Goal: Task Accomplishment & Management: Complete application form

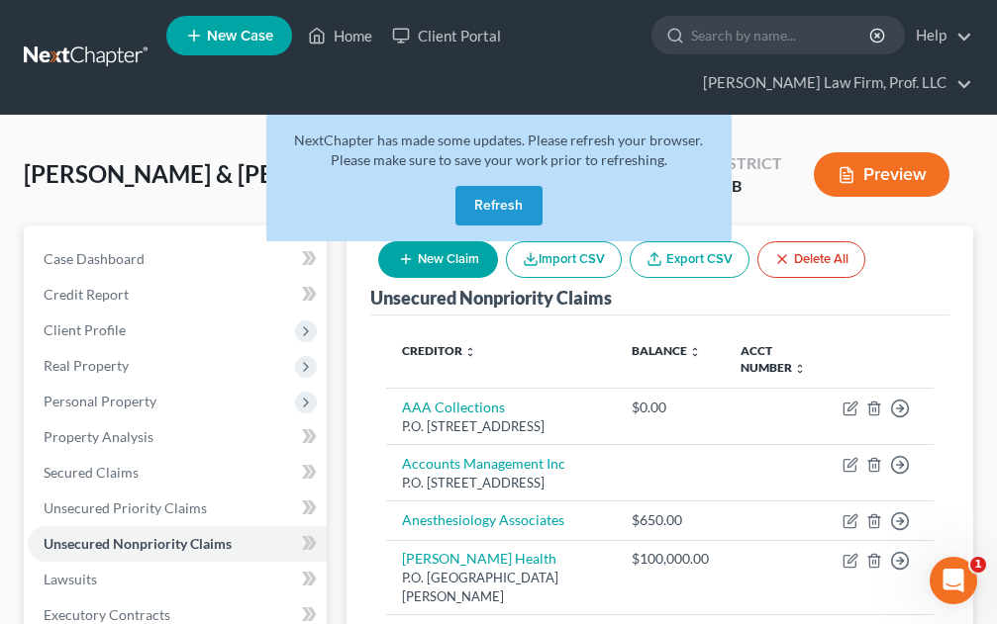
click at [492, 205] on button "Refresh" at bounding box center [498, 206] width 87 height 40
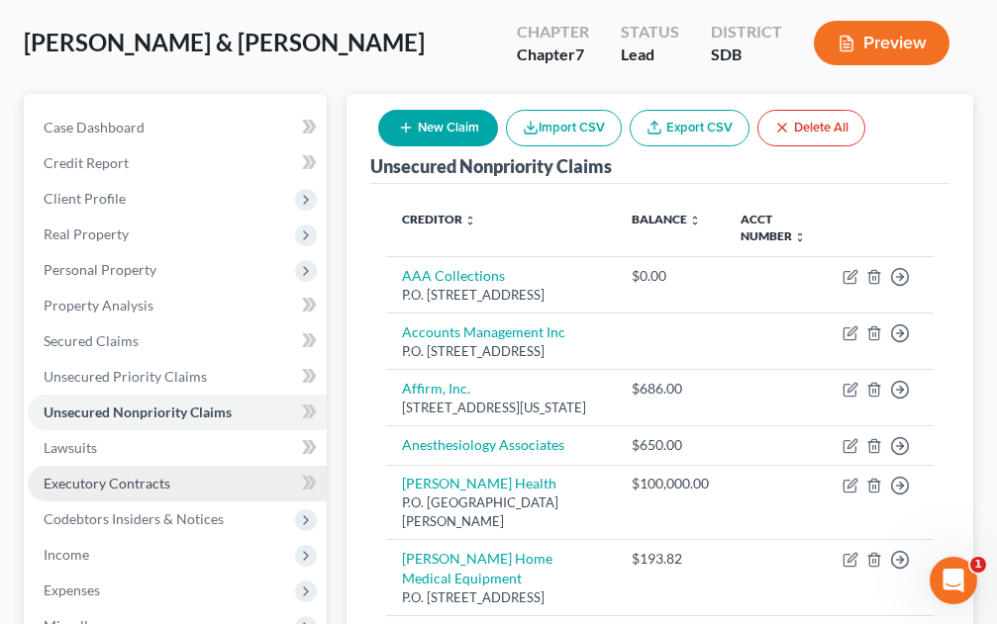
scroll to position [198, 0]
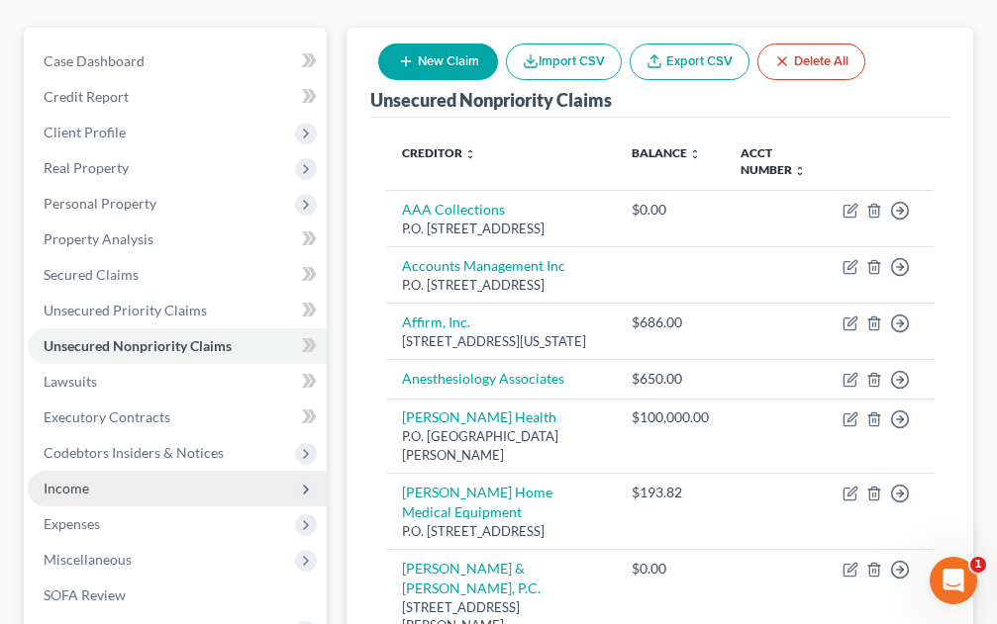
click at [83, 490] on span "Income" at bounding box center [67, 488] width 46 height 17
click at [129, 522] on span "Employment Income" at bounding box center [146, 524] width 127 height 17
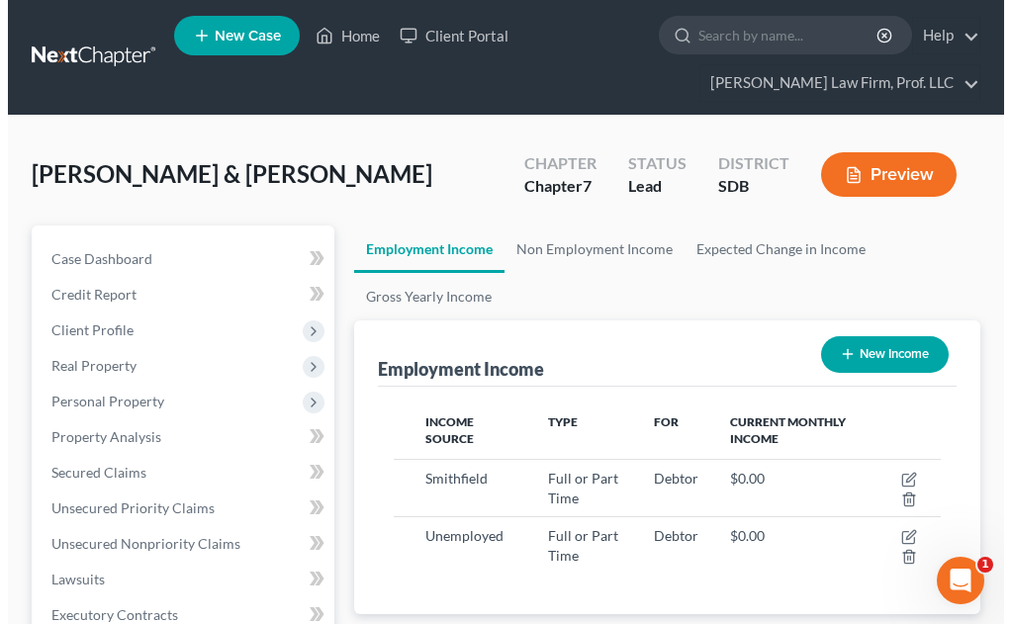
scroll to position [273, 586]
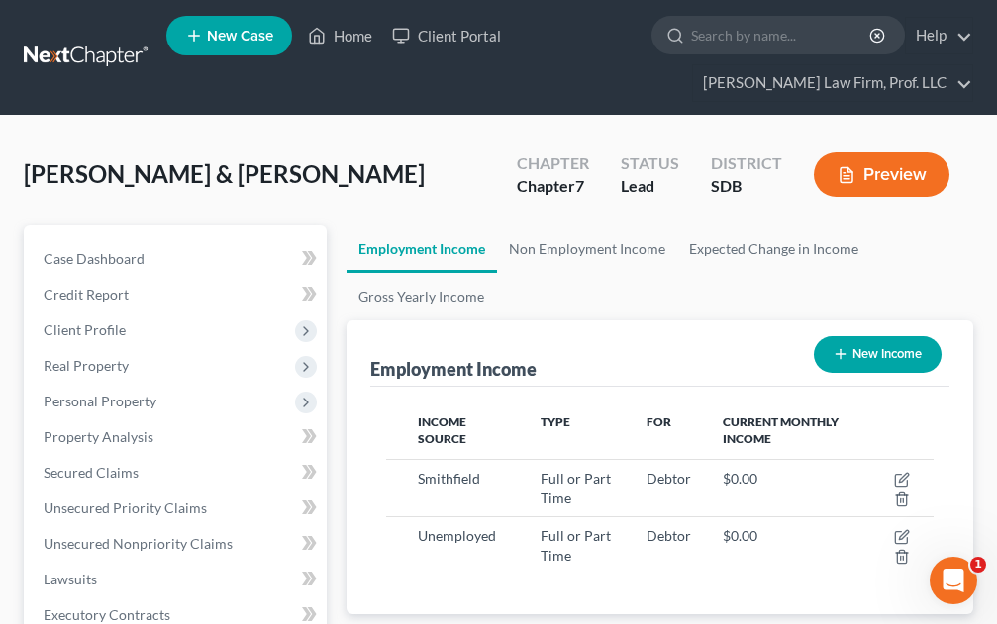
click at [894, 354] on button "New Income" at bounding box center [877, 354] width 128 height 37
select select "0"
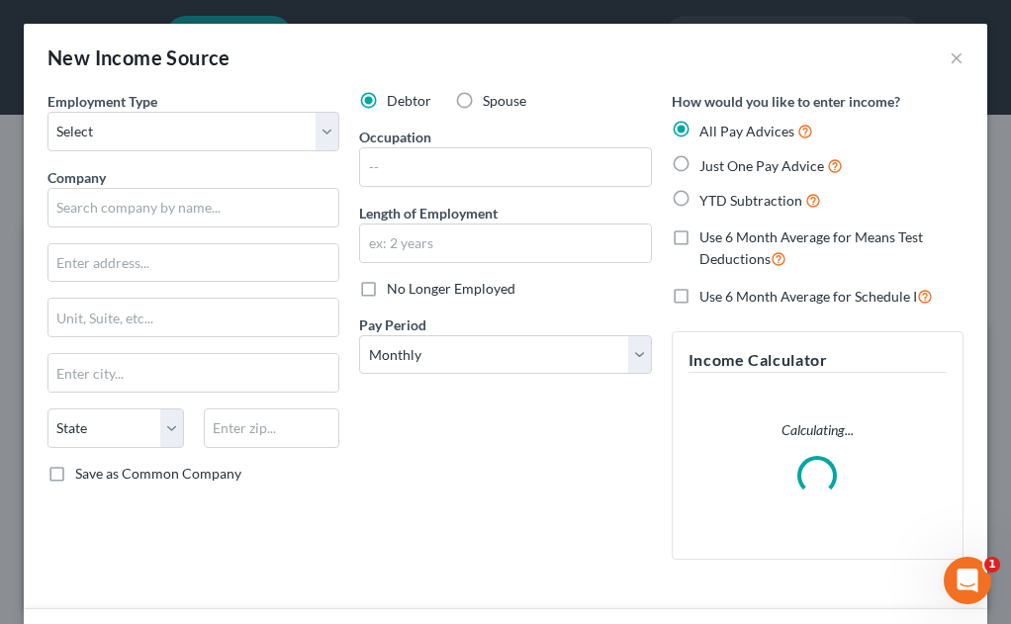
scroll to position [278, 596]
click at [224, 134] on select "Select Full or [DEMOGRAPHIC_DATA] Employment Self Employment" at bounding box center [193, 132] width 292 height 40
select select "0"
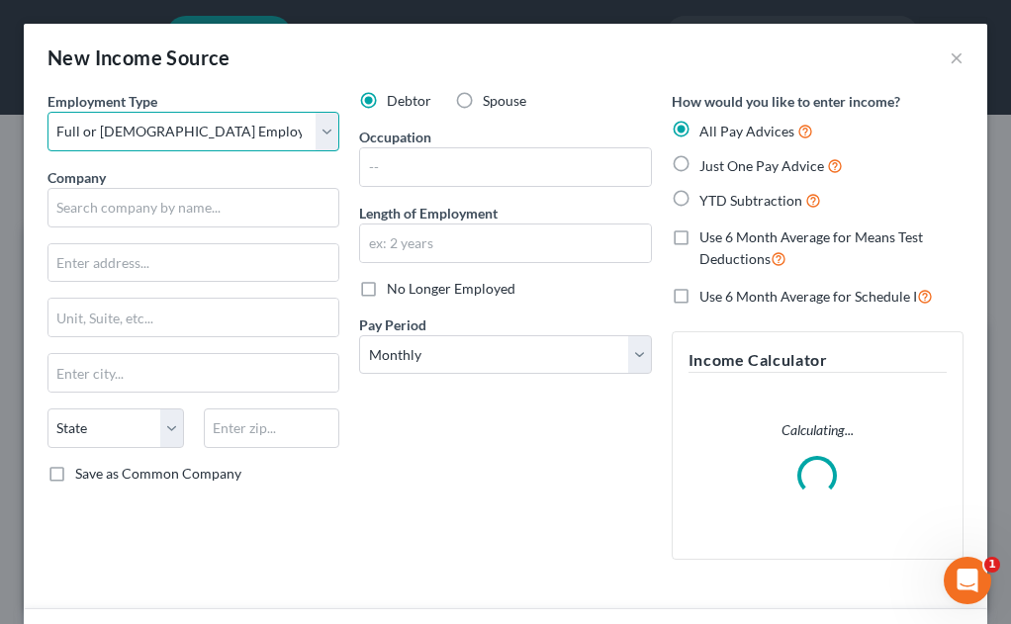
click at [47, 112] on select "Select Full or [DEMOGRAPHIC_DATA] Employment Self Employment" at bounding box center [193, 132] width 292 height 40
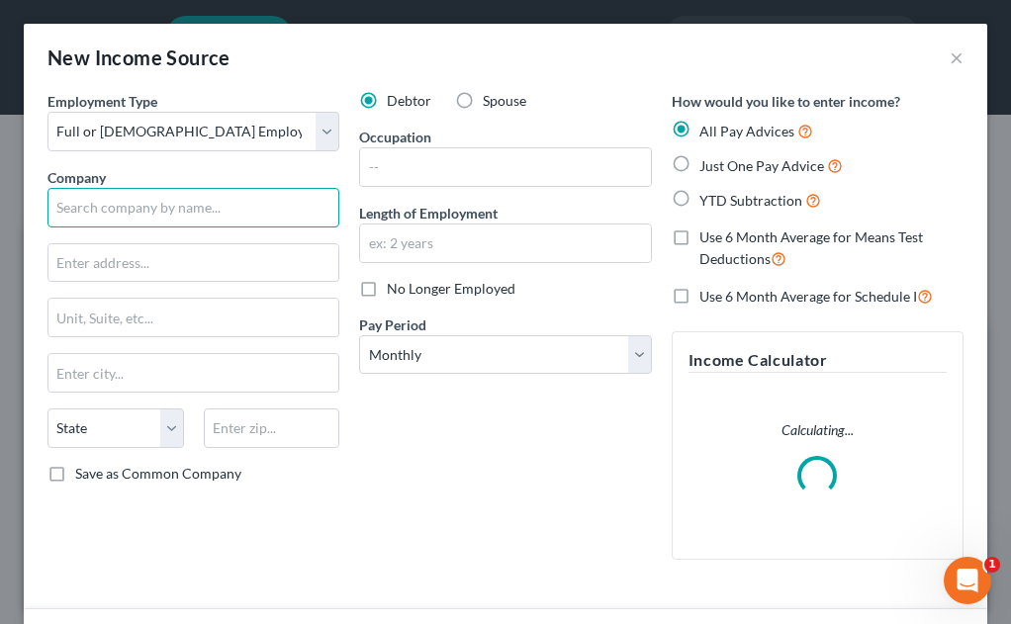
click at [175, 214] on input "text" at bounding box center [193, 208] width 292 height 40
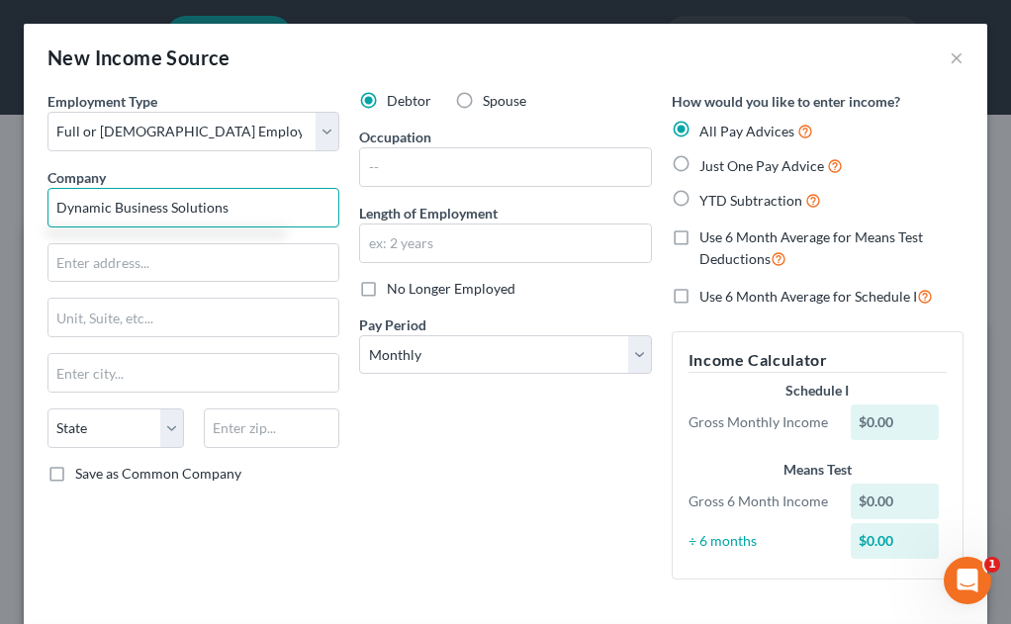
type input "Dynamic Business Solutions"
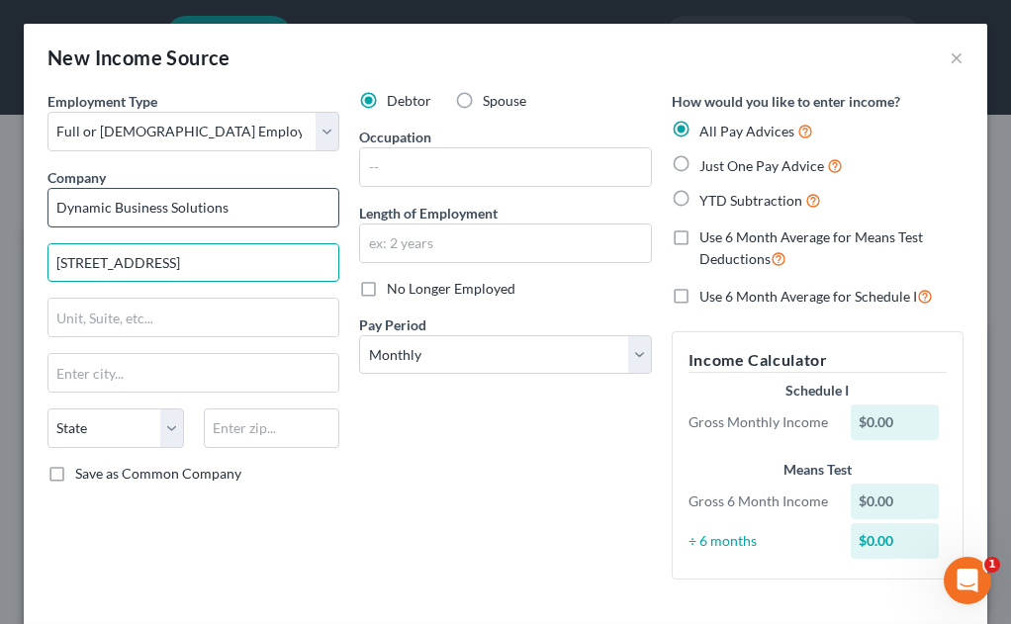
type input "[STREET_ADDRESS]"
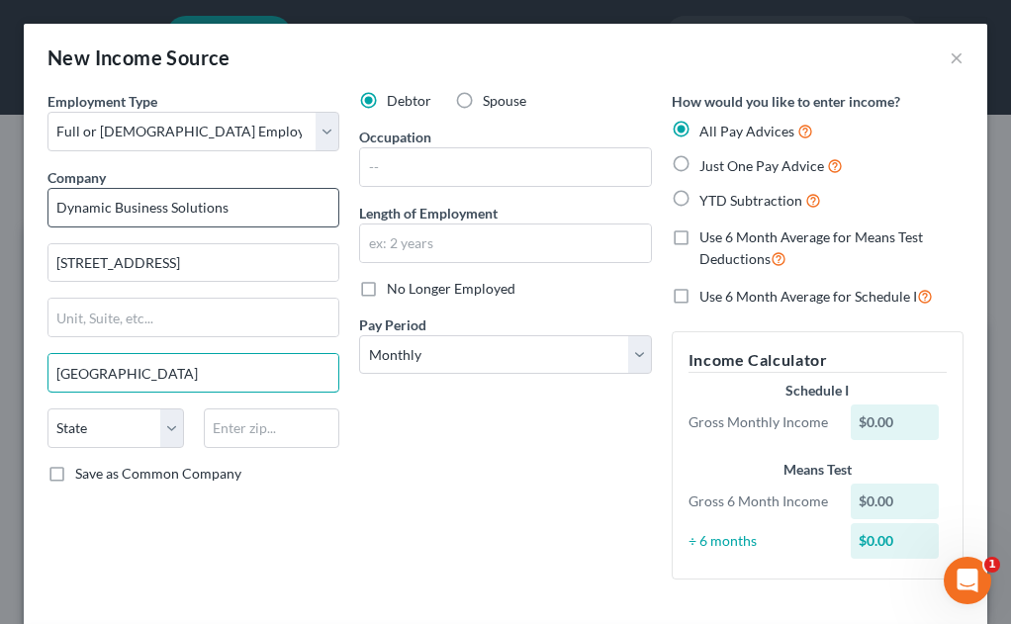
type input "[GEOGRAPHIC_DATA]"
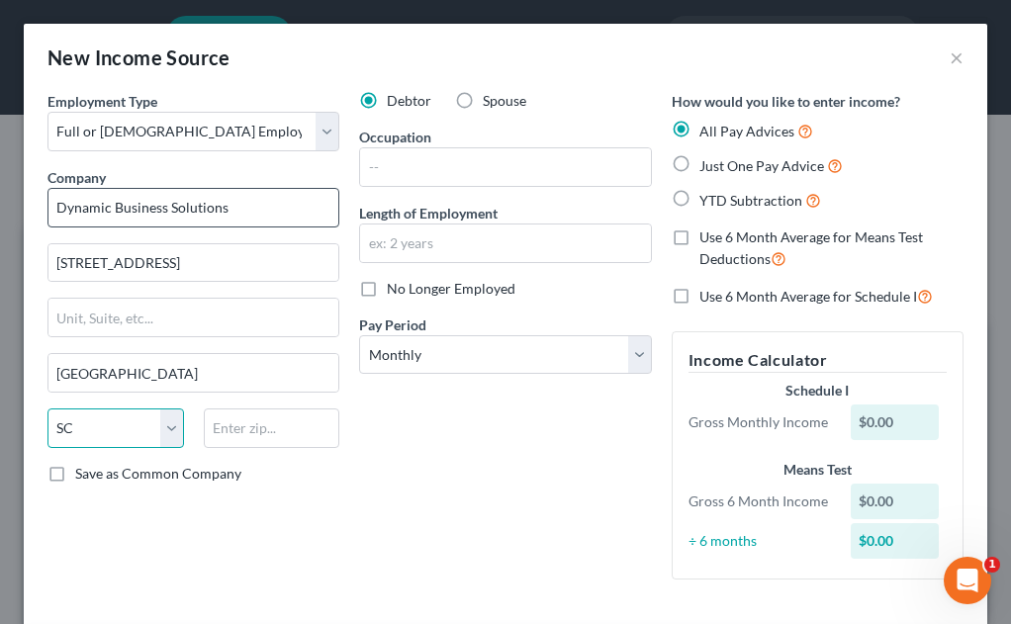
select select "43"
type input "57110"
drag, startPoint x: 436, startPoint y: 167, endPoint x: 431, endPoint y: 144, distance: 23.3
click at [436, 167] on input "text" at bounding box center [505, 167] width 290 height 38
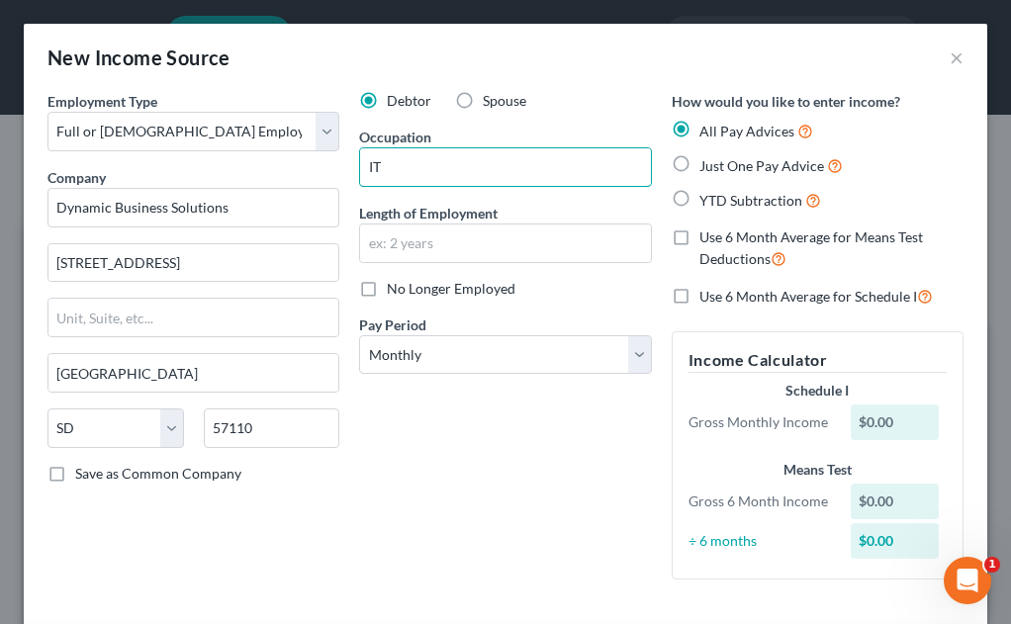
type input "IT"
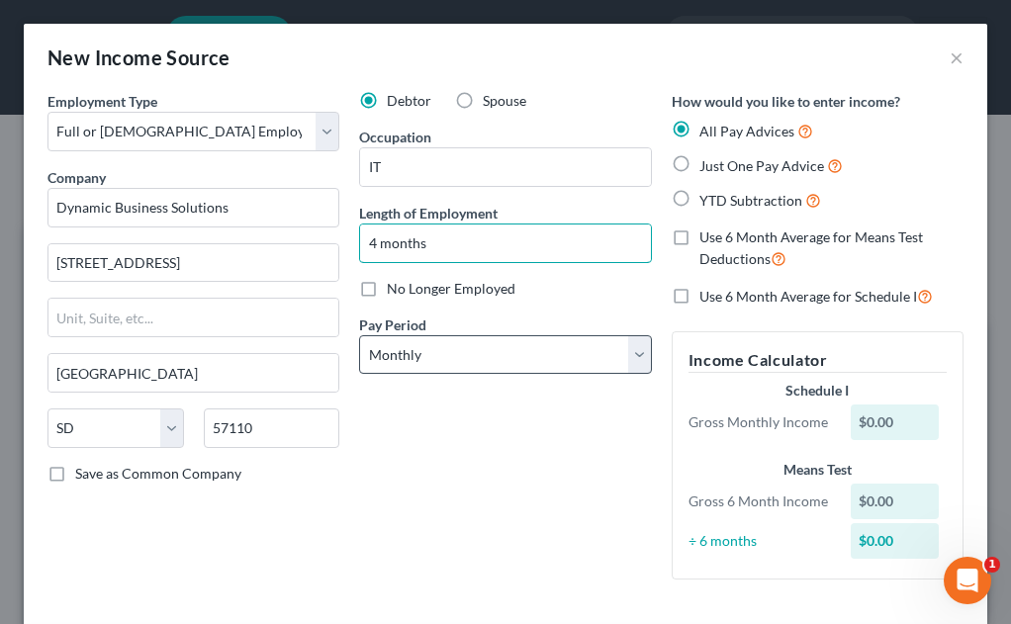
type input "4 months"
click at [427, 356] on select "Select Monthly Twice Monthly Every Other Week Weekly" at bounding box center [505, 355] width 292 height 40
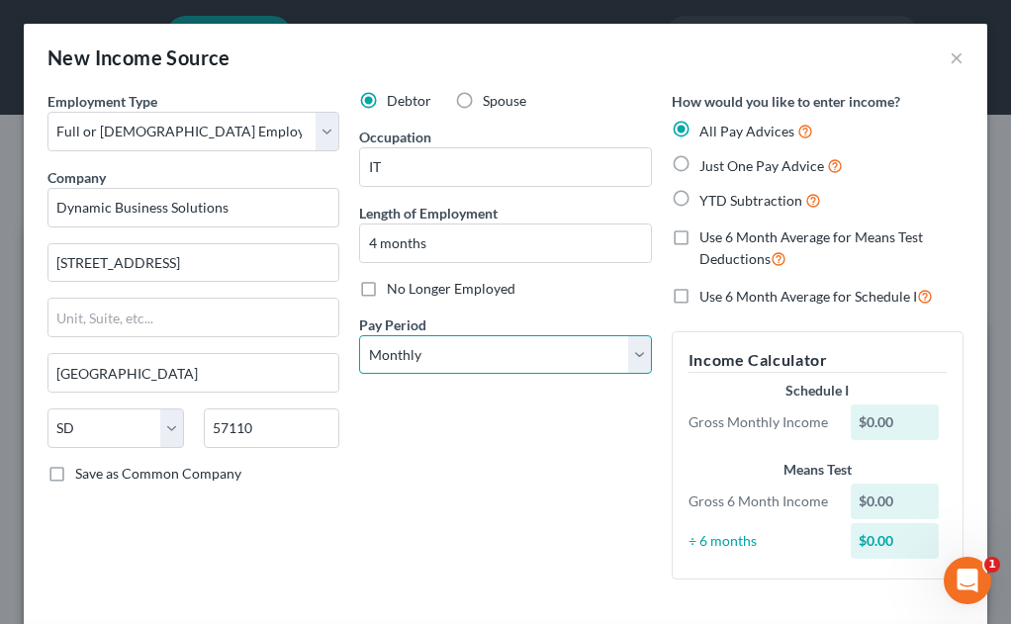
select select "2"
click at [359, 335] on select "Select Monthly Twice Monthly Every Other Week Weekly" at bounding box center [505, 355] width 292 height 40
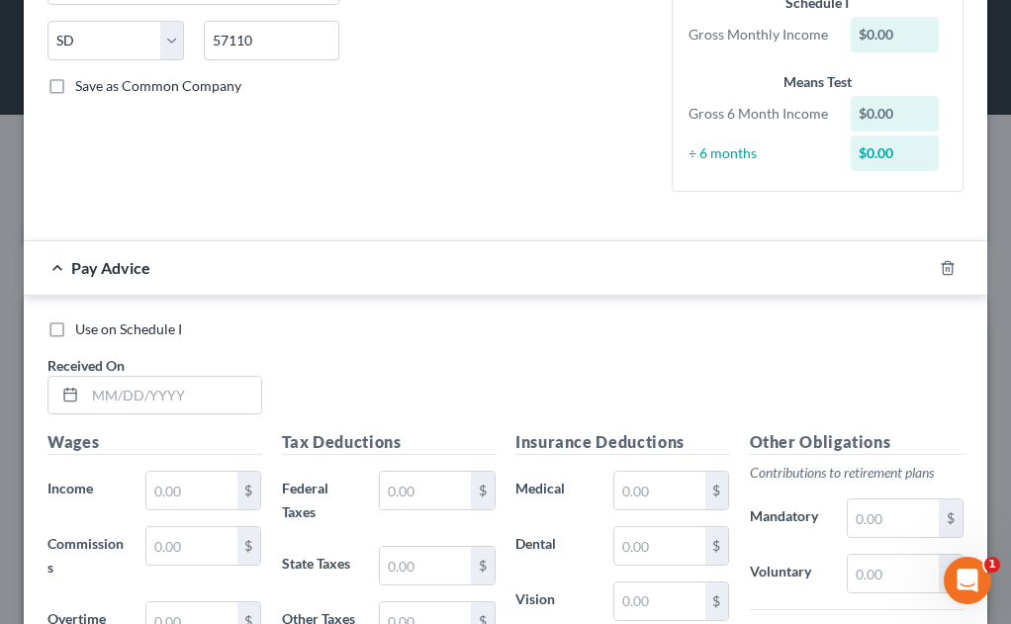
scroll to position [396, 0]
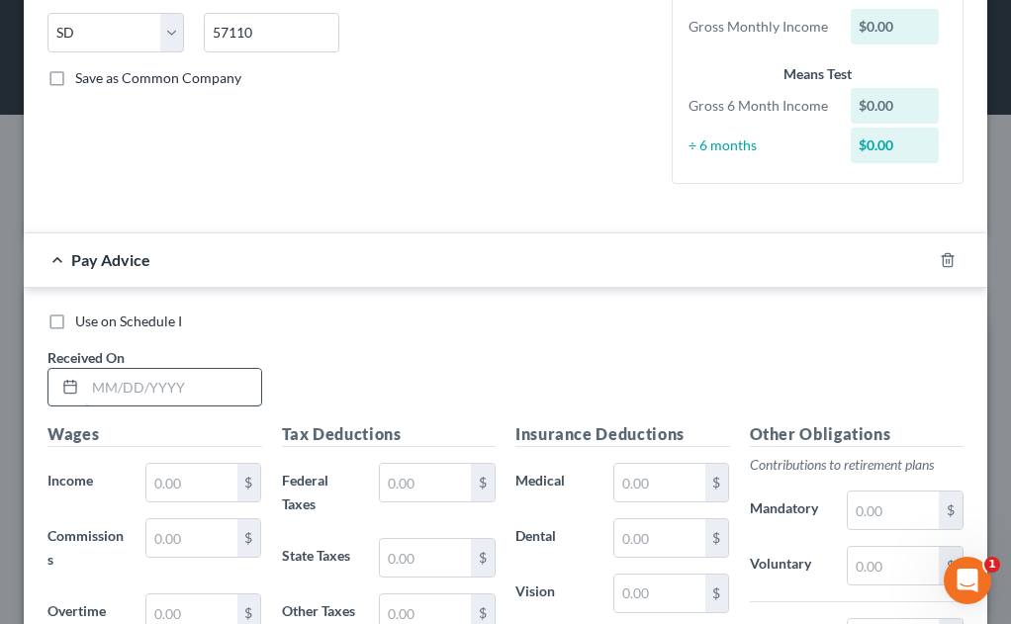
click at [114, 384] on input "text" at bounding box center [173, 388] width 176 height 38
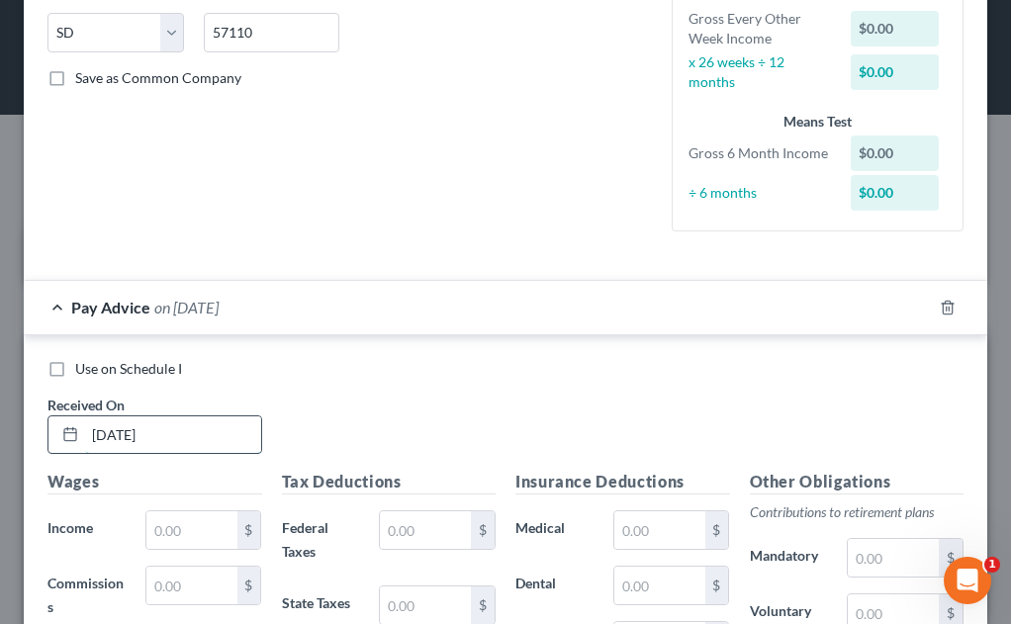
type input "[DATE]"
type input "2,547.60"
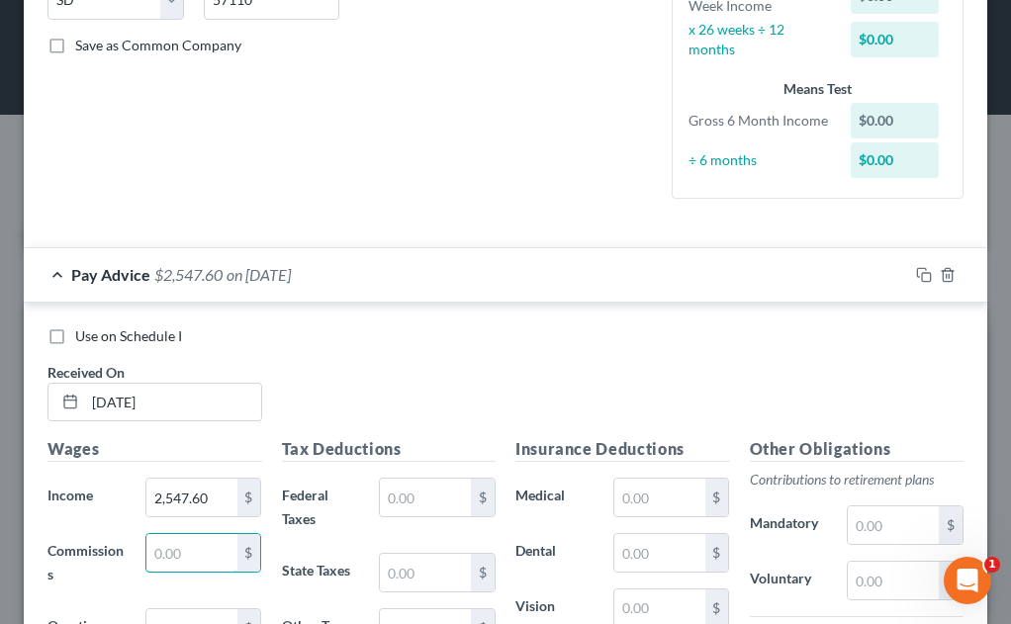
scroll to position [495, 0]
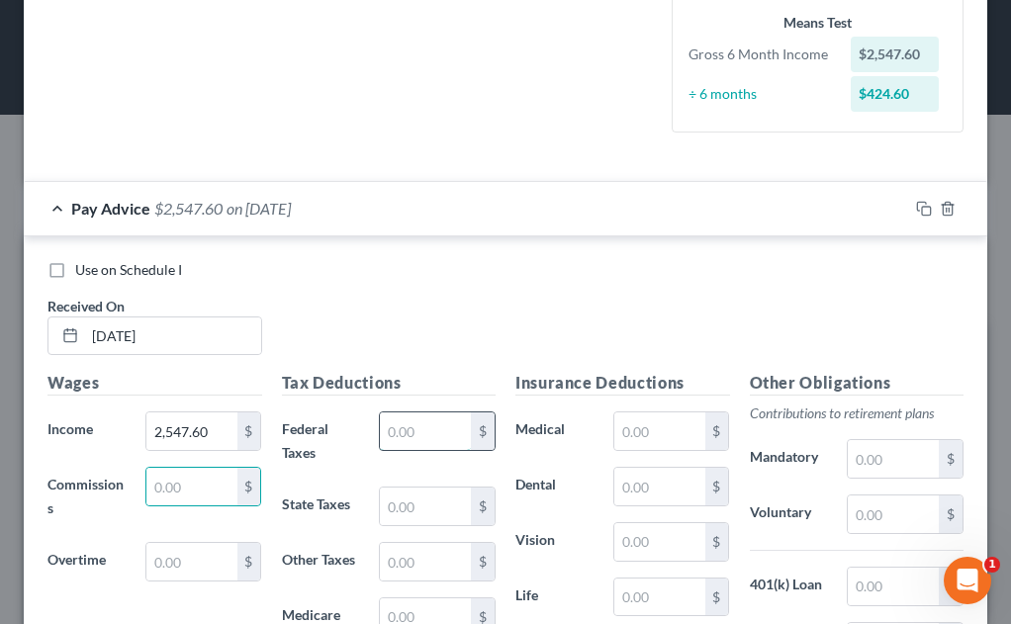
click at [441, 435] on input "text" at bounding box center [425, 432] width 91 height 38
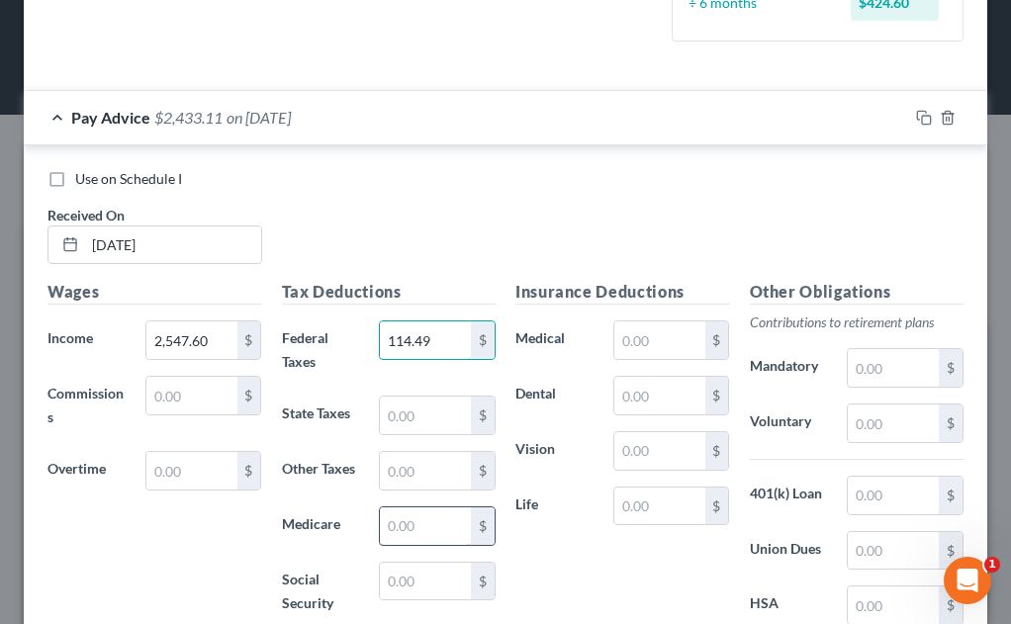
scroll to position [594, 0]
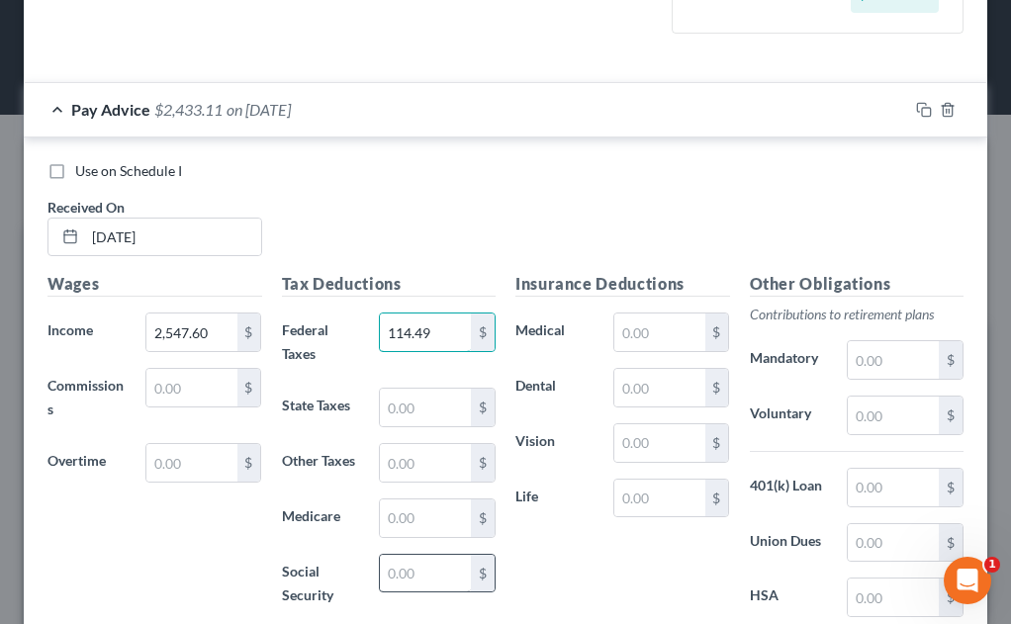
type input "114.49"
click at [388, 572] on input "text" at bounding box center [425, 574] width 91 height 38
type input "129.84"
click at [408, 522] on input "text" at bounding box center [425, 519] width 91 height 38
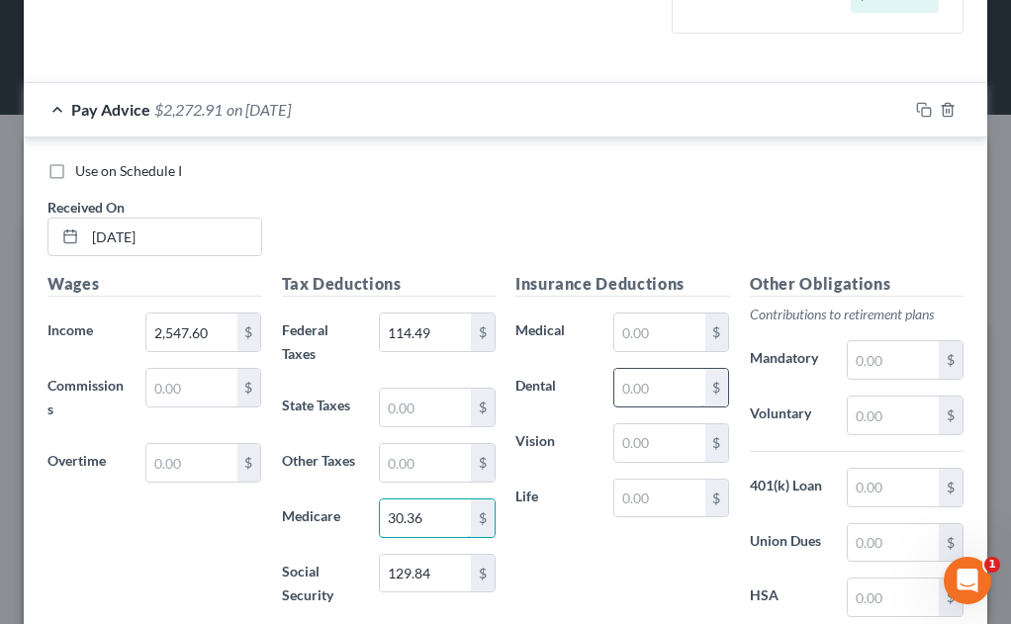
type input "30.36"
click at [680, 391] on input "text" at bounding box center [660, 388] width 91 height 38
type input "34.09"
click at [637, 338] on input "text" at bounding box center [660, 333] width 91 height 38
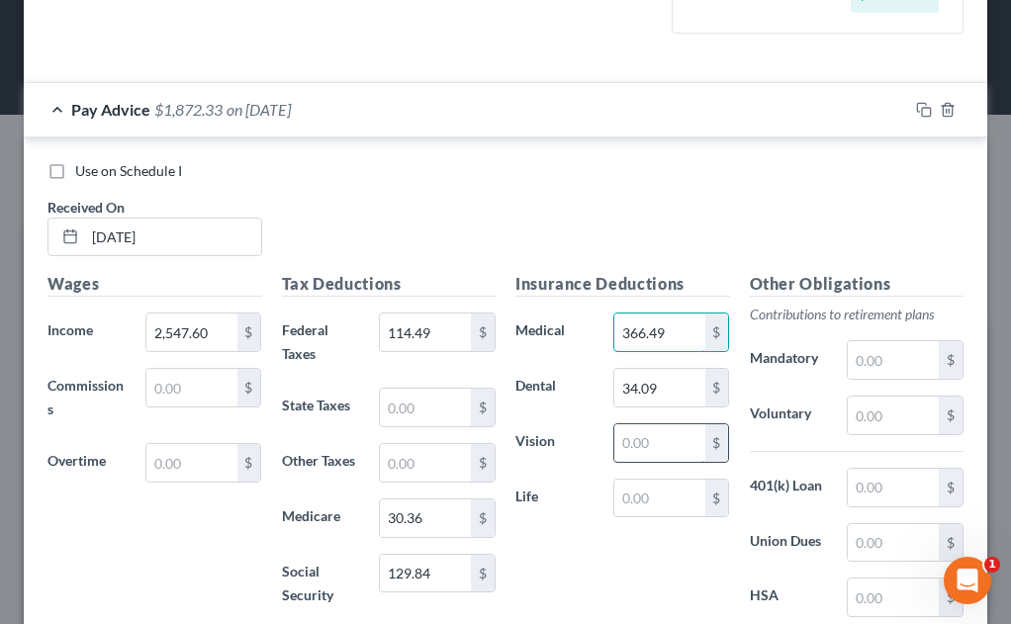
type input "366.49"
click at [644, 440] on input "text" at bounding box center [660, 444] width 91 height 38
click at [631, 442] on input "text" at bounding box center [660, 444] width 91 height 38
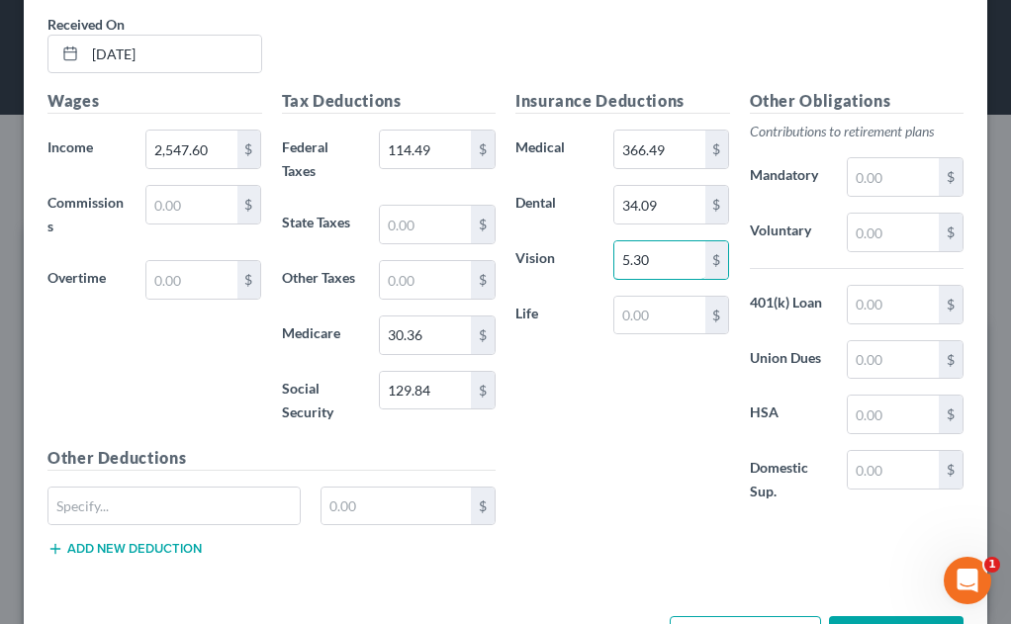
scroll to position [850, 0]
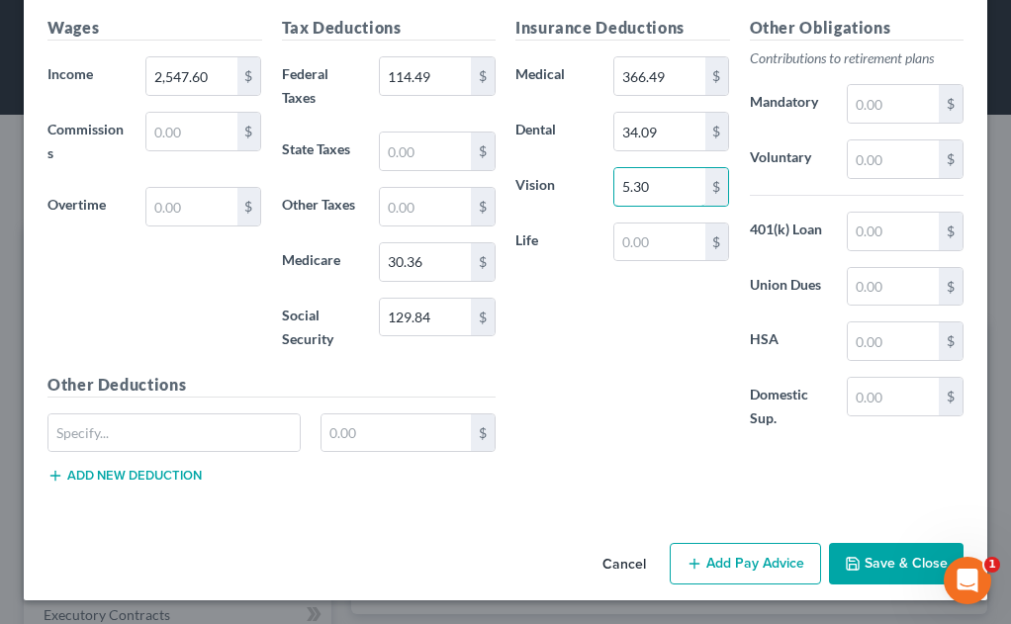
type input "5.30"
click at [740, 567] on button "Add Pay Advice" at bounding box center [745, 564] width 151 height 42
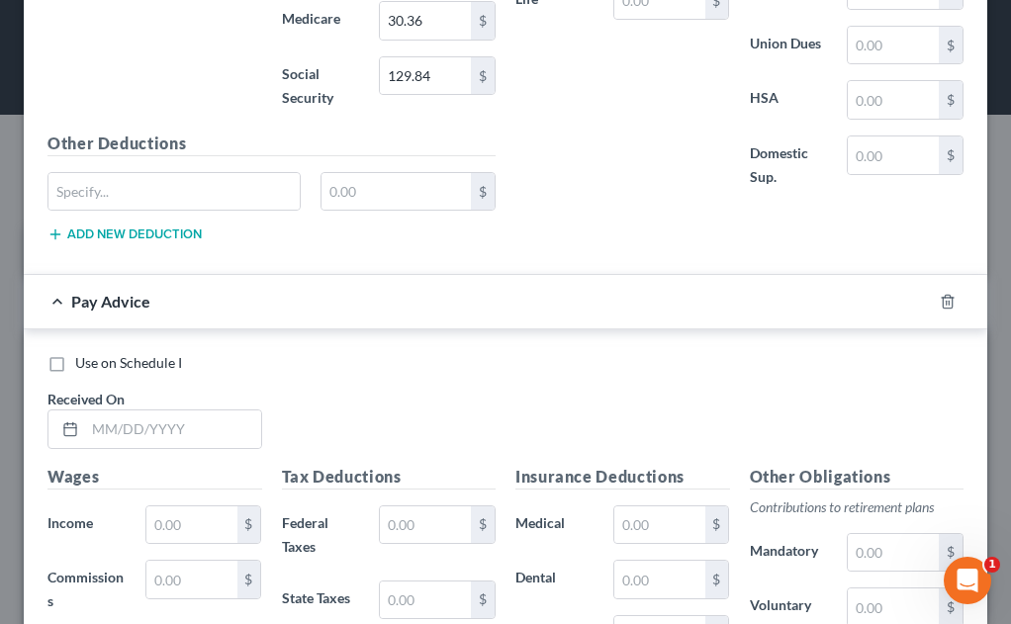
scroll to position [1147, 0]
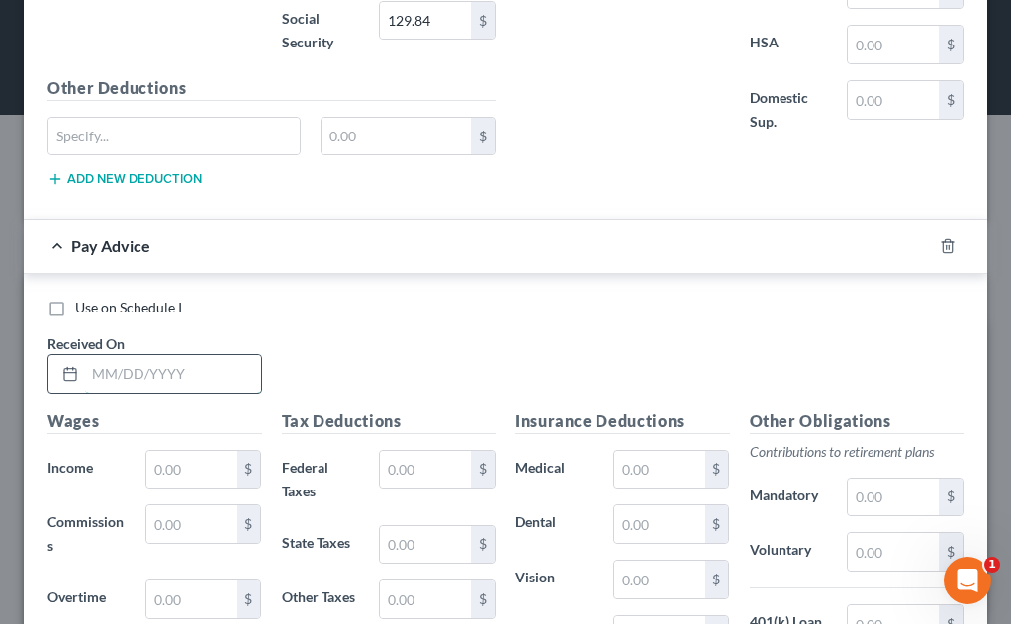
click at [102, 379] on input "text" at bounding box center [173, 374] width 176 height 38
type input "[DATE]"
click at [180, 463] on input "text" at bounding box center [191, 470] width 91 height 38
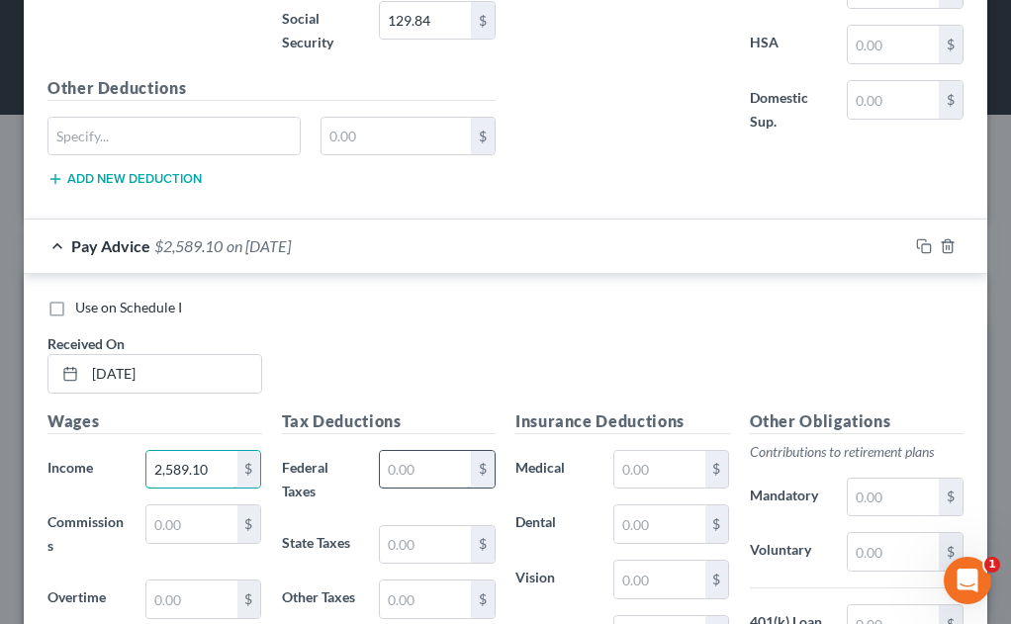
type input "2,589.10"
click at [401, 470] on input "text" at bounding box center [425, 470] width 91 height 38
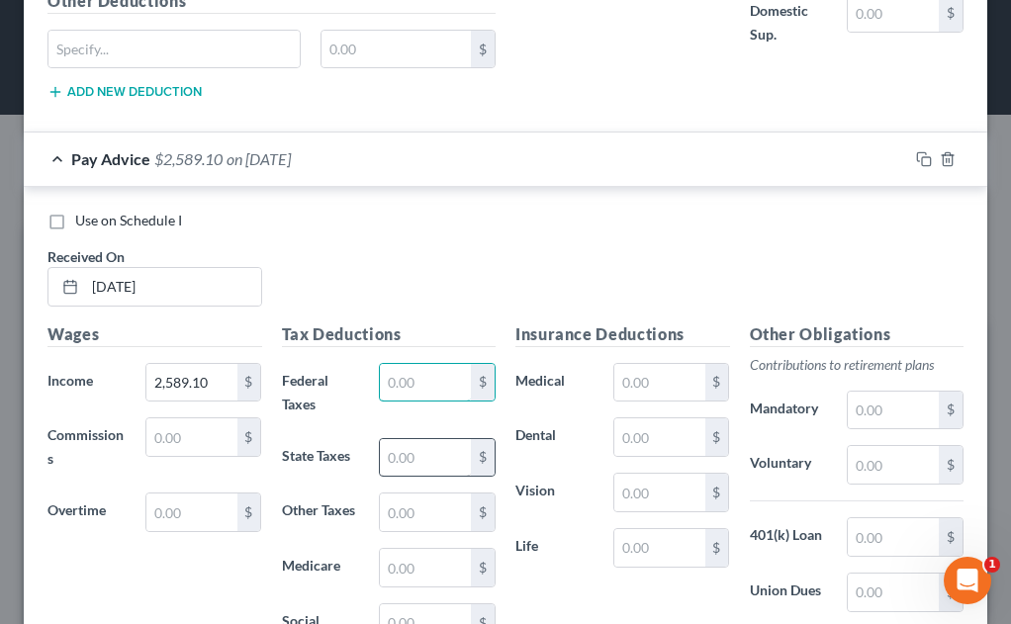
scroll to position [1246, 0]
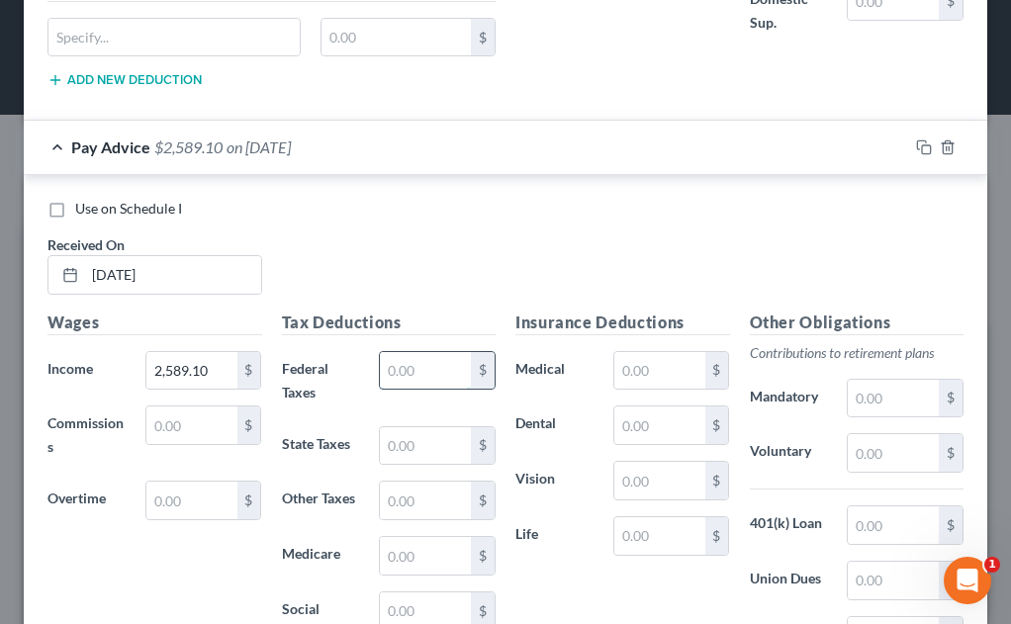
click at [390, 374] on input "text" at bounding box center [425, 371] width 91 height 38
type input "114.49"
click at [402, 556] on input "text" at bounding box center [425, 556] width 91 height 38
type input "30.36"
click at [438, 606] on input "text" at bounding box center [425, 612] width 91 height 38
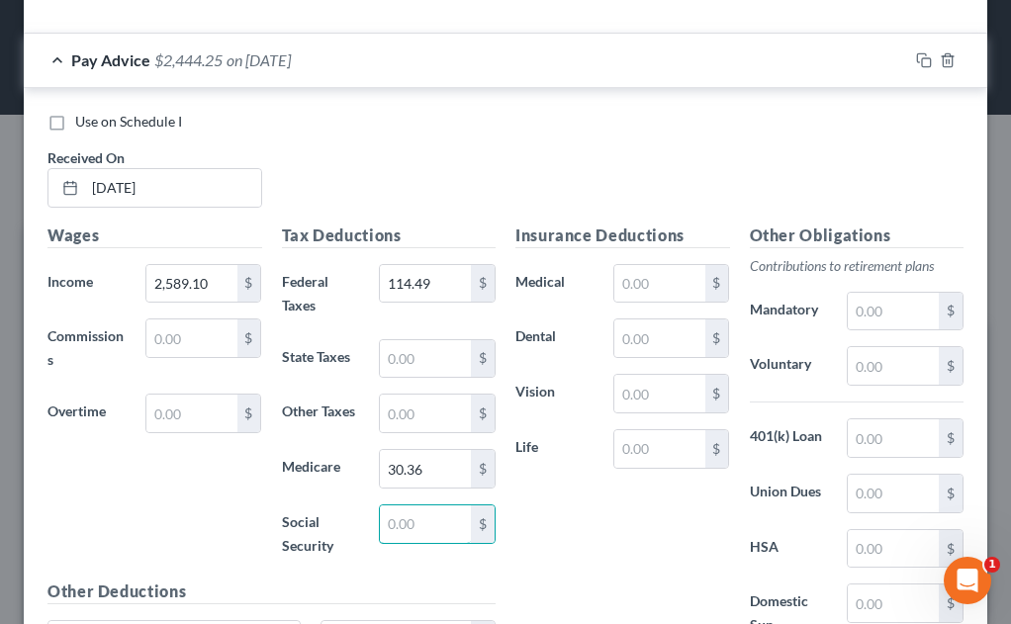
scroll to position [1345, 0]
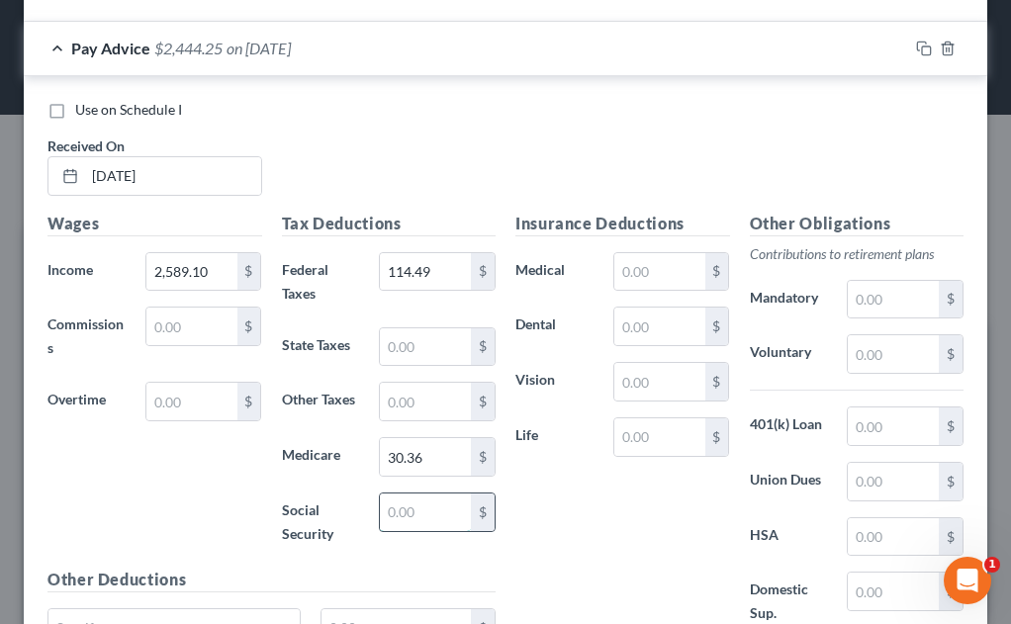
click at [384, 513] on input "text" at bounding box center [425, 513] width 91 height 38
type input "129.84"
click at [627, 274] on input "text" at bounding box center [660, 272] width 91 height 38
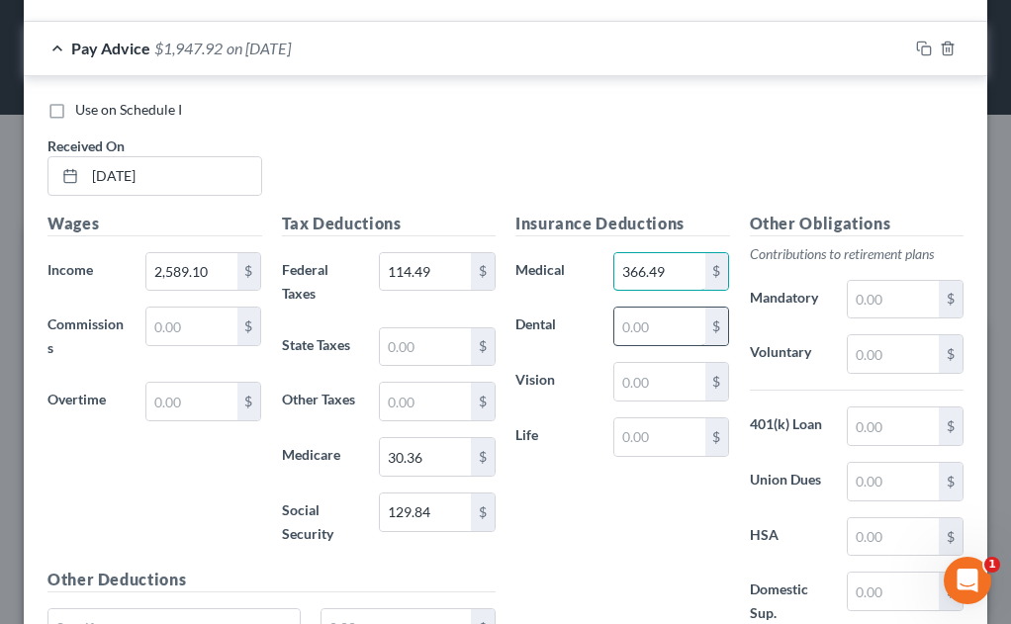
type input "366.49"
click at [636, 326] on input "text" at bounding box center [660, 327] width 91 height 38
type input "34.09"
click at [650, 388] on input "text" at bounding box center [660, 382] width 91 height 38
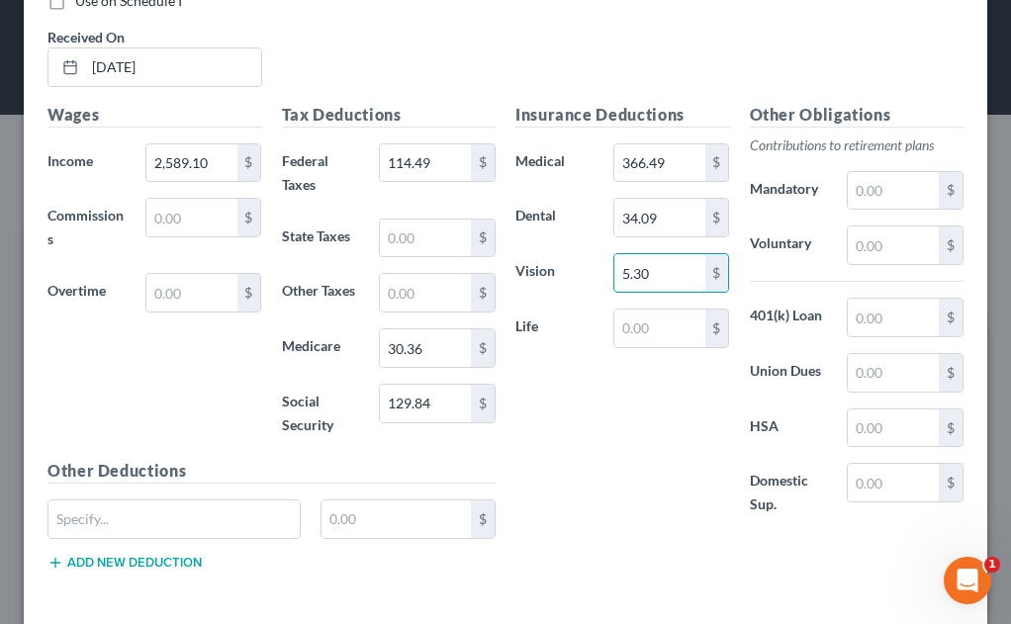
scroll to position [1540, 0]
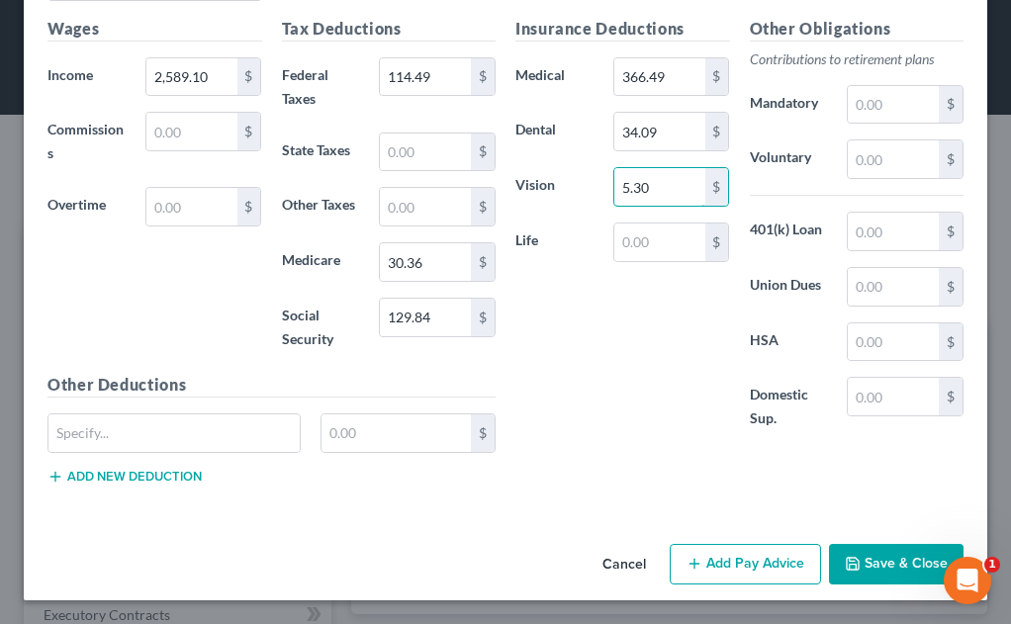
type input "5.30"
click at [744, 561] on button "Add Pay Advice" at bounding box center [745, 565] width 151 height 42
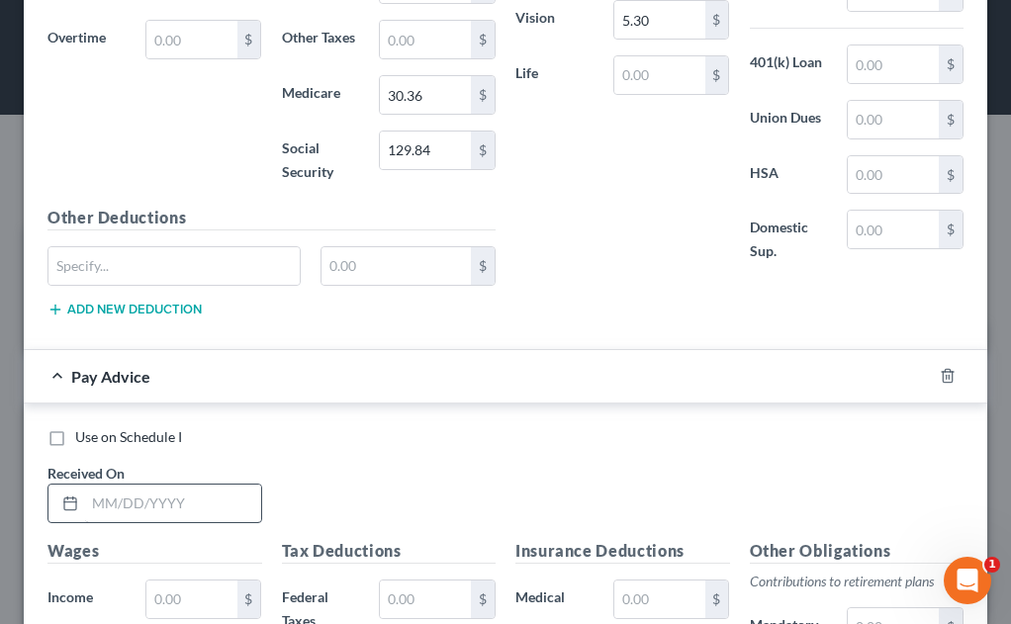
scroll to position [1738, 0]
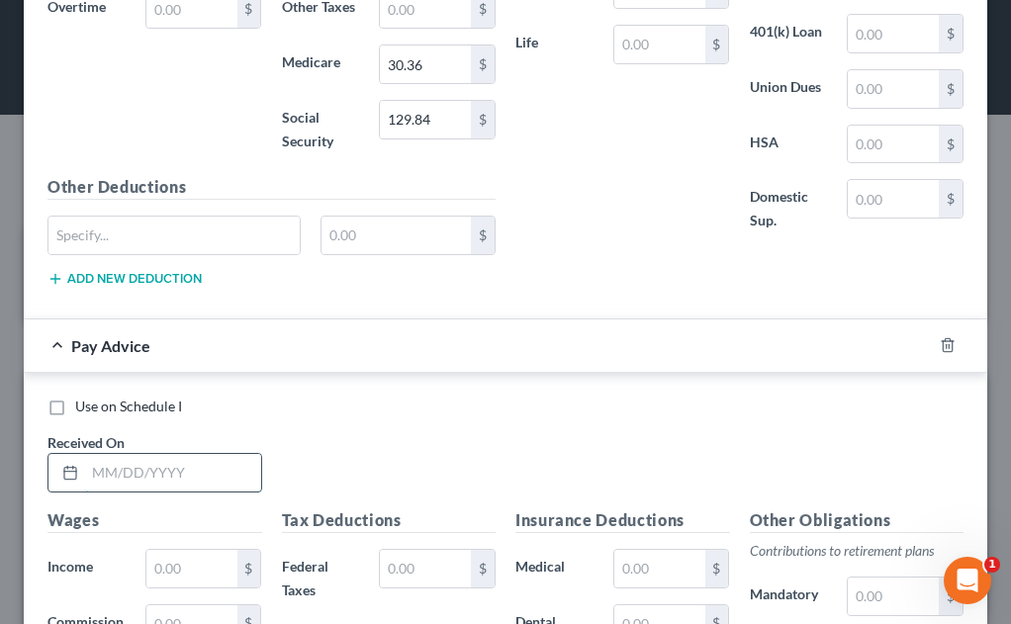
click at [158, 479] on input "text" at bounding box center [173, 473] width 176 height 38
click at [172, 472] on input "06/25/202" at bounding box center [173, 473] width 176 height 38
type input "[DATE]"
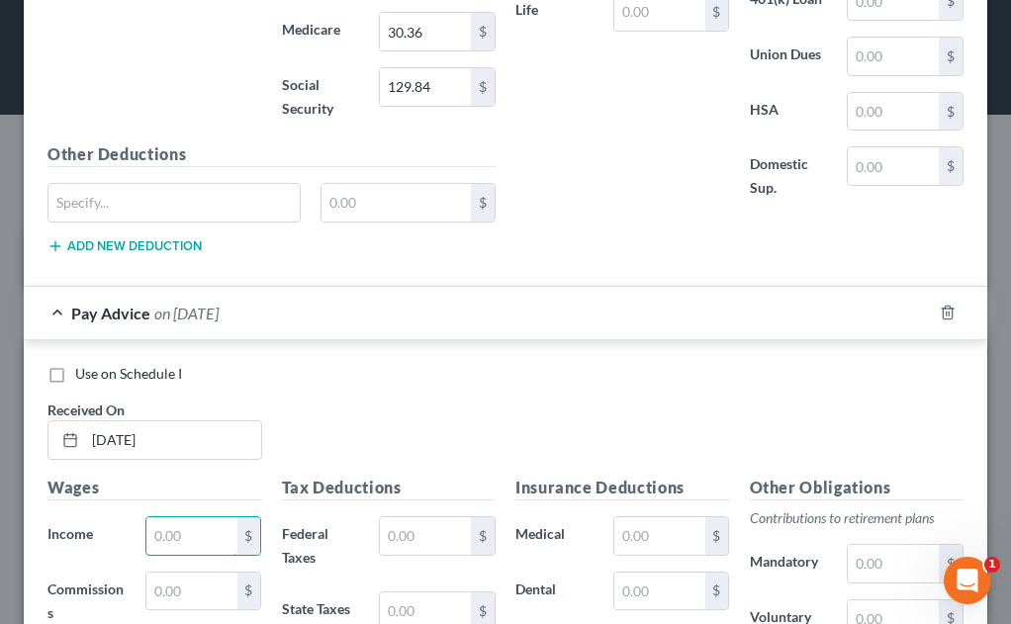
scroll to position [1837, 0]
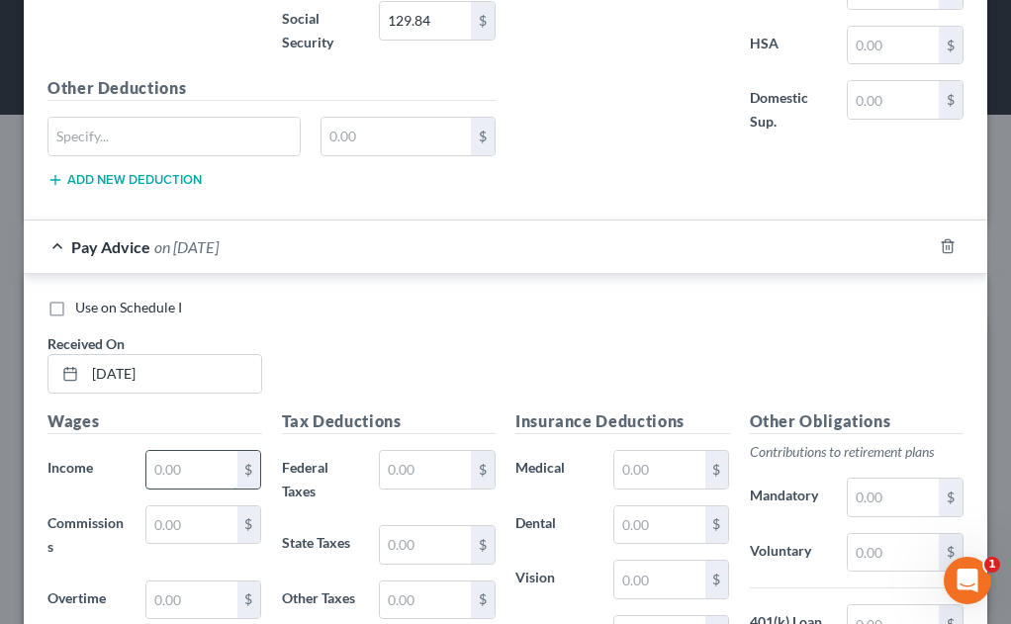
click at [197, 473] on input "text" at bounding box center [191, 470] width 91 height 38
click at [196, 474] on input "text" at bounding box center [191, 470] width 91 height 38
type input "2,557.40"
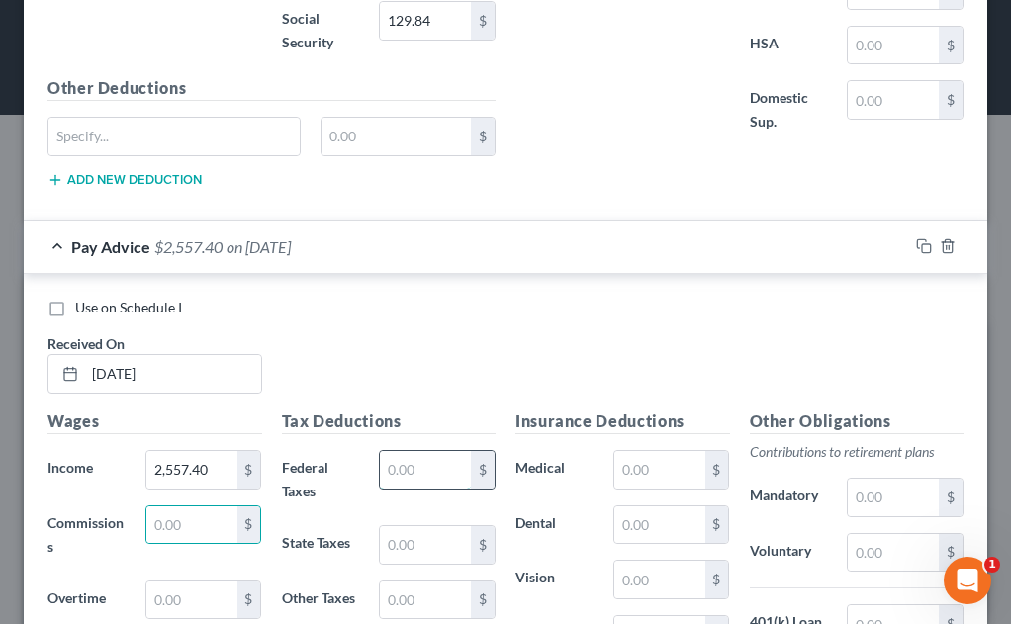
click at [404, 476] on input "text" at bounding box center [425, 470] width 91 height 38
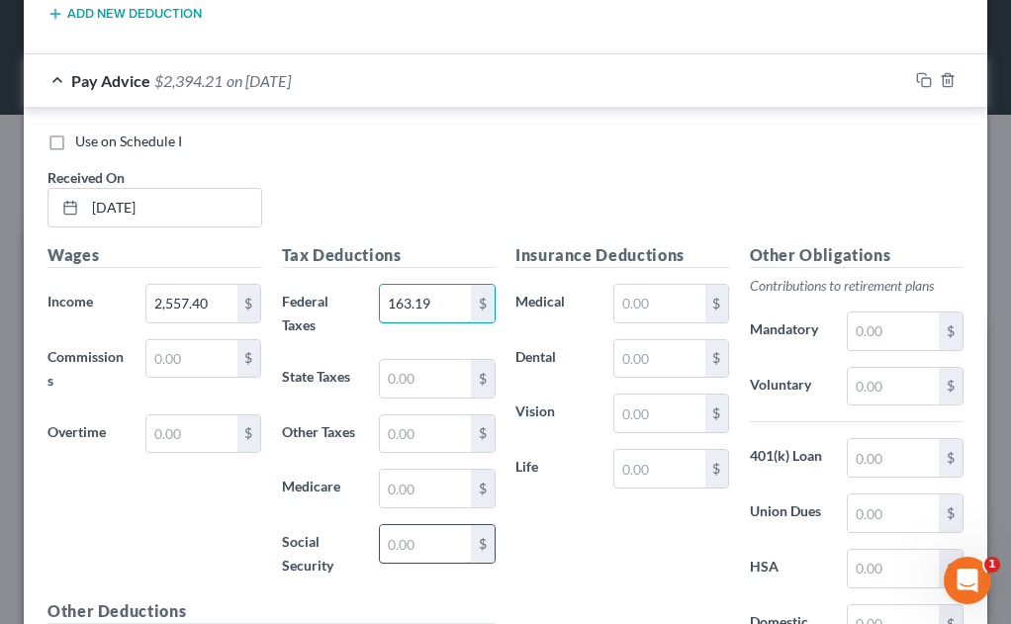
scroll to position [2035, 0]
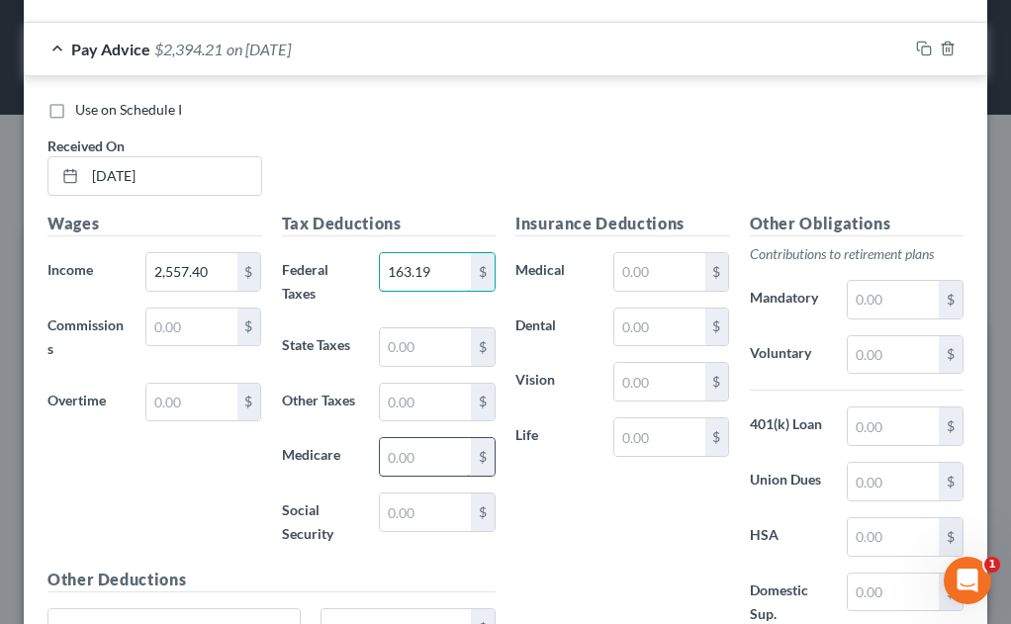
type input "163.19"
click at [393, 454] on input "text" at bounding box center [425, 457] width 91 height 38
type input "36.25"
click at [410, 513] on input "text" at bounding box center [425, 513] width 91 height 38
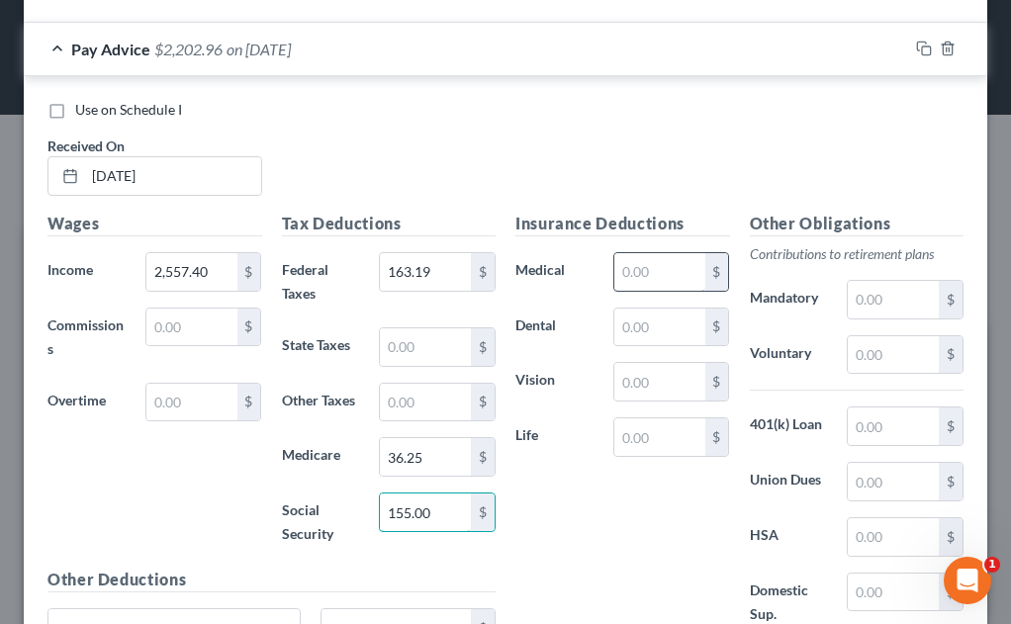
type input "155.00"
click at [645, 269] on input "text" at bounding box center [660, 272] width 91 height 38
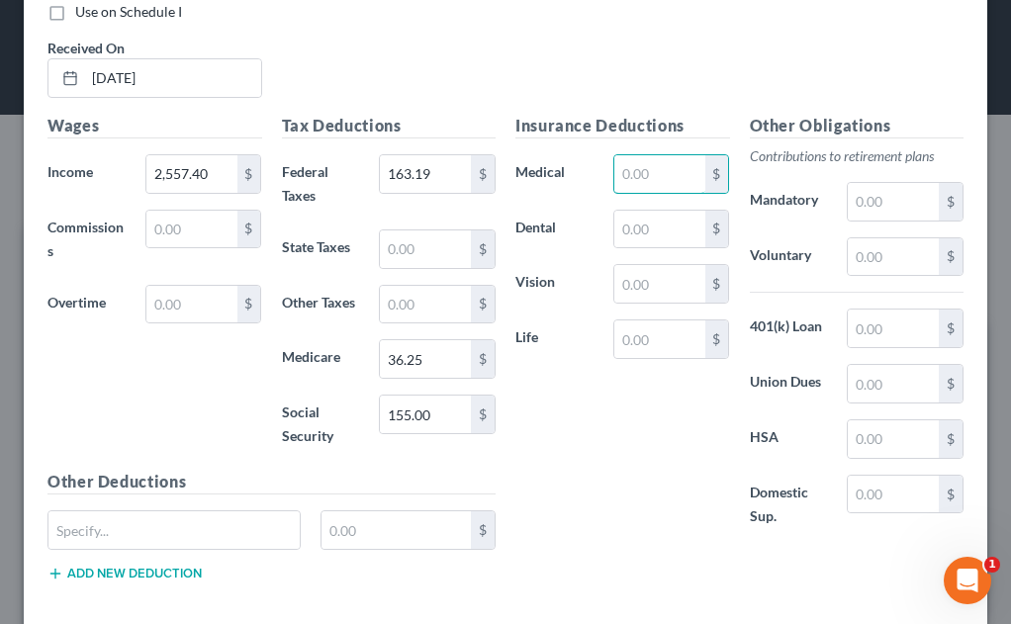
scroll to position [2231, 0]
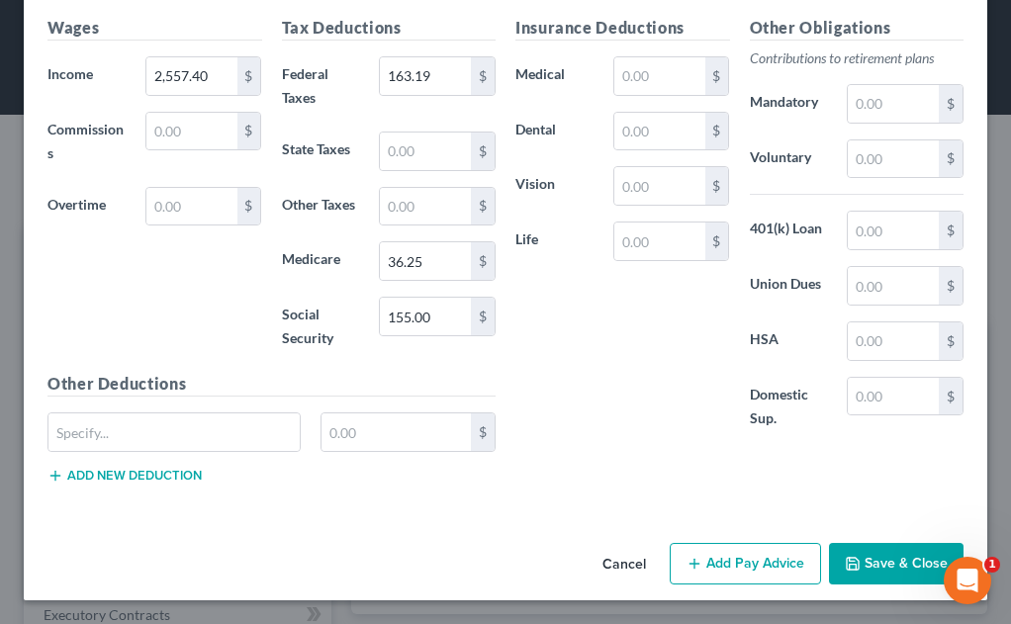
click at [707, 565] on button "Add Pay Advice" at bounding box center [745, 564] width 151 height 42
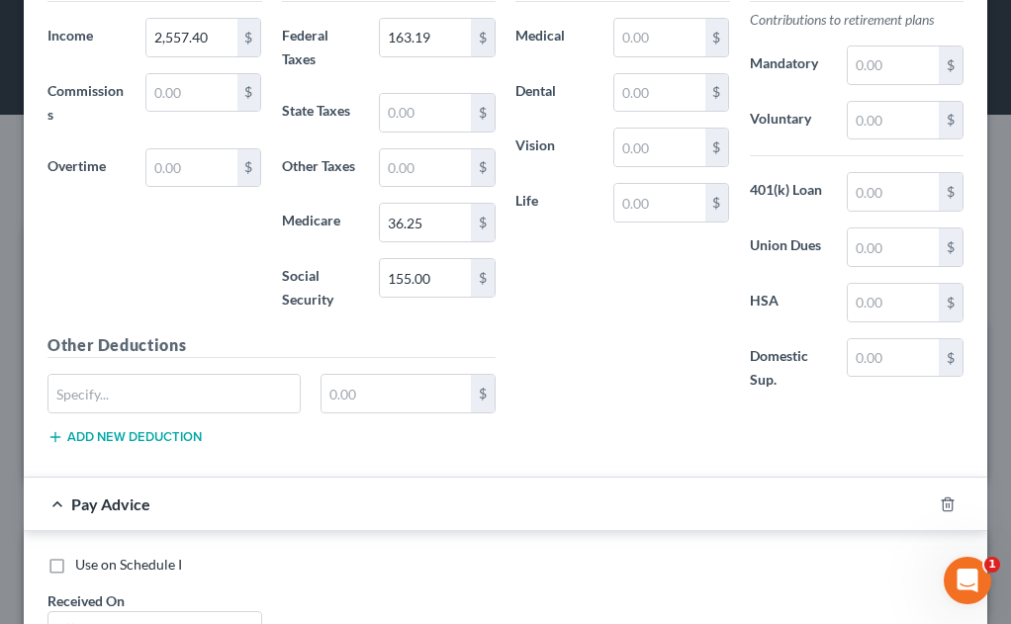
scroll to position [2428, 0]
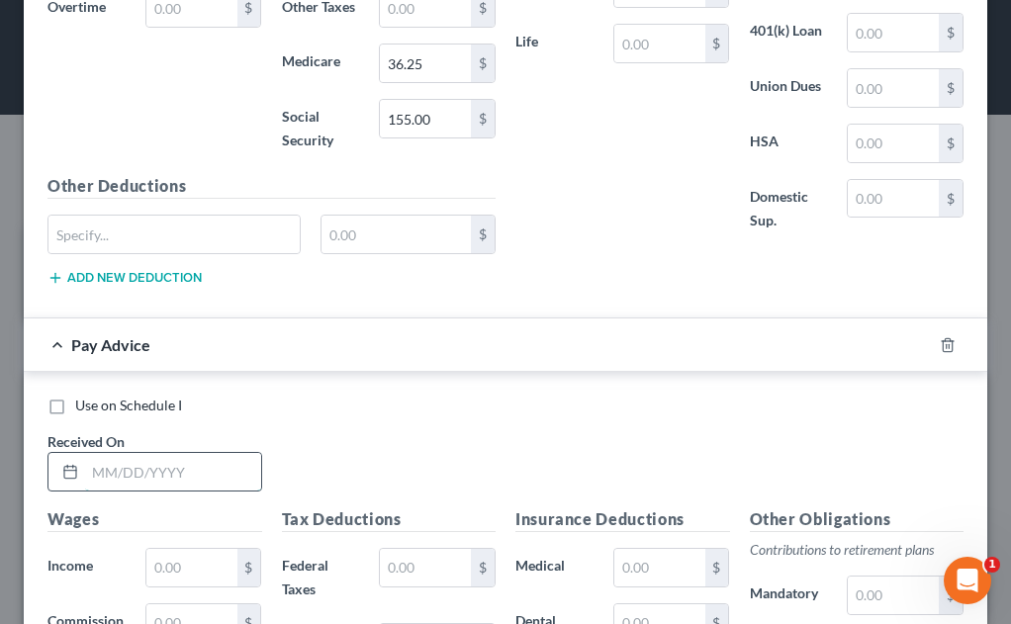
click at [128, 478] on input "text" at bounding box center [173, 472] width 176 height 38
type input "[DATE]"
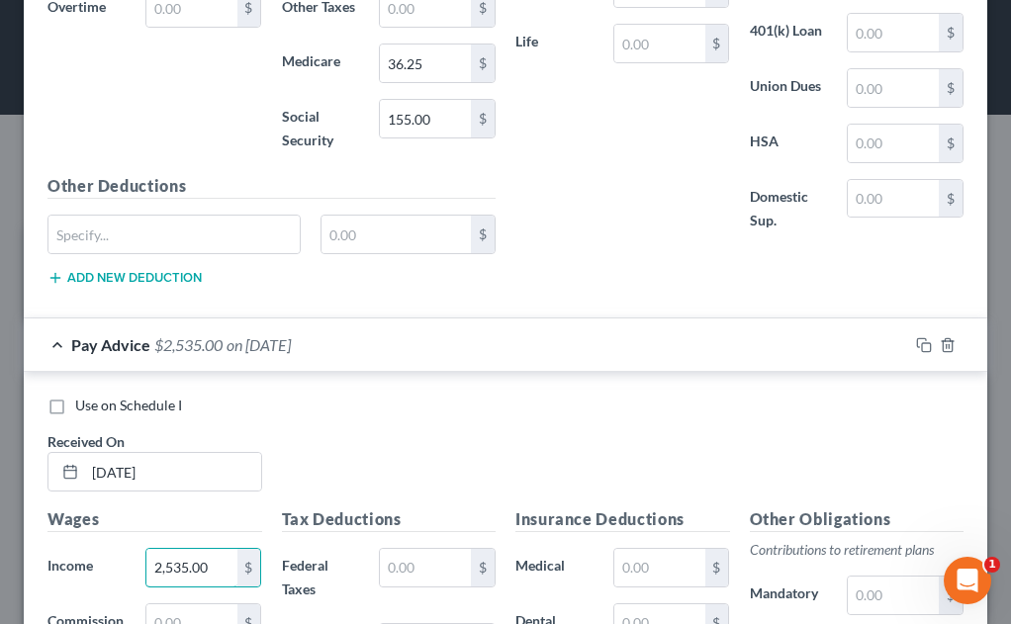
type input "2,535.00"
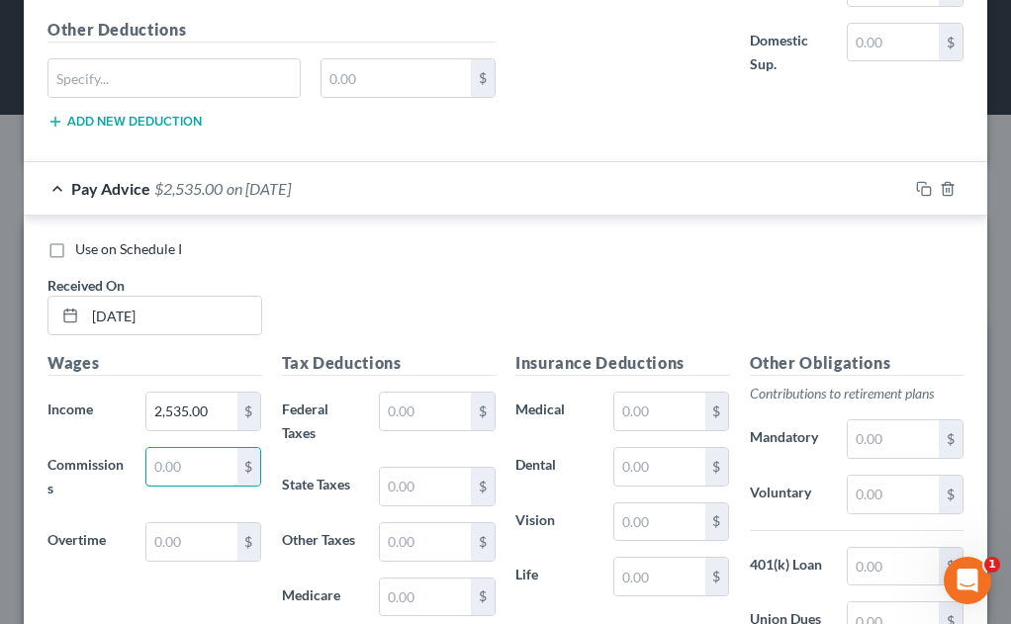
scroll to position [2644, 0]
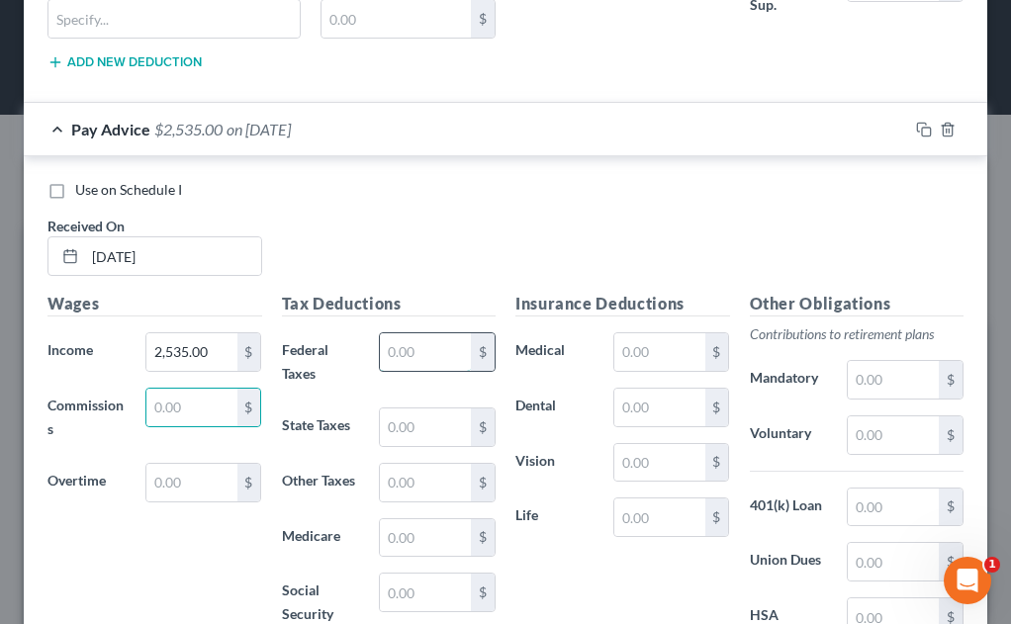
click at [409, 354] on input "text" at bounding box center [425, 352] width 91 height 38
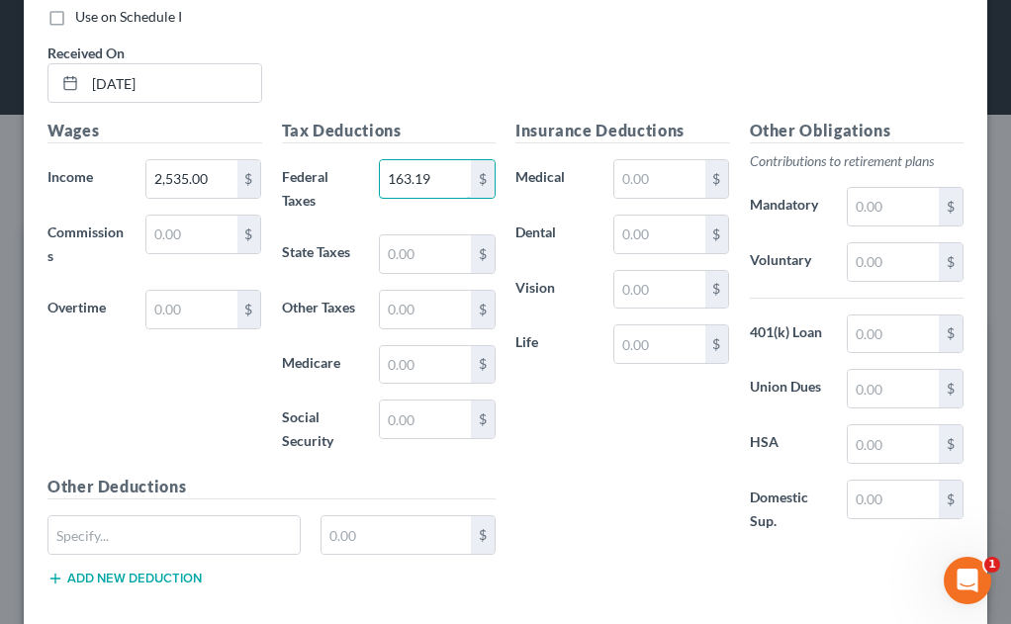
scroll to position [2842, 0]
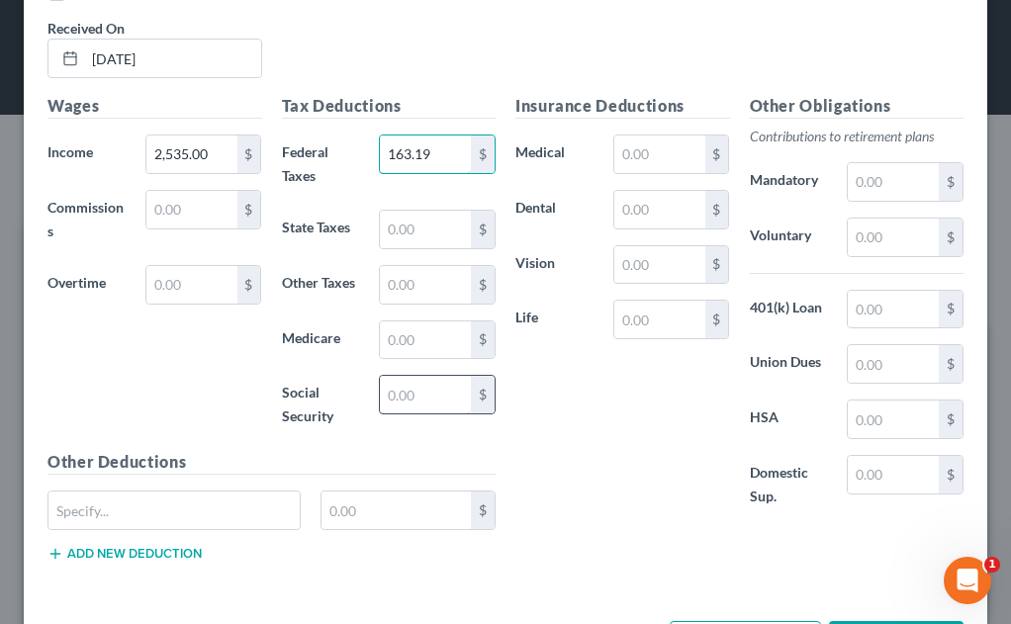
type input "163.19"
drag, startPoint x: 418, startPoint y: 392, endPoint x: 427, endPoint y: 384, distance: 11.9
click at [418, 392] on input "text" at bounding box center [425, 395] width 91 height 38
type input "155.00"
click at [421, 340] on input "text" at bounding box center [425, 341] width 91 height 38
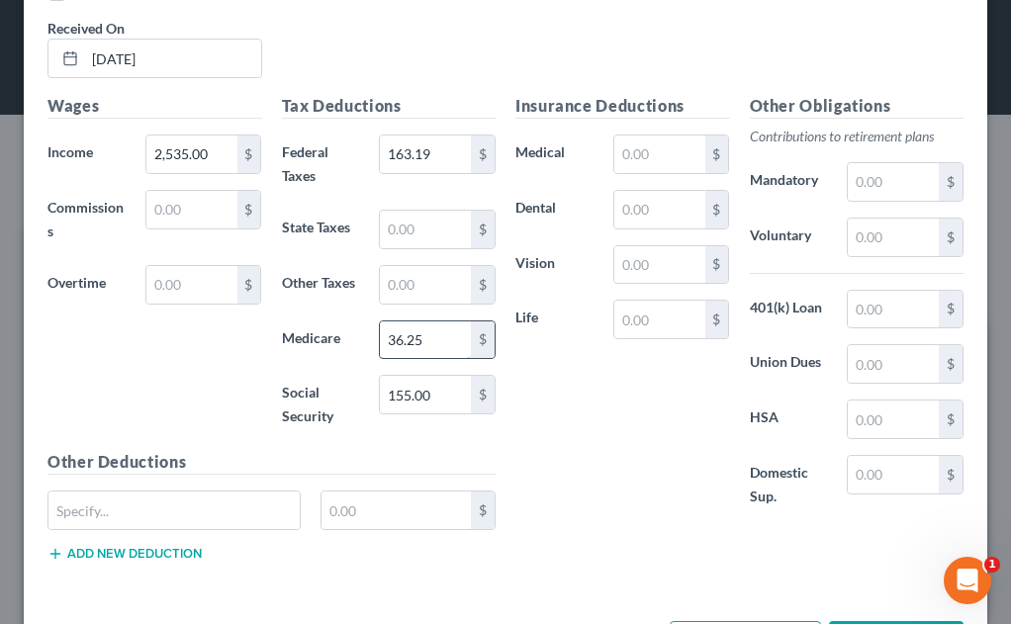
type input "36.25"
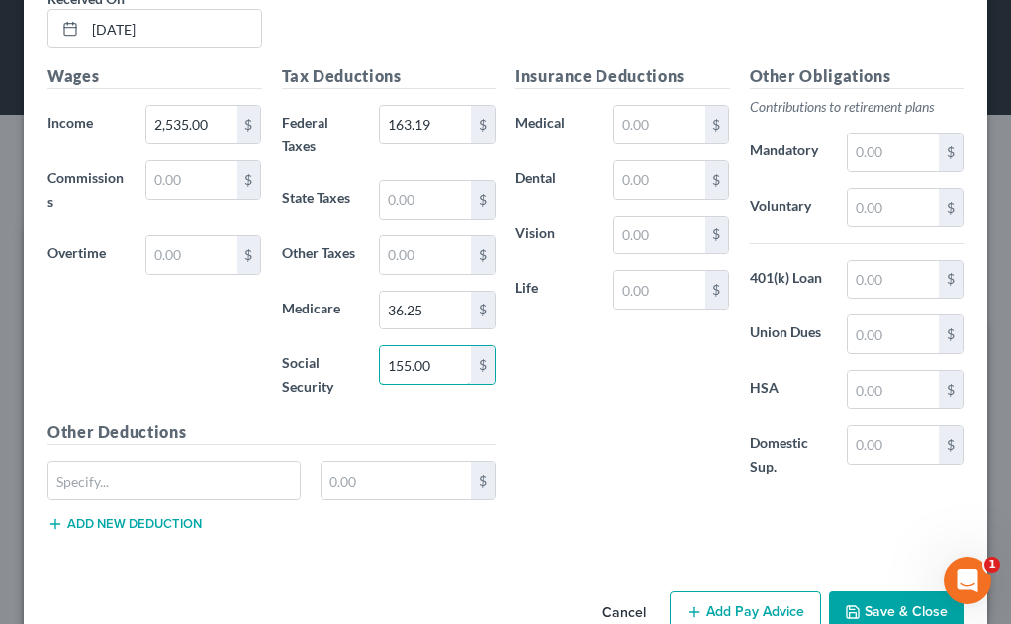
scroll to position [2920, 0]
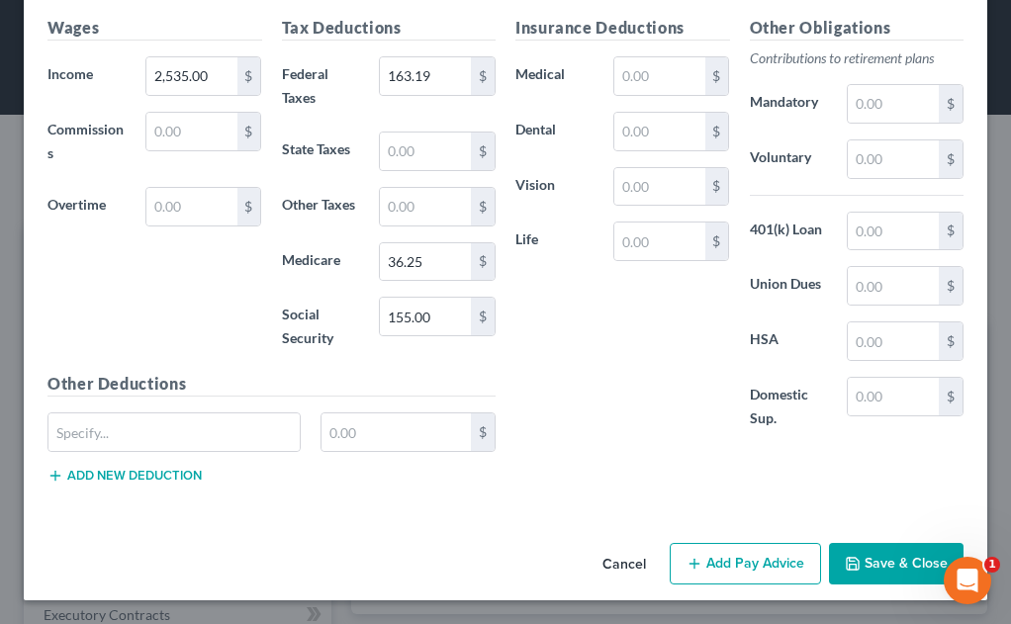
click at [731, 564] on button "Add Pay Advice" at bounding box center [745, 564] width 151 height 42
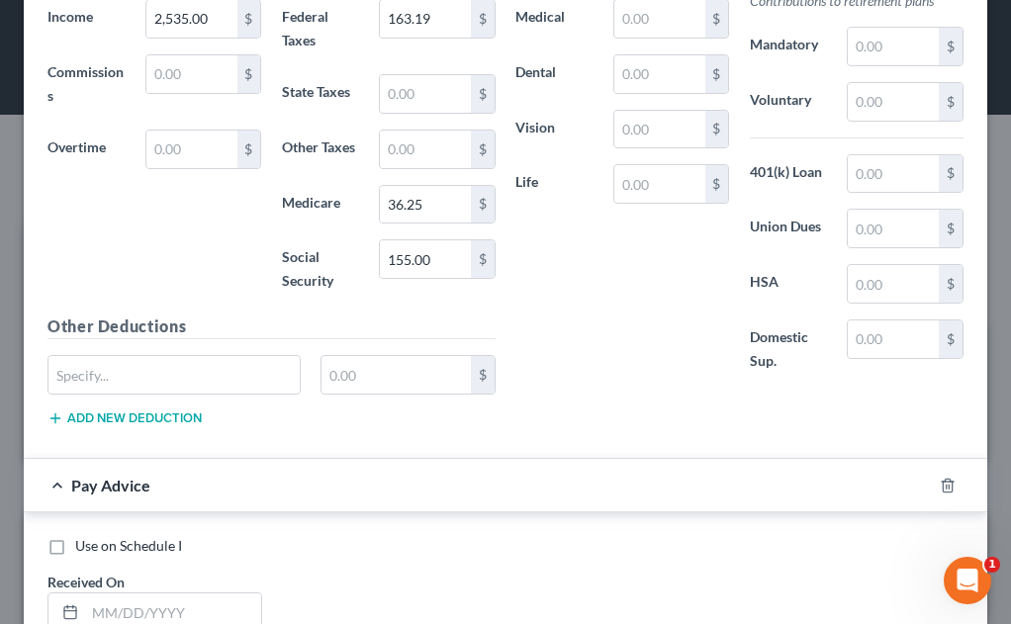
scroll to position [3217, 0]
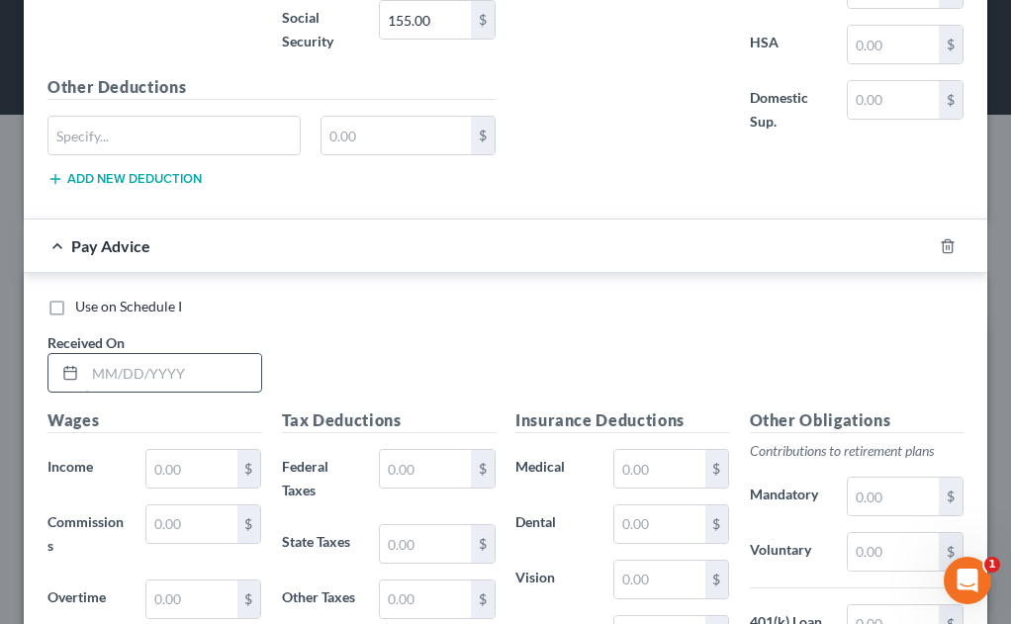
click at [136, 381] on input "text" at bounding box center [173, 373] width 176 height 38
type input "[DATE]"
type input "2,600.80"
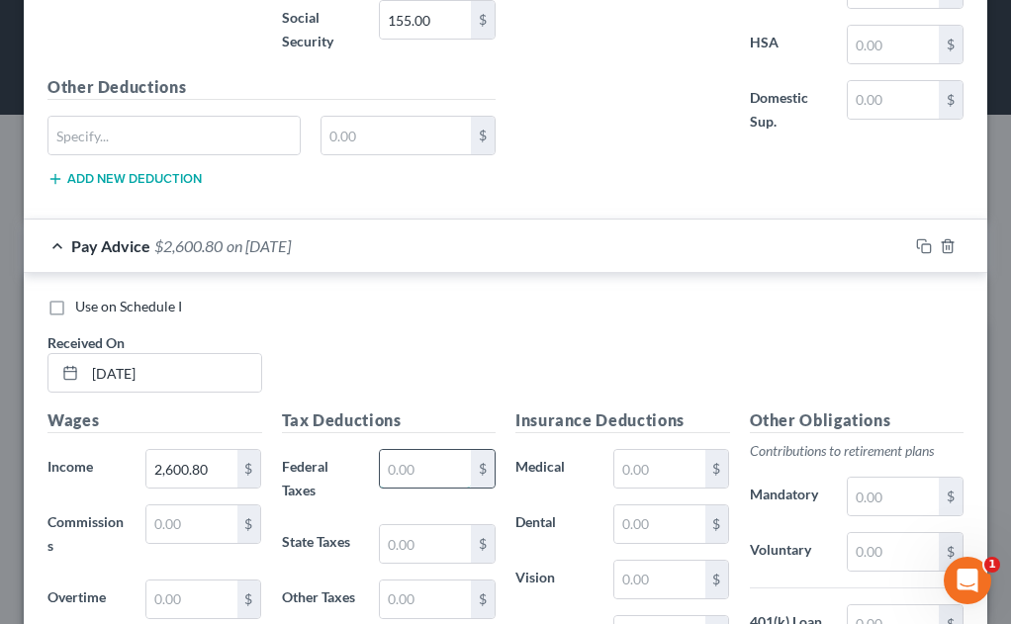
click at [407, 467] on input "text" at bounding box center [425, 469] width 91 height 38
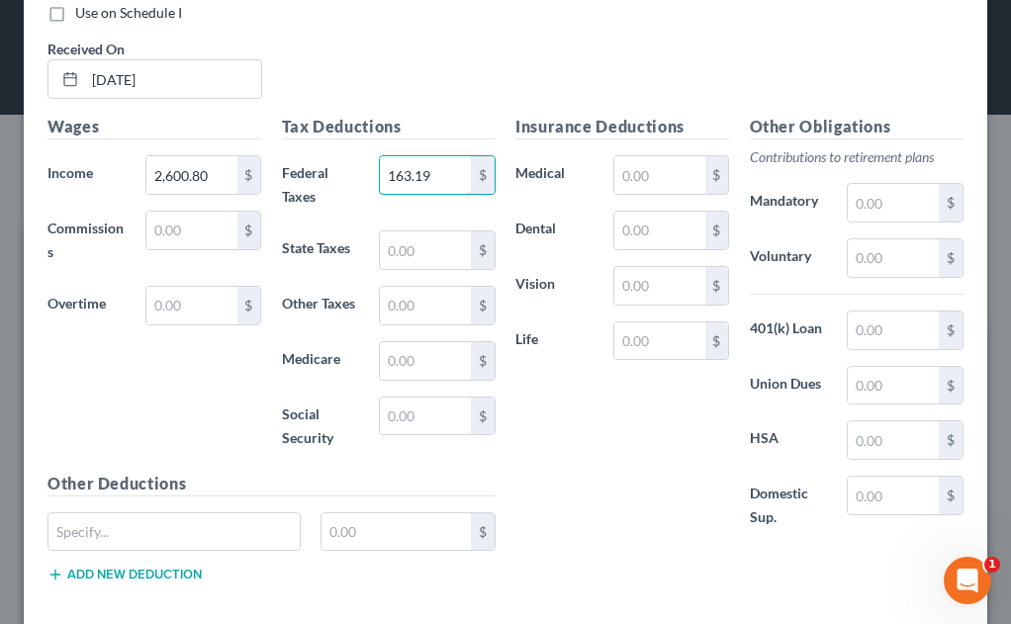
scroll to position [3514, 0]
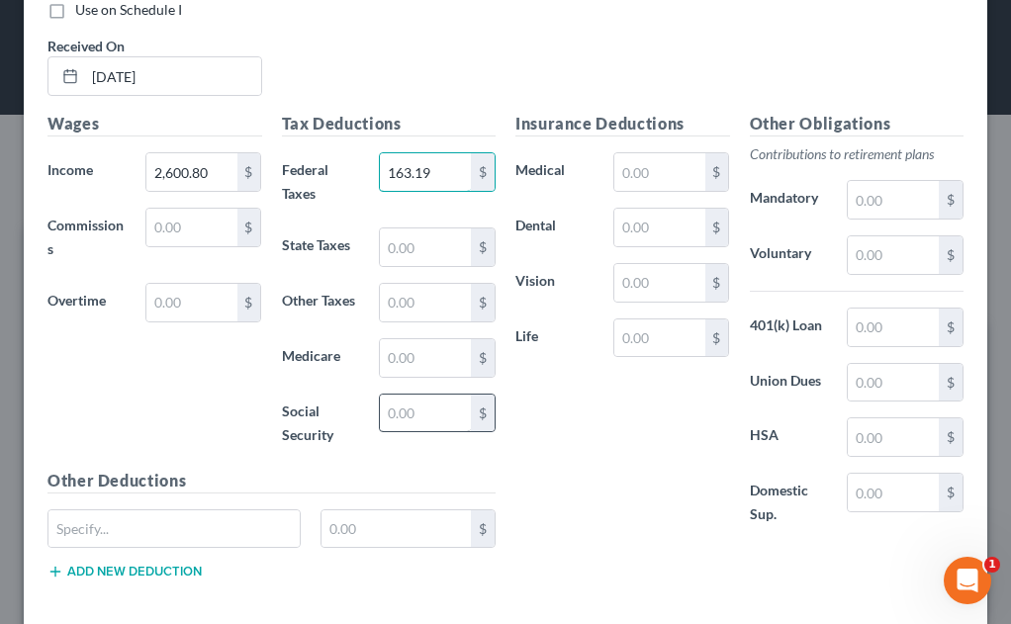
type input "163.19"
click at [398, 413] on input "text" at bounding box center [425, 414] width 91 height 38
type input "155.00"
click at [427, 369] on input "text" at bounding box center [425, 358] width 91 height 38
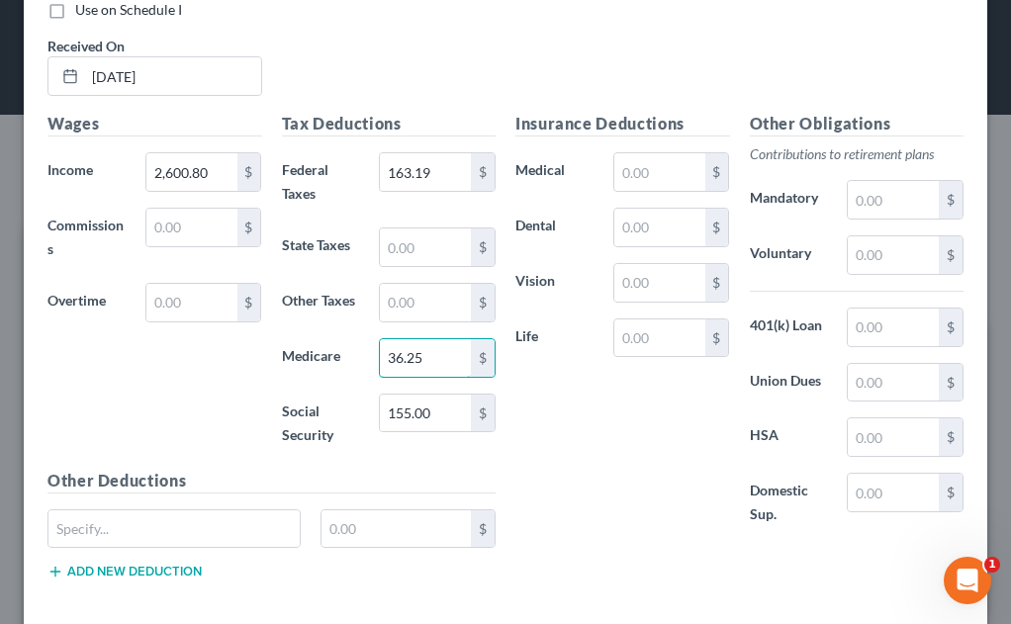
type input "36.25"
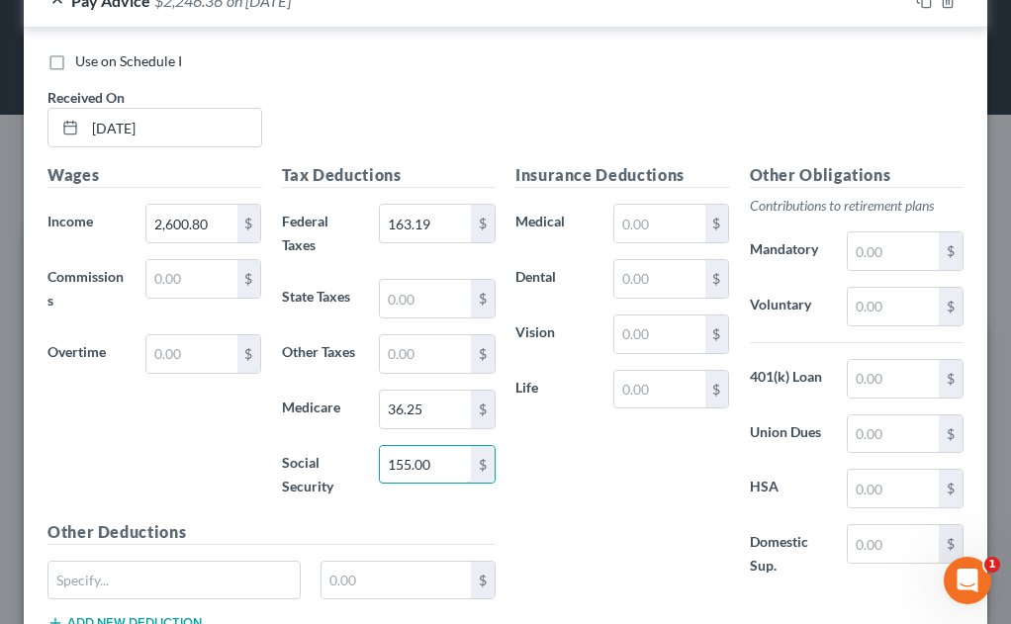
scroll to position [3610, 0]
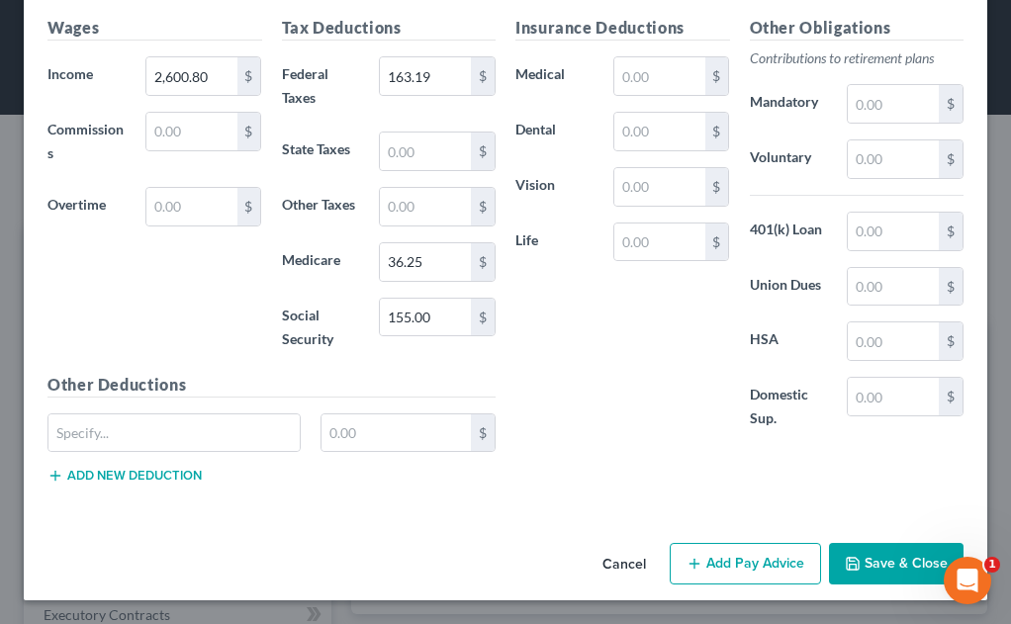
click at [715, 566] on button "Add Pay Advice" at bounding box center [745, 564] width 151 height 42
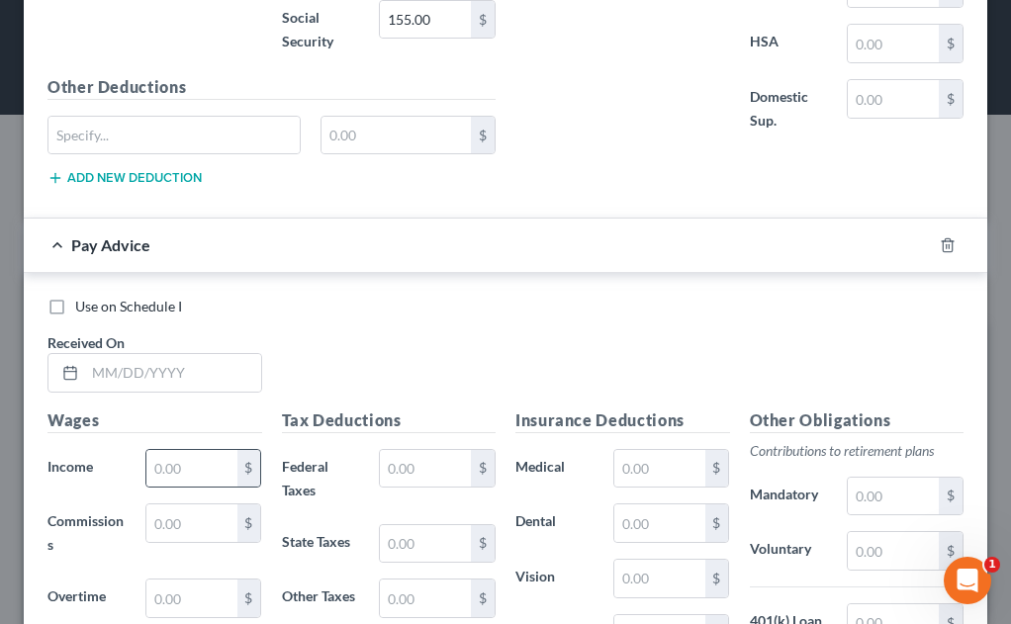
scroll to position [4006, 0]
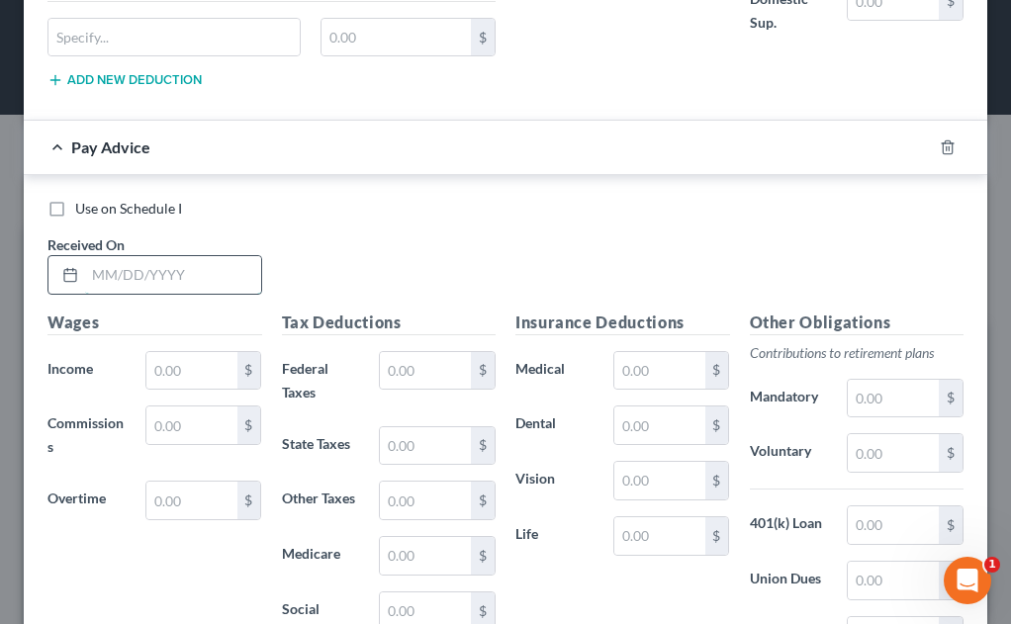
click at [194, 278] on input "text" at bounding box center [173, 275] width 176 height 38
type input "[DATE]"
click at [198, 371] on input "text" at bounding box center [191, 371] width 91 height 38
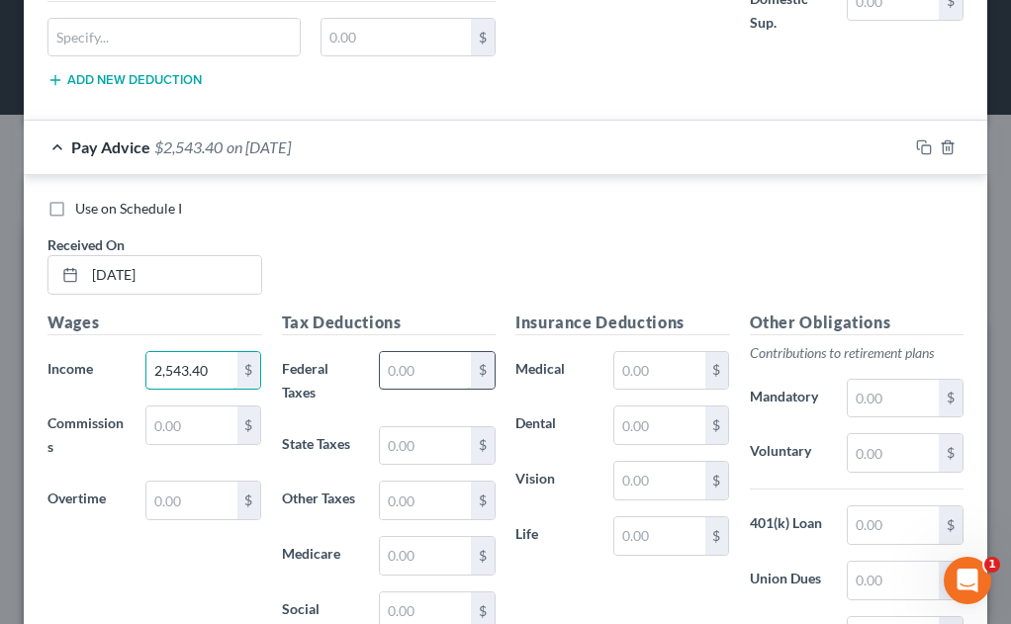
type input "2,543.40"
click at [392, 367] on input "text" at bounding box center [425, 371] width 91 height 38
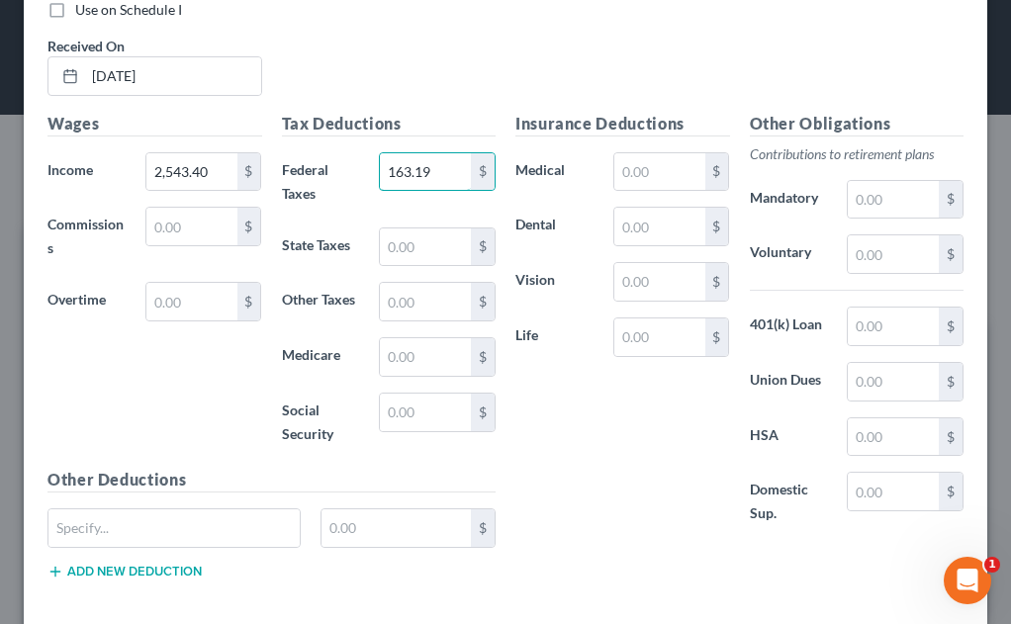
scroll to position [4300, 0]
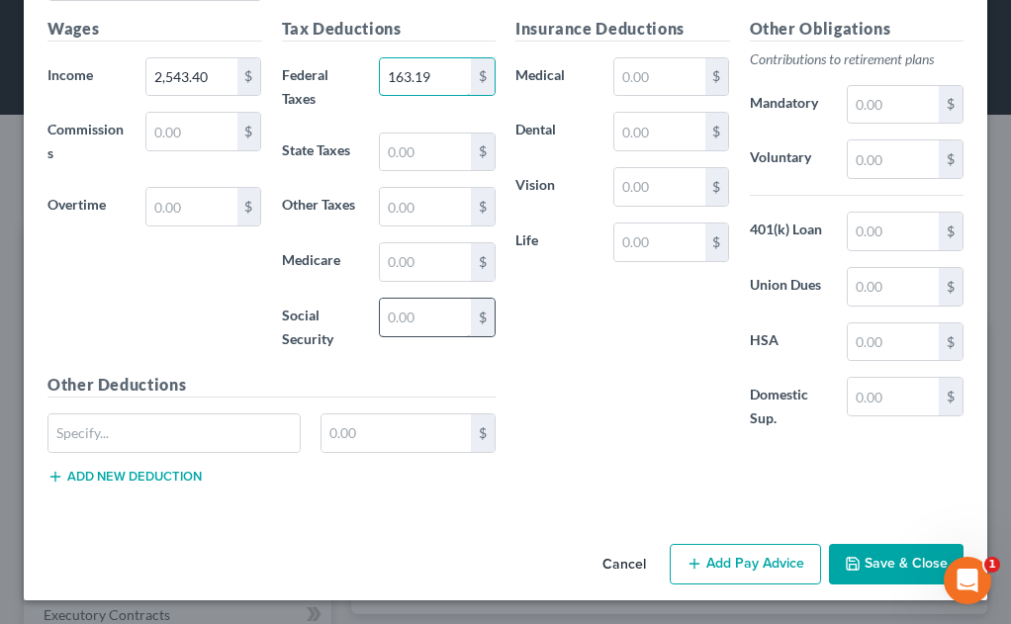
type input "163.19"
click at [410, 315] on input "text" at bounding box center [425, 318] width 91 height 38
type input "155.00"
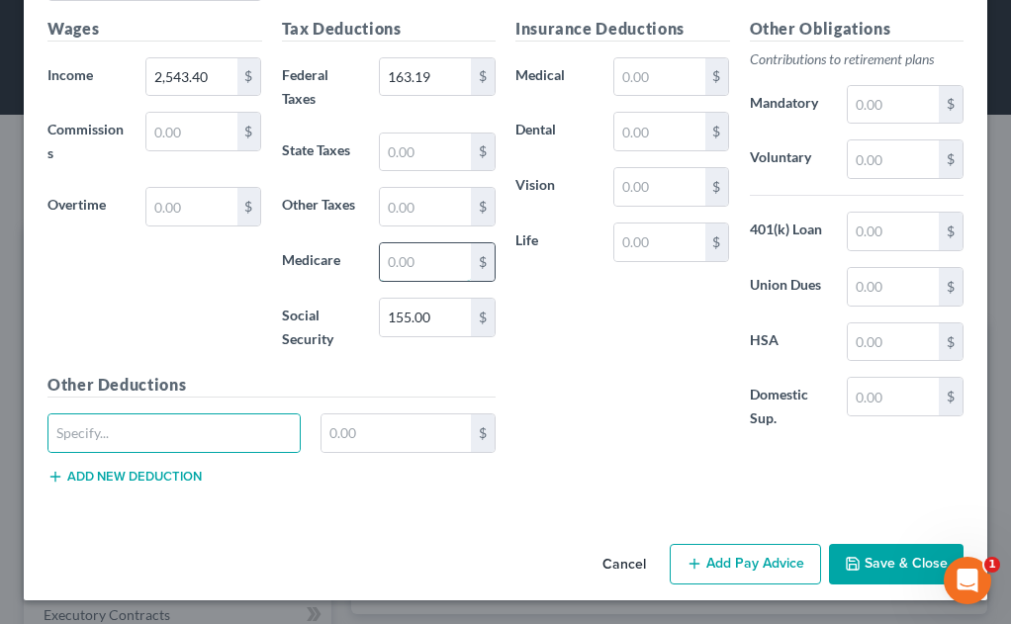
click at [411, 267] on input "text" at bounding box center [425, 262] width 91 height 38
type input "36.25"
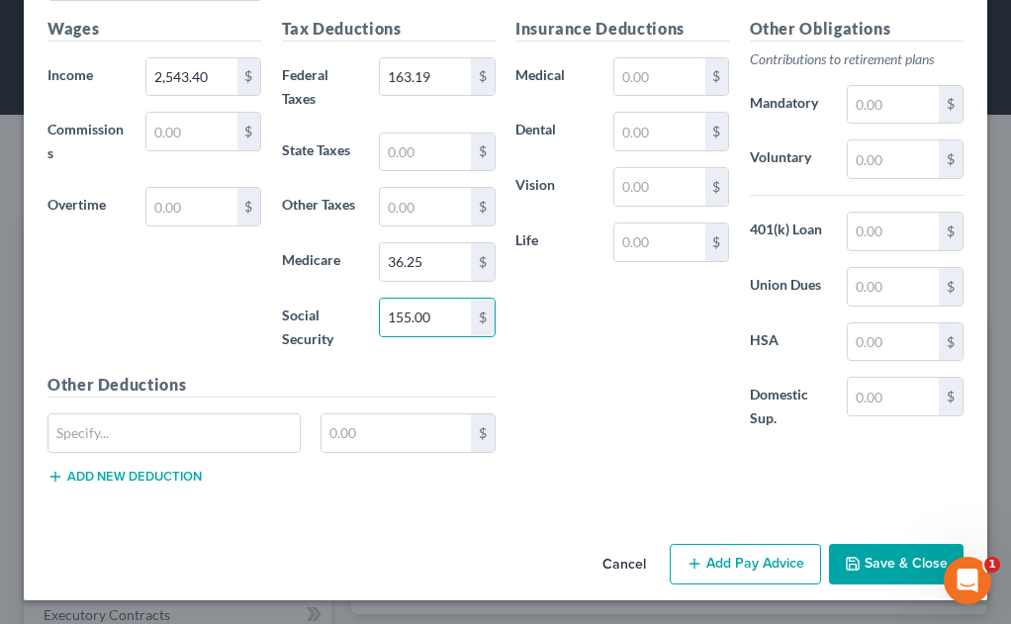
click at [905, 570] on button "Save & Close" at bounding box center [896, 565] width 135 height 42
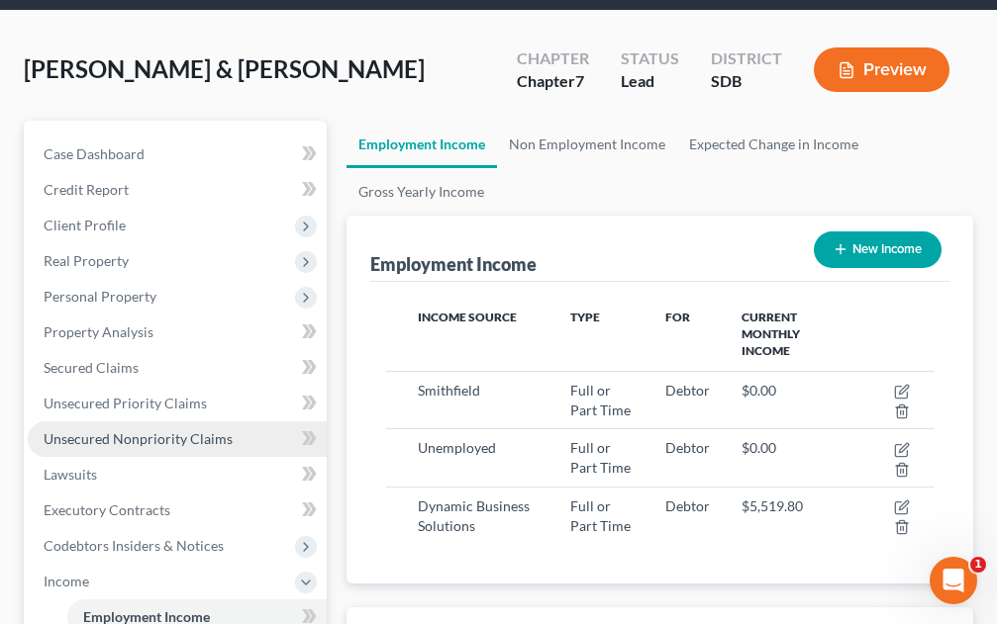
scroll to position [99, 0]
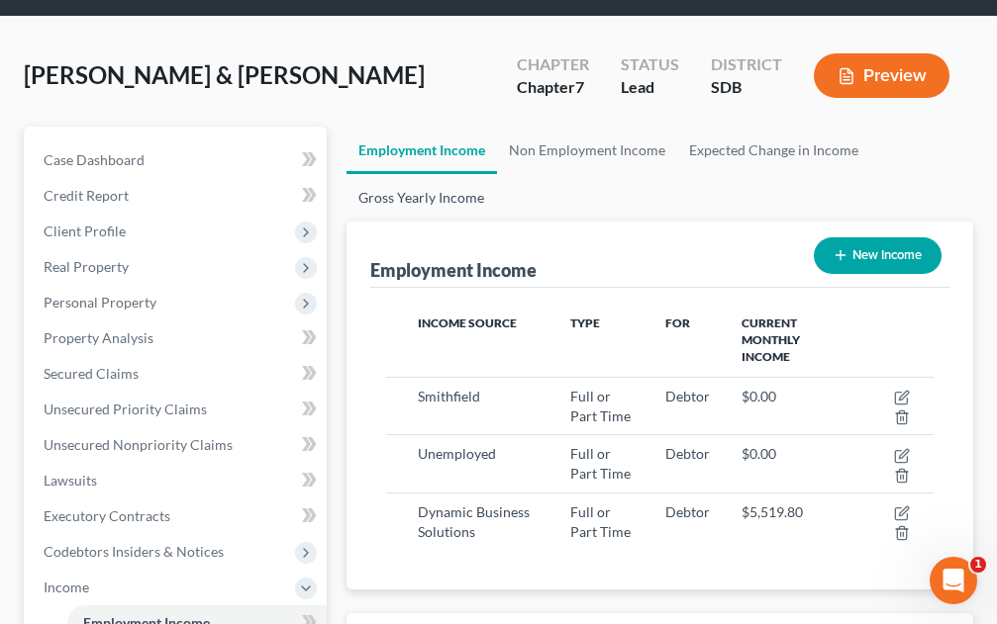
click at [426, 198] on link "Gross Yearly Income" at bounding box center [420, 197] width 149 height 47
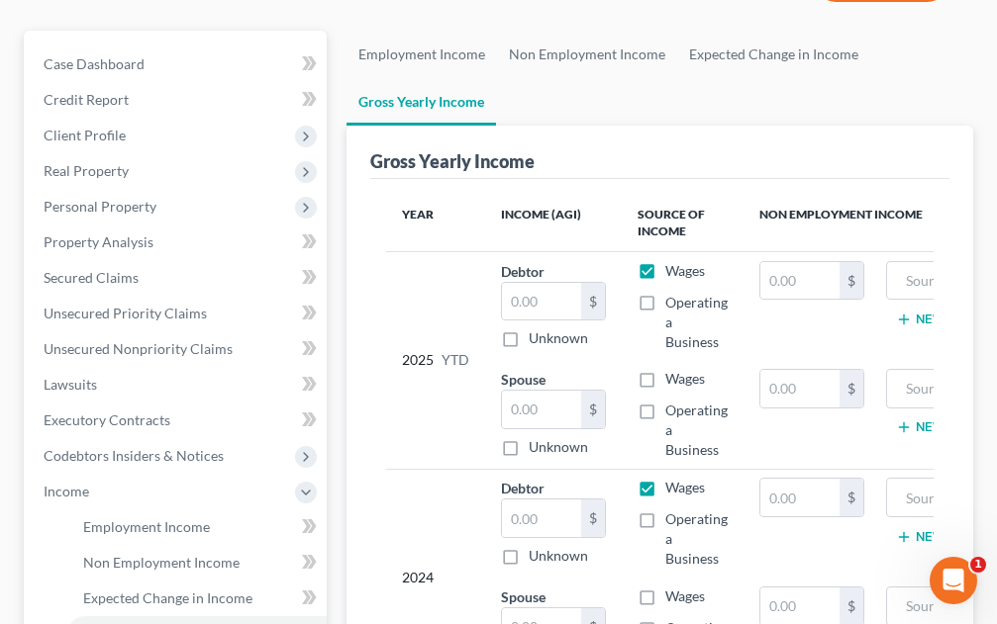
scroll to position [198, 0]
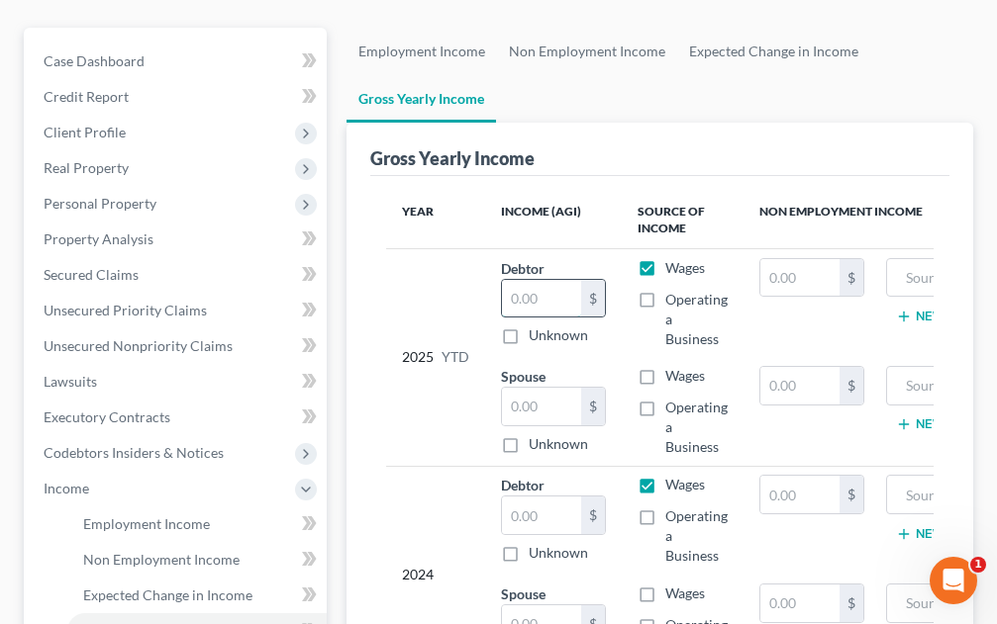
click at [548, 300] on input "text" at bounding box center [541, 299] width 79 height 38
type input "6"
click at [532, 524] on input "text" at bounding box center [541, 516] width 79 height 38
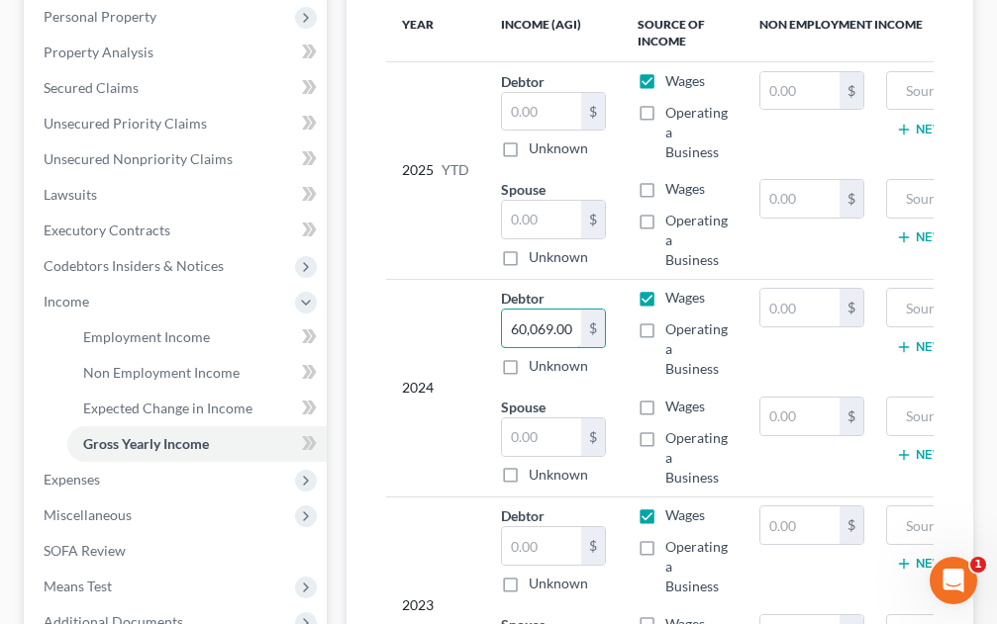
scroll to position [396, 0]
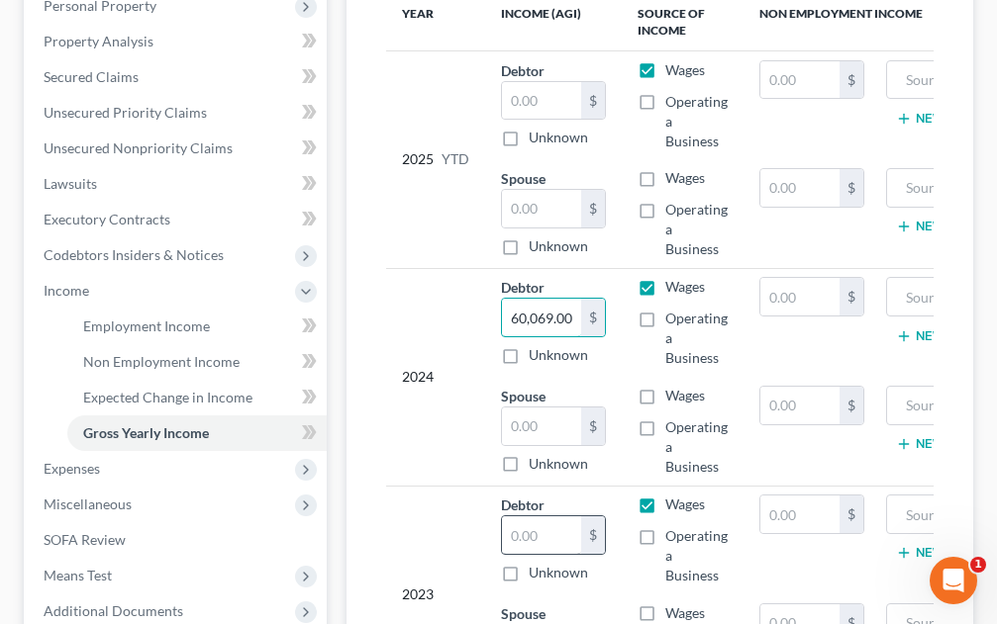
type input "60,069.00"
click at [537, 533] on input "text" at bounding box center [541, 536] width 79 height 38
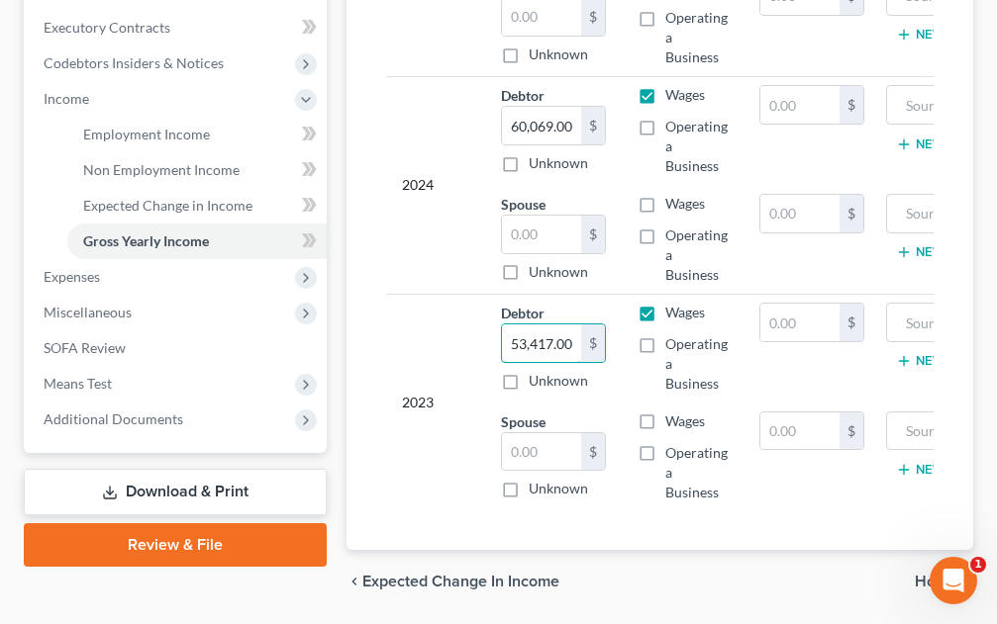
scroll to position [667, 0]
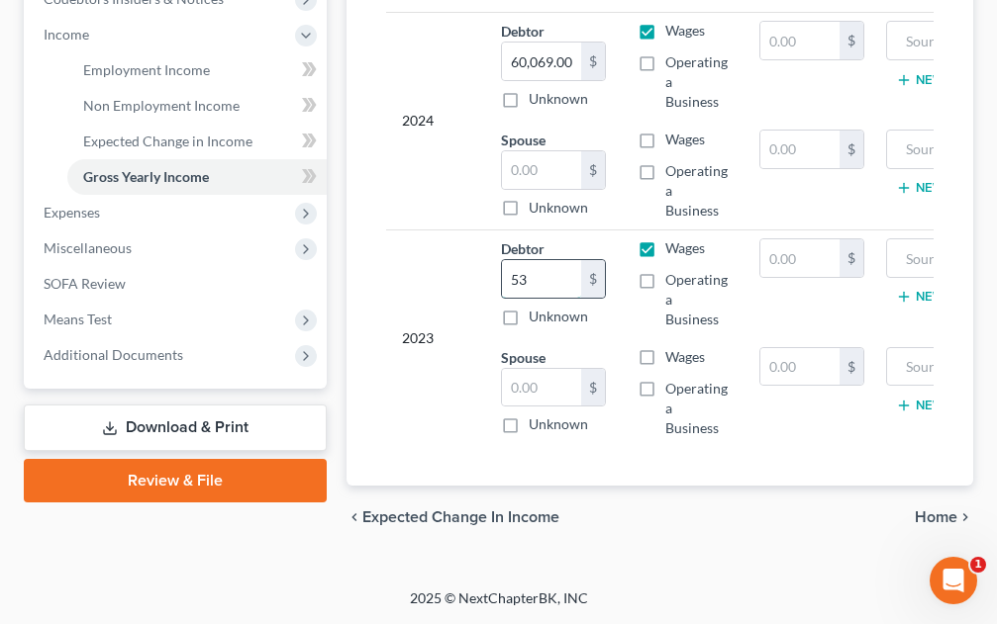
type input "5"
click at [665, 347] on label "Wages" at bounding box center [685, 357] width 40 height 20
click at [673, 347] on input "Wages" at bounding box center [679, 353] width 13 height 13
click at [551, 370] on input "text" at bounding box center [541, 388] width 79 height 38
click at [542, 260] on input "text" at bounding box center [541, 279] width 79 height 38
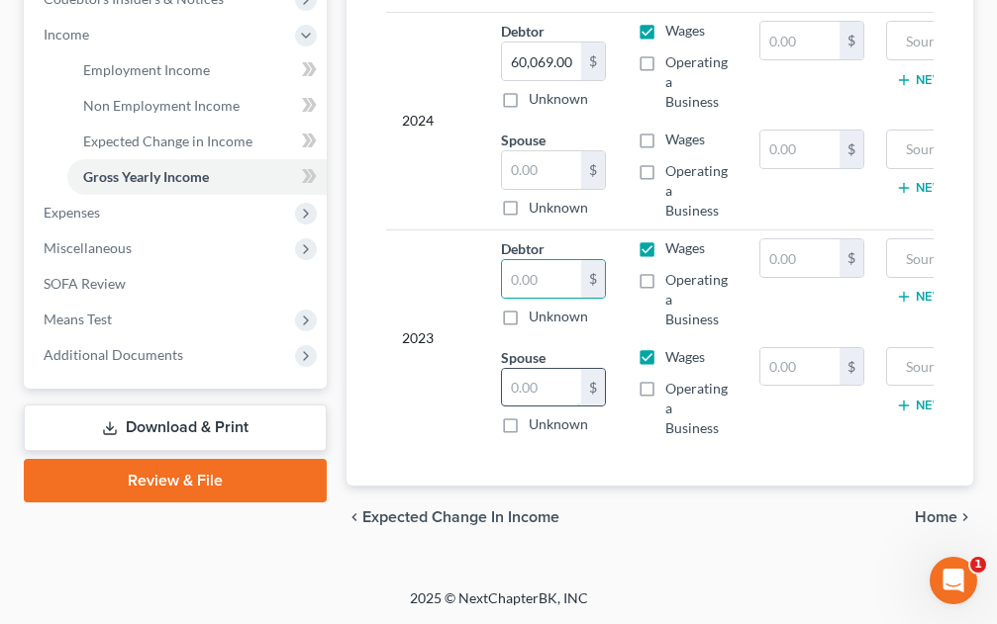
click at [529, 378] on input "text" at bounding box center [541, 388] width 79 height 38
click at [665, 347] on label "Wages" at bounding box center [685, 357] width 40 height 20
click at [673, 347] on input "Wages" at bounding box center [679, 353] width 13 height 13
checkbox input "false"
click at [562, 273] on input "text" at bounding box center [541, 279] width 79 height 38
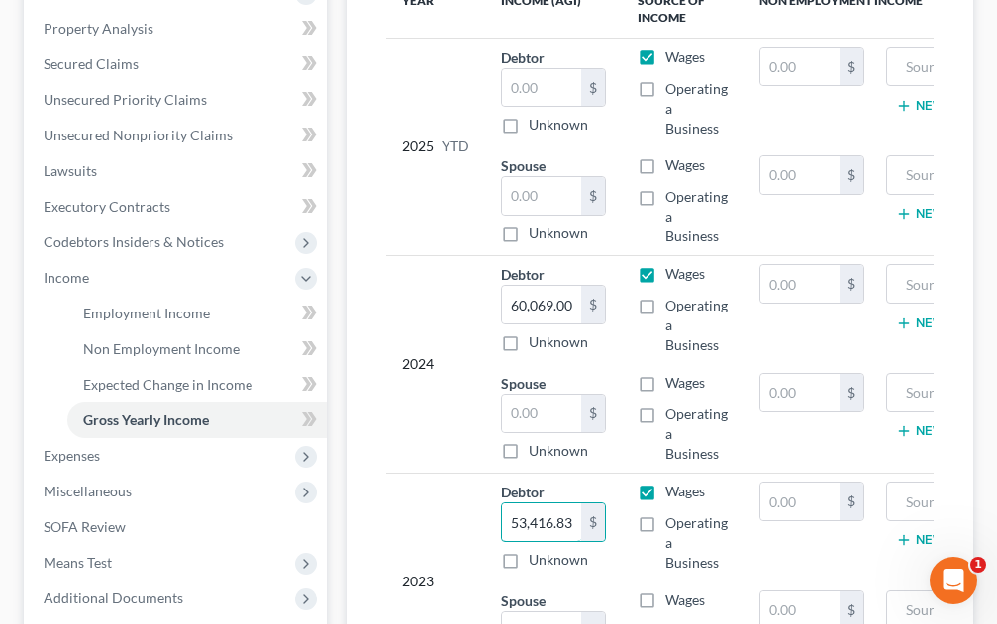
scroll to position [370, 0]
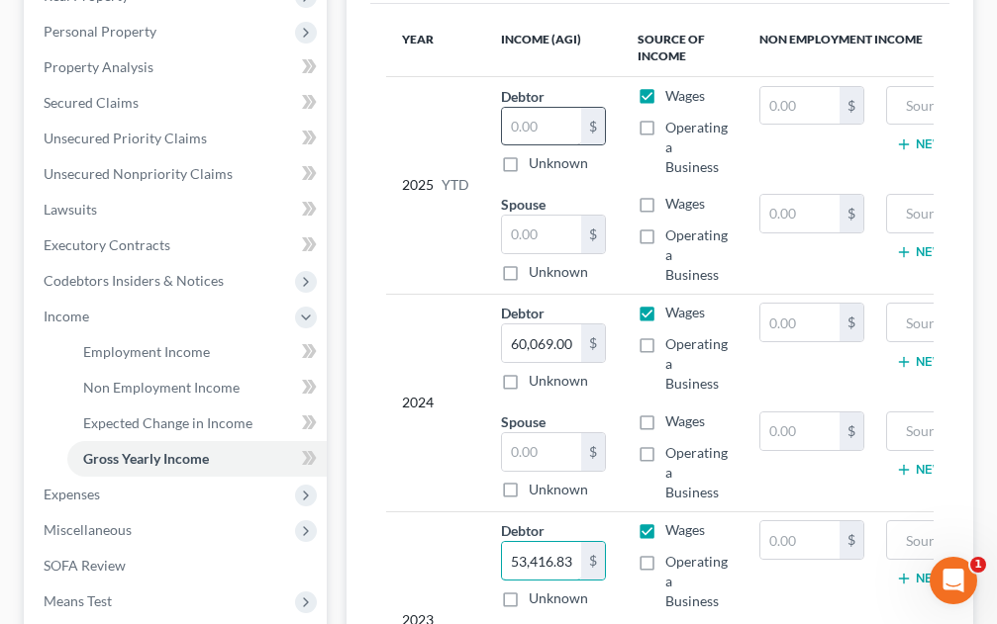
type input "53,416.83"
click at [566, 129] on input "text" at bounding box center [541, 127] width 79 height 38
type input "20,000.00"
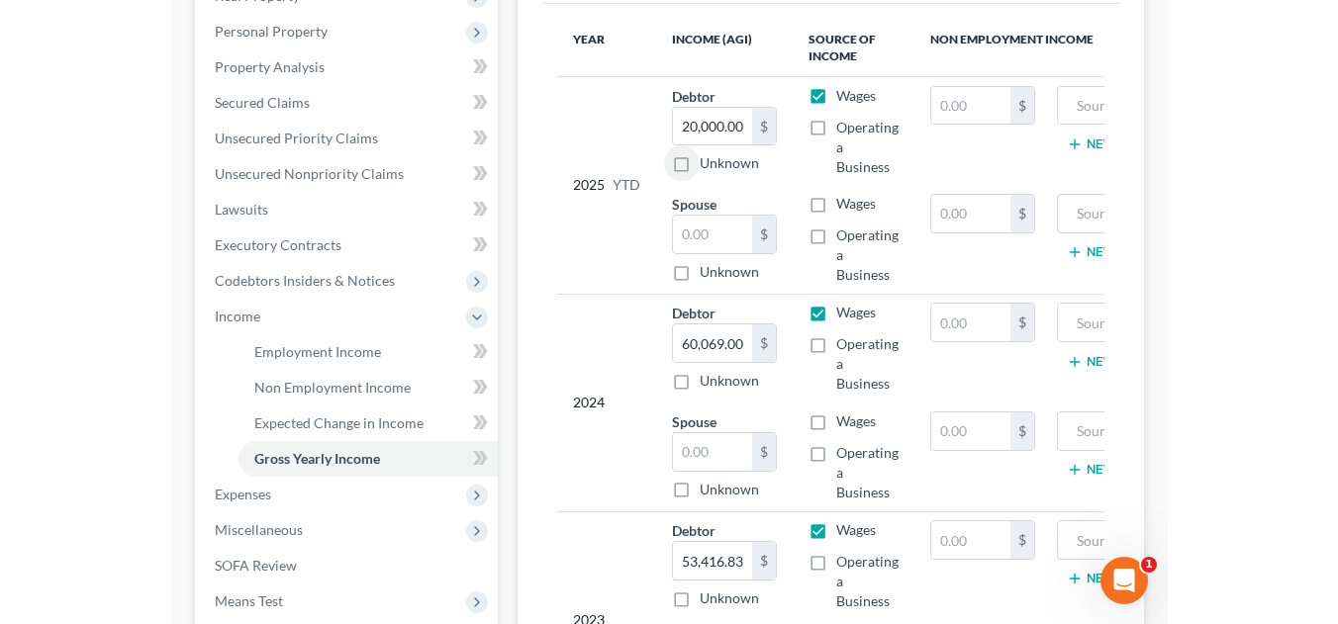
scroll to position [334, 0]
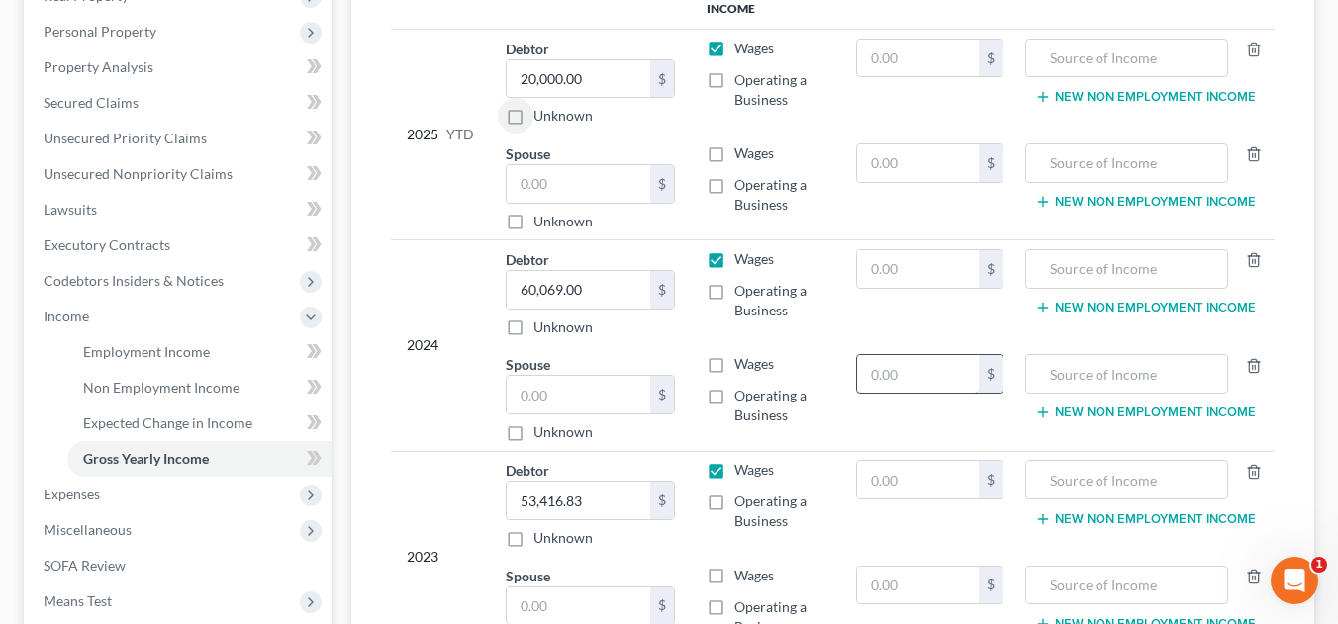
click at [914, 355] on input "text" at bounding box center [918, 374] width 122 height 38
click at [734, 386] on label "Operating a Business" at bounding box center [779, 406] width 90 height 40
click at [742, 386] on input "Operating a Business" at bounding box center [748, 392] width 13 height 13
checkbox input "true"
click at [920, 355] on input "text" at bounding box center [918, 374] width 122 height 38
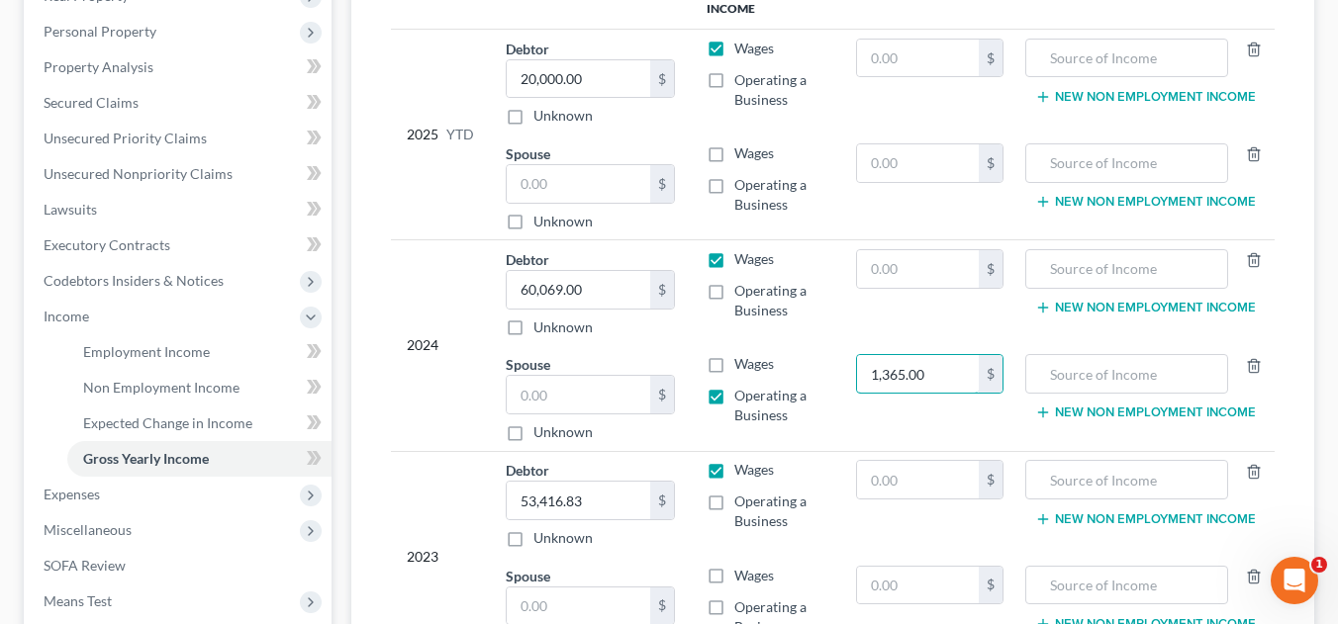
type input "1,365.00"
click at [734, 354] on label "Wages" at bounding box center [754, 364] width 40 height 20
click at [742, 354] on input "Wages" at bounding box center [748, 360] width 13 height 13
checkbox input "true"
click at [598, 376] on input "text" at bounding box center [578, 395] width 143 height 38
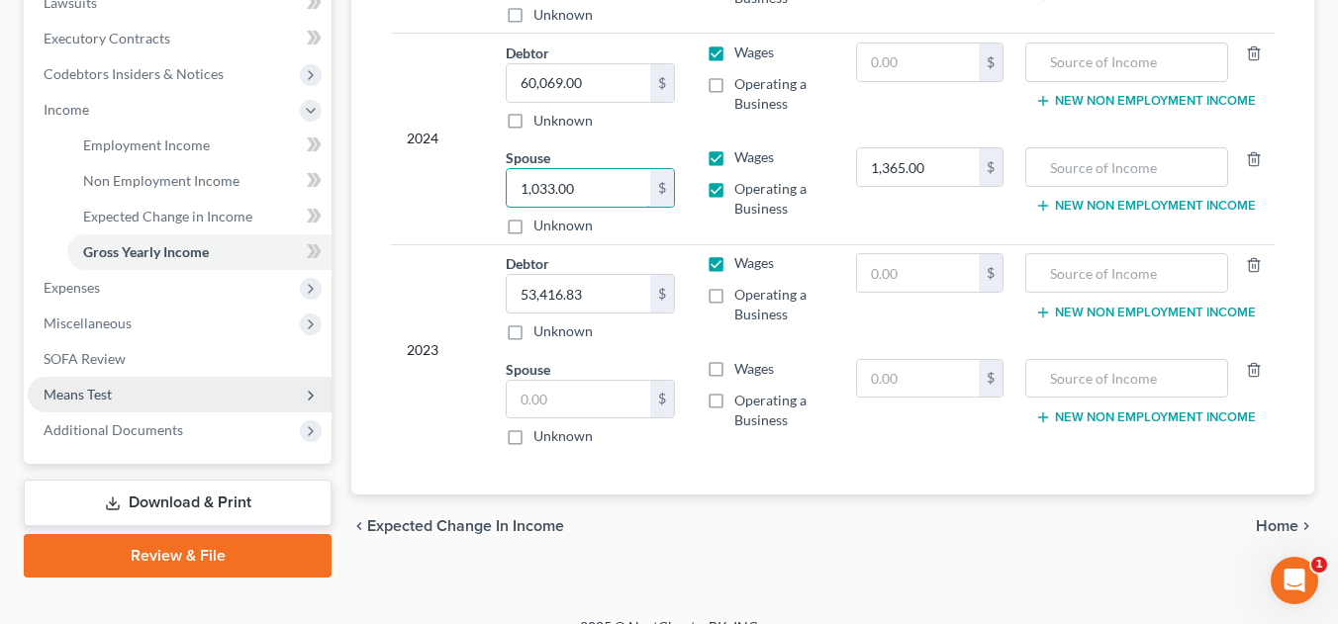
scroll to position [570, 0]
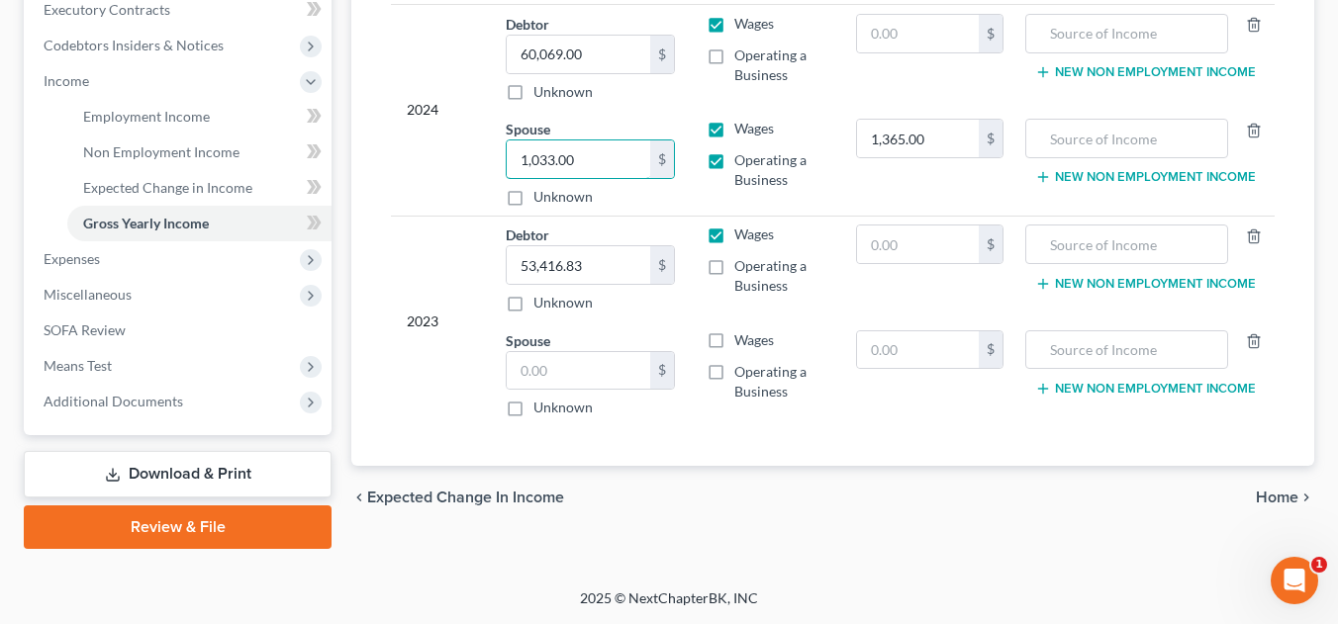
type input "1,033.00"
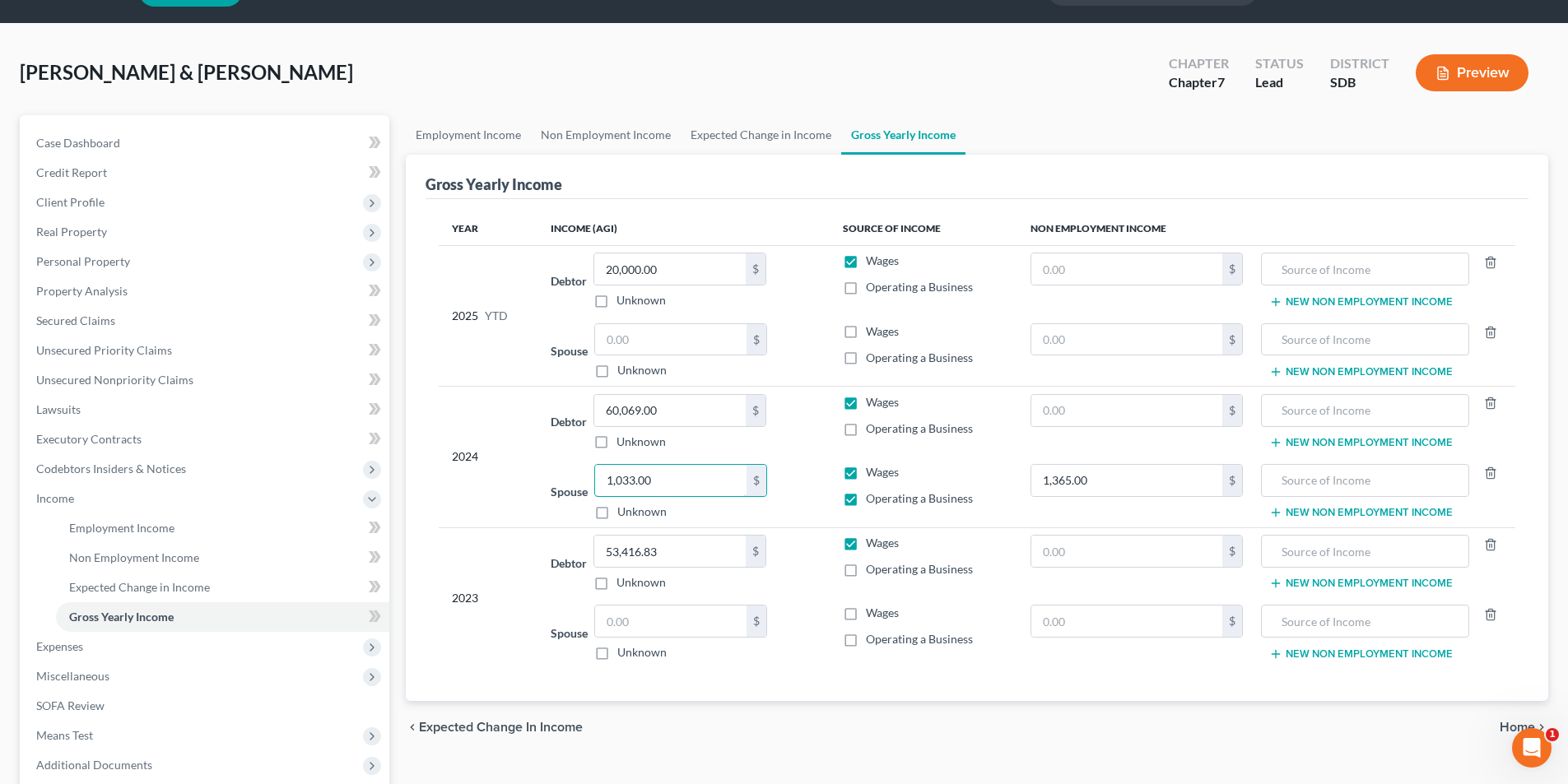
scroll to position [165, 0]
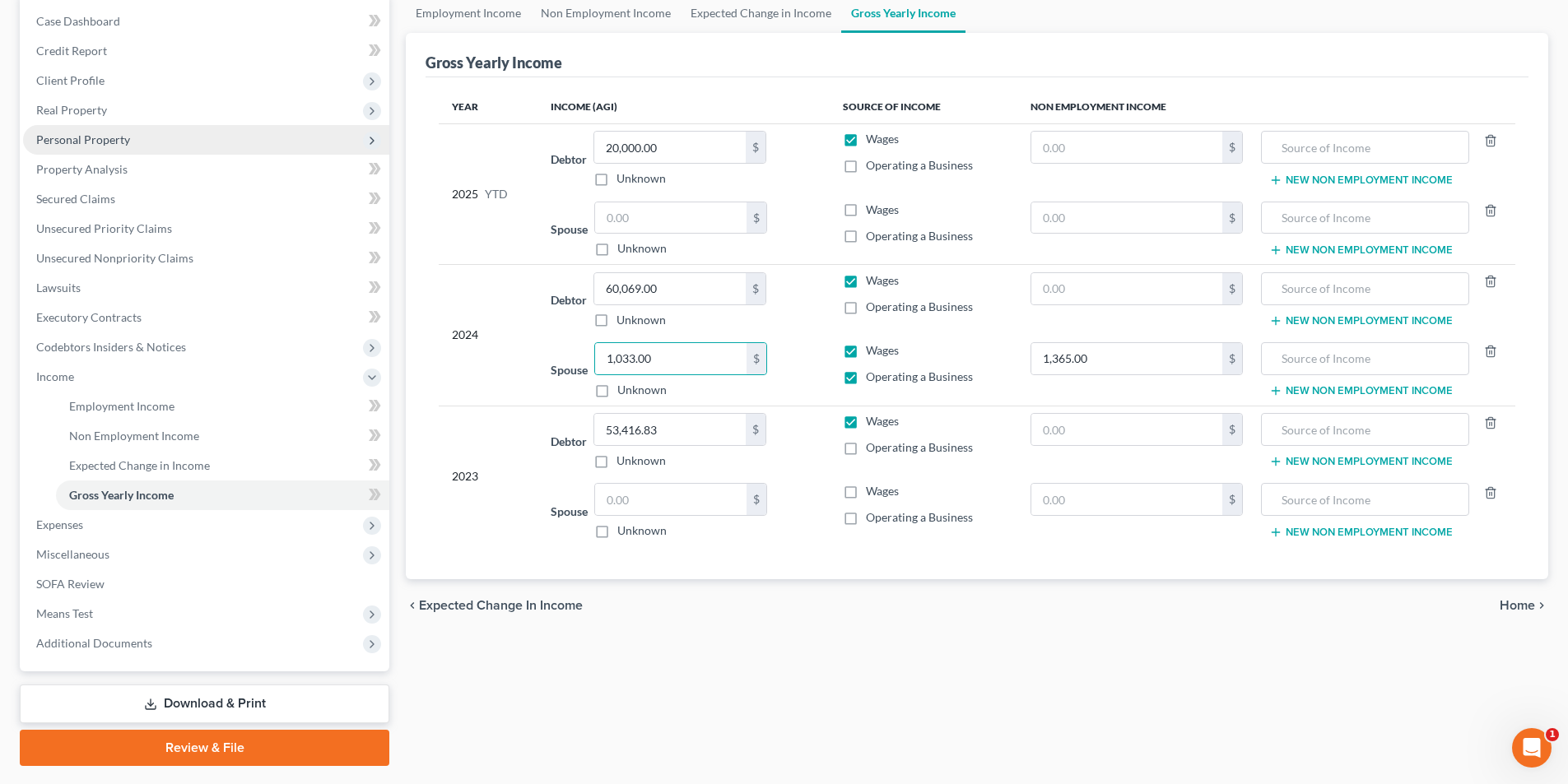
click at [80, 131] on span "Personal Property" at bounding box center [206, 140] width 366 height 30
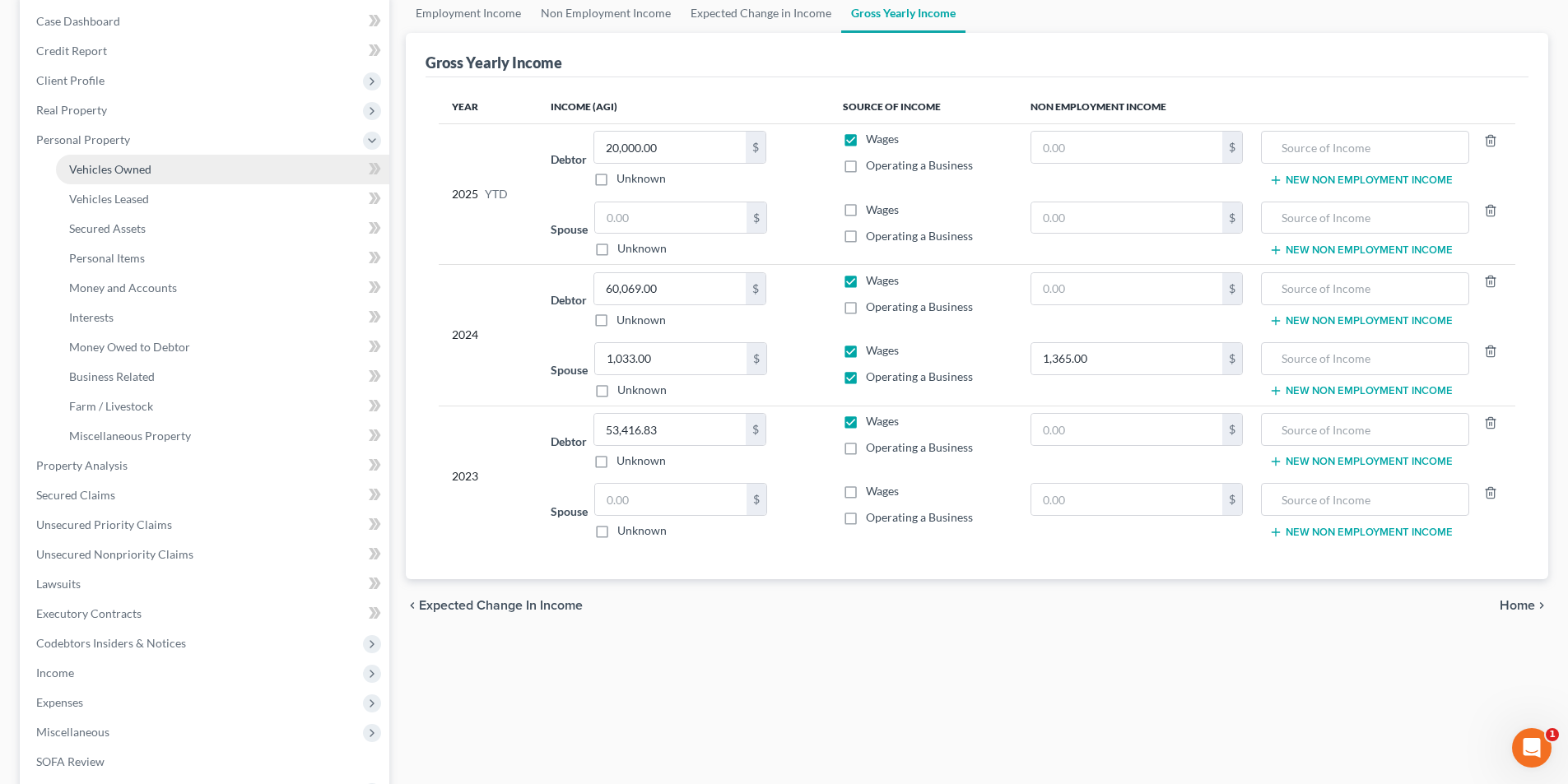
click at [127, 169] on span "Vehicles Owned" at bounding box center [110, 169] width 82 height 14
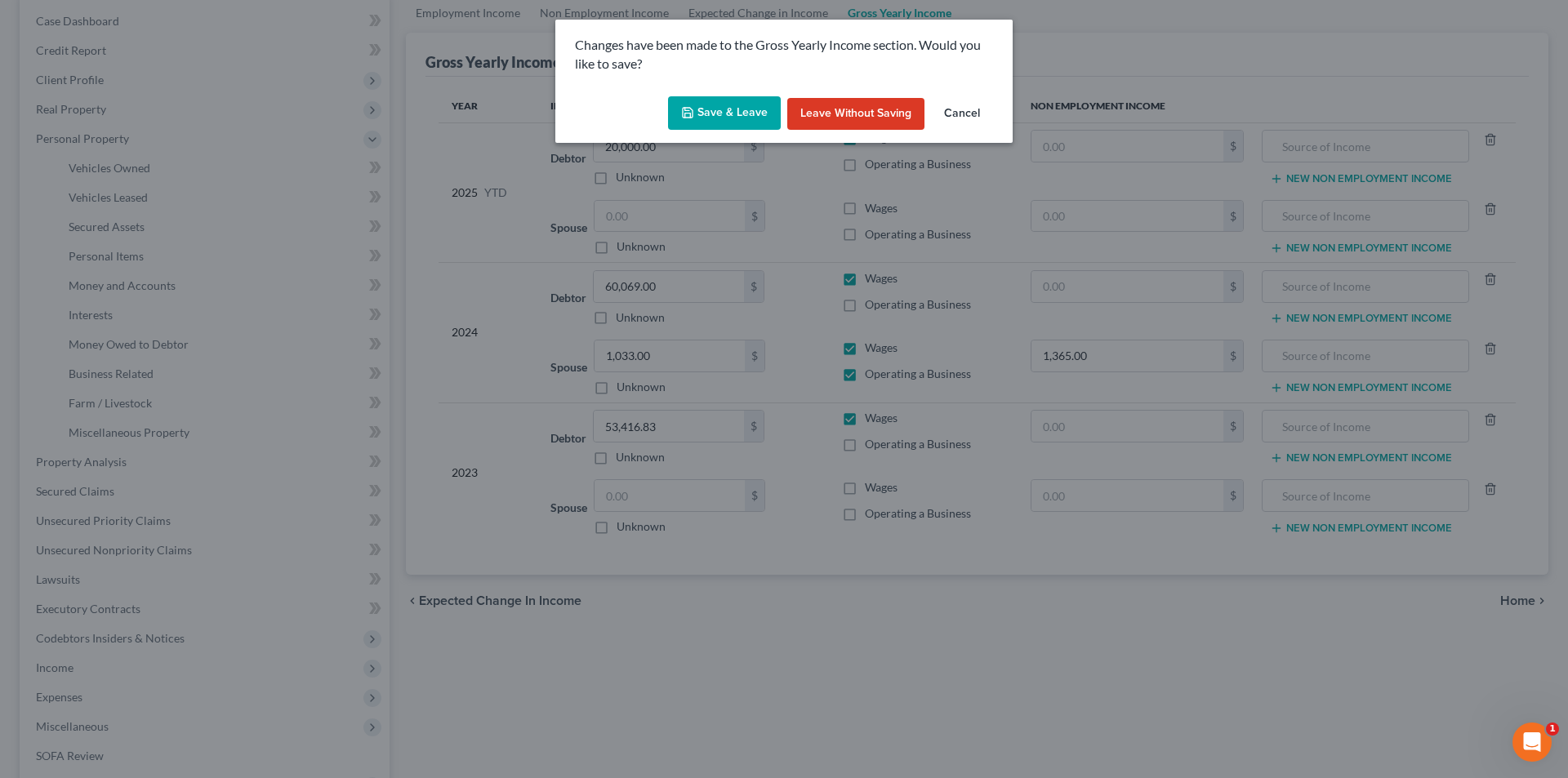
click at [738, 101] on button "Save & Leave" at bounding box center [724, 114] width 113 height 35
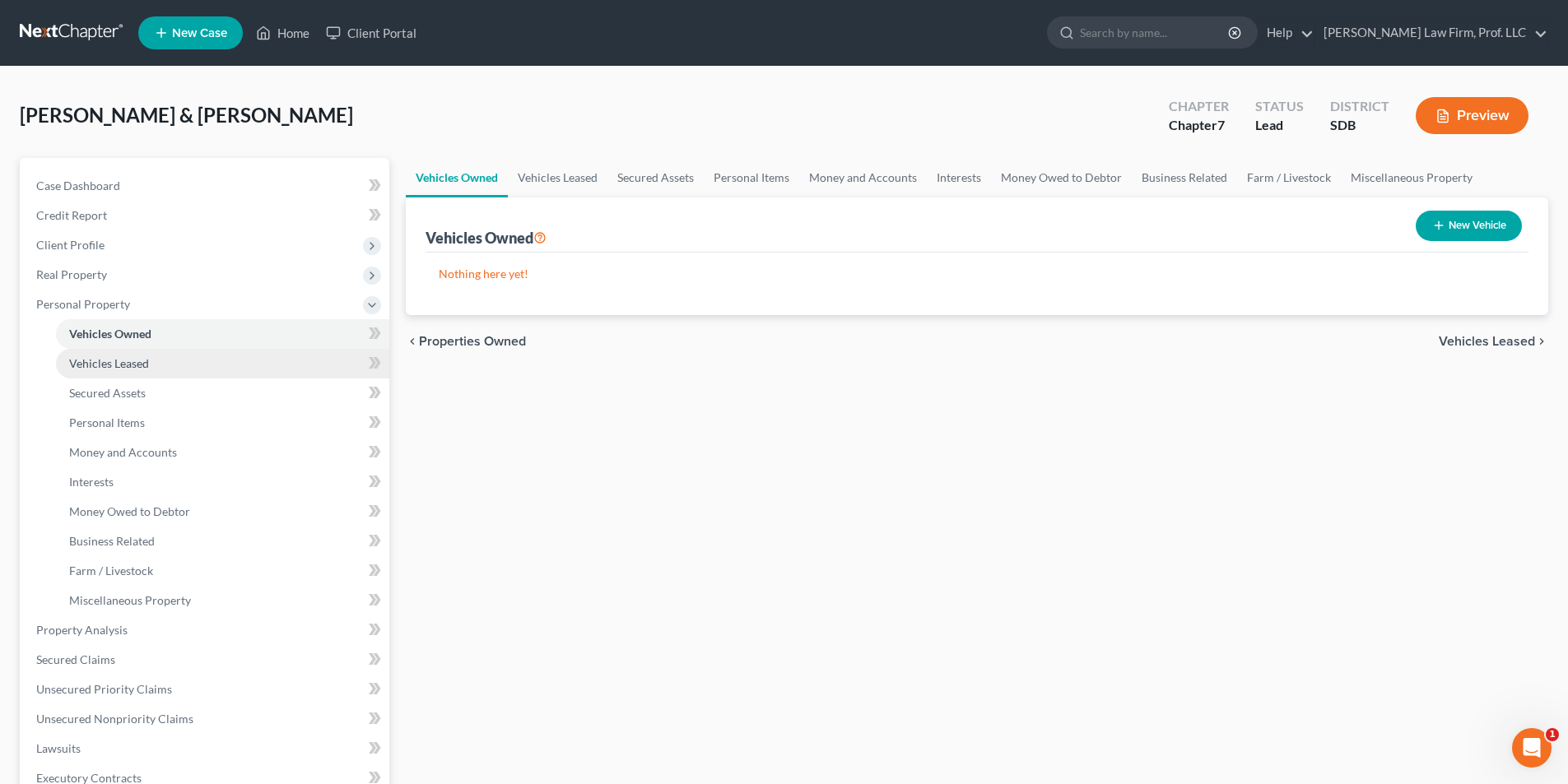
click at [127, 365] on span "Vehicles Leased" at bounding box center [109, 362] width 80 height 14
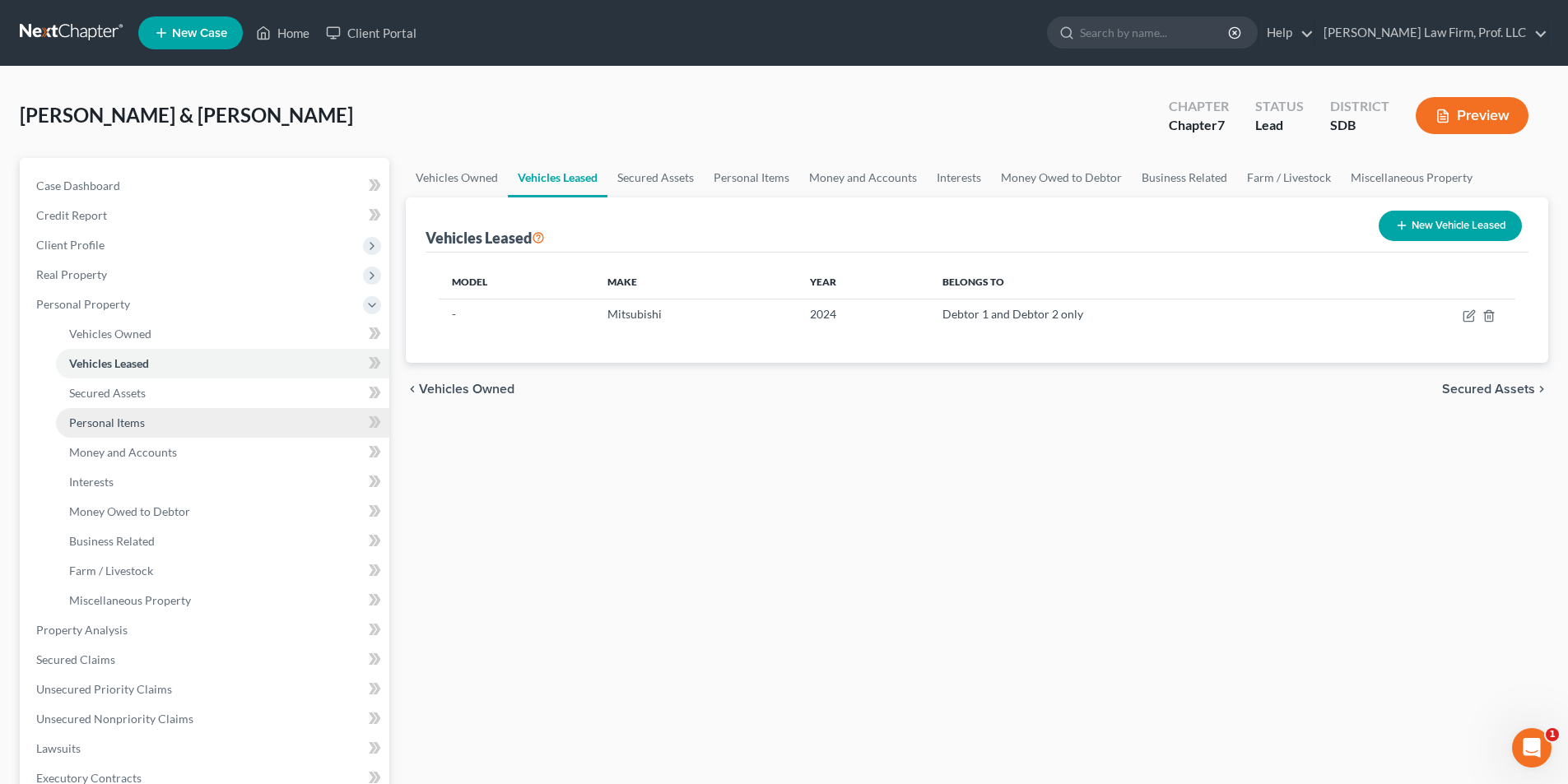
click at [130, 423] on span "Personal Items" at bounding box center [106, 422] width 76 height 14
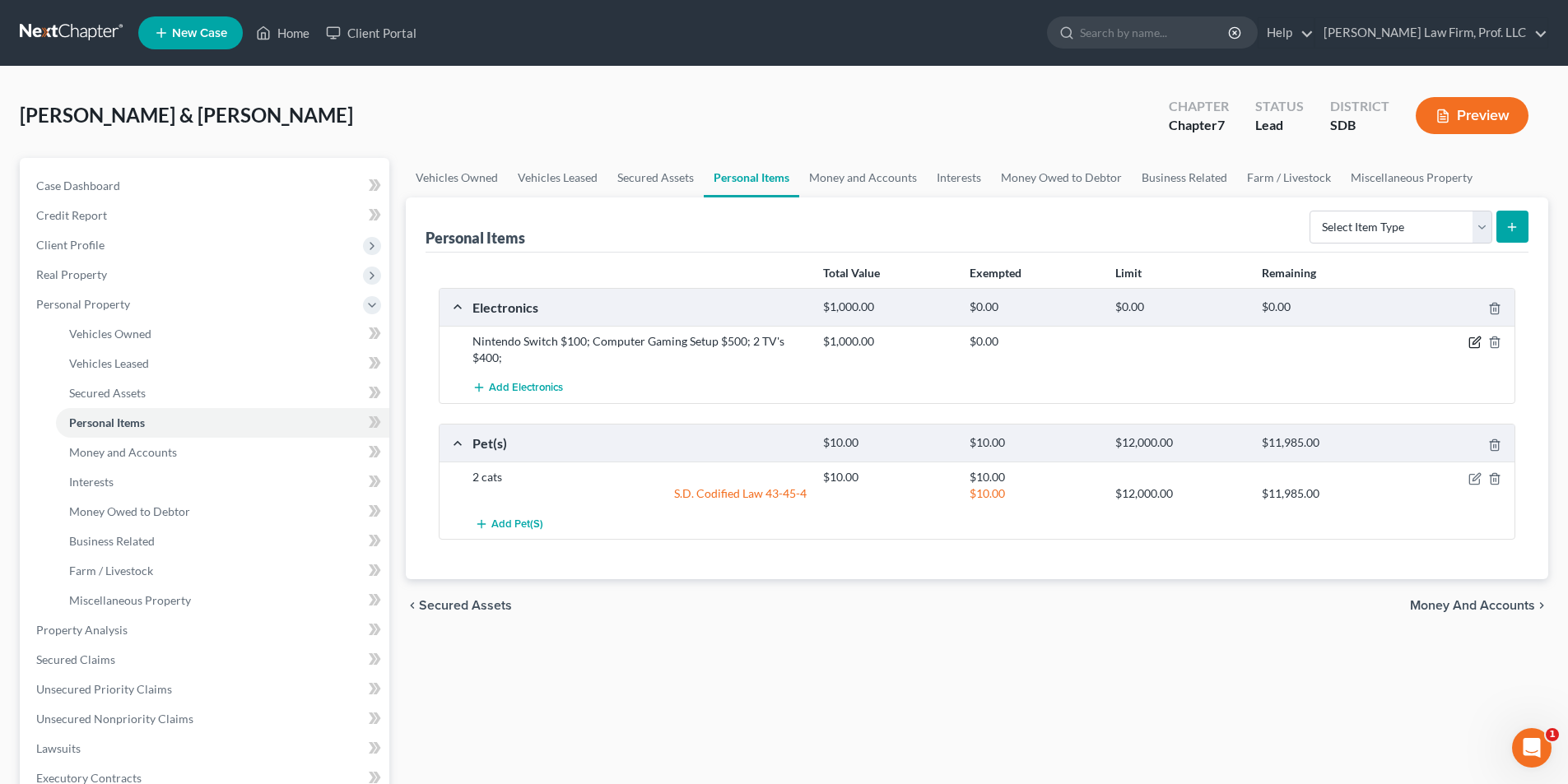
click at [840, 345] on icon "button" at bounding box center [1475, 343] width 13 height 13
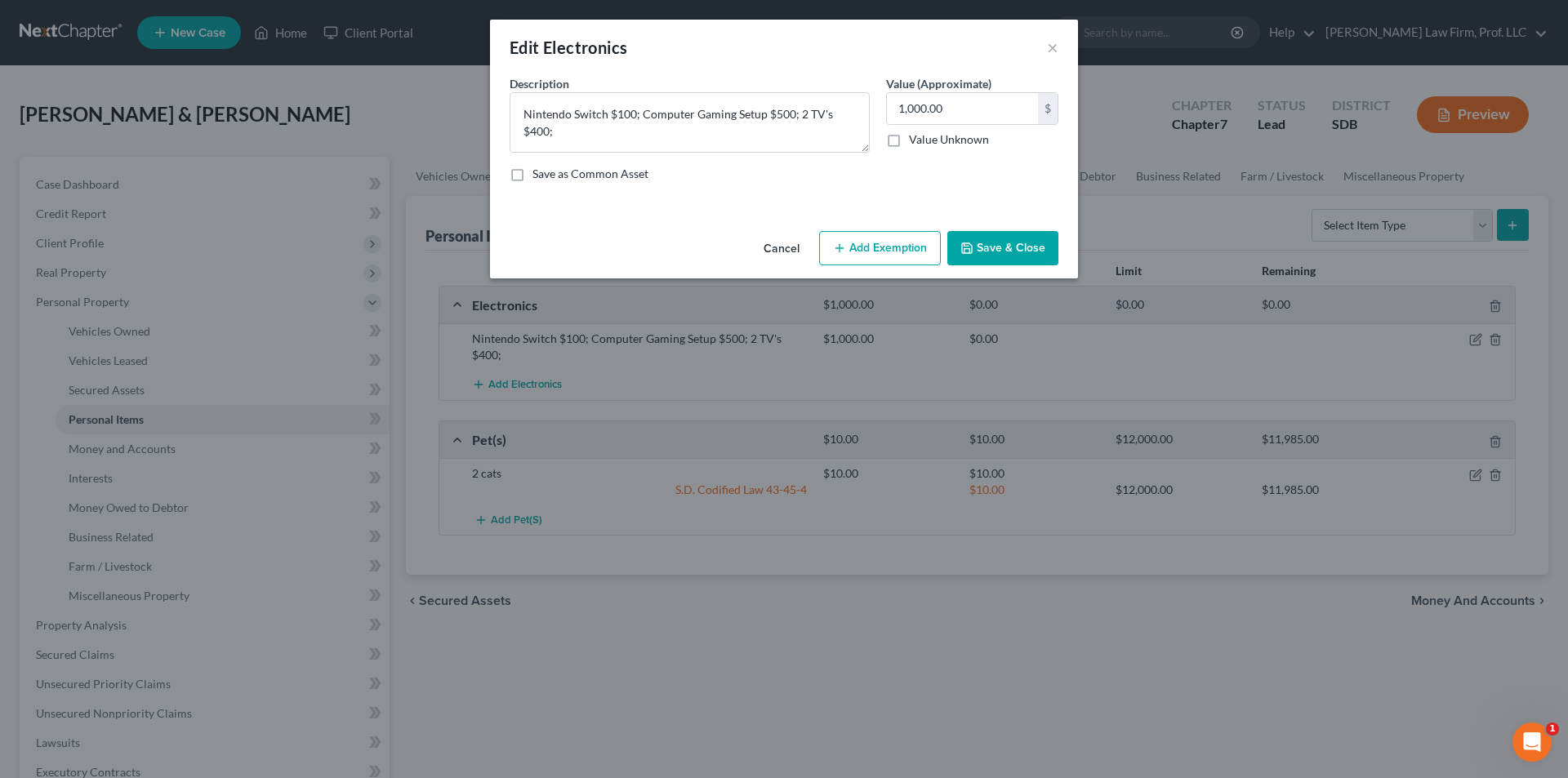
click at [834, 246] on button "Save & Close" at bounding box center [1003, 248] width 111 height 35
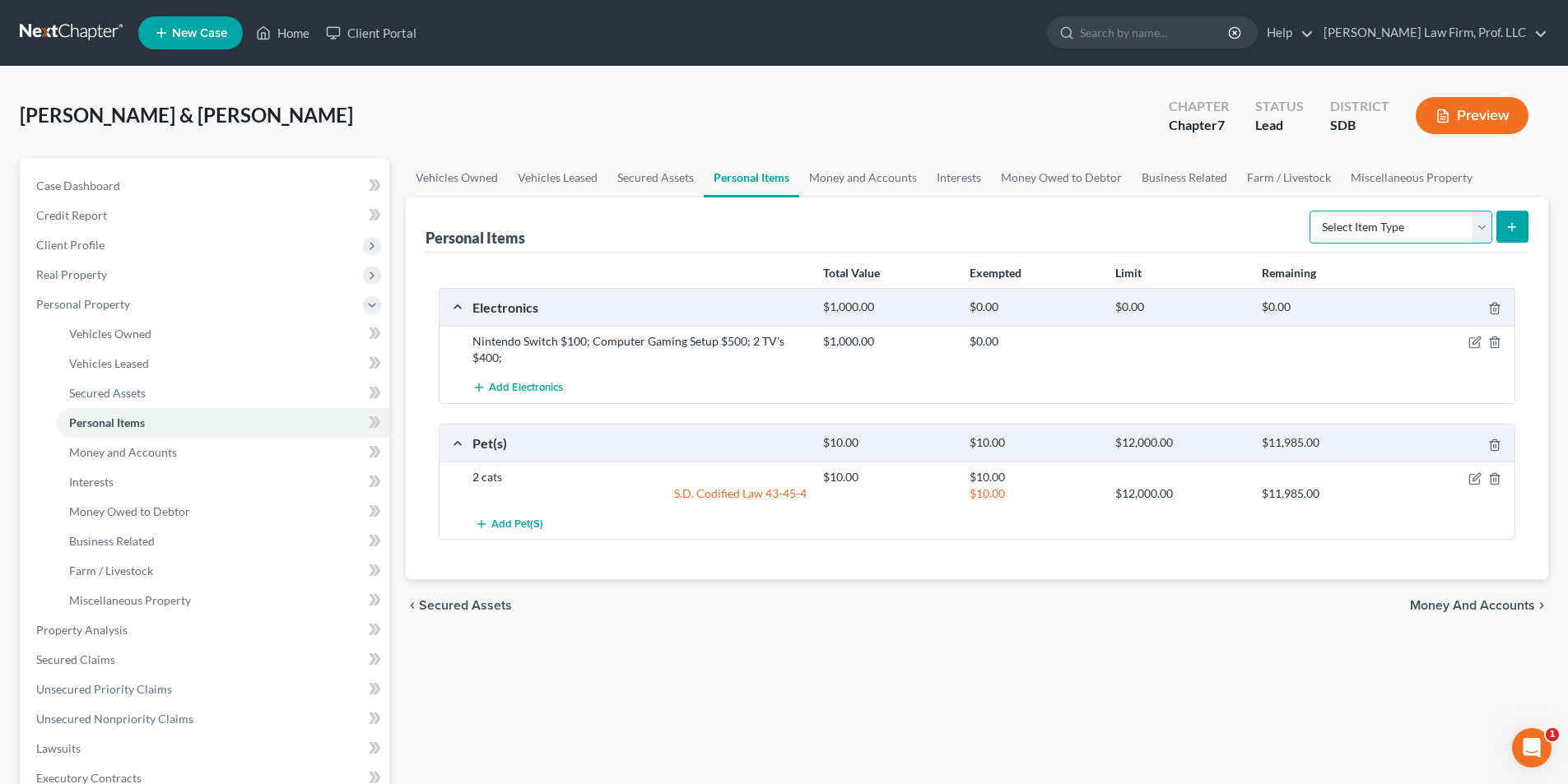
click at [840, 228] on select "Select Item Type Clothing Collectibles Of Value Electronics Firearms Household …" at bounding box center [1401, 227] width 183 height 33
select select "household_goods"
click at [840, 210] on select "Select Item Type Clothing Collectibles Of Value Electronics Firearms Household …" at bounding box center [1401, 227] width 183 height 33
click at [840, 226] on icon "submit" at bounding box center [1512, 227] width 13 height 13
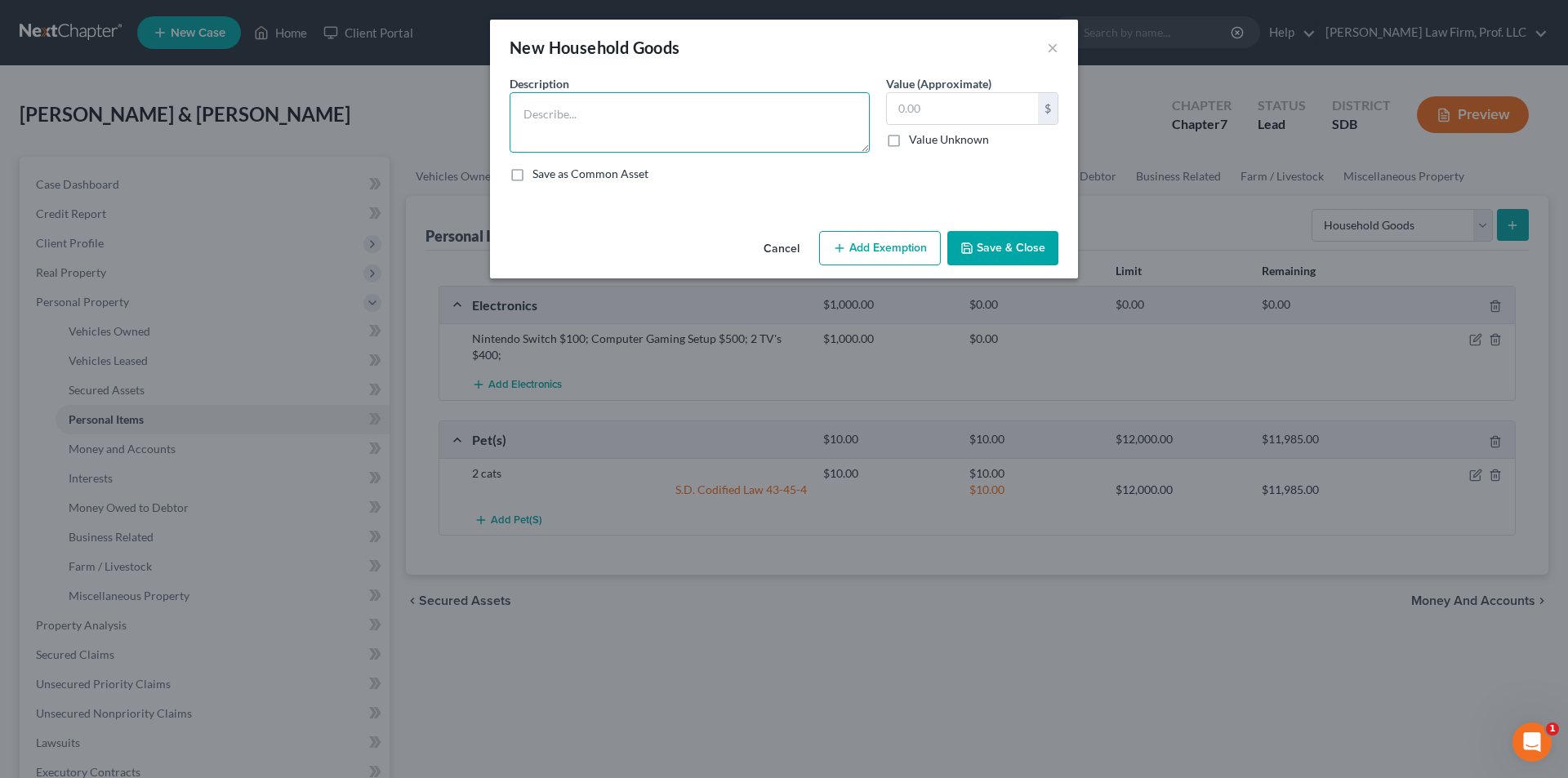
click at [613, 106] on textarea at bounding box center [689, 122] width 360 height 60
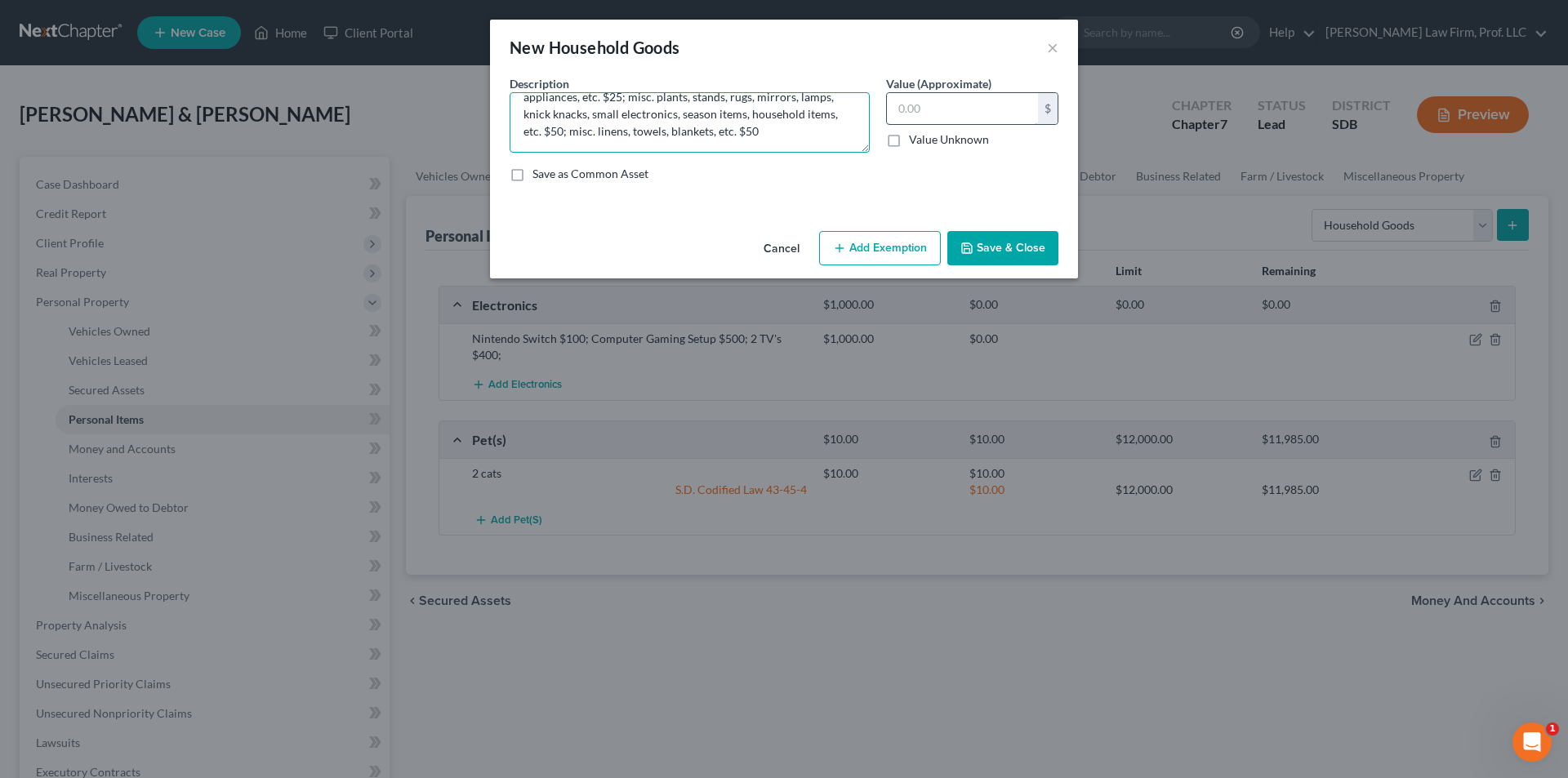
type textarea "Curio cabinet $60; couch, desk, & chair $200; King bed $200; misc. pots, pans, …"
click at [834, 116] on input "text" at bounding box center [962, 109] width 151 height 31
type input "585.00"
click at [834, 243] on button "Add Exemption" at bounding box center [880, 248] width 121 height 35
select select "2"
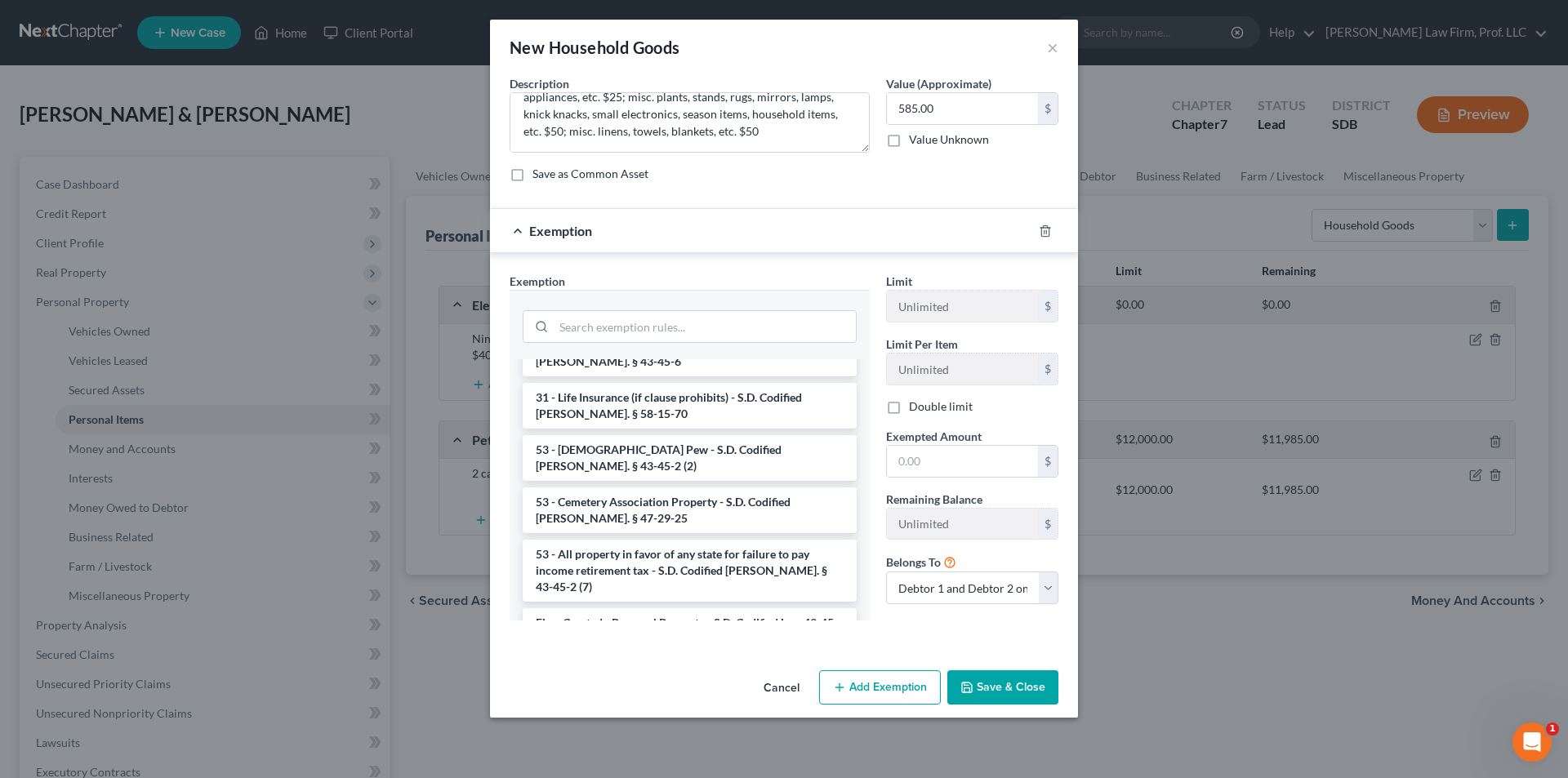
scroll to position [1558, 0]
click at [623, 514] on li "Firm Created - Personal Property - S.D. Codified Law 43-45-4" at bounding box center [689, 629] width 334 height 45
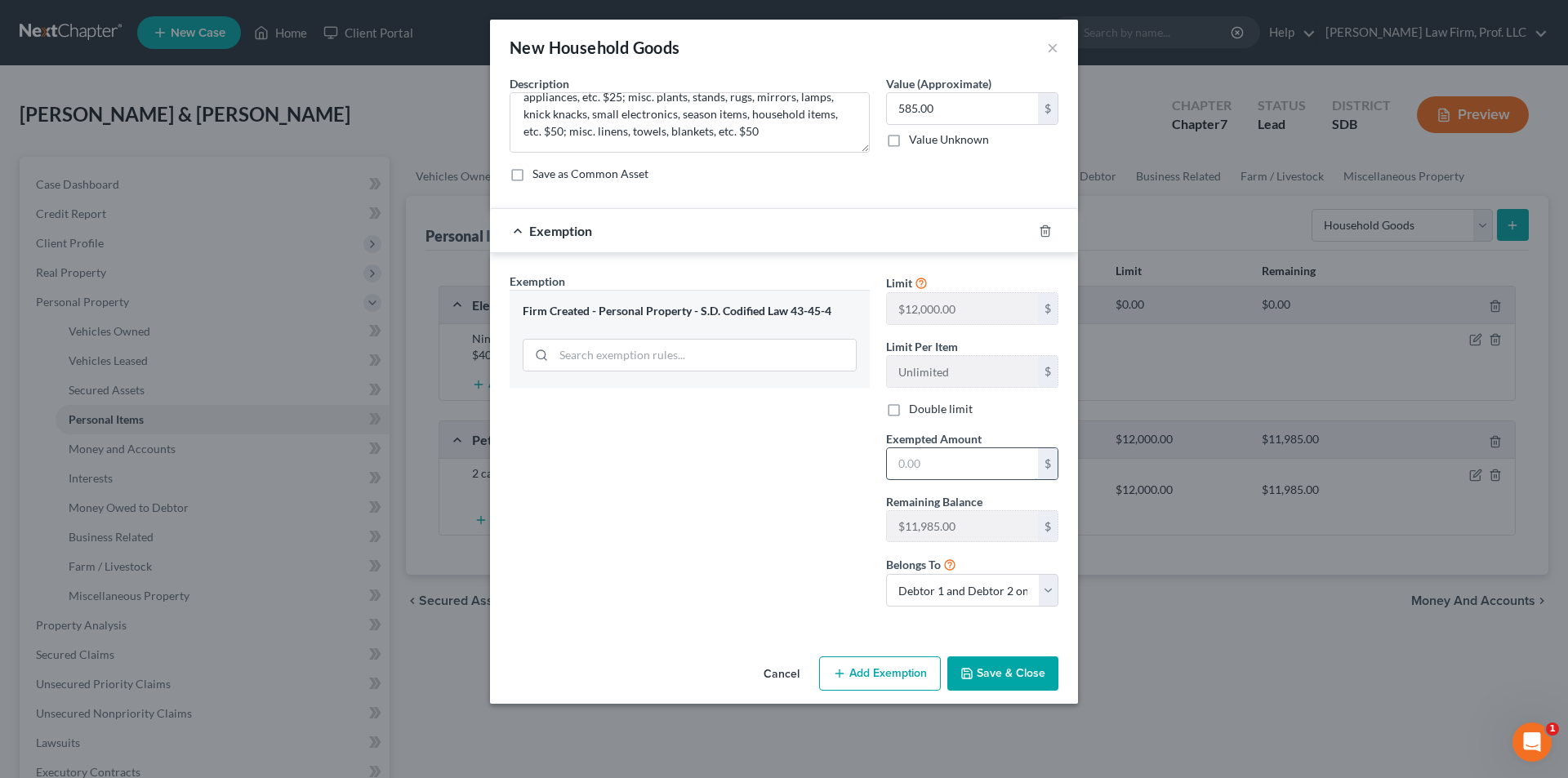
click at [834, 460] on input "text" at bounding box center [962, 464] width 151 height 31
type input "585.00"
click at [834, 514] on button "Save & Close" at bounding box center [1003, 674] width 111 height 35
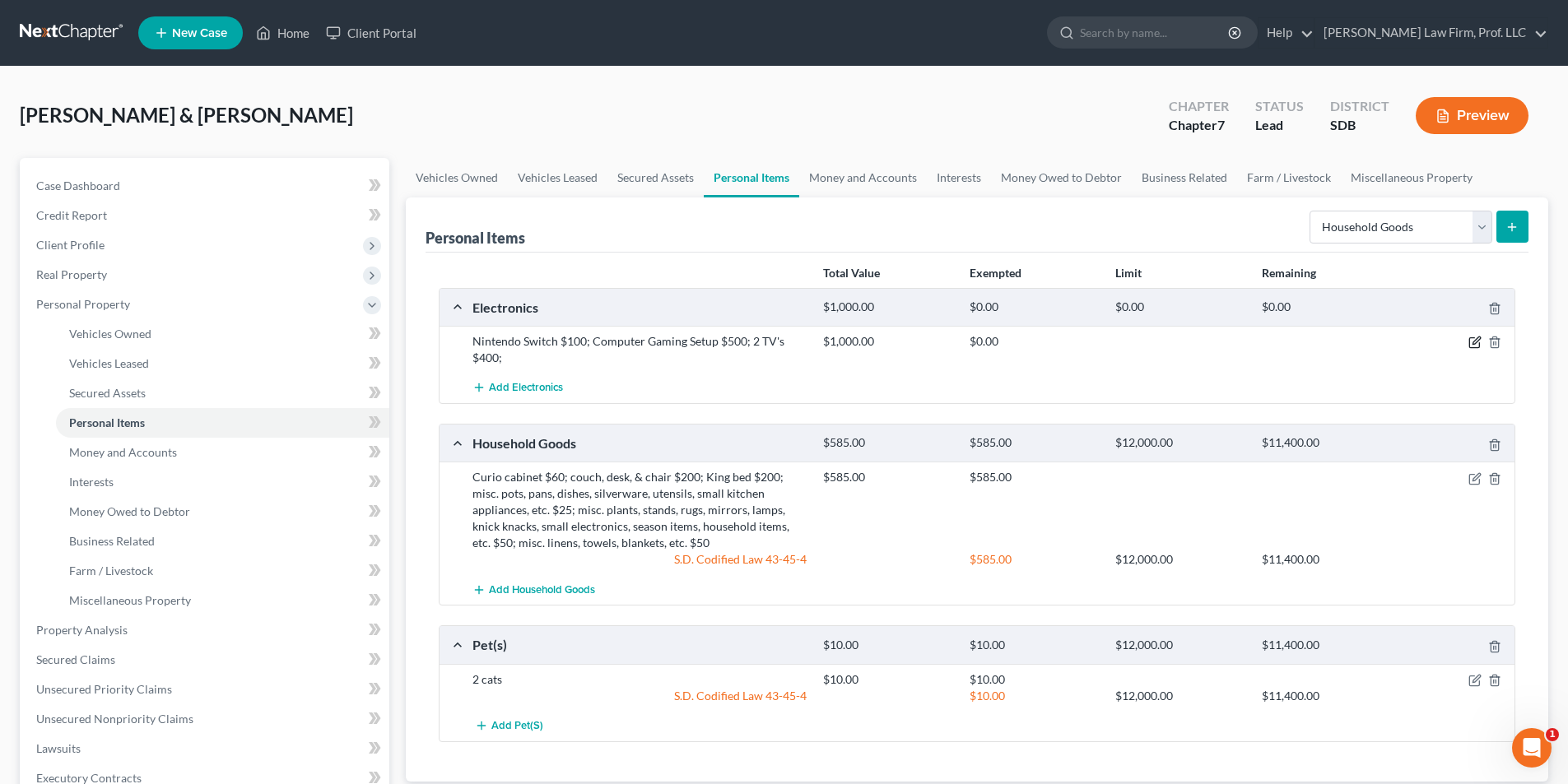
click at [840, 344] on icon "button" at bounding box center [1476, 341] width 7 height 7
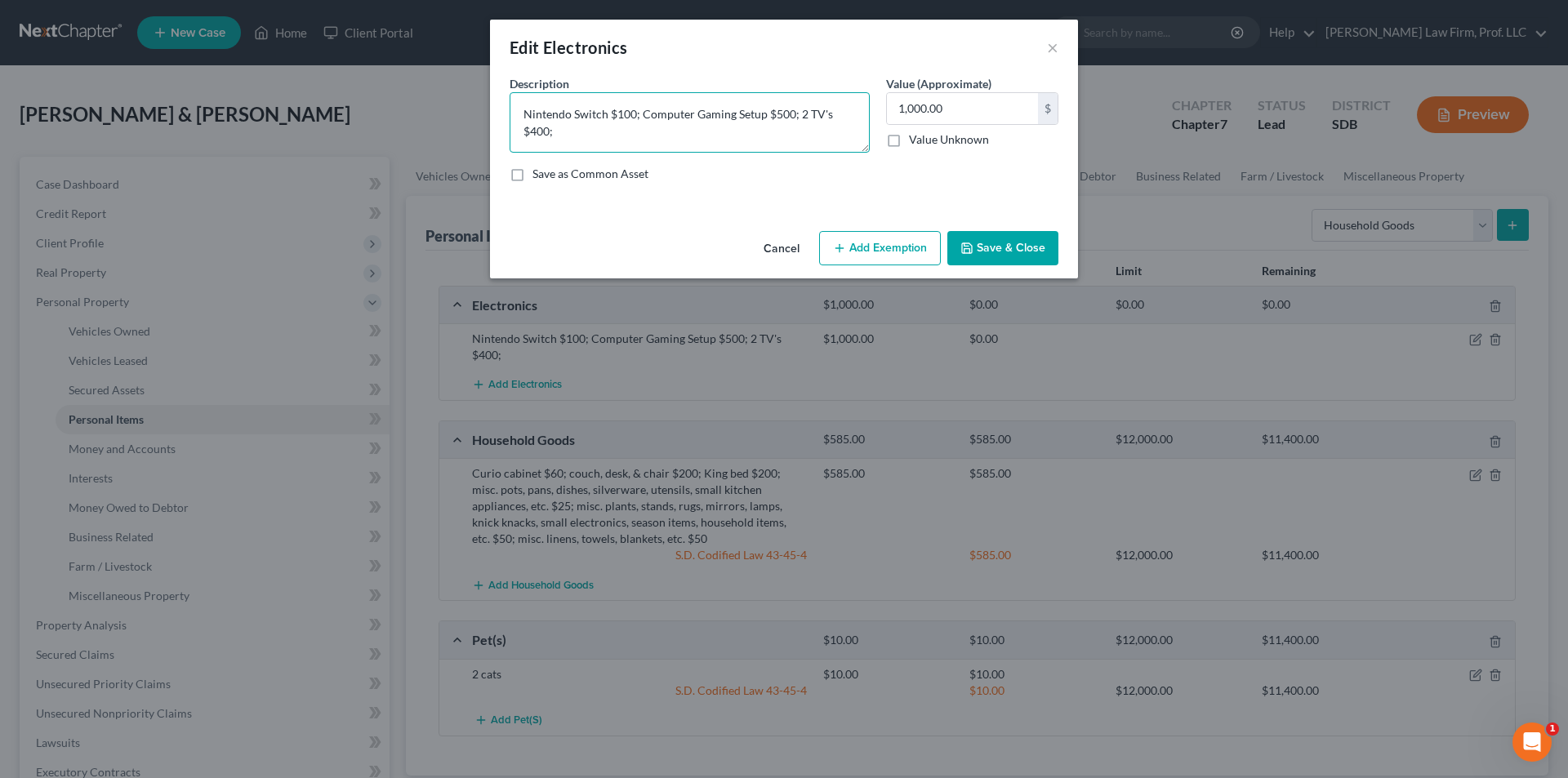
click at [527, 129] on textarea "Nintendo Switch $100; Computer Gaming Setup $500; 2 TV's $400;" at bounding box center [689, 122] width 360 height 60
type textarea "Nintendo Switch $100; Computer Gaming Setup $500; 2 TV's $200"
click at [834, 108] on input "1,000.00" at bounding box center [962, 109] width 151 height 31
type input "800.00"
click at [834, 238] on button "Add Exemption" at bounding box center [880, 248] width 121 height 35
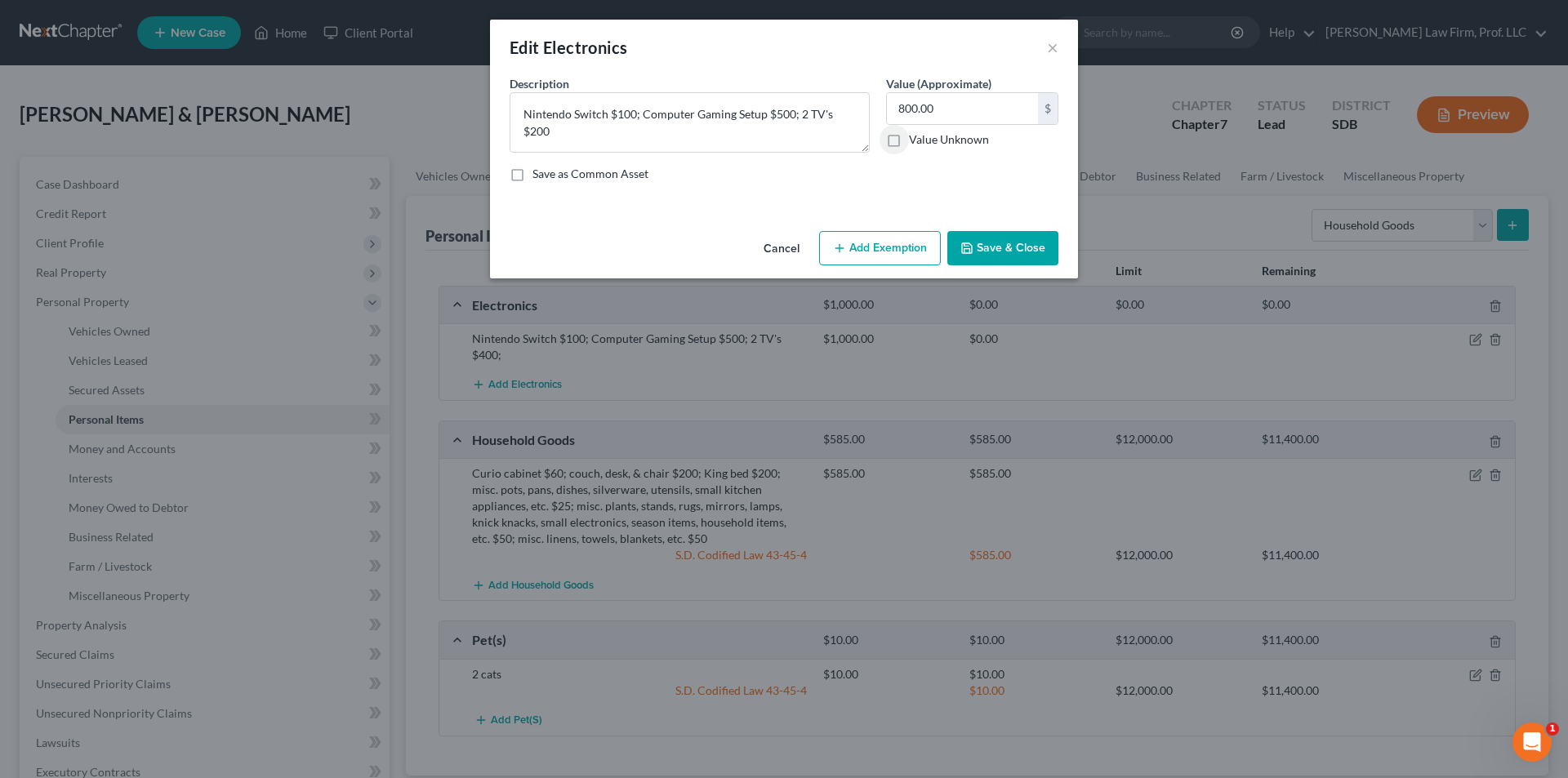
select select "2"
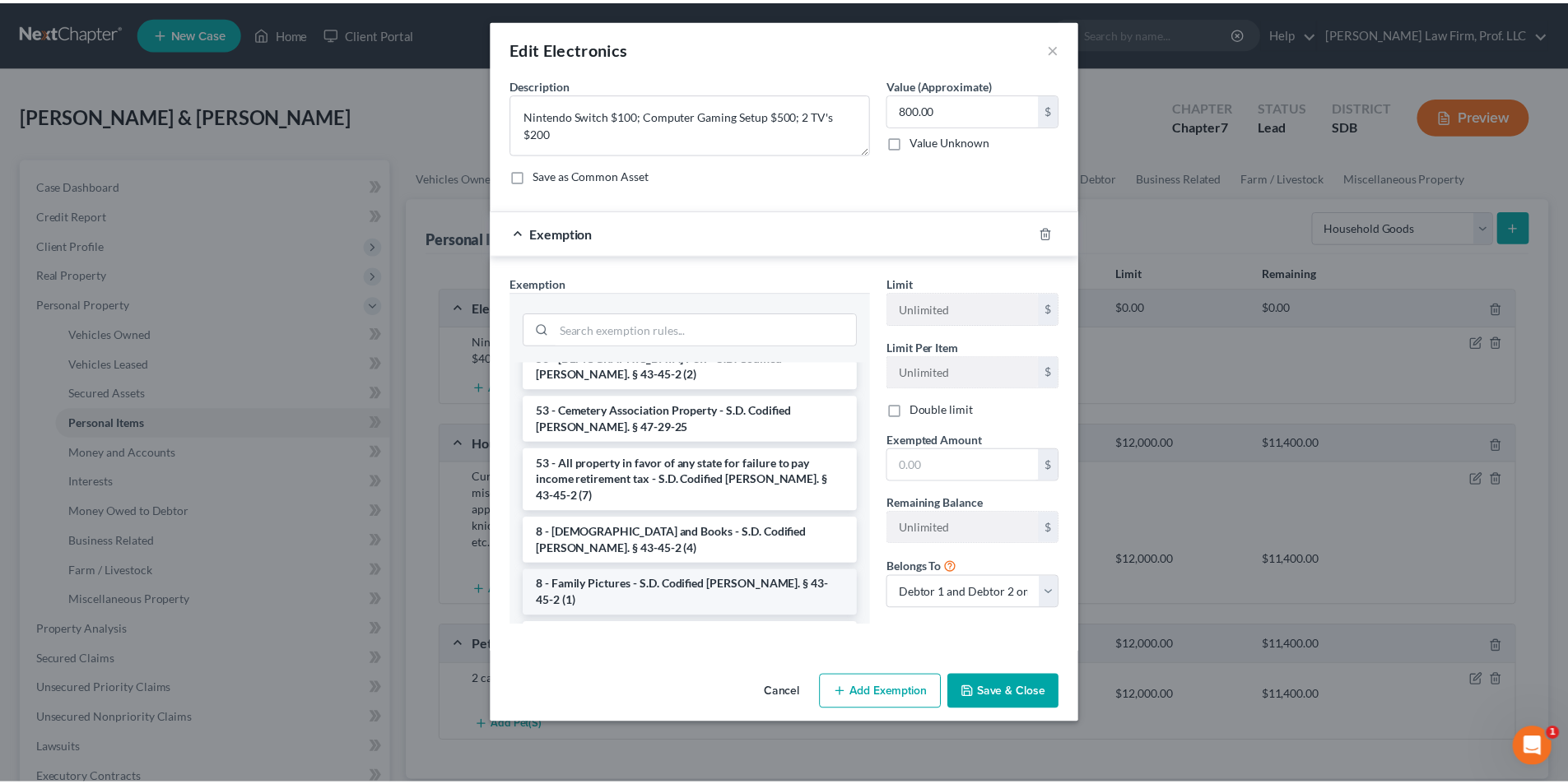
scroll to position [1517, 0]
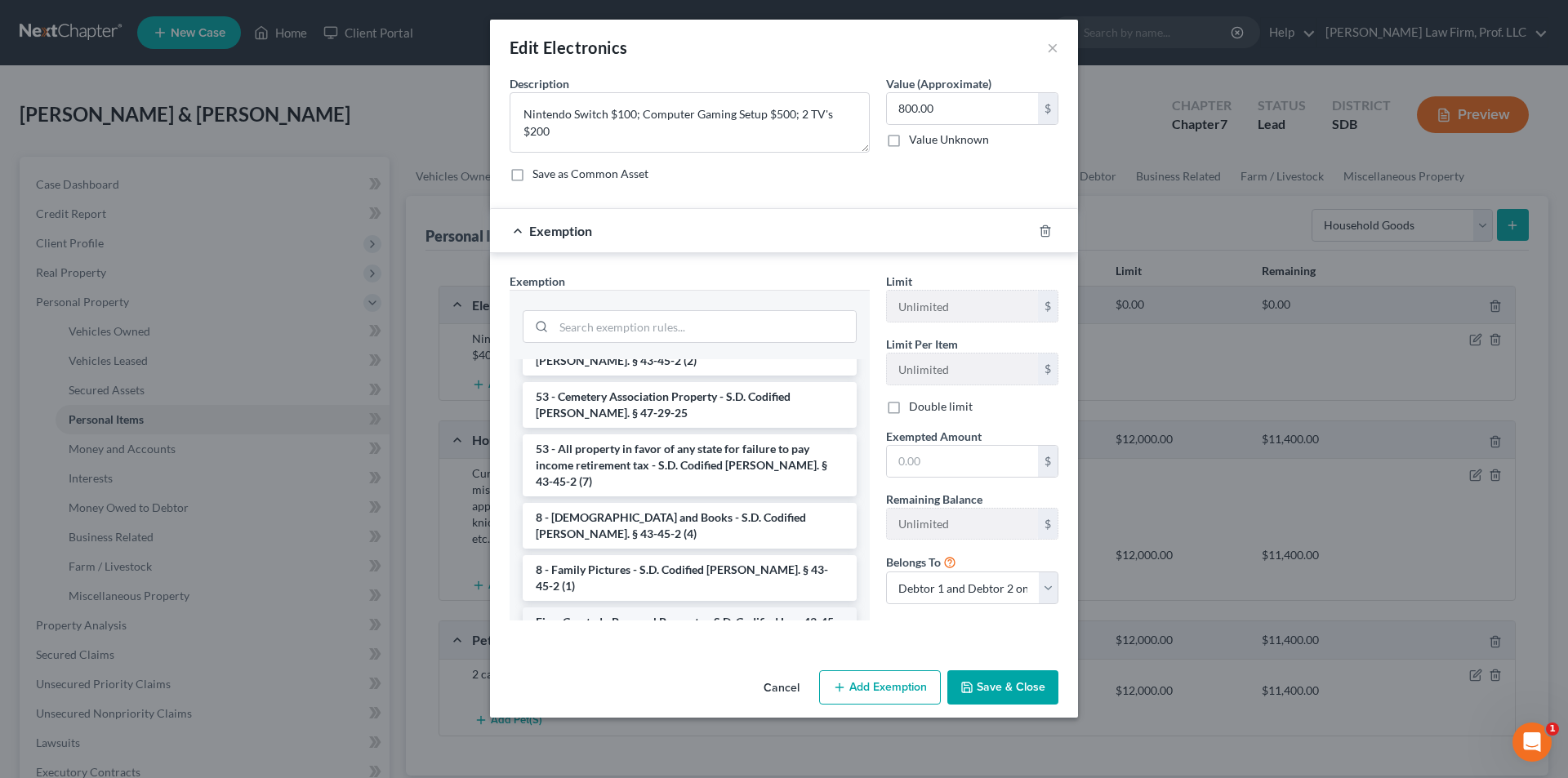
click at [686, 514] on li "Firm Created - Personal Property - S.D. Codified Law 43-45-4" at bounding box center [689, 629] width 334 height 45
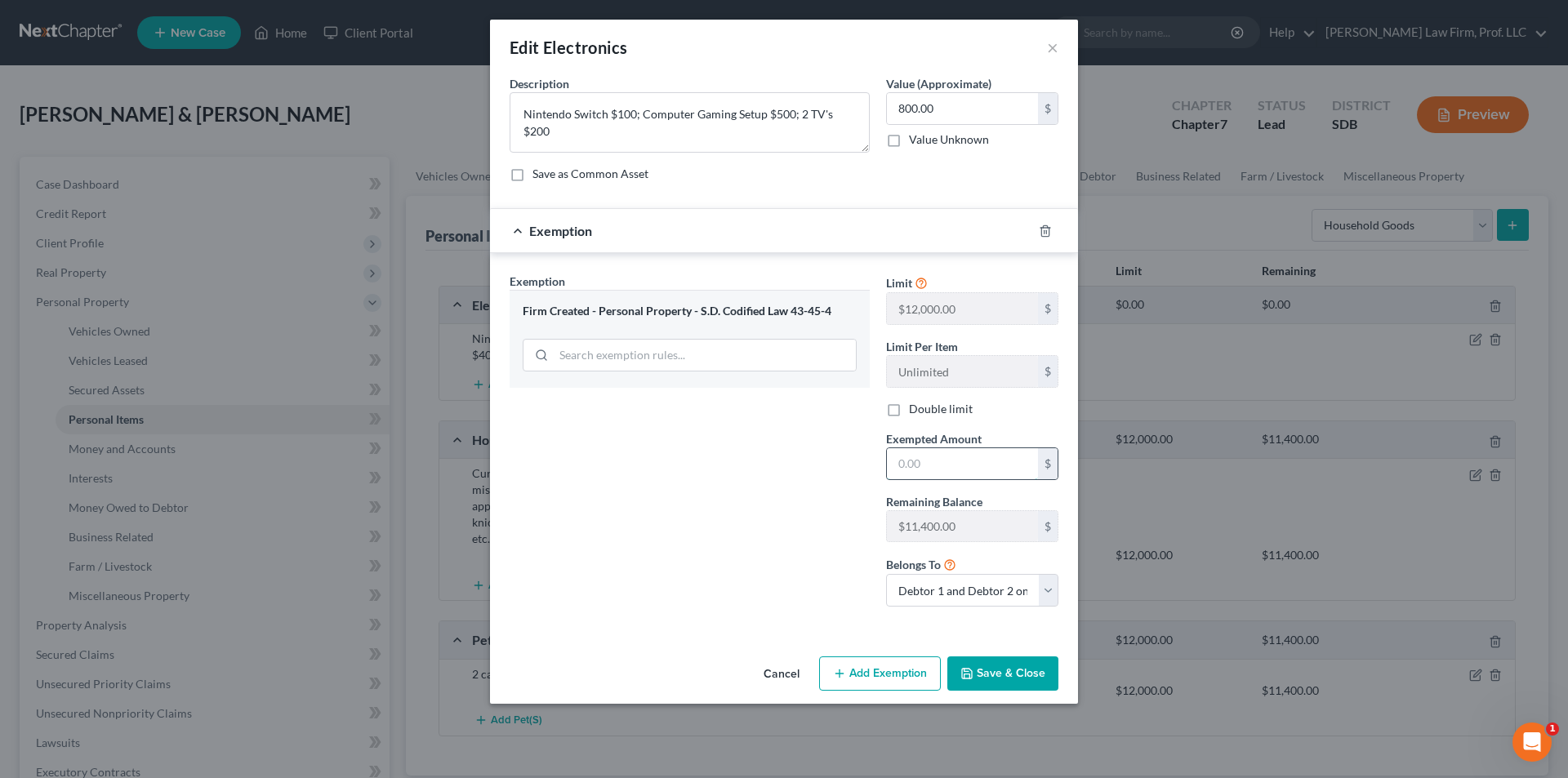
click at [834, 472] on input "text" at bounding box center [962, 464] width 151 height 31
type input "800.00"
click at [834, 514] on button "Save & Close" at bounding box center [1003, 674] width 111 height 35
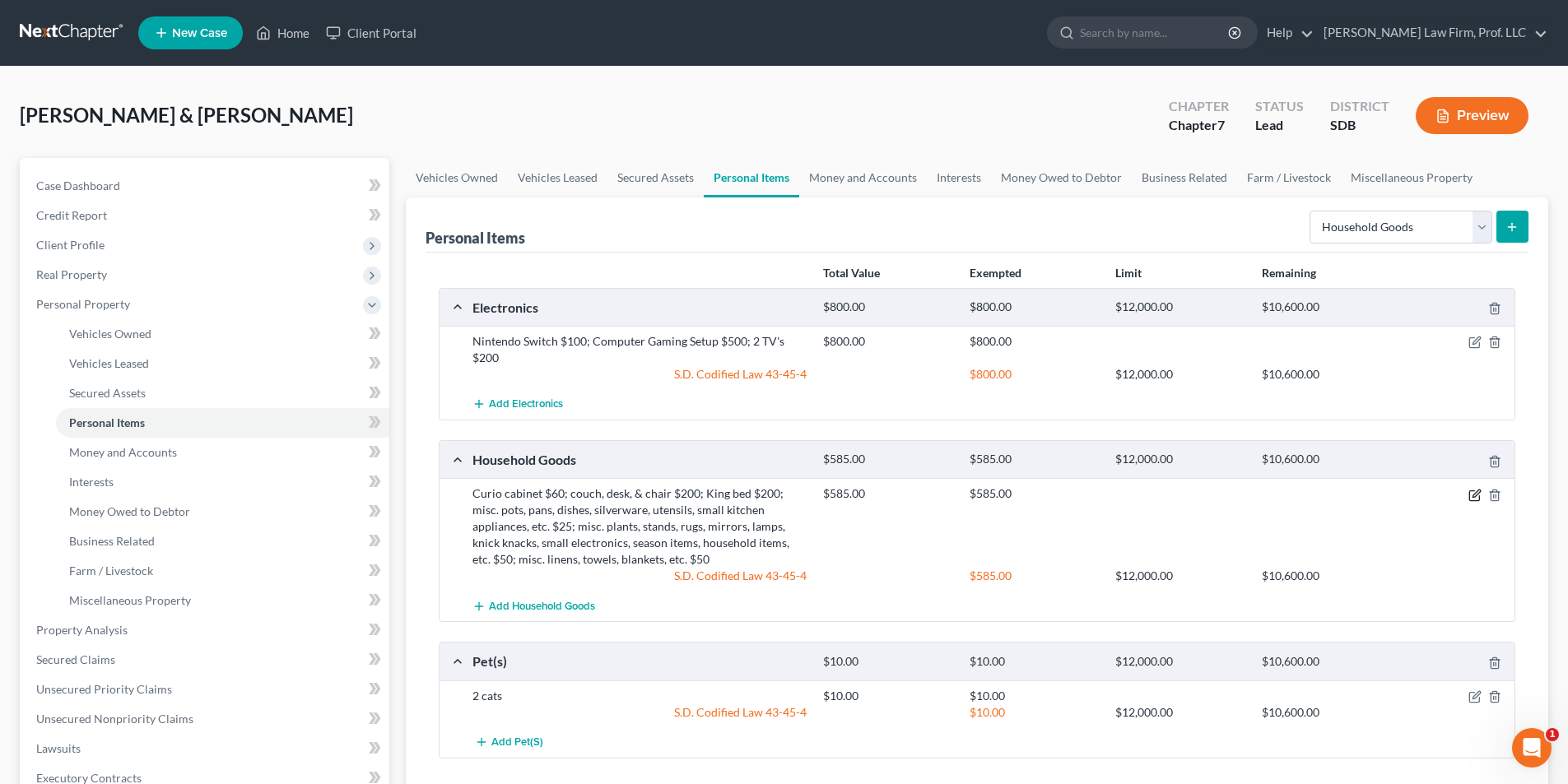
click at [840, 496] on icon "button" at bounding box center [1475, 496] width 13 height 13
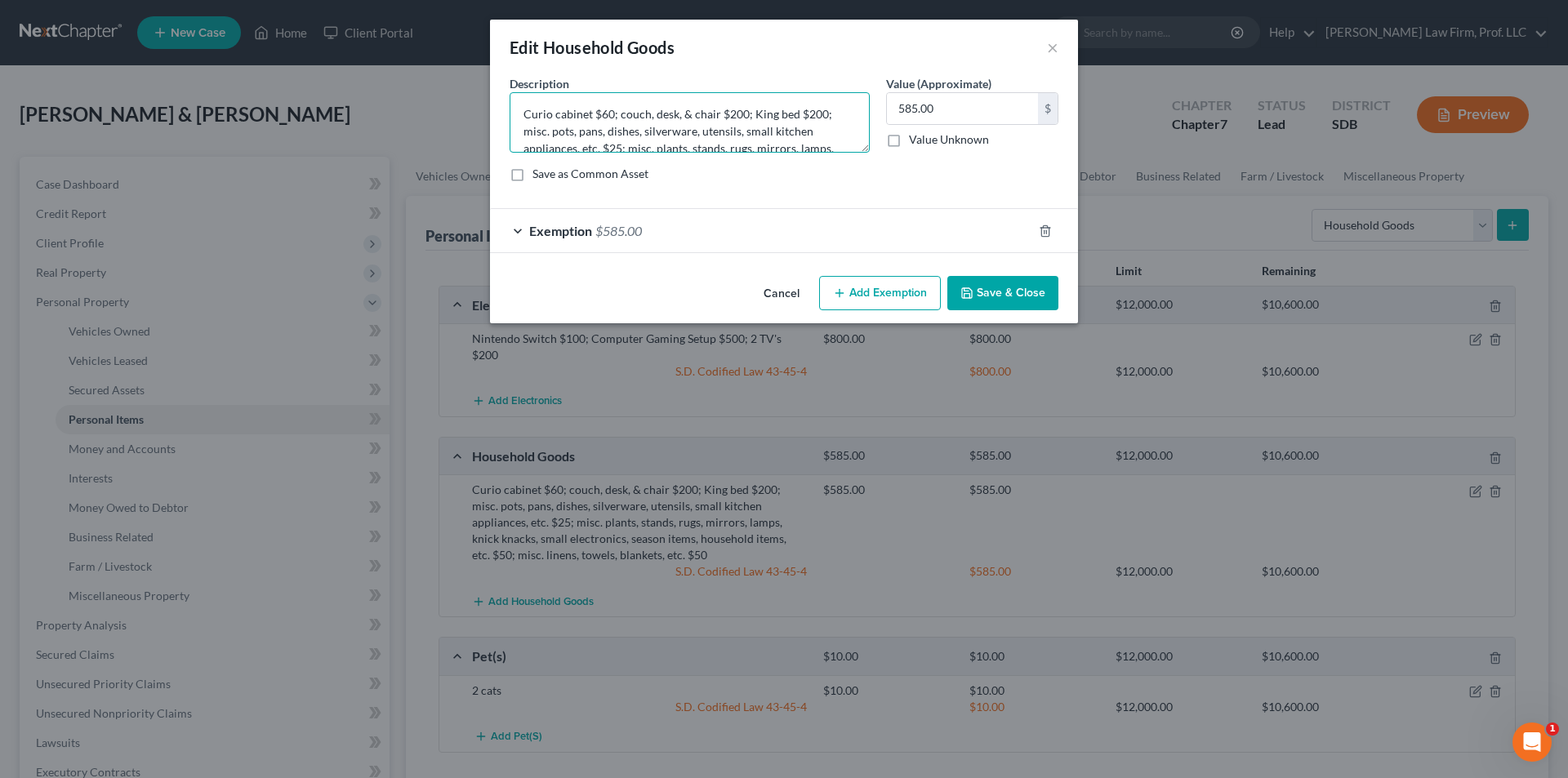
click at [829, 110] on textarea "Curio cabinet $60; couch, desk, & chair $200; King bed $200; misc. pots, pans, …" at bounding box center [689, 122] width 360 height 60
type textarea "Curio cabinet $60; couch, desk, & chair $200; King bed $200; 2 dressers $40; mi…"
click at [834, 107] on input "585.00" at bounding box center [962, 109] width 151 height 31
type input "625.00"
click at [612, 237] on span "$585.00" at bounding box center [618, 230] width 46 height 16
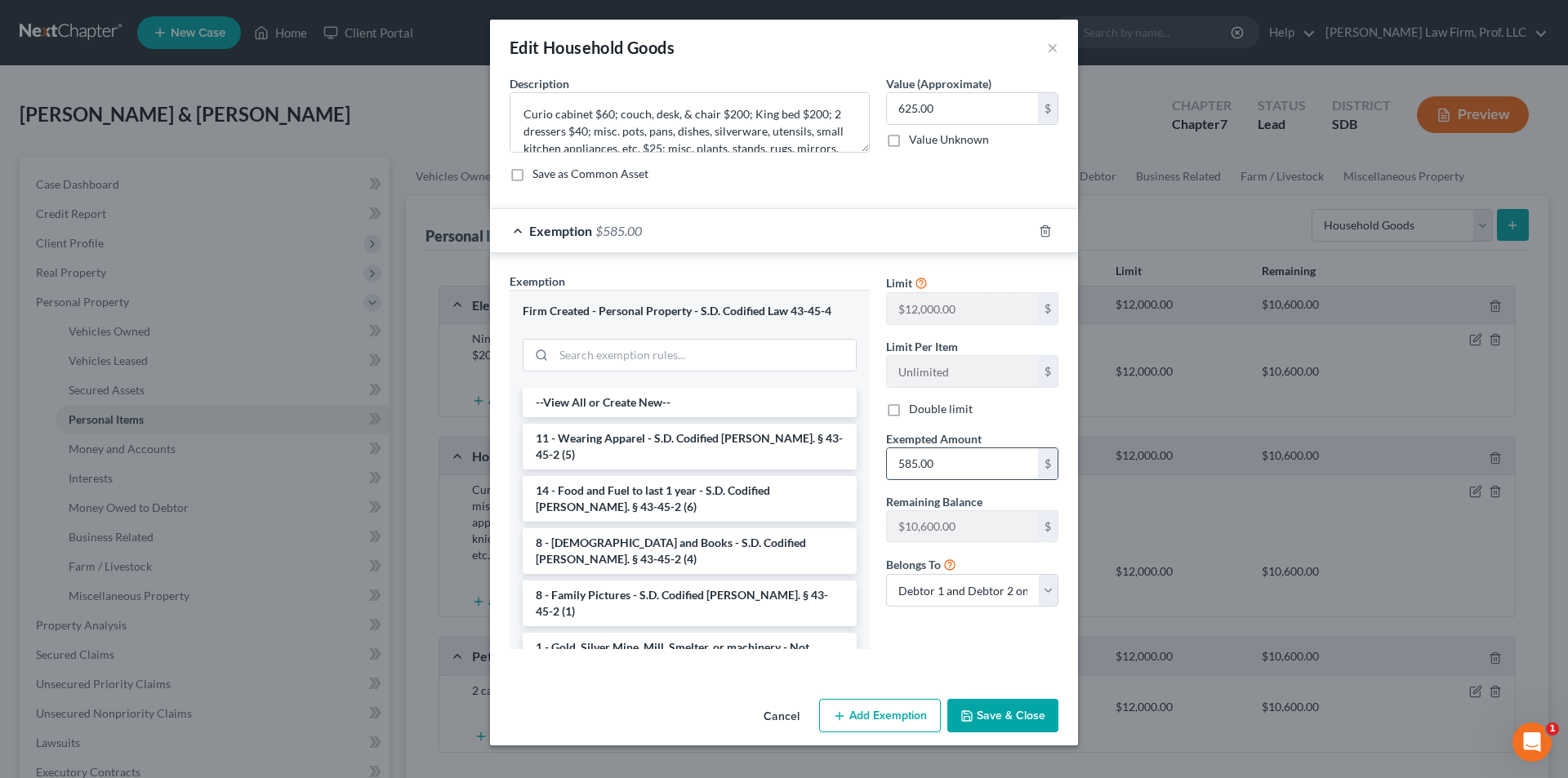
click at [834, 464] on input "585.00" at bounding box center [962, 464] width 151 height 31
type input "625.00"
click at [834, 514] on button "Save & Close" at bounding box center [1003, 716] width 111 height 35
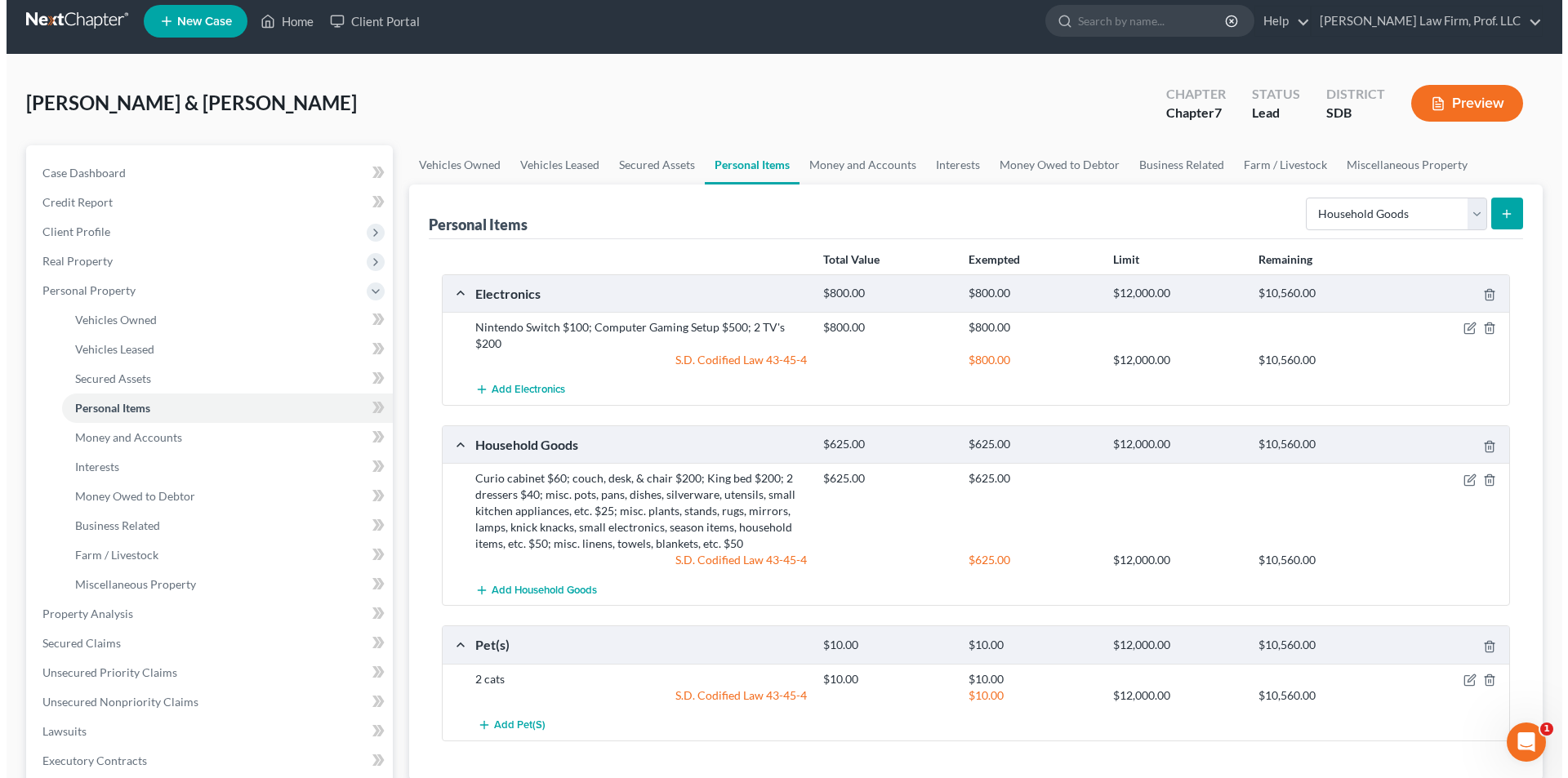
scroll to position [0, 0]
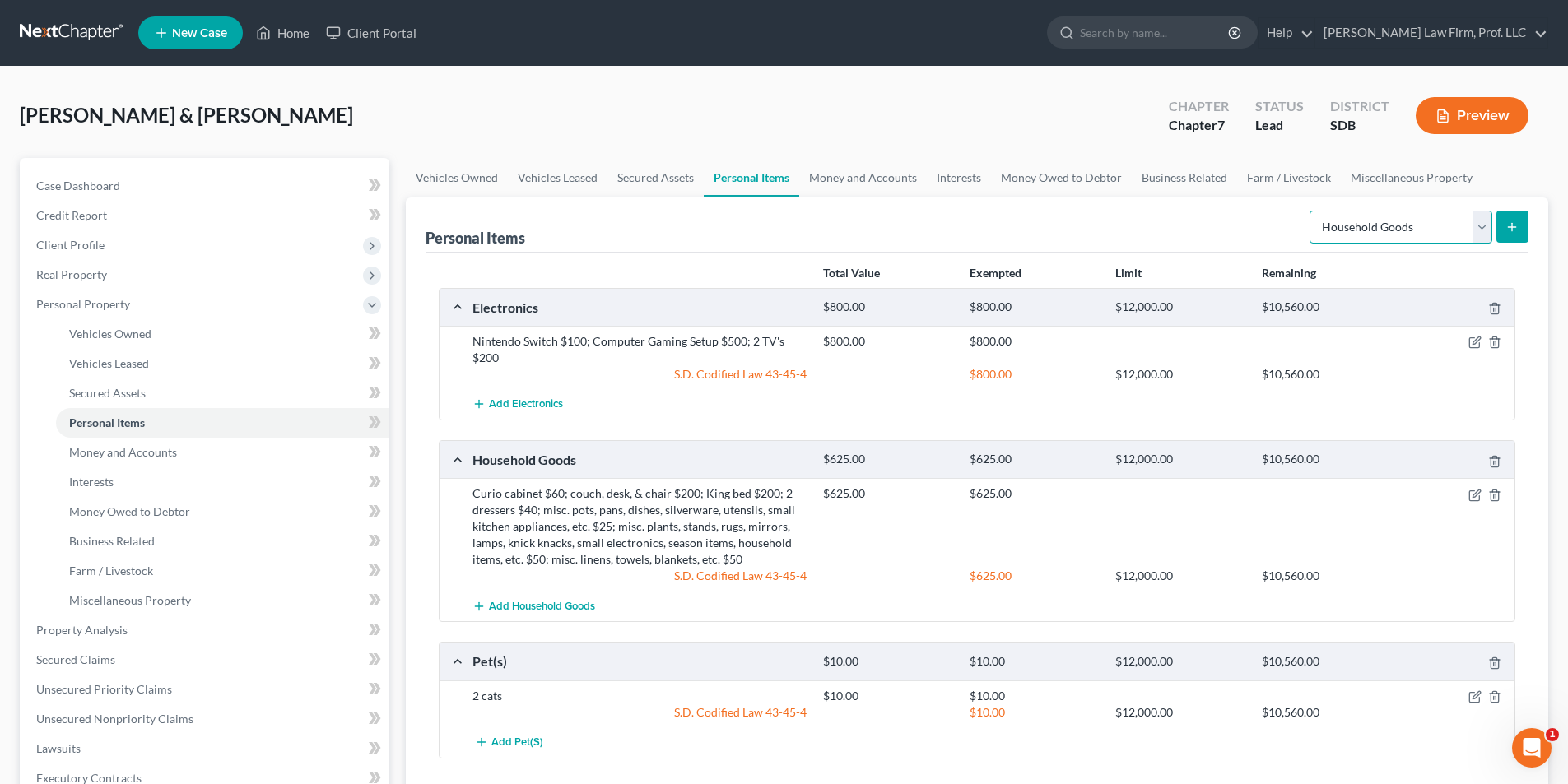
click at [840, 231] on select "Select Item Type Clothing Collectibles Of Value Electronics Firearms Household …" at bounding box center [1401, 227] width 183 height 33
select select "firearms"
click at [840, 210] on select "Select Item Type Clothing Collectibles Of Value Electronics Firearms Household …" at bounding box center [1401, 227] width 183 height 33
click at [840, 224] on icon "submit" at bounding box center [1512, 227] width 13 height 13
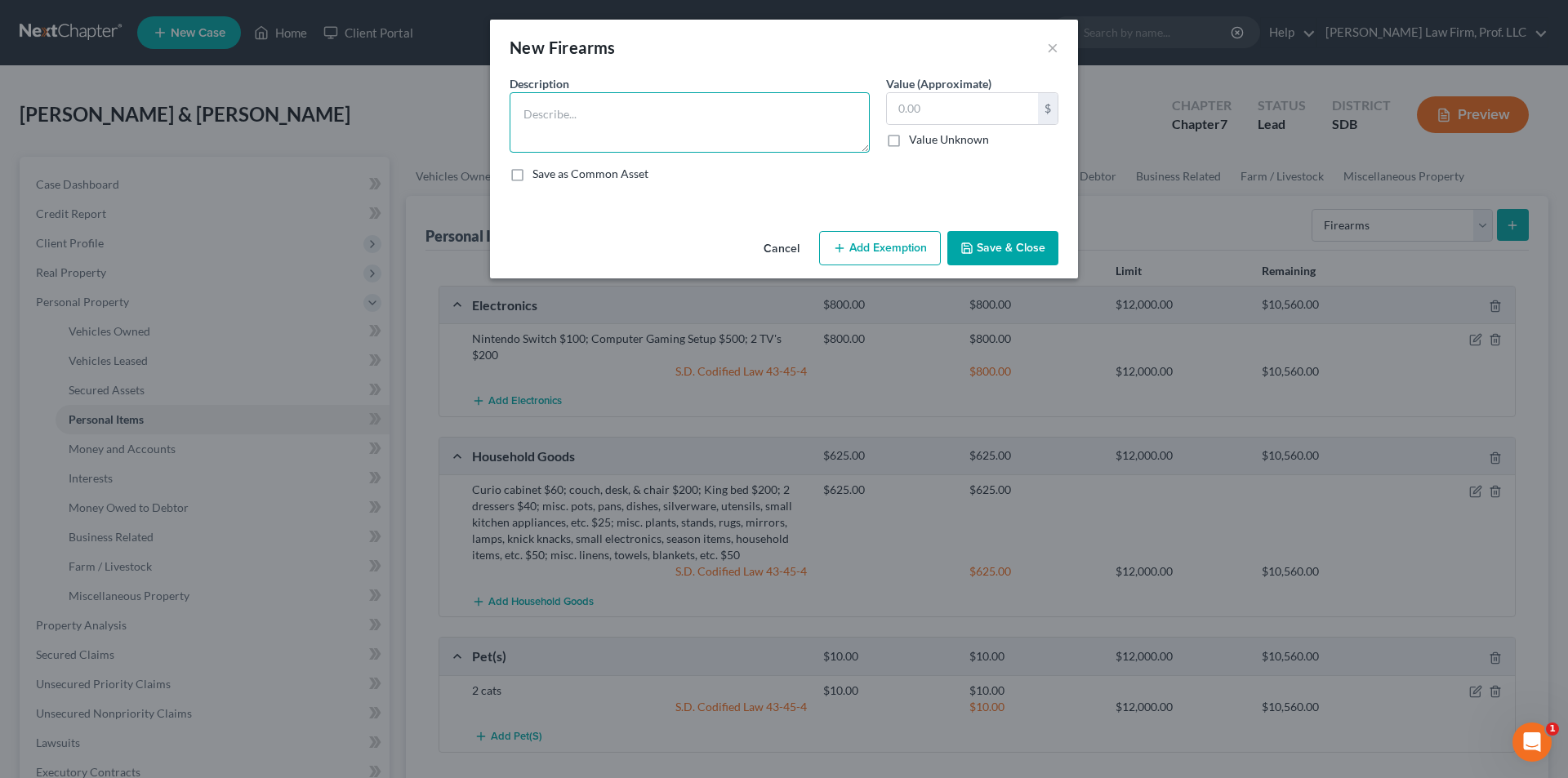
click at [581, 130] on textarea at bounding box center [689, 122] width 360 height 60
type textarea "Rifle $200; pistol $100"
click at [834, 100] on input "text" at bounding box center [962, 109] width 151 height 31
type input "300.00"
click at [834, 253] on button "Add Exemption" at bounding box center [880, 248] width 121 height 35
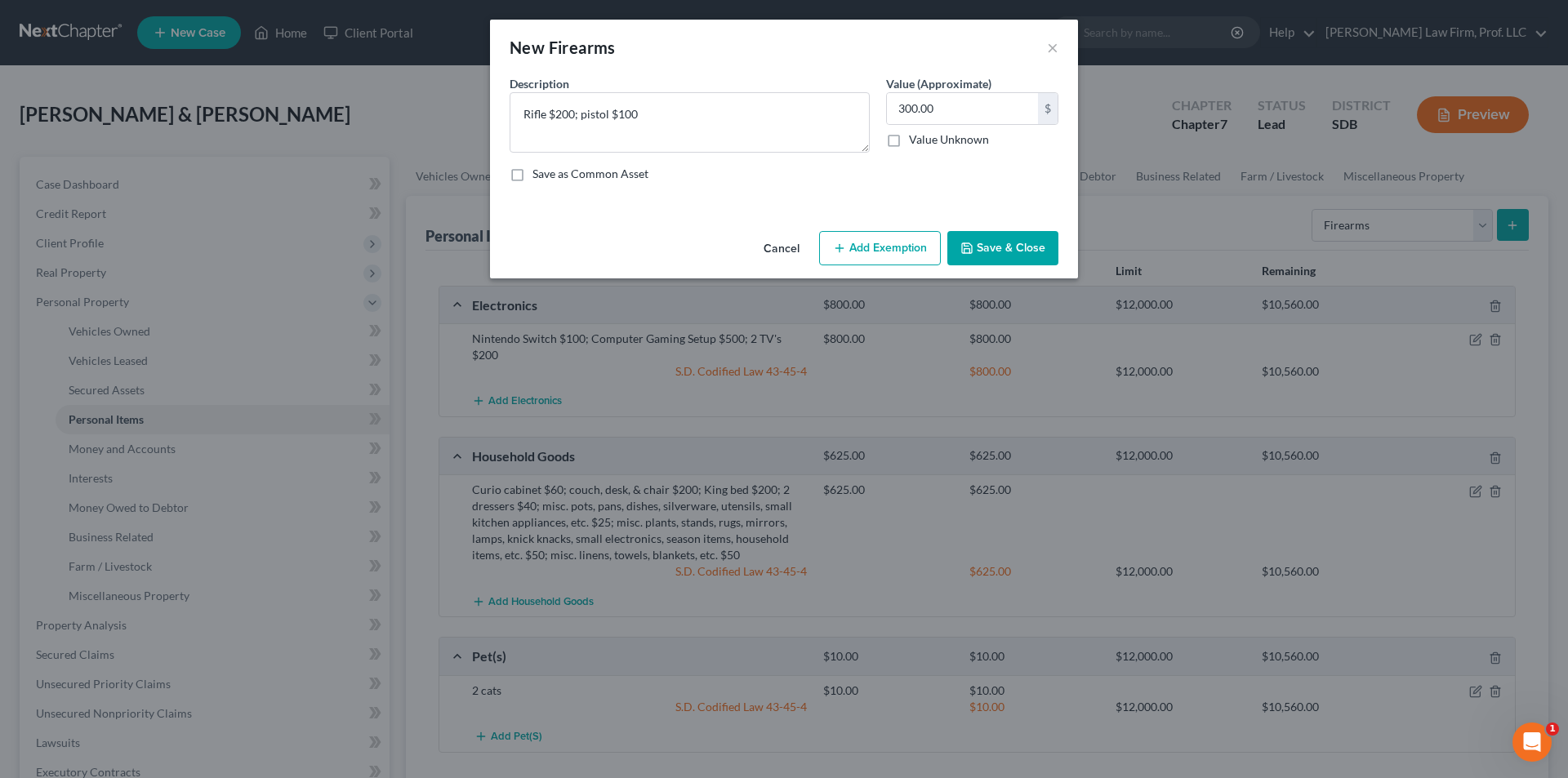
select select "2"
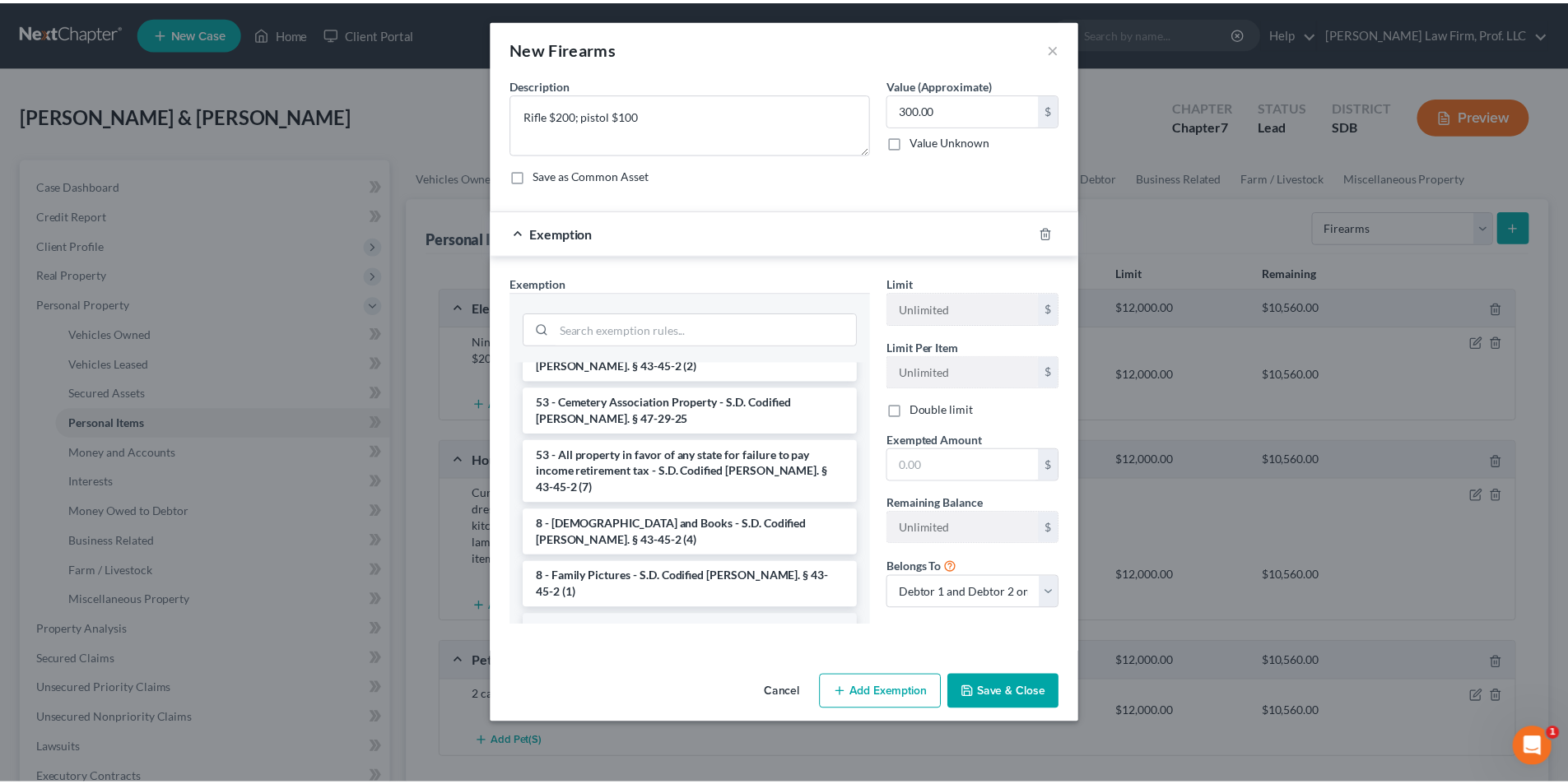
scroll to position [1517, 0]
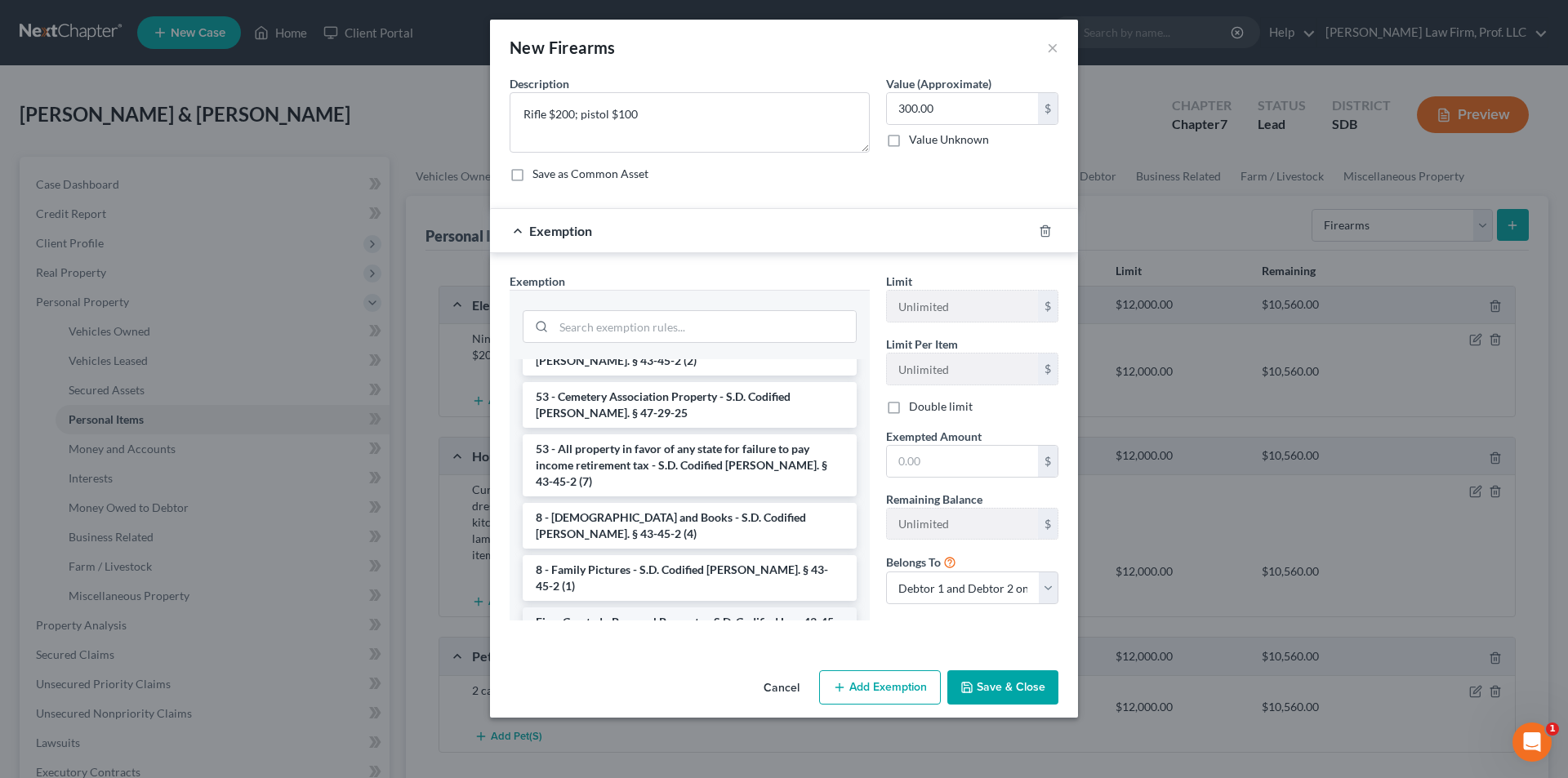
click at [682, 514] on li "Firm Created - Personal Property - S.D. Codified Law 43-45-4" at bounding box center [689, 629] width 334 height 45
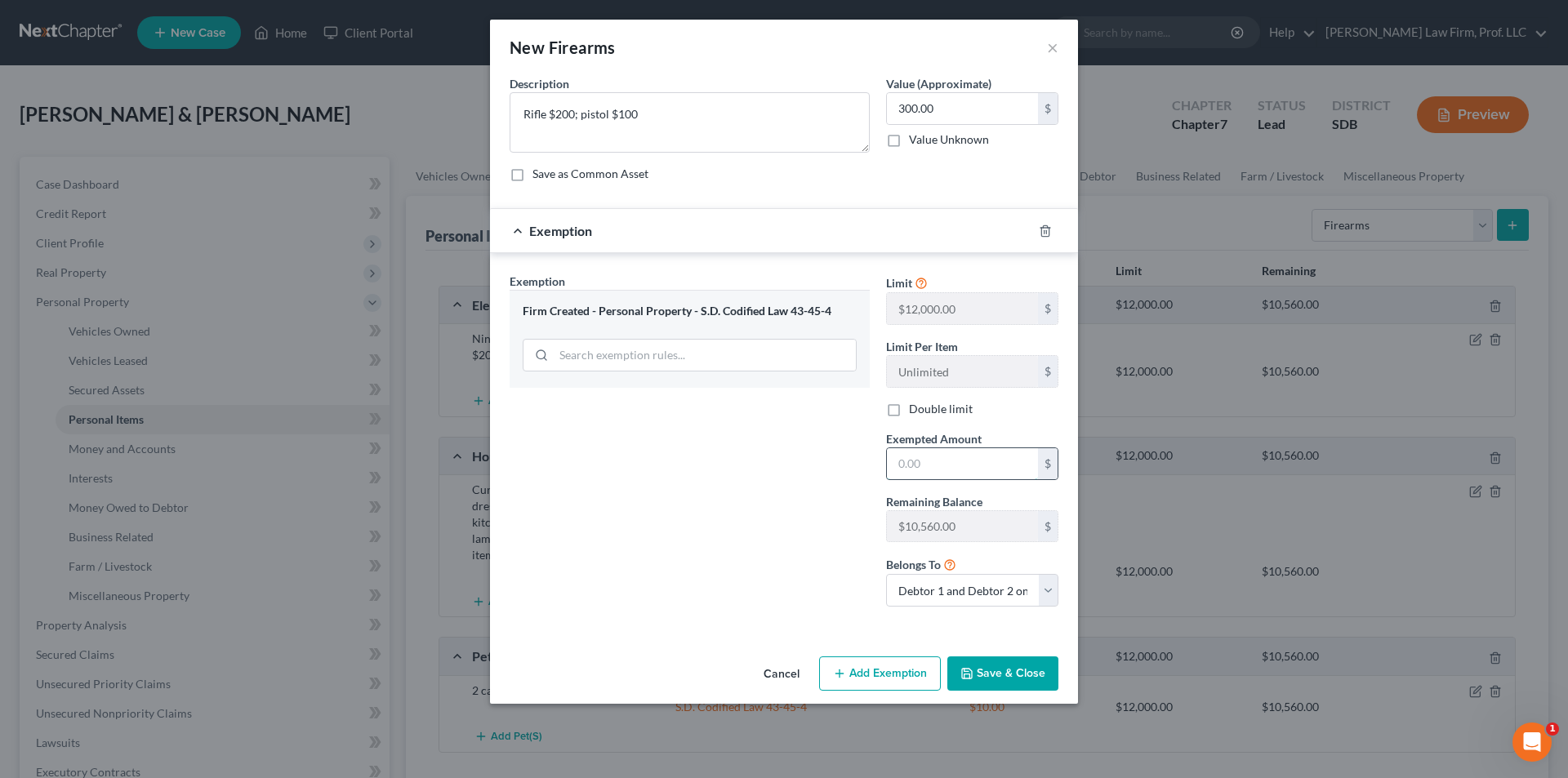
click at [834, 460] on input "text" at bounding box center [962, 464] width 151 height 31
type input "300.00"
click at [834, 514] on button "Save & Close" at bounding box center [1003, 674] width 111 height 35
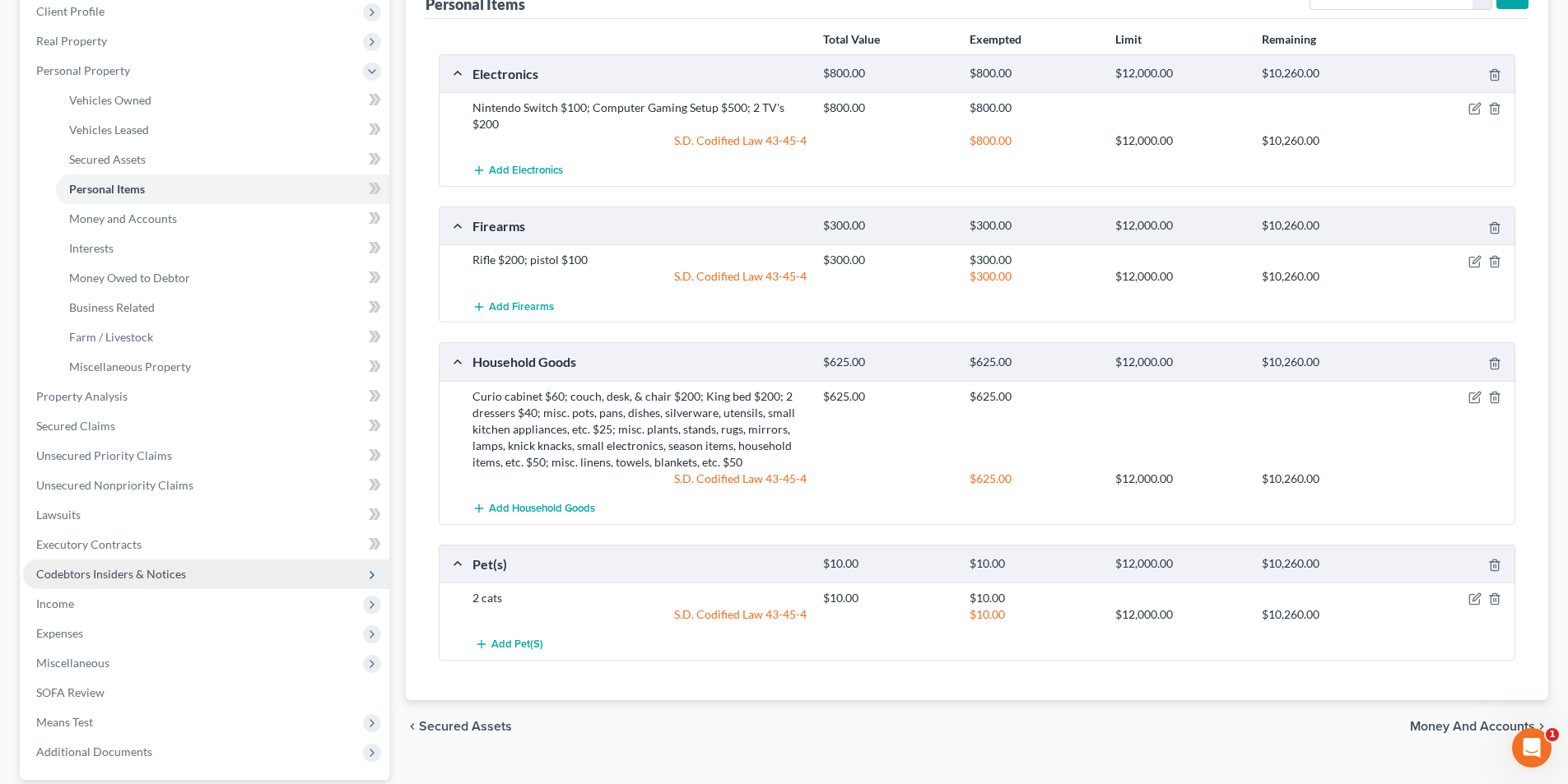
scroll to position [247, 0]
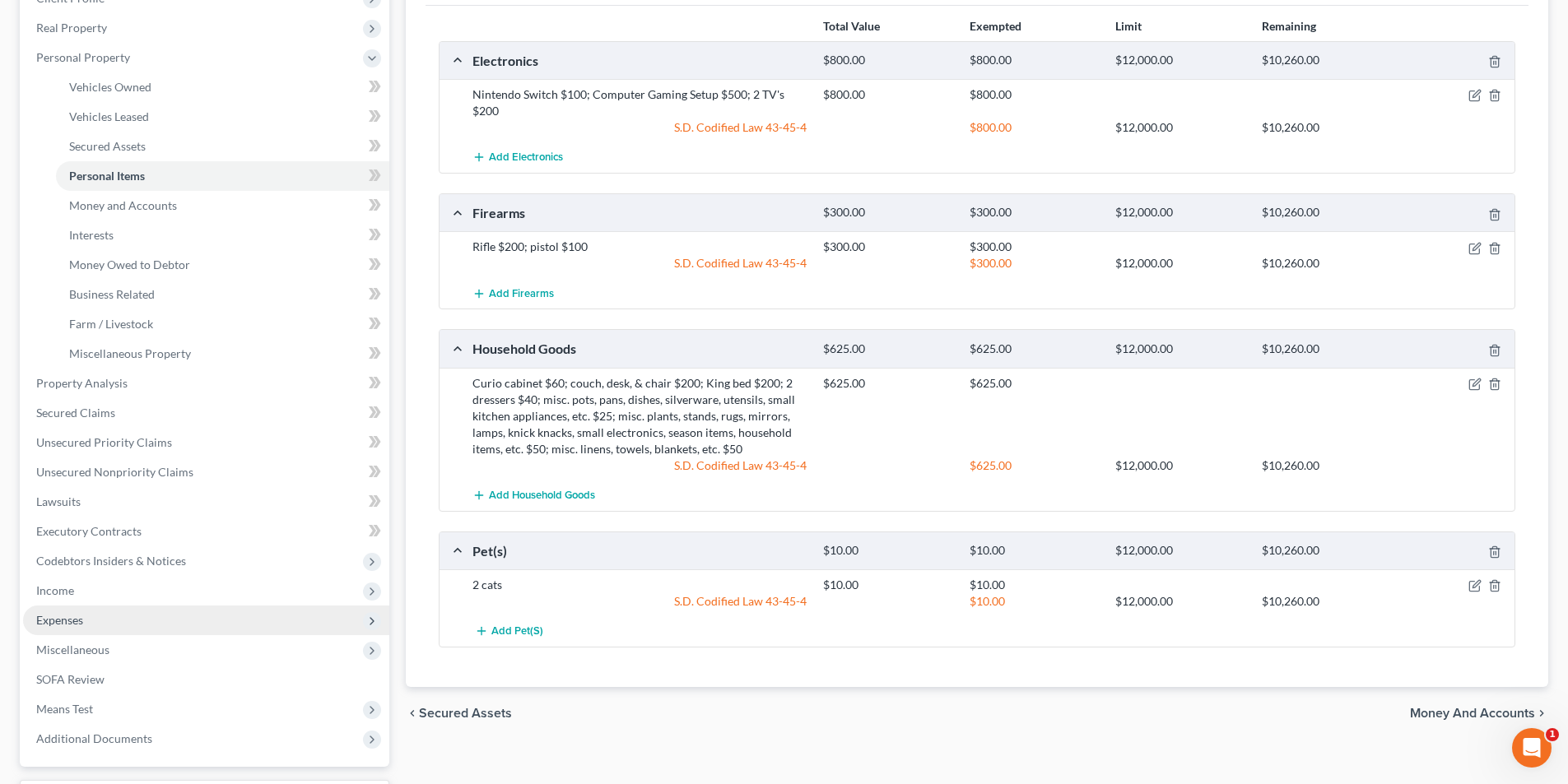
click at [59, 518] on span "Expenses" at bounding box center [206, 620] width 366 height 30
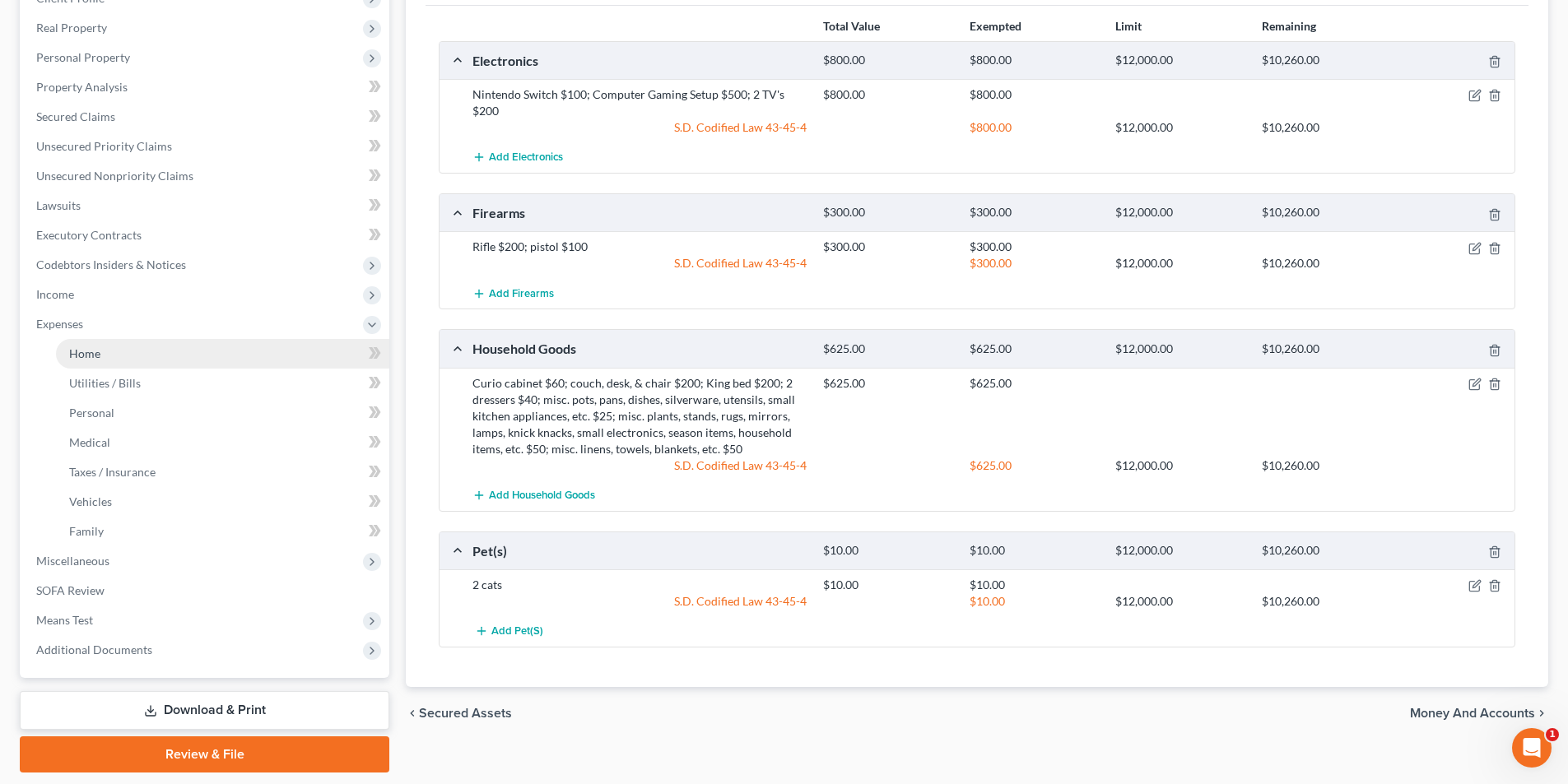
click at [73, 357] on span "Home" at bounding box center [85, 353] width 32 height 14
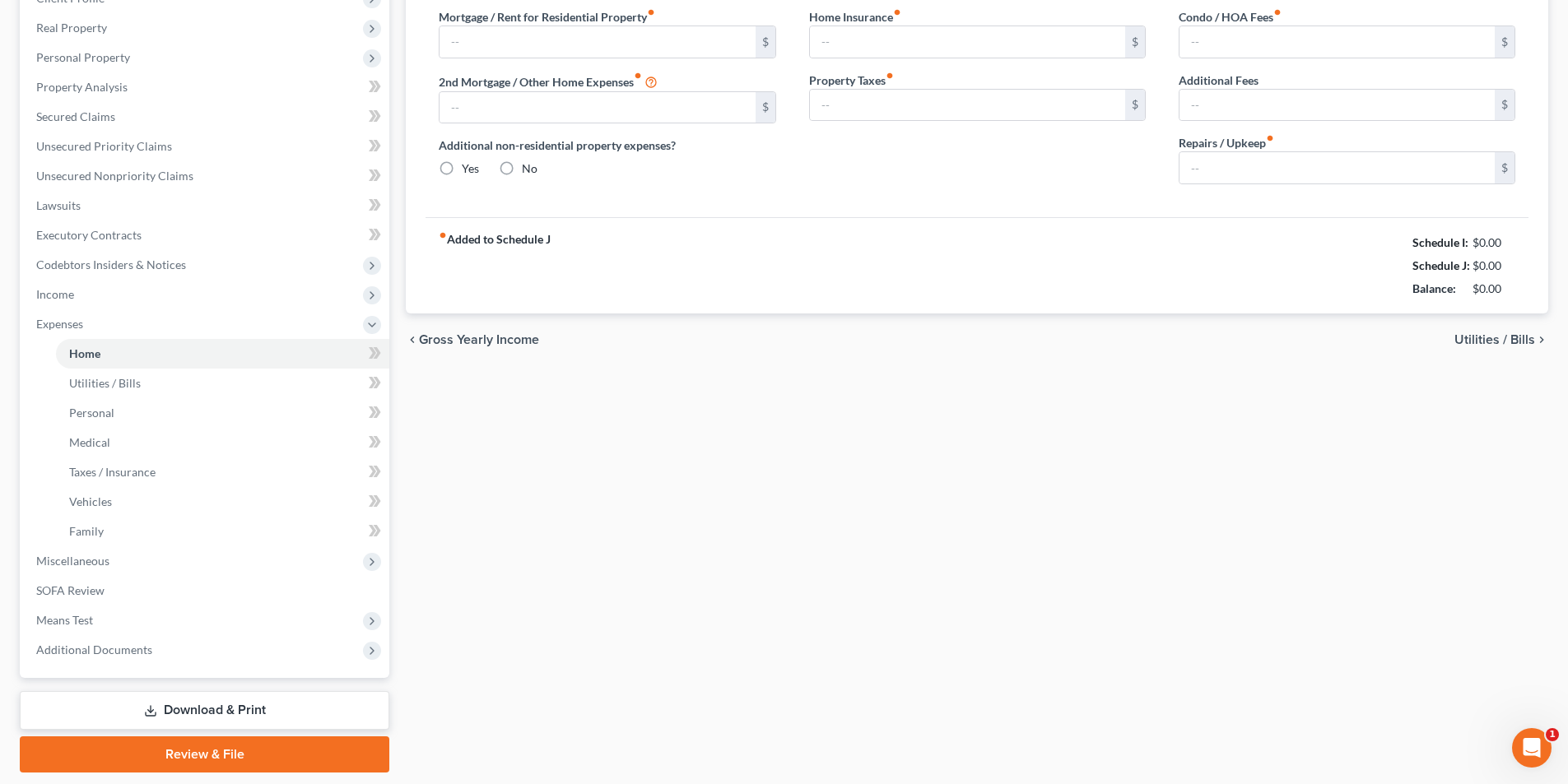
scroll to position [196, 0]
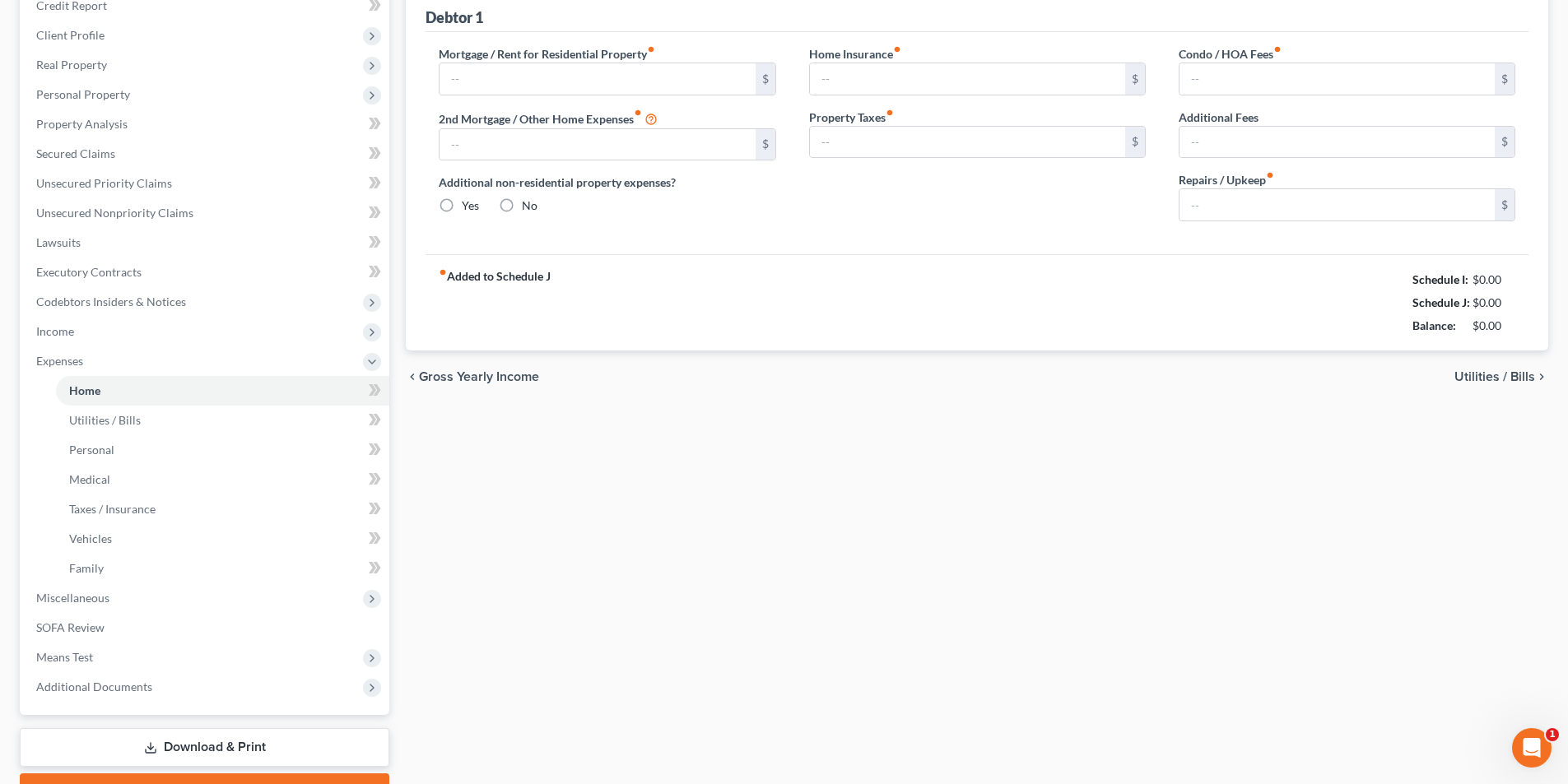
type input "0.00"
radio input "true"
type input "0.00"
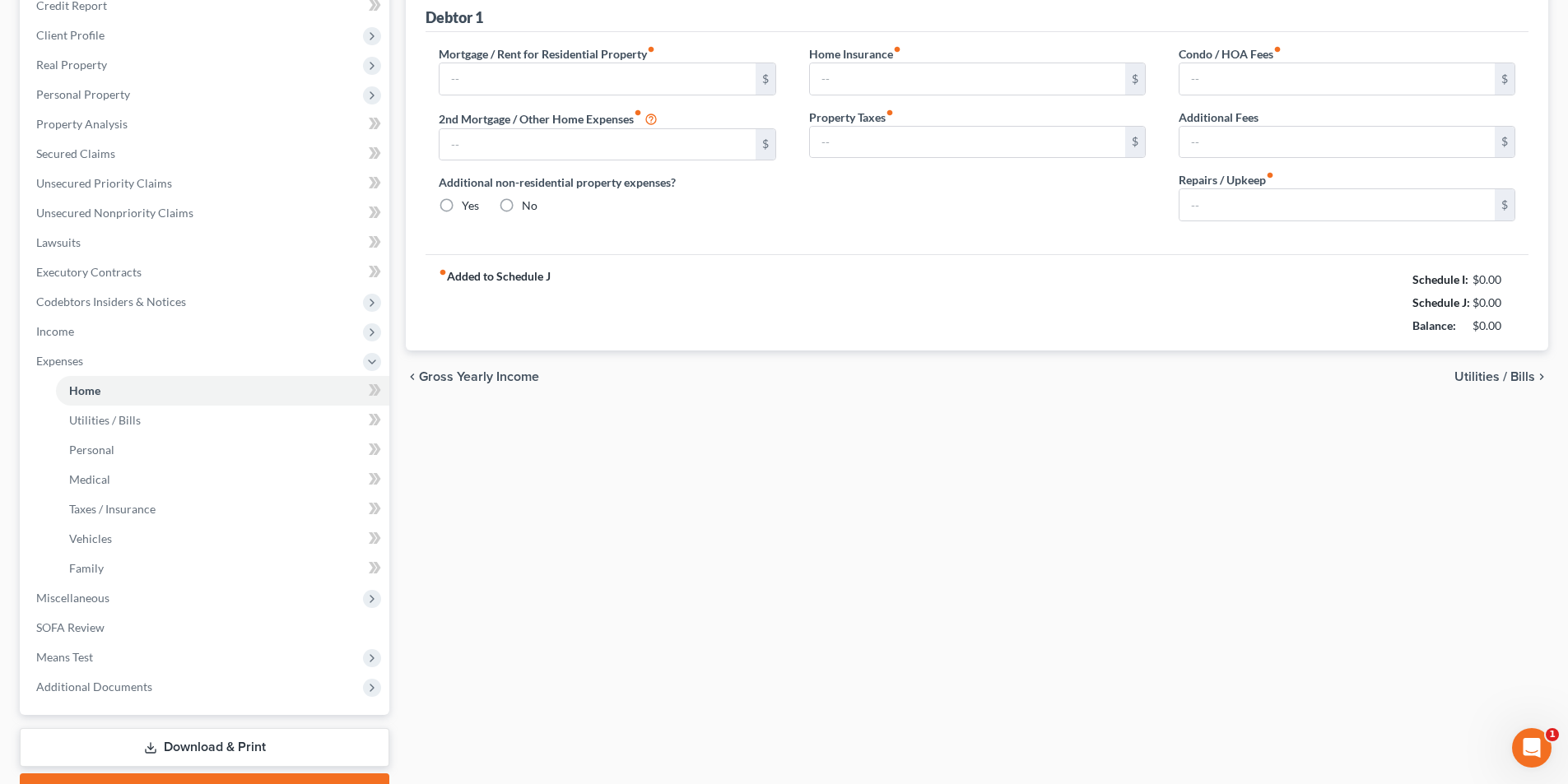
type input "0.00"
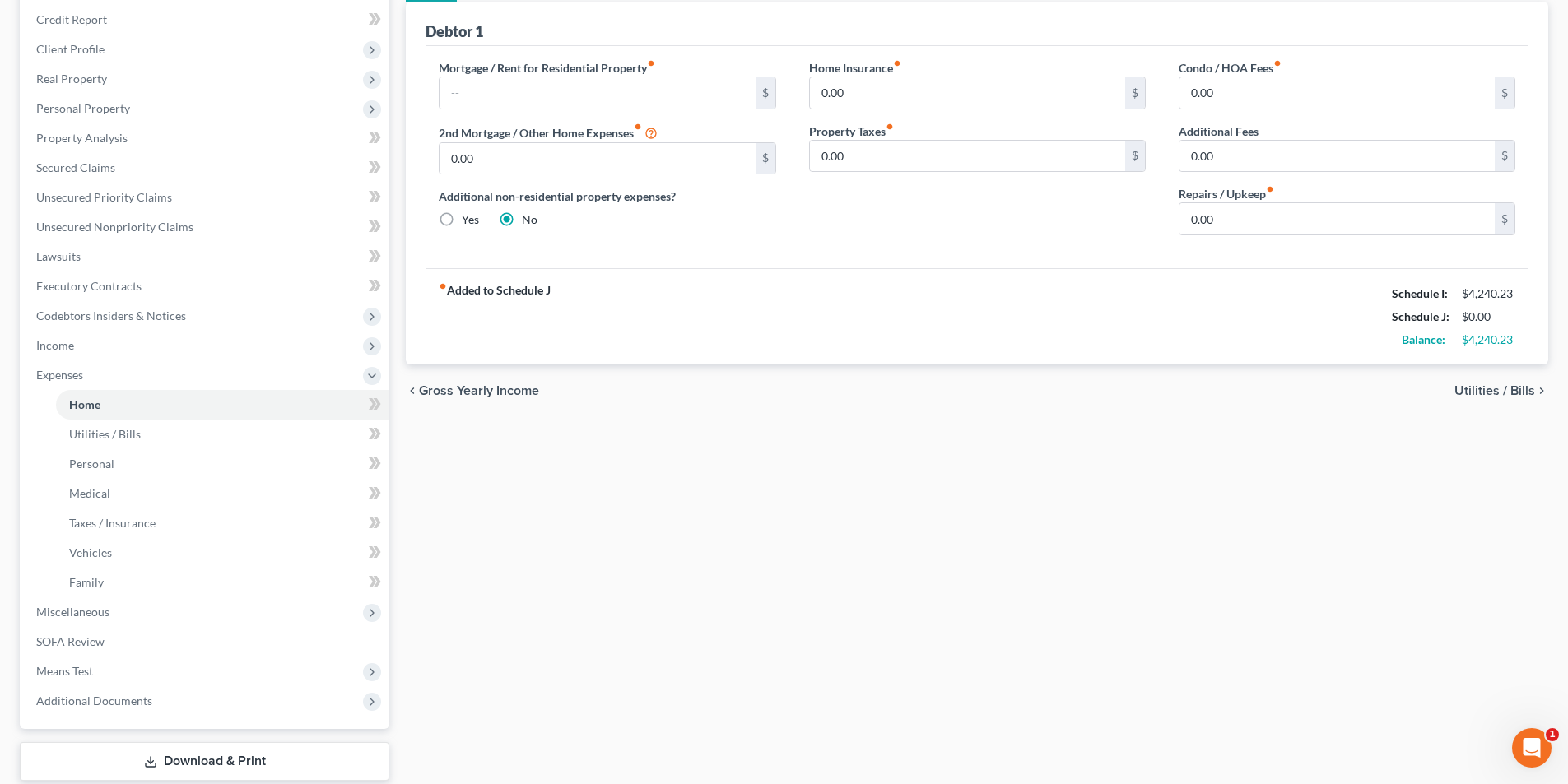
scroll to position [0, 0]
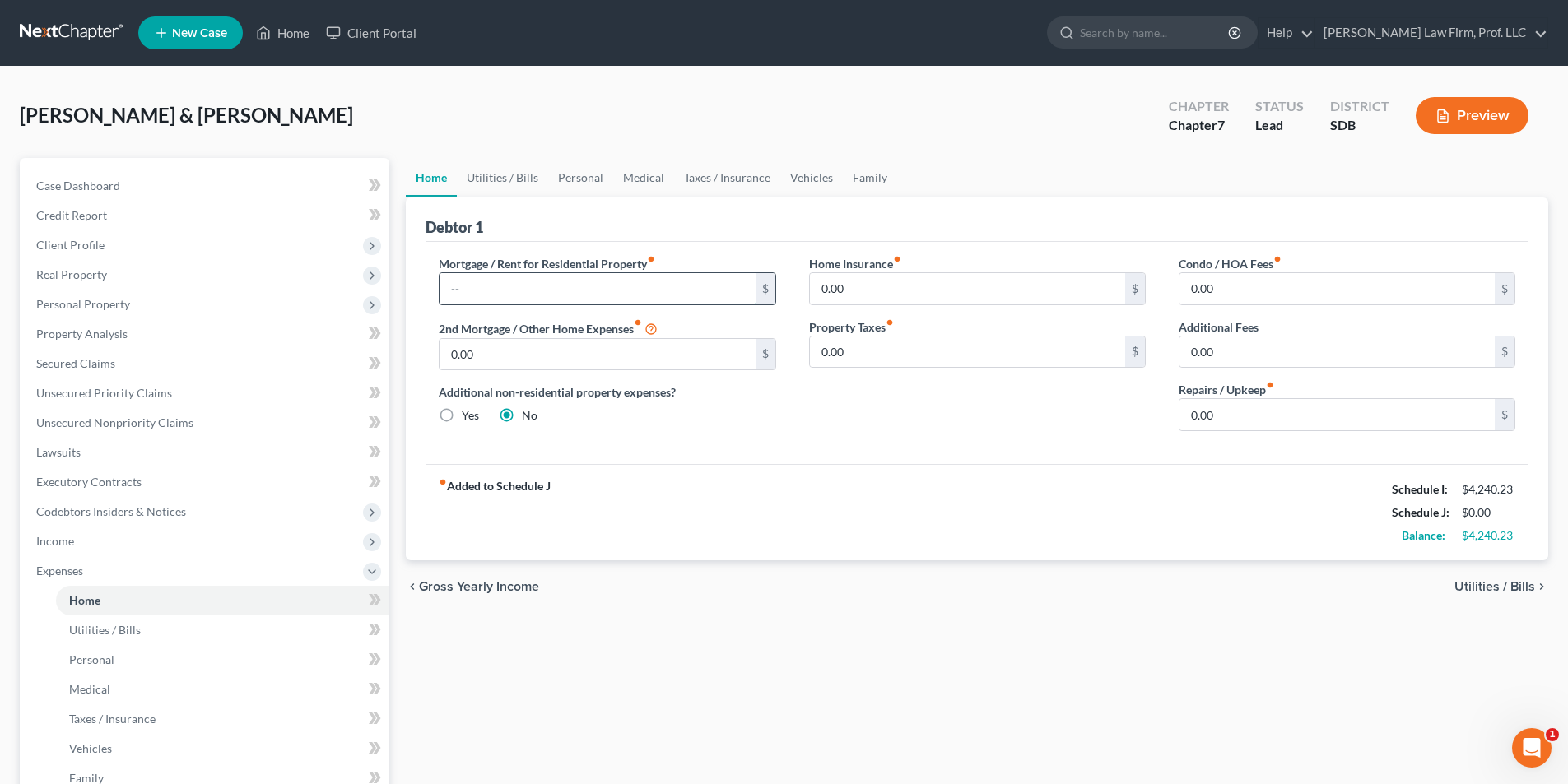
click at [576, 279] on input "text" at bounding box center [596, 289] width 315 height 32
type input "900.00"
type input "40.00"
click at [512, 173] on link "Utilities / Bills" at bounding box center [502, 177] width 92 height 39
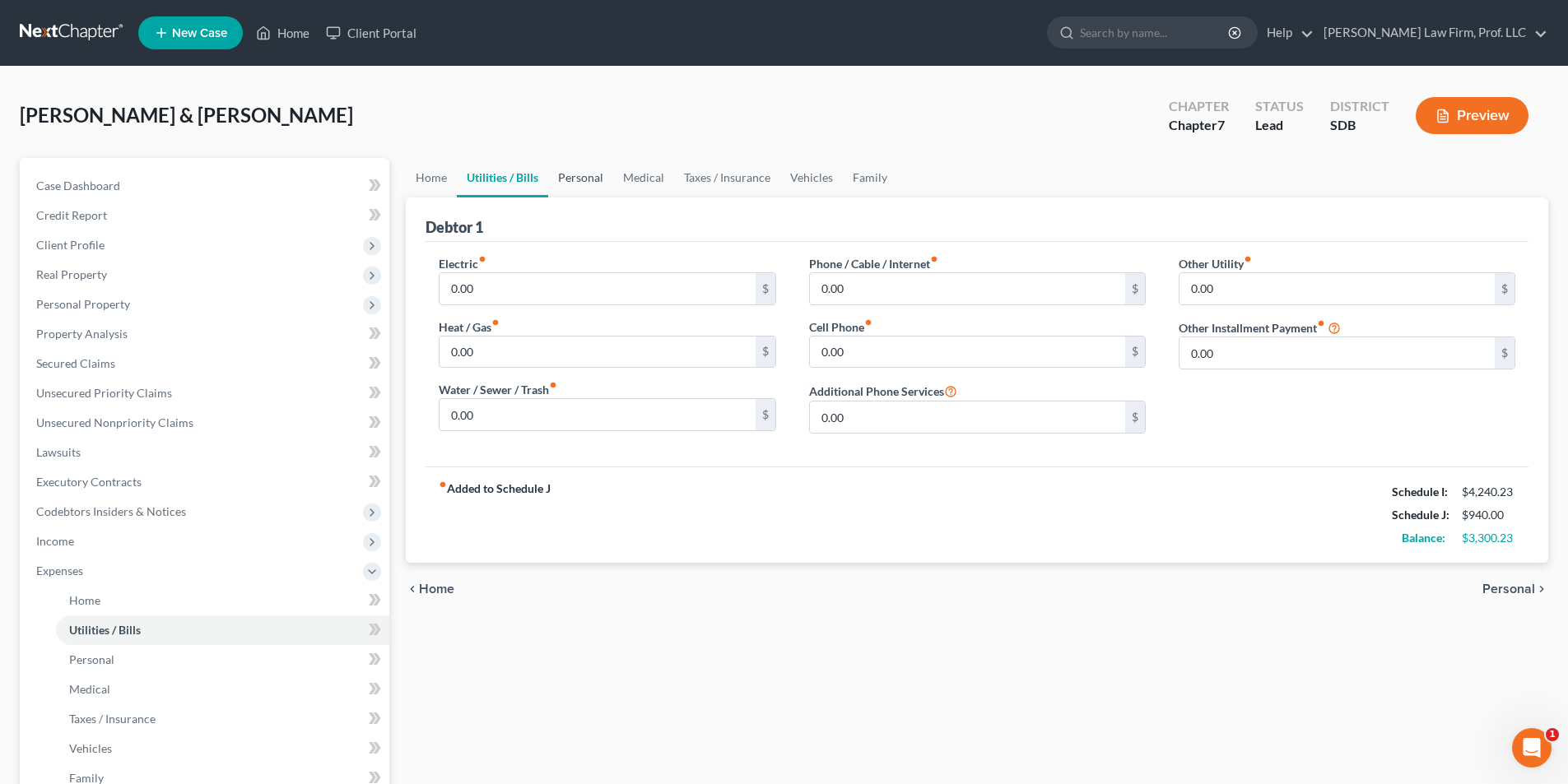
click at [586, 175] on link "Personal" at bounding box center [581, 177] width 65 height 39
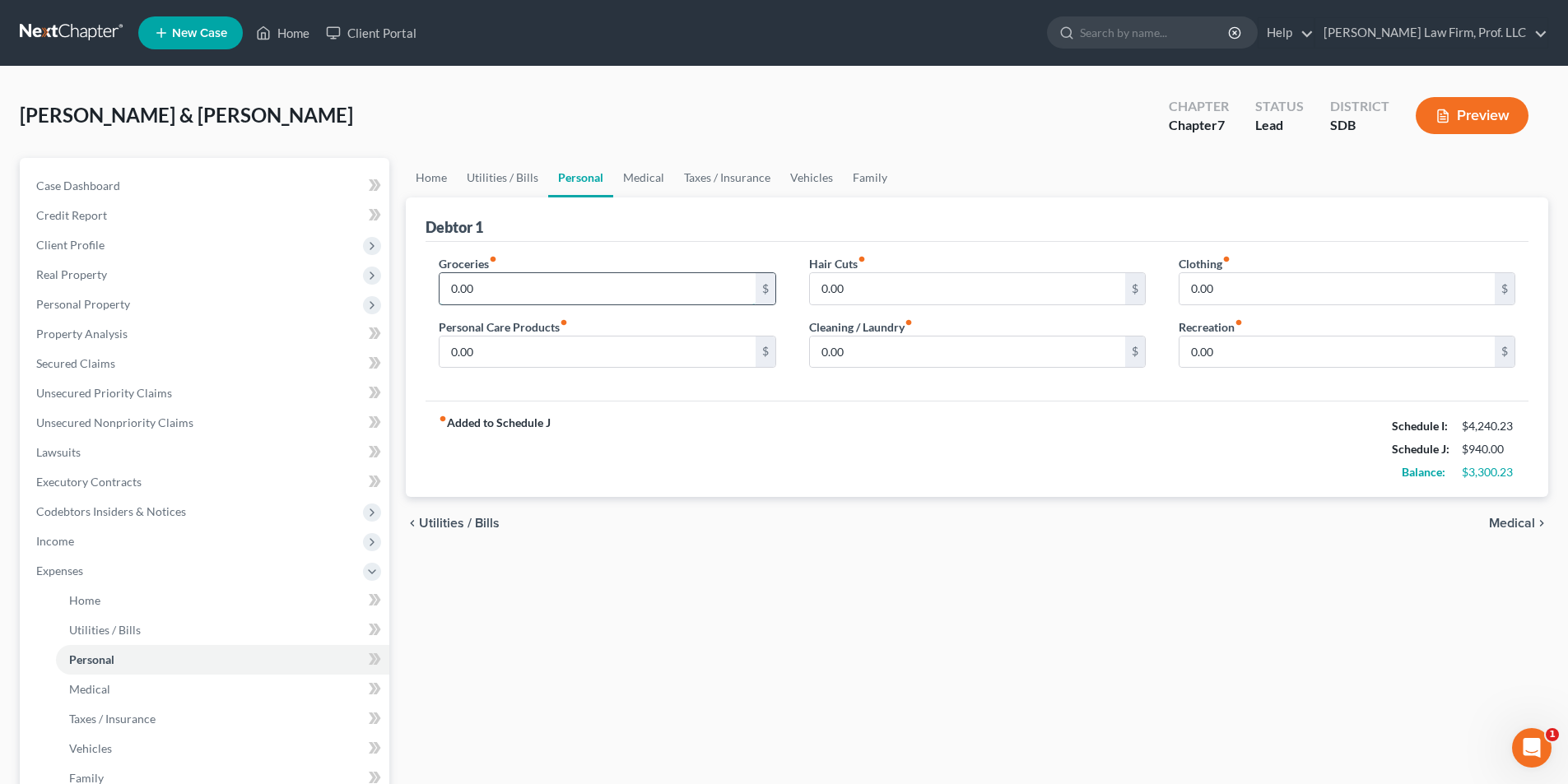
click at [514, 286] on input "0.00" at bounding box center [596, 289] width 315 height 32
type input "500.00"
click at [630, 179] on link "Medical" at bounding box center [643, 177] width 61 height 39
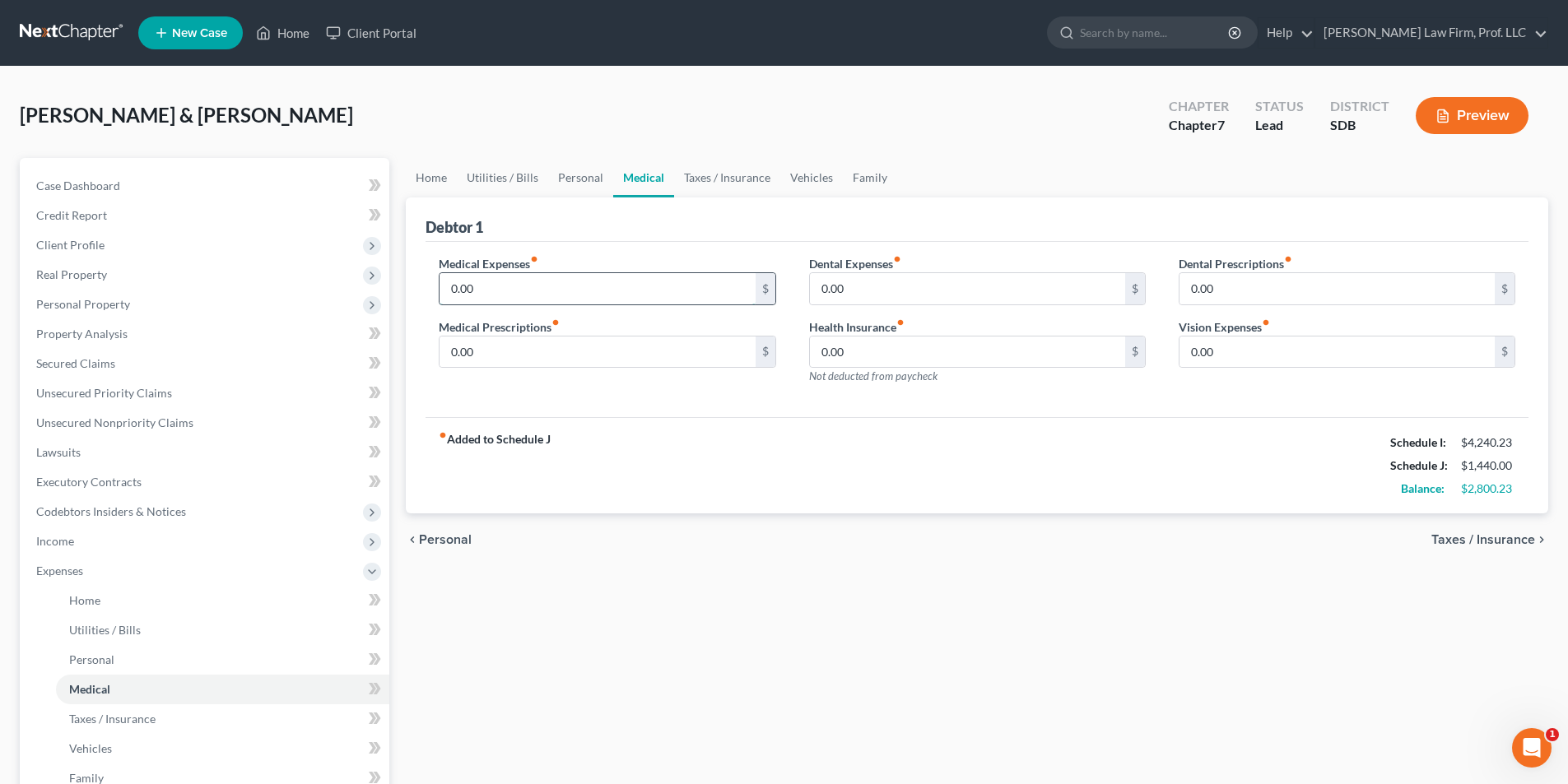
click at [527, 289] on input "0.00" at bounding box center [596, 289] width 315 height 32
type input "250.00"
click at [579, 182] on link "Personal" at bounding box center [581, 177] width 65 height 39
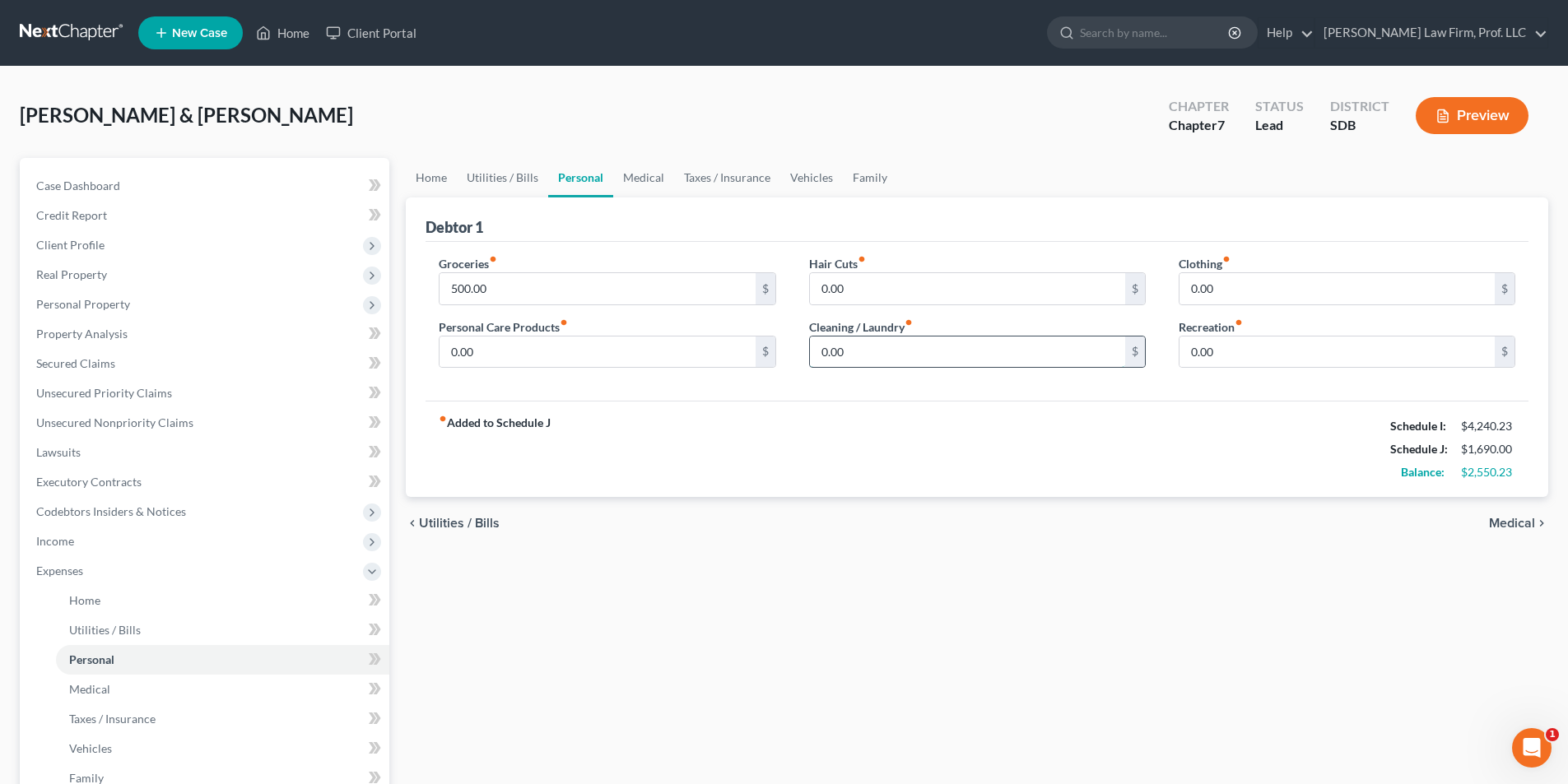
click at [840, 355] on input "0.00" at bounding box center [967, 353] width 315 height 32
type input "150.00"
click at [495, 181] on link "Utilities / Bills" at bounding box center [502, 177] width 92 height 39
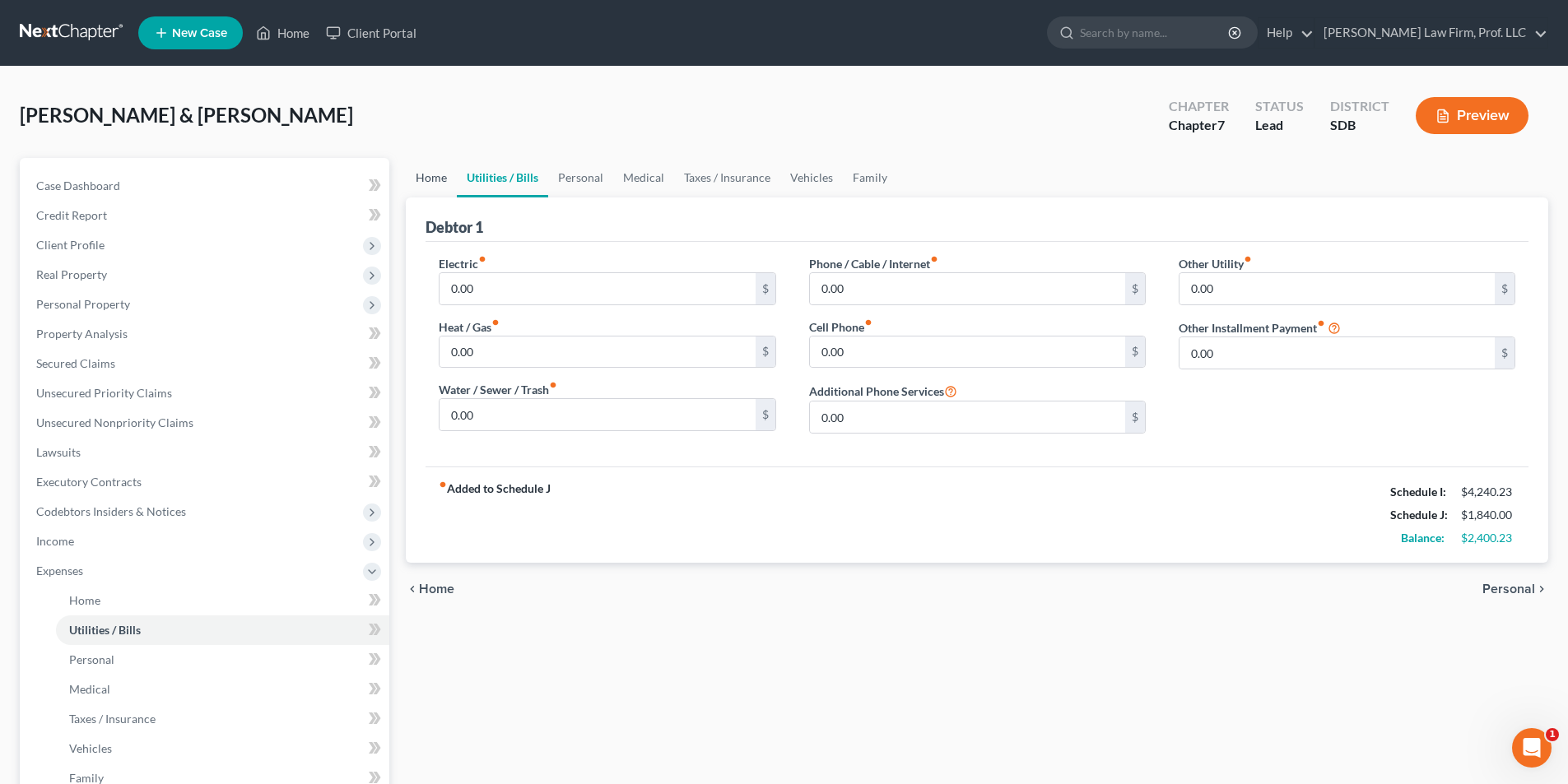
click at [435, 181] on link "Home" at bounding box center [431, 177] width 51 height 39
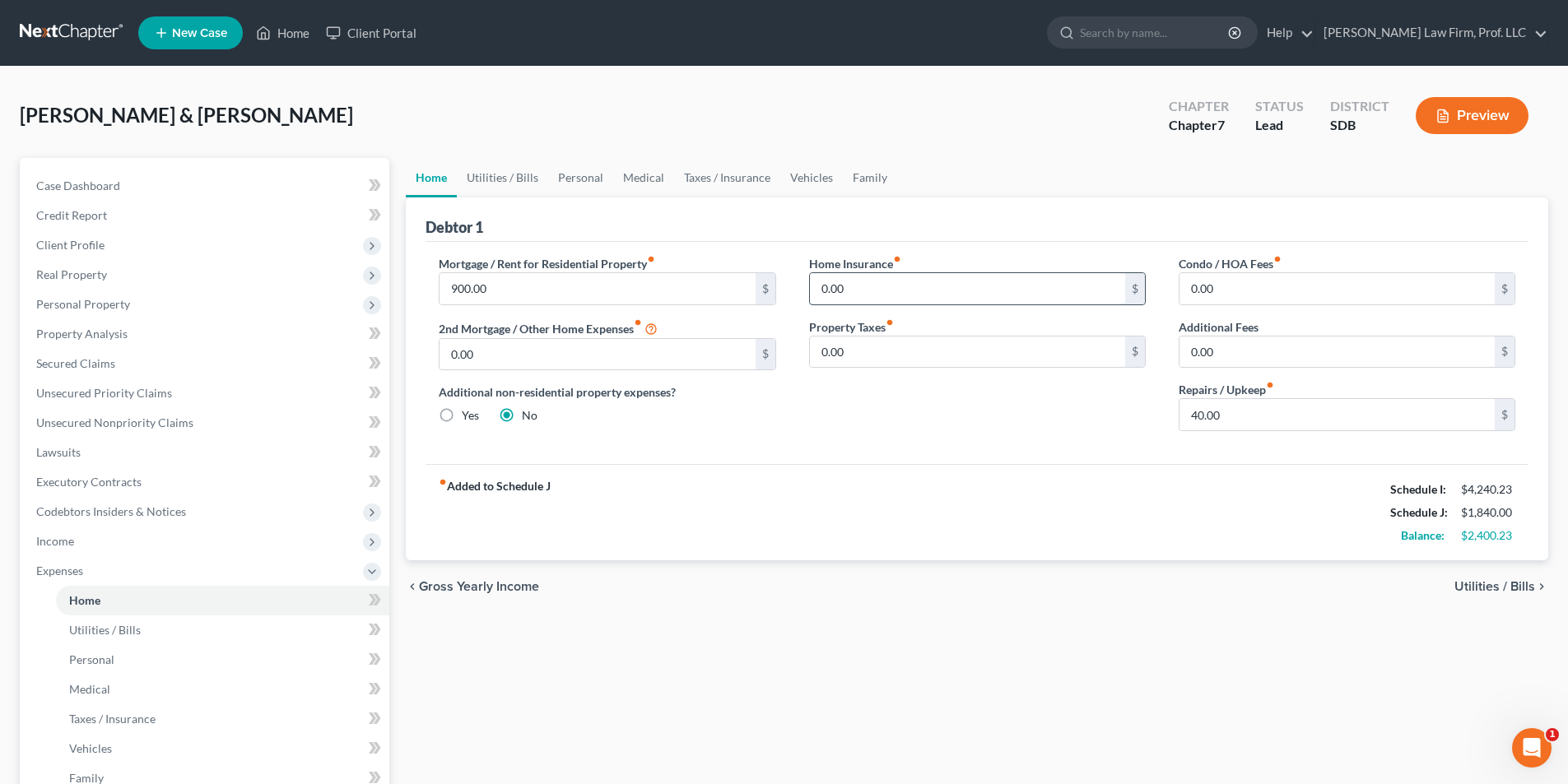
click at [840, 279] on input "0.00" at bounding box center [967, 289] width 315 height 32
type input "12.75"
click at [800, 179] on link "Vehicles" at bounding box center [811, 177] width 62 height 39
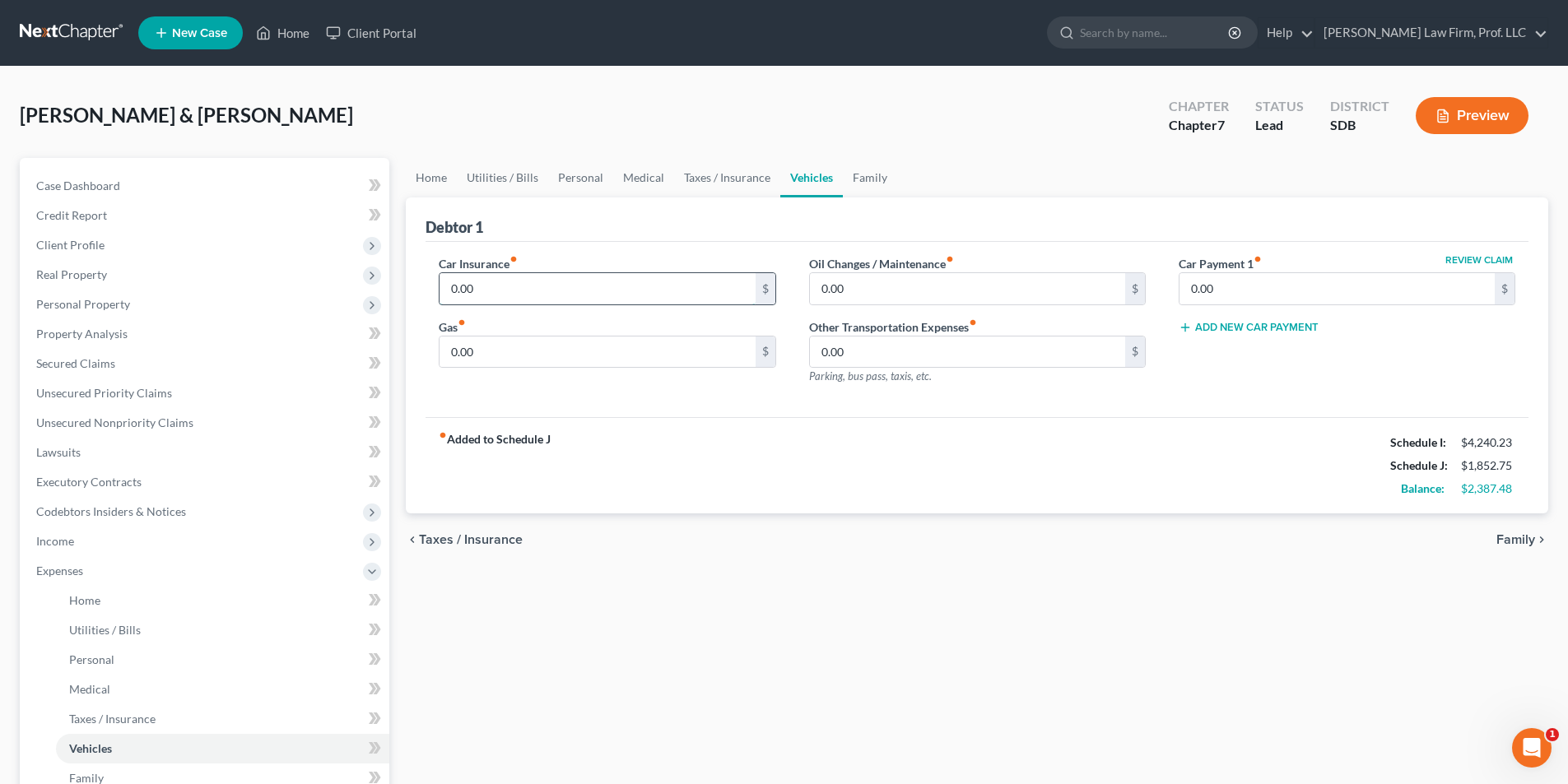
click at [681, 290] on input "0.00" at bounding box center [596, 289] width 315 height 32
type input "130.00"
click at [614, 347] on input "0.00" at bounding box center [596, 353] width 315 height 32
type input "500.00"
click at [840, 284] on input "0.00" at bounding box center [1337, 289] width 315 height 32
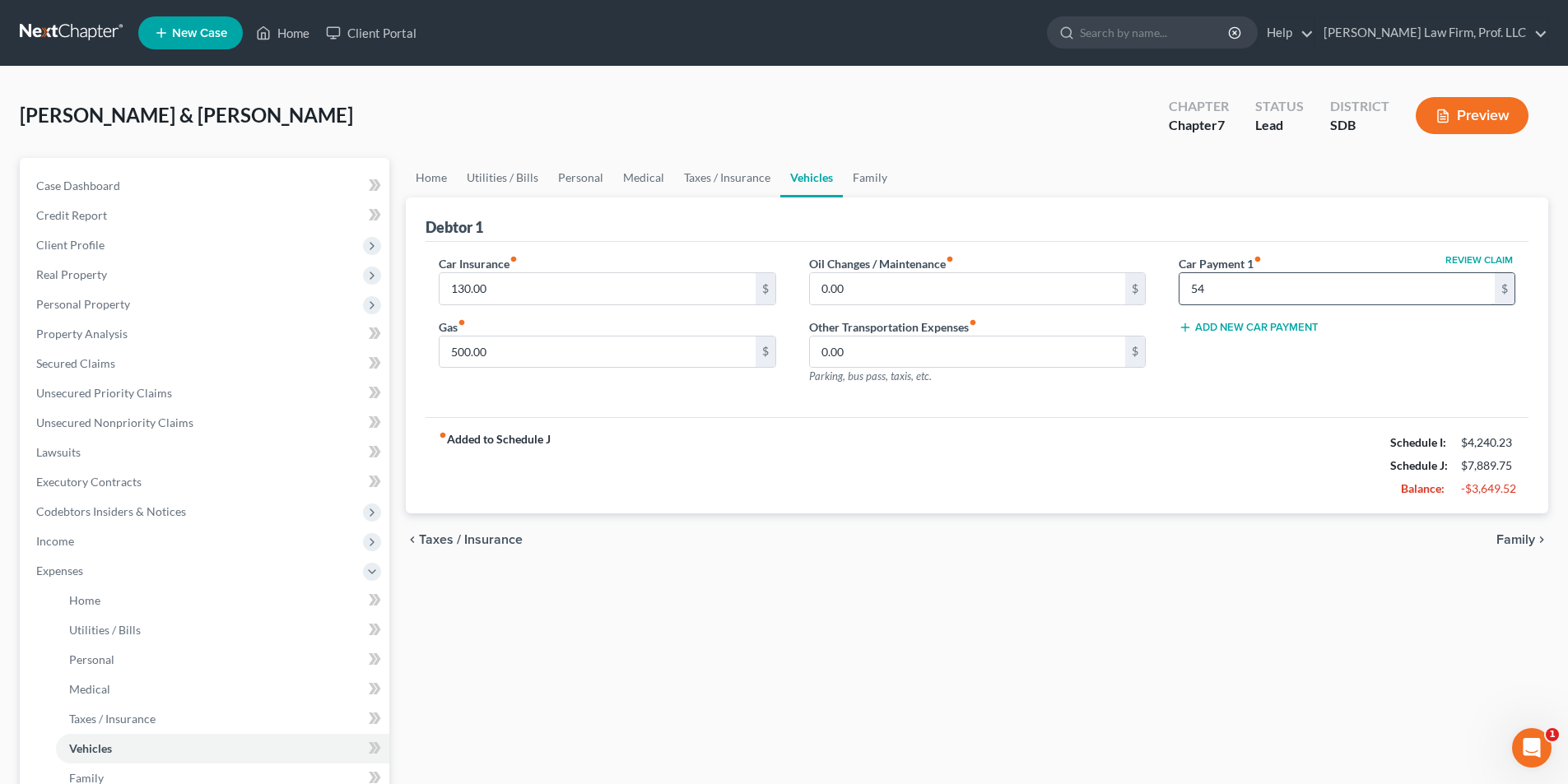
type input "5"
type input "540.75"
click at [92, 484] on span "Executory Contracts" at bounding box center [89, 481] width 106 height 14
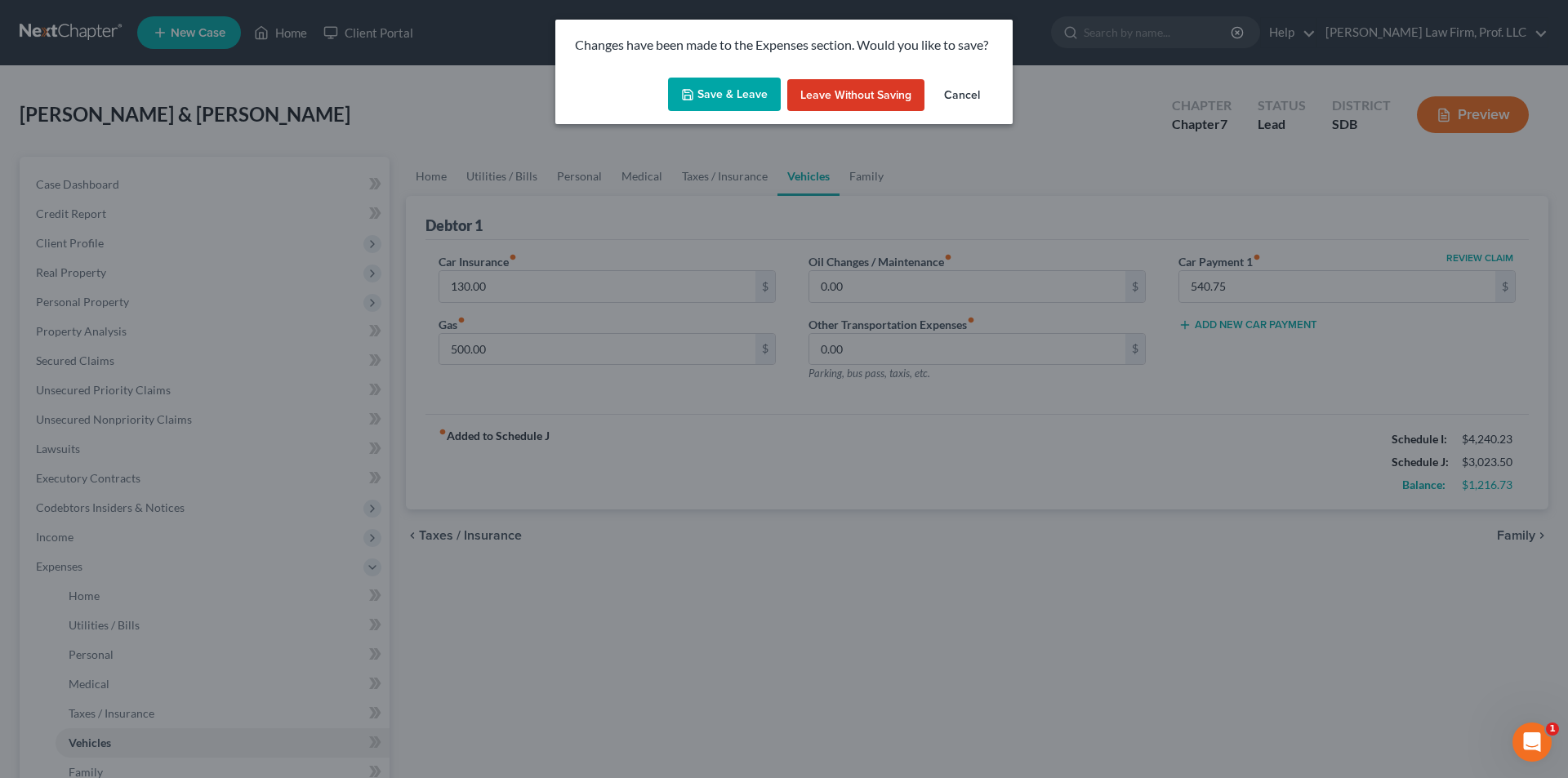
click at [741, 91] on button "Save & Leave" at bounding box center [724, 95] width 113 height 35
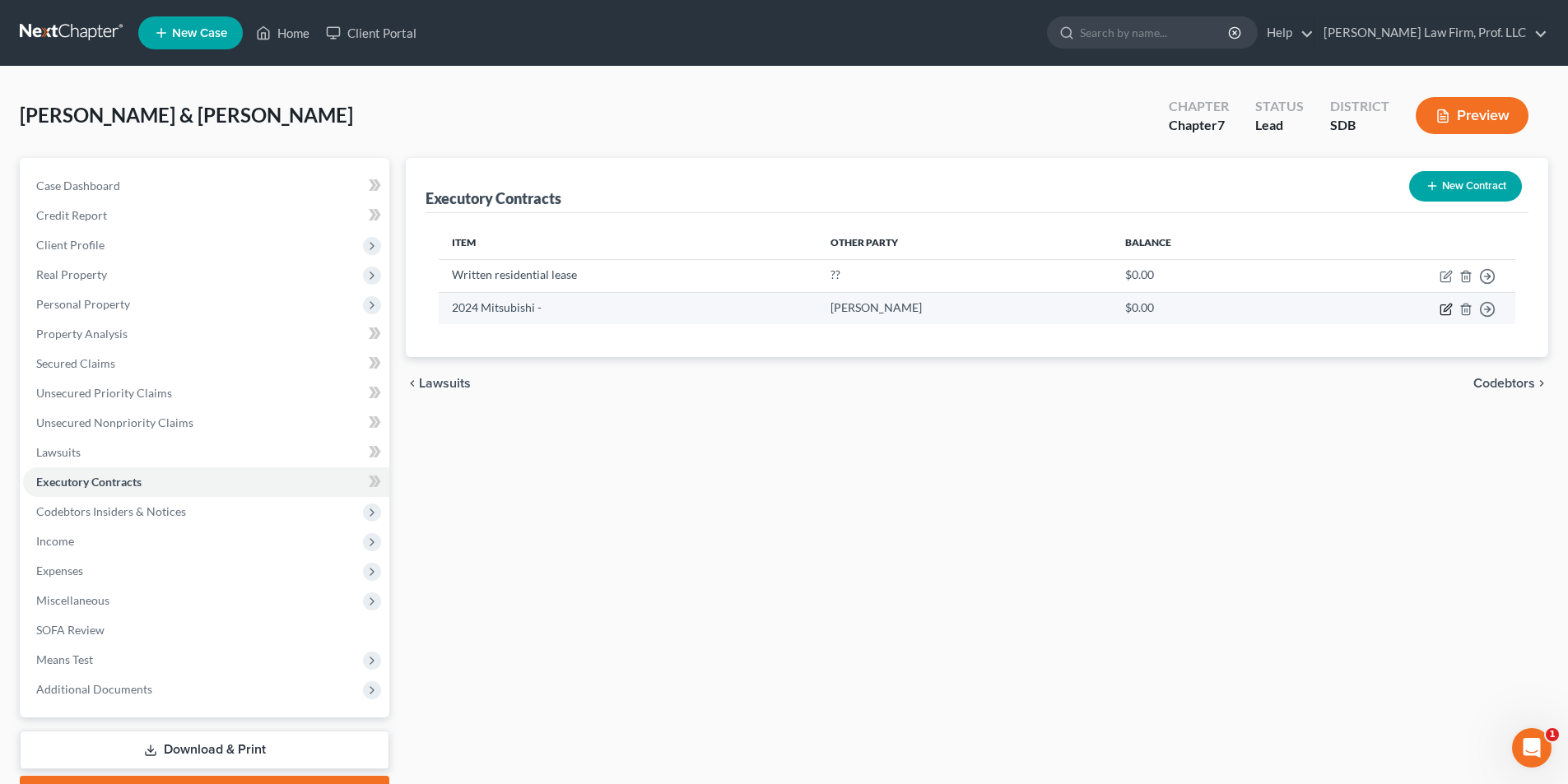
click at [840, 313] on icon "button" at bounding box center [1447, 309] width 13 height 13
select select "3"
select select "2"
select select "1"
select select "0"
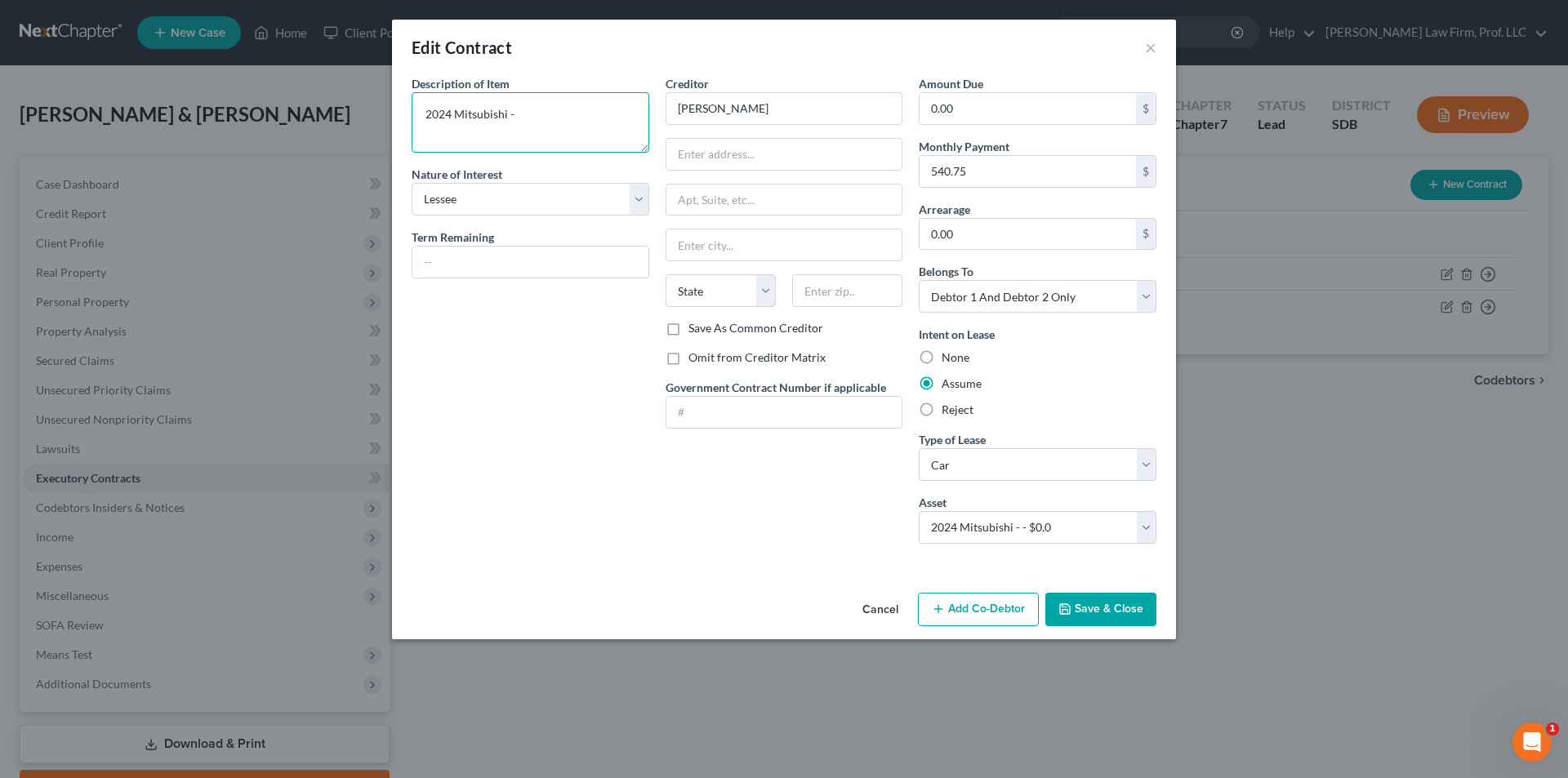
click at [555, 118] on textarea "2024 Mitsubishi -" at bounding box center [531, 122] width 238 height 60
type textarea "2024 Mitsubishi Eclipse"
click at [715, 96] on input "[PERSON_NAME]" at bounding box center [785, 109] width 238 height 33
click at [716, 110] on input "[PERSON_NAME]" at bounding box center [785, 109] width 238 height 33
click at [723, 110] on input "[PERSON_NAME]" at bounding box center [785, 109] width 238 height 33
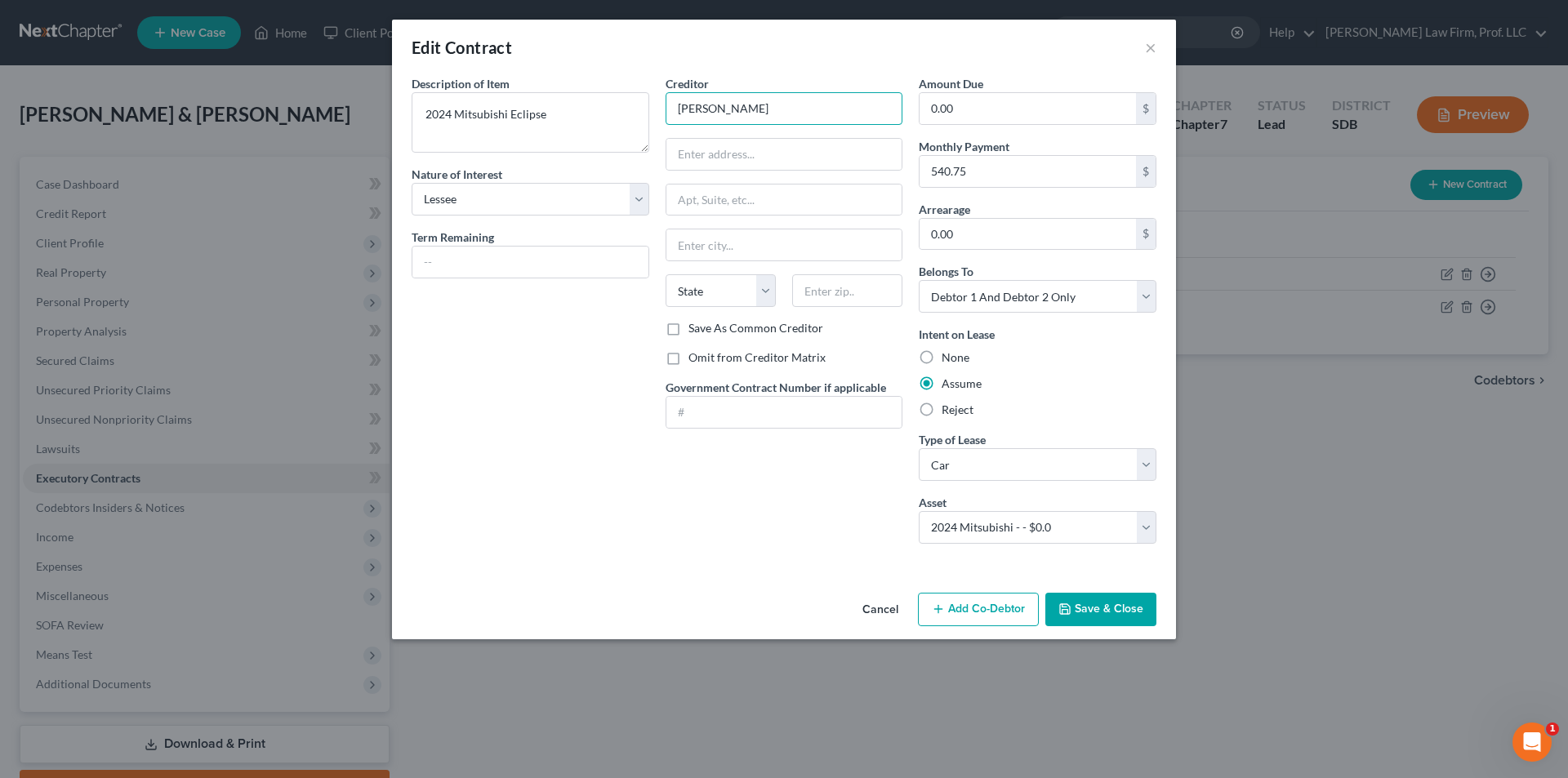
click at [723, 110] on input "[PERSON_NAME]" at bounding box center [785, 109] width 238 height 33
type input "BMO Bank NA"
click at [795, 144] on input "text" at bounding box center [784, 154] width 236 height 31
type input "servicer of [PERSON_NAME]"
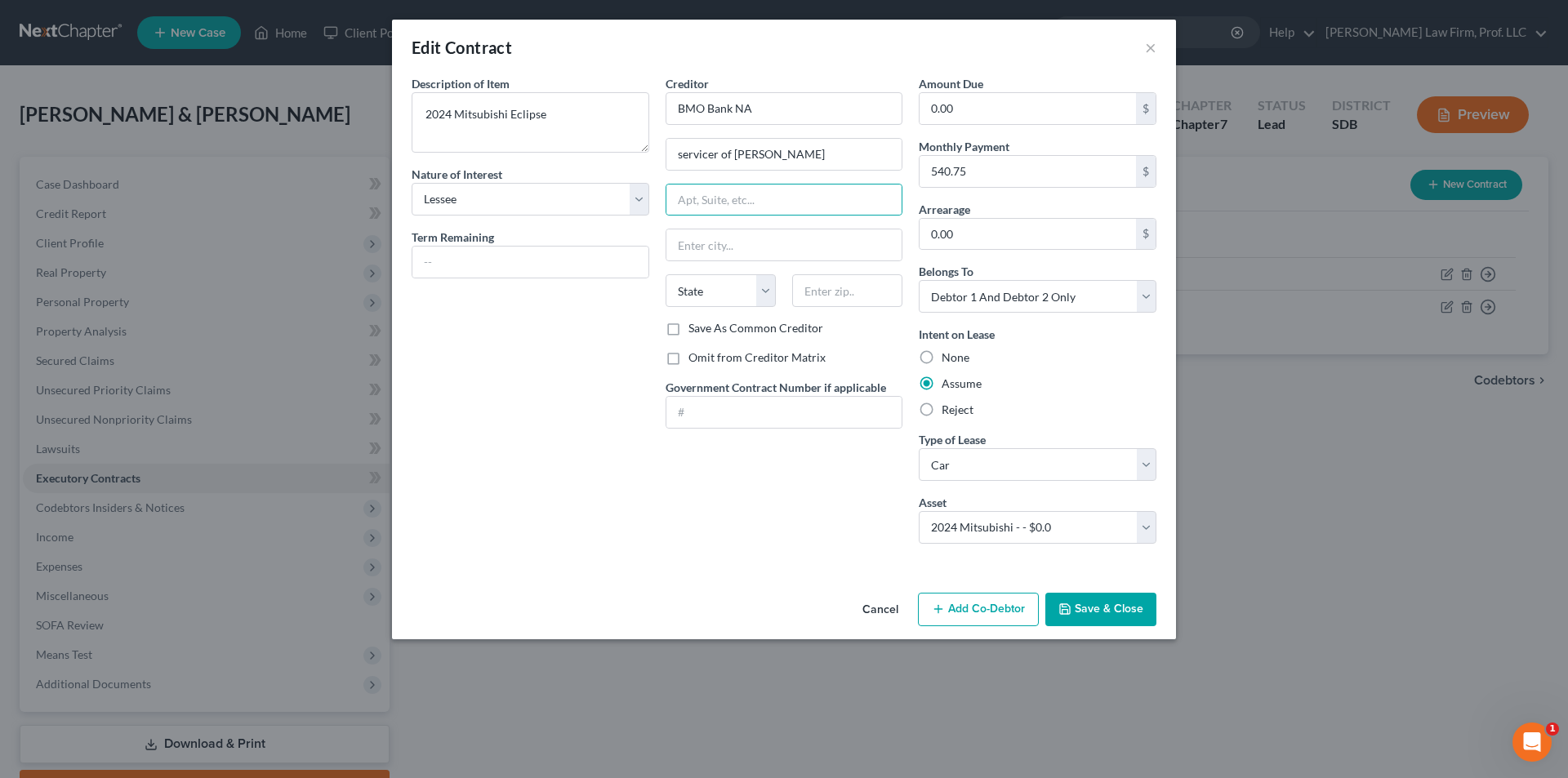
click at [834, 514] on button "Save & Close" at bounding box center [1101, 610] width 111 height 35
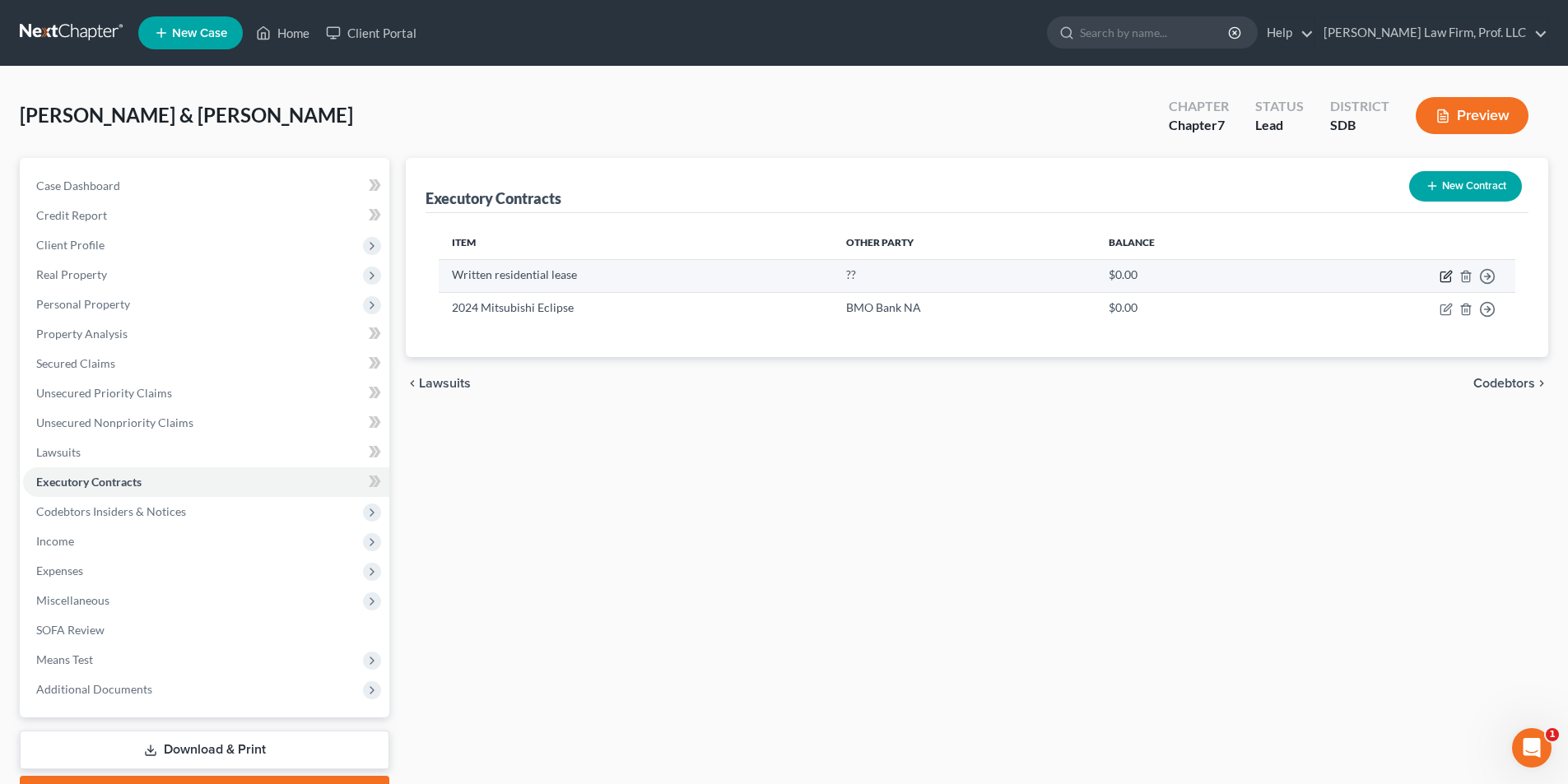
click at [840, 276] on icon "button" at bounding box center [1447, 274] width 7 height 7
select select "2"
select select "0"
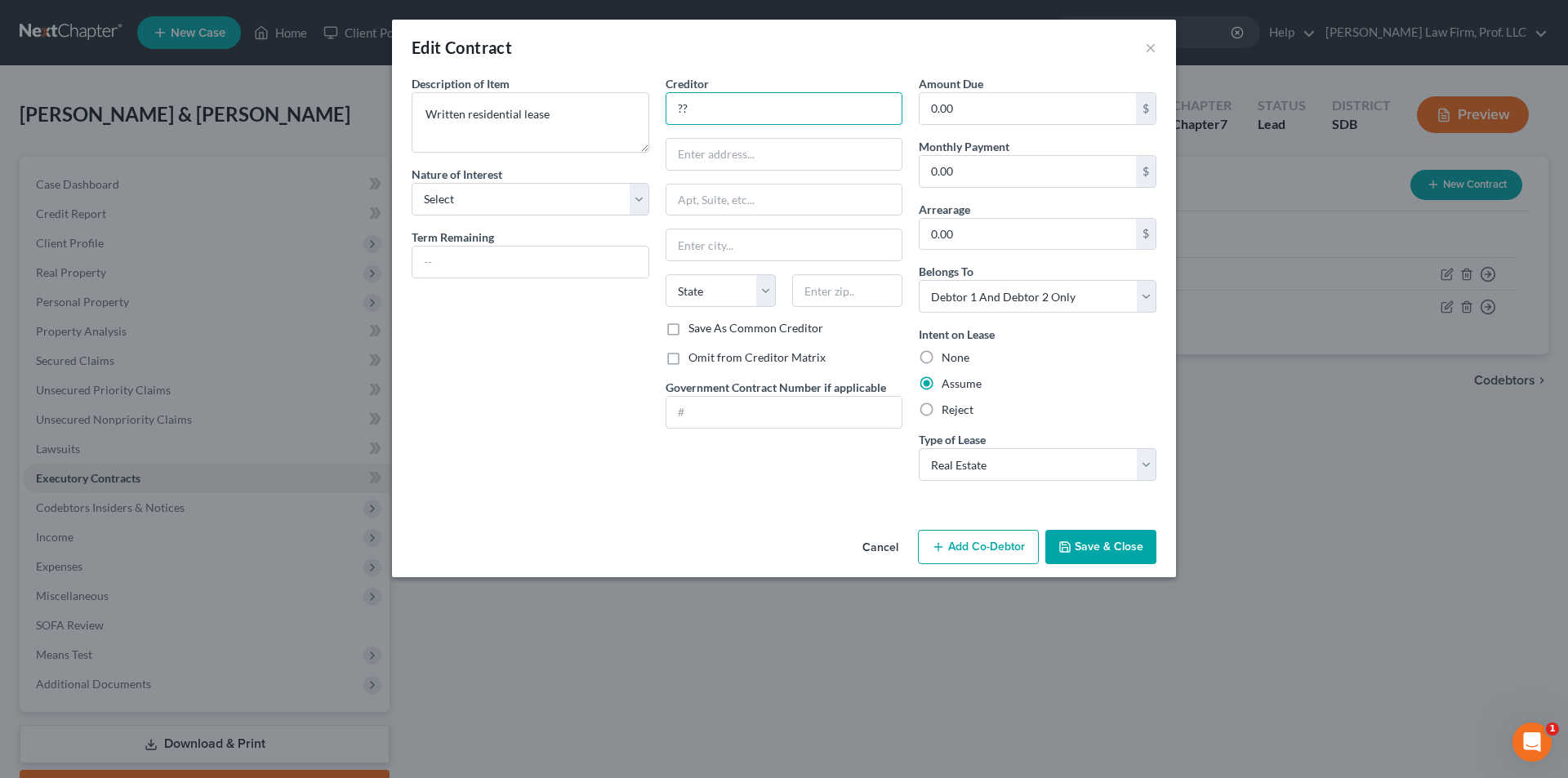
click at [830, 120] on input "??" at bounding box center [785, 109] width 238 height 33
type input "?"
type input "[PERSON_NAME] Development, LLC"
type input "[STREET_ADDRESS]"
type input "[GEOGRAPHIC_DATA]"
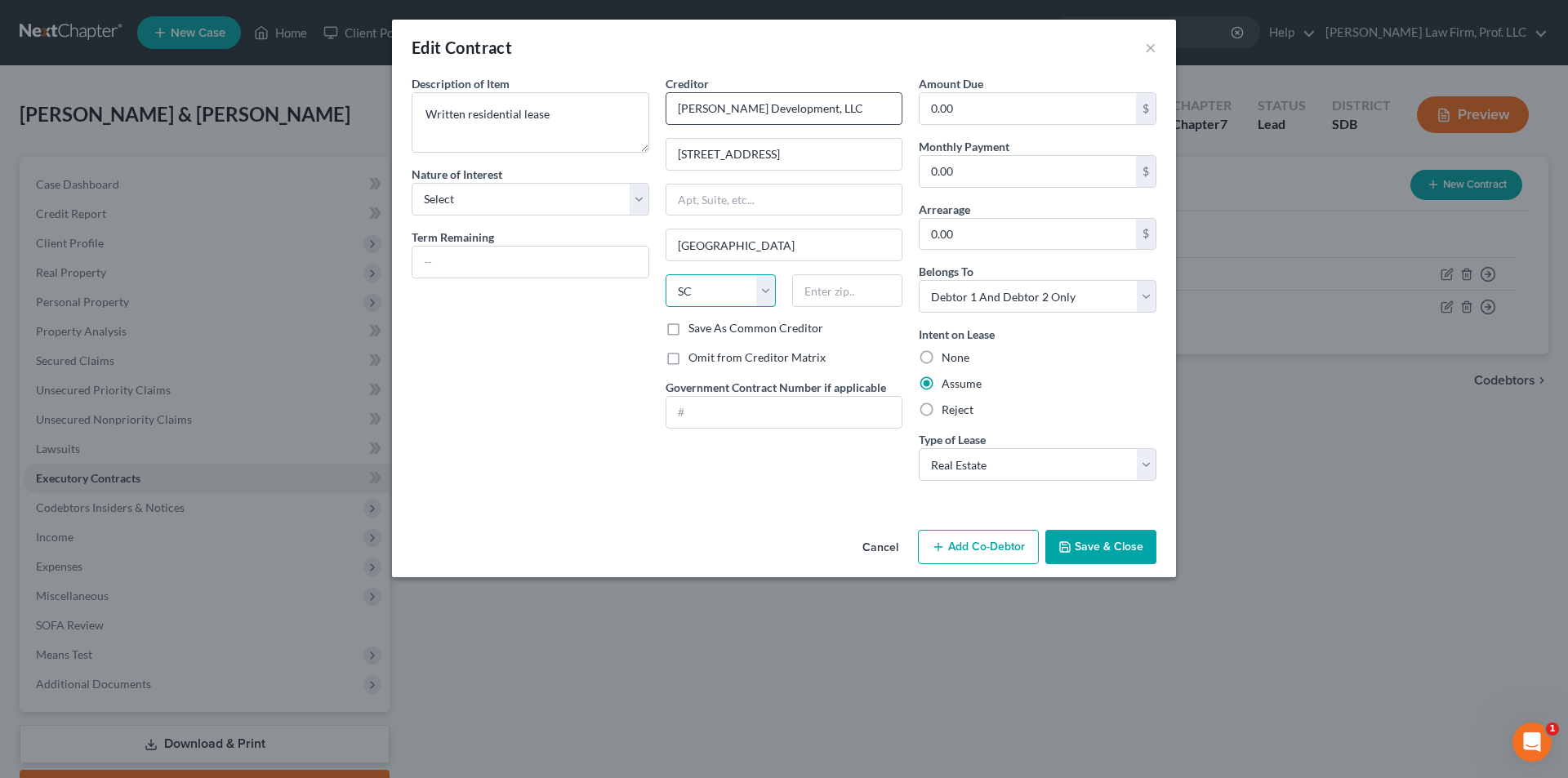
select select "43"
type input "57106"
click at [558, 199] on select "Select Purchaser Agent Lessor Lessee" at bounding box center [531, 200] width 238 height 33
select select "2"
click at [412, 183] on select "Select Purchaser Agent Lessor Lessee" at bounding box center [531, 200] width 238 height 33
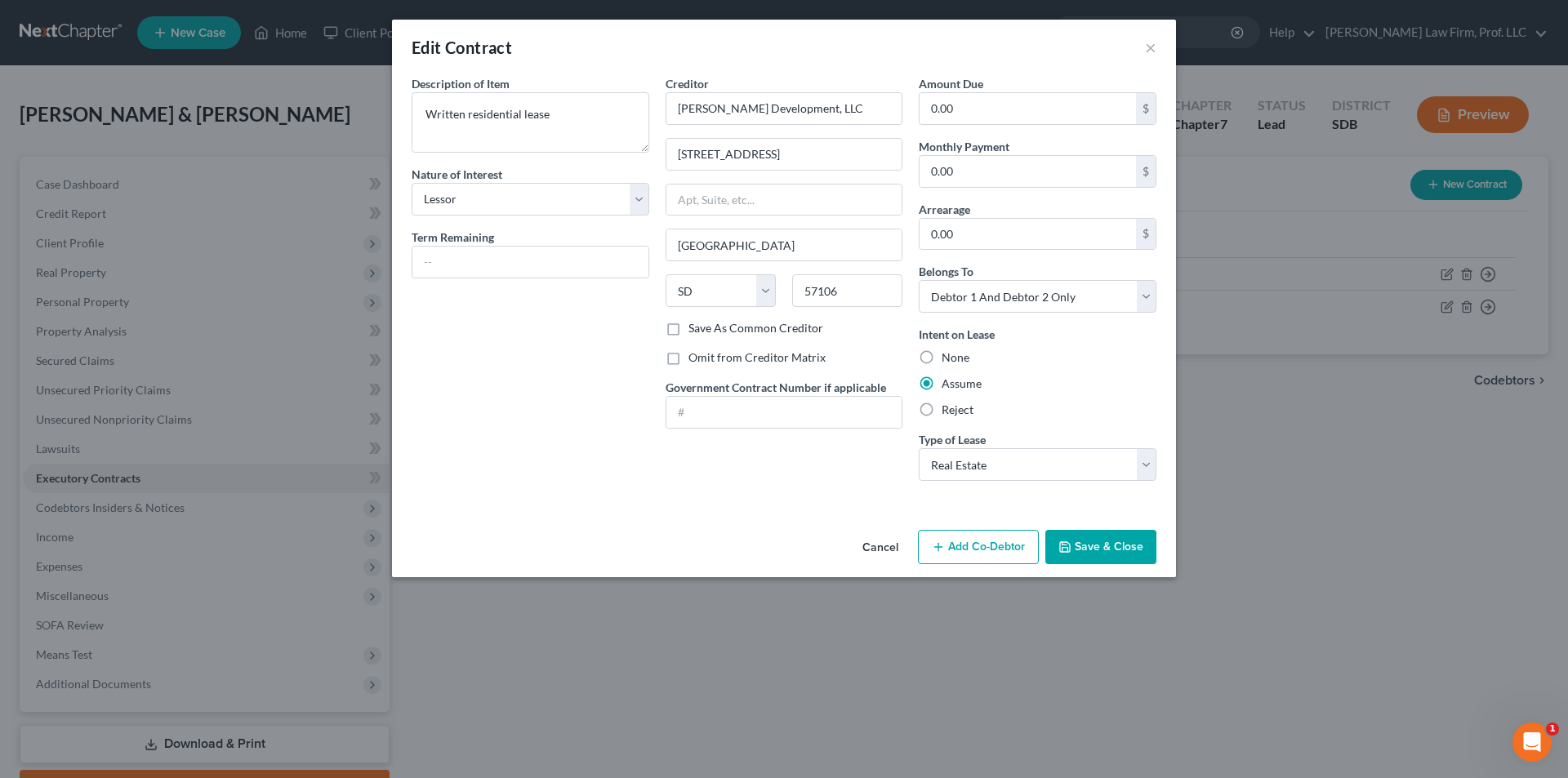
click at [834, 514] on button "Save & Close" at bounding box center [1101, 547] width 111 height 35
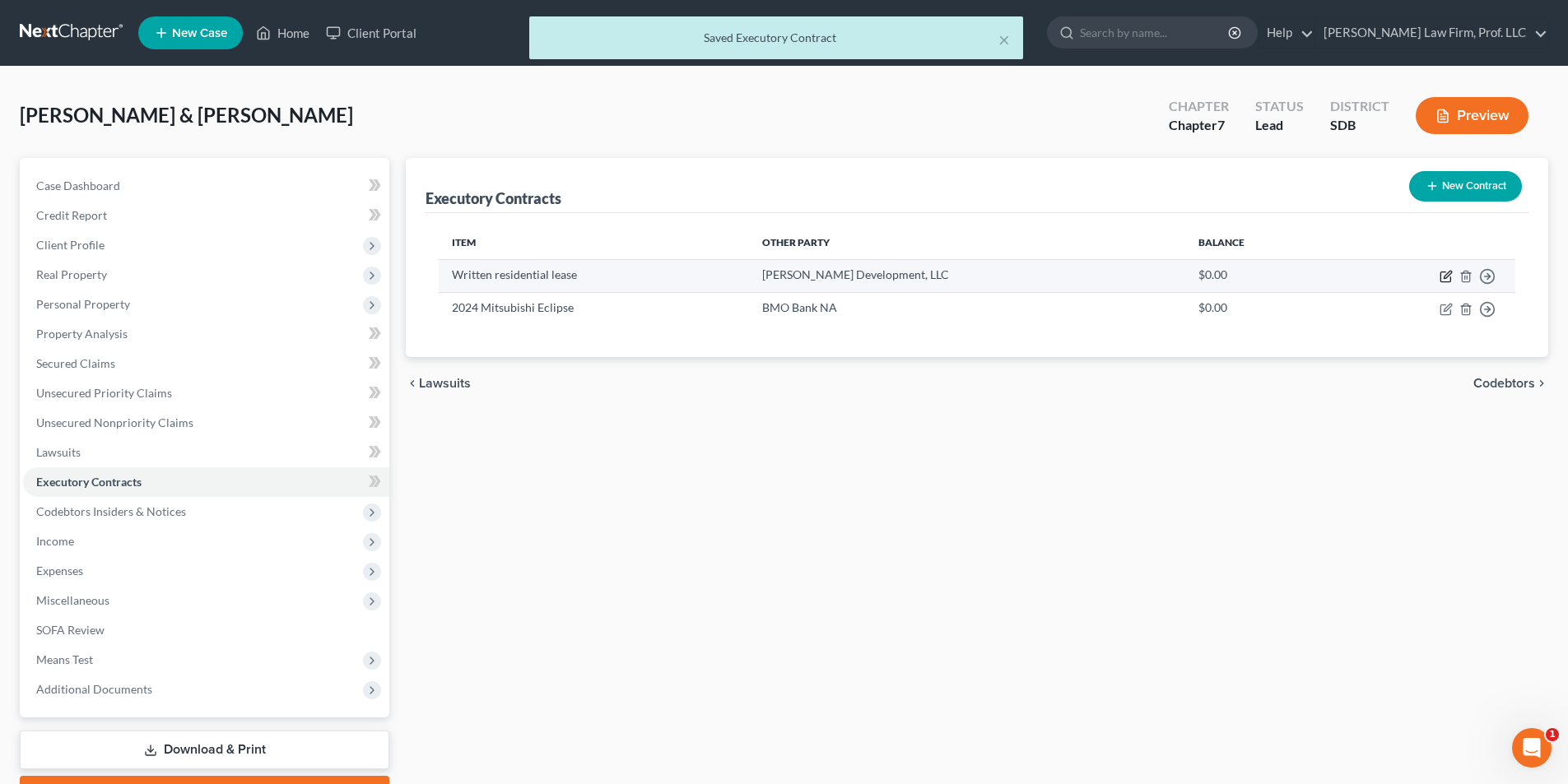
click at [840, 276] on icon "button" at bounding box center [1447, 274] width 7 height 7
select select "2"
select select "43"
select select "2"
select select "0"
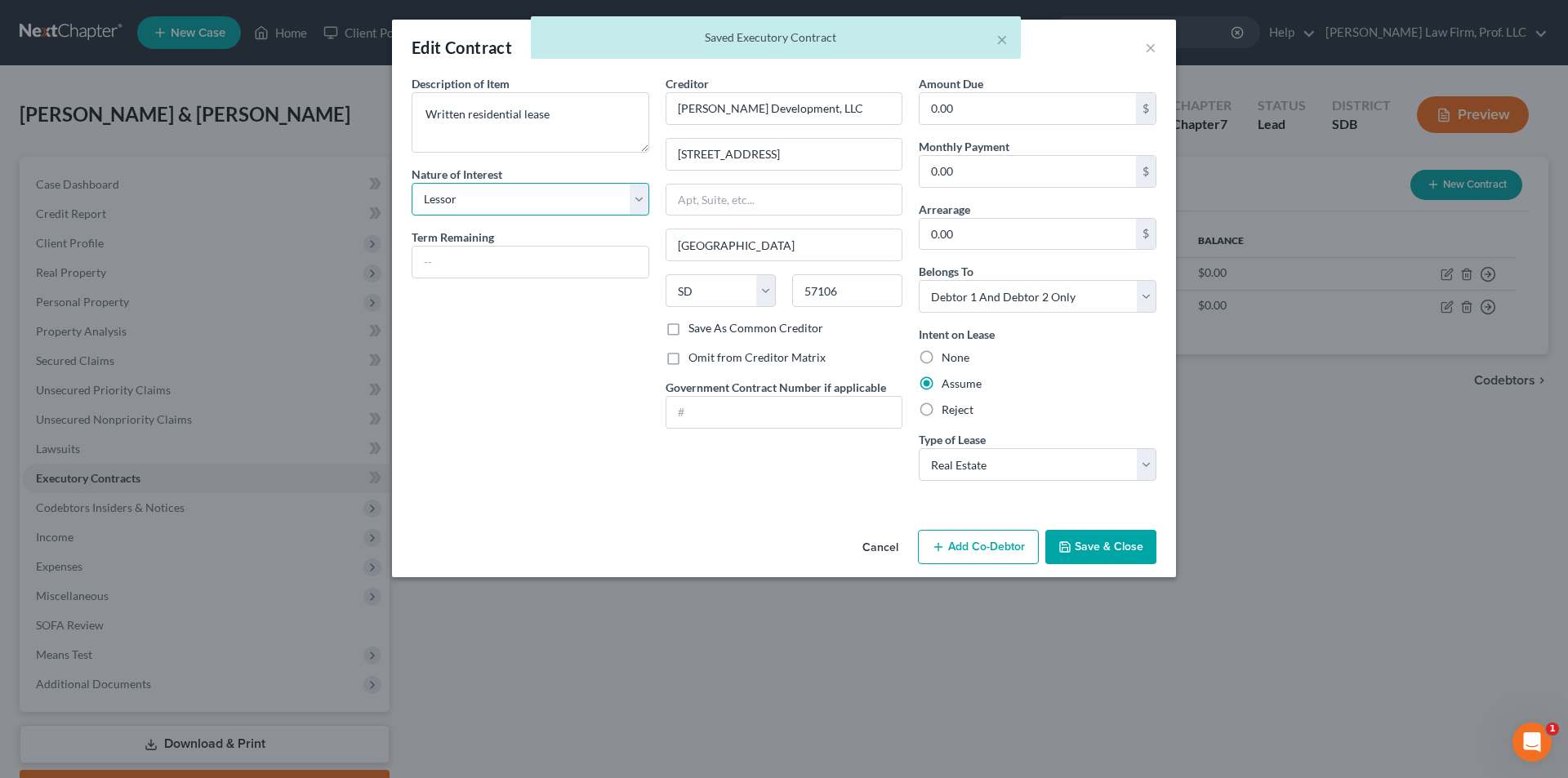
click at [528, 198] on select "Select Purchaser Agent Lessor Lessee" at bounding box center [531, 200] width 238 height 33
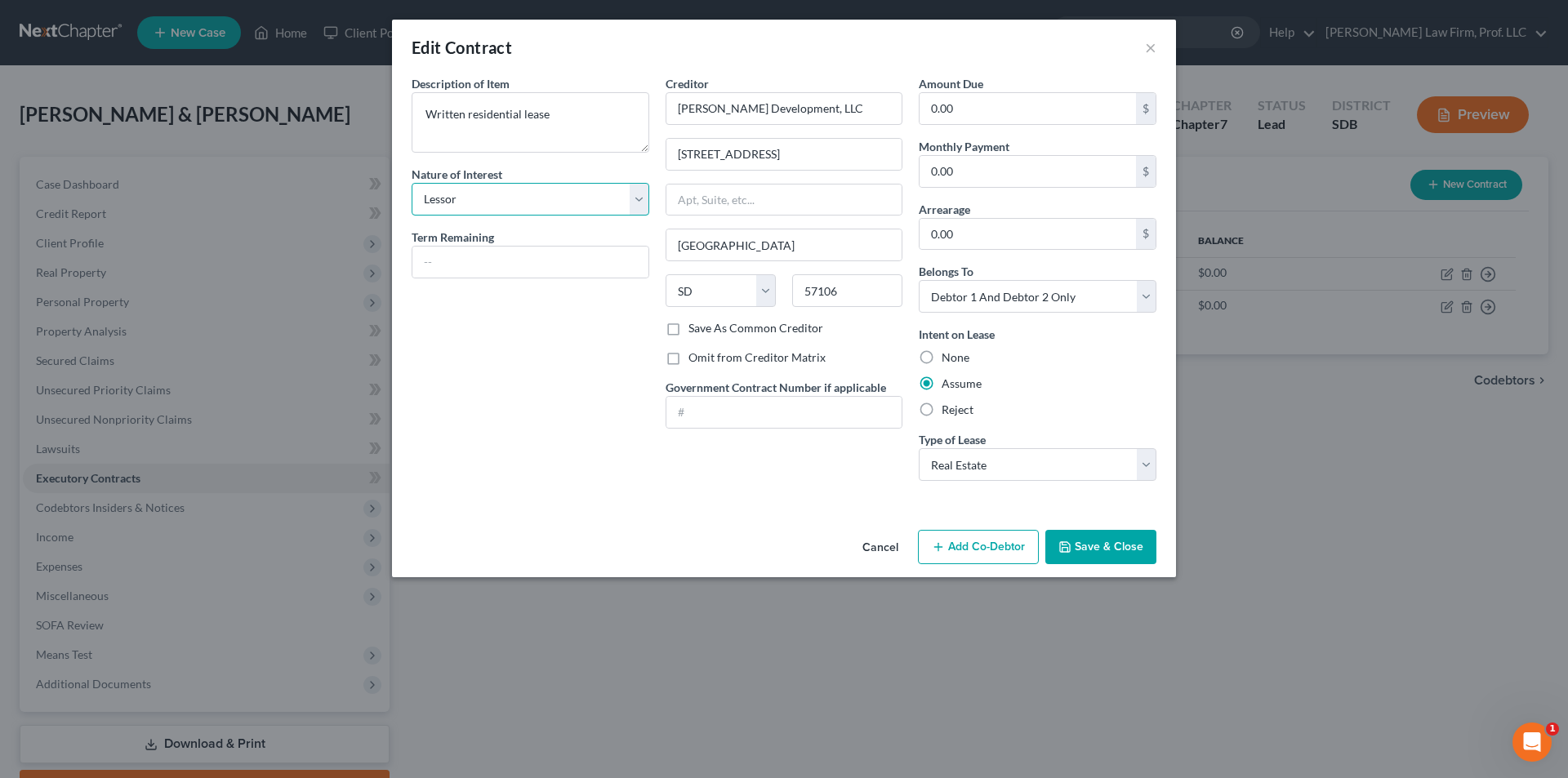
select select "3"
click at [412, 183] on select "Select Purchaser Agent Lessor Lessee" at bounding box center [531, 200] width 238 height 33
click at [834, 514] on icon "button" at bounding box center [1065, 547] width 13 height 13
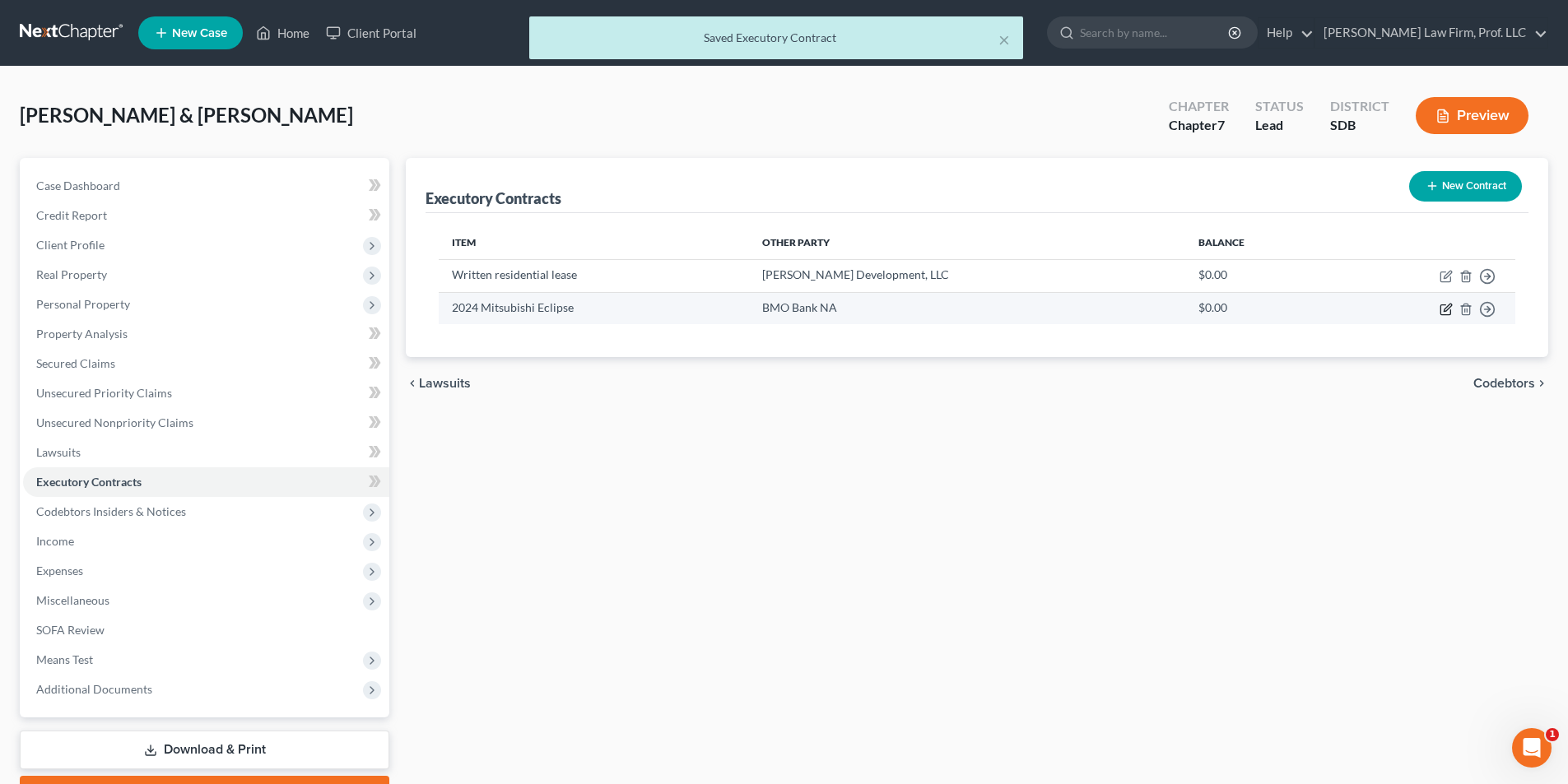
click at [840, 306] on icon "button" at bounding box center [1447, 307] width 7 height 7
select select "3"
select select "2"
select select "1"
select select "0"
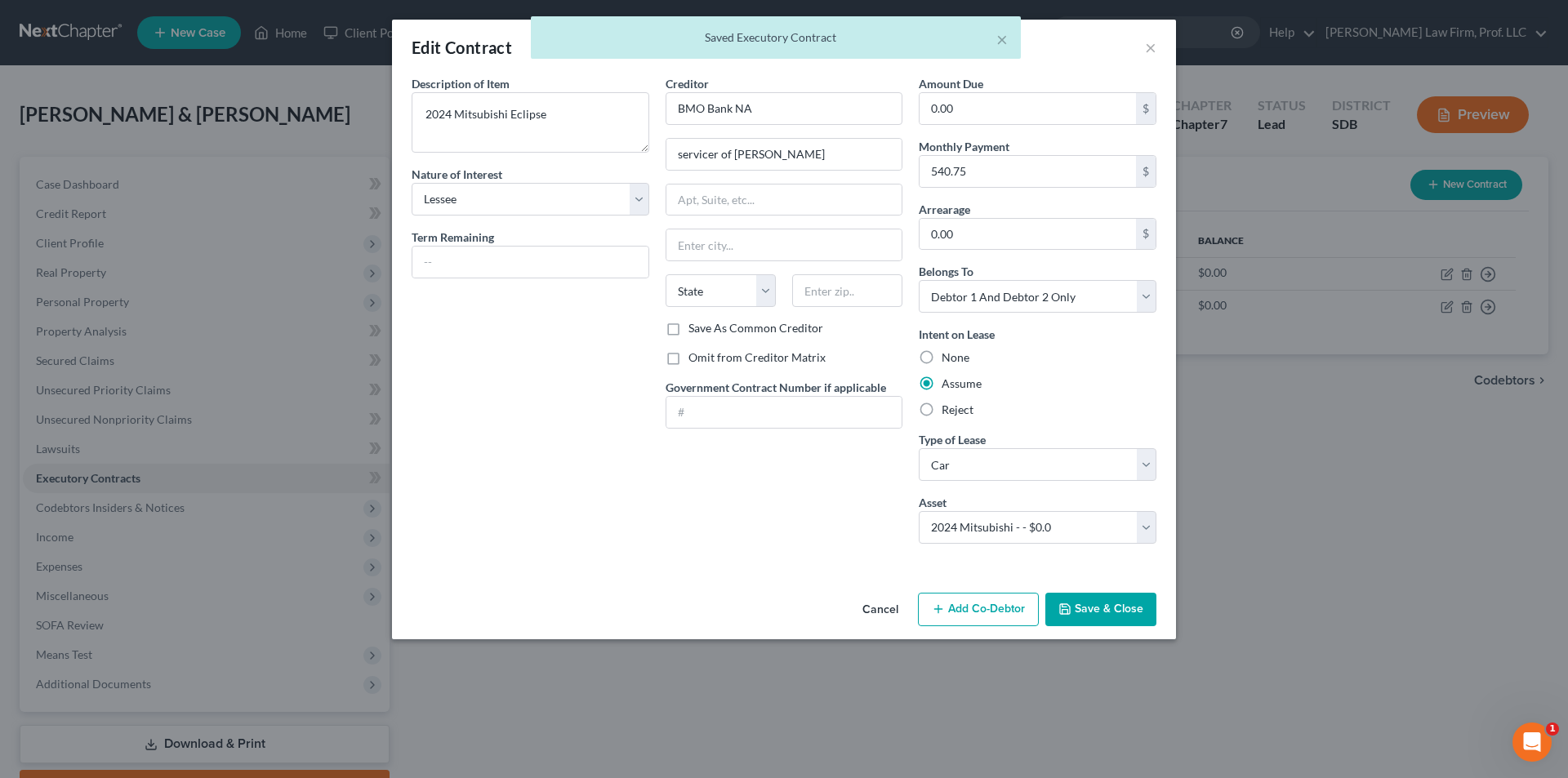
click at [834, 514] on icon "button" at bounding box center [1065, 609] width 13 height 13
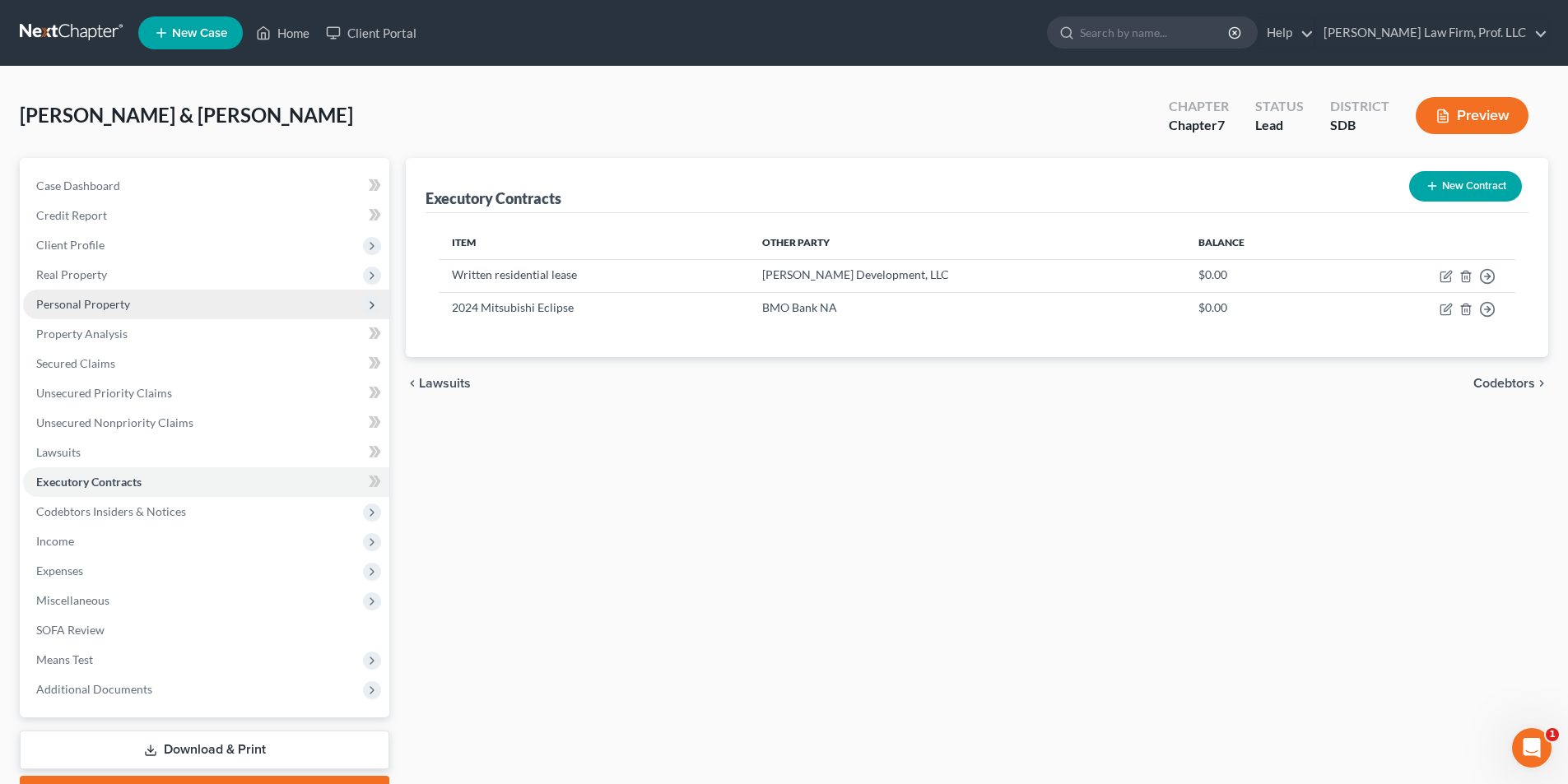
click at [90, 309] on span "Personal Property" at bounding box center [83, 303] width 94 height 14
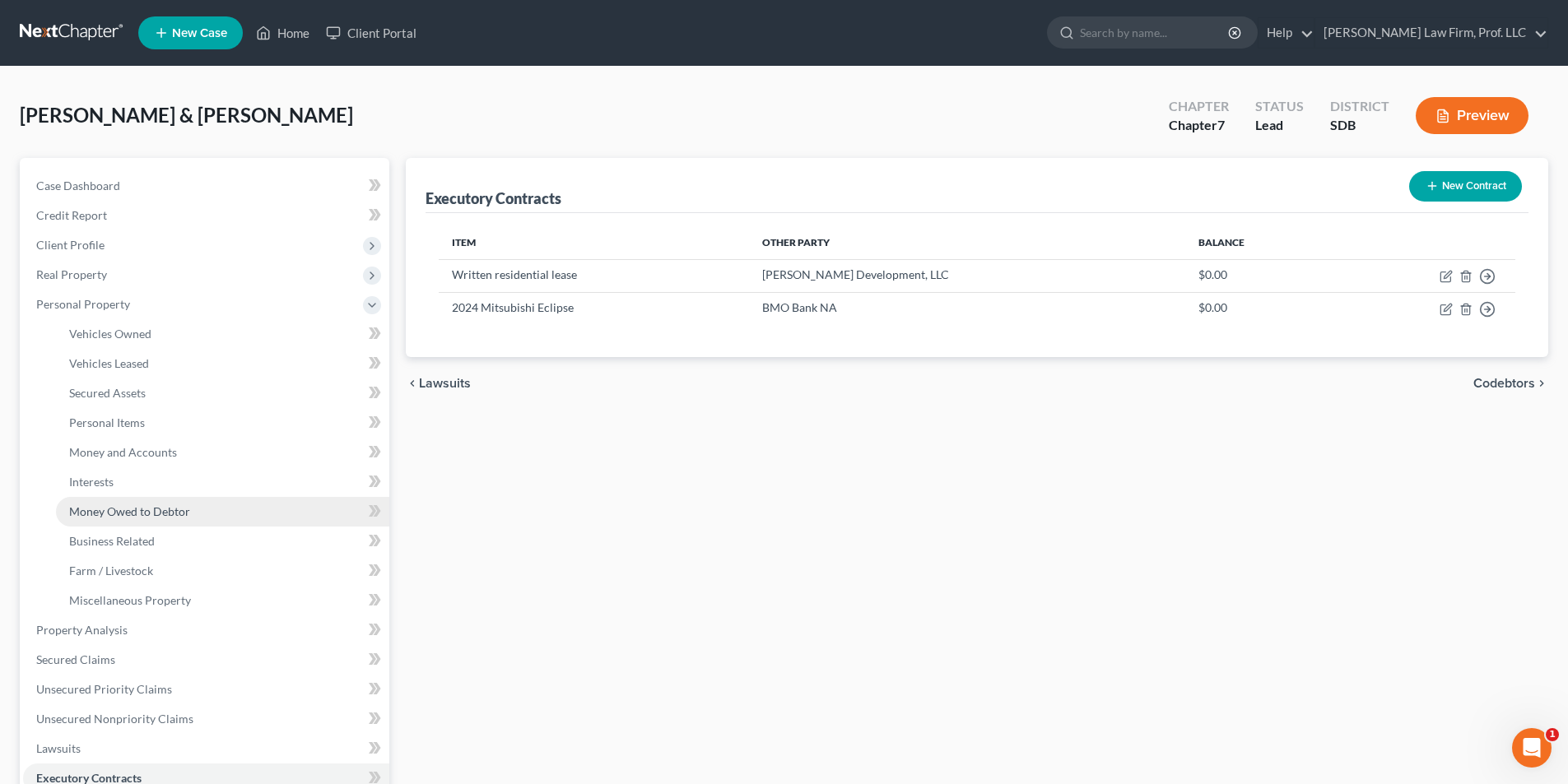
click at [119, 518] on link "Money Owed to Debtor" at bounding box center [222, 512] width 334 height 30
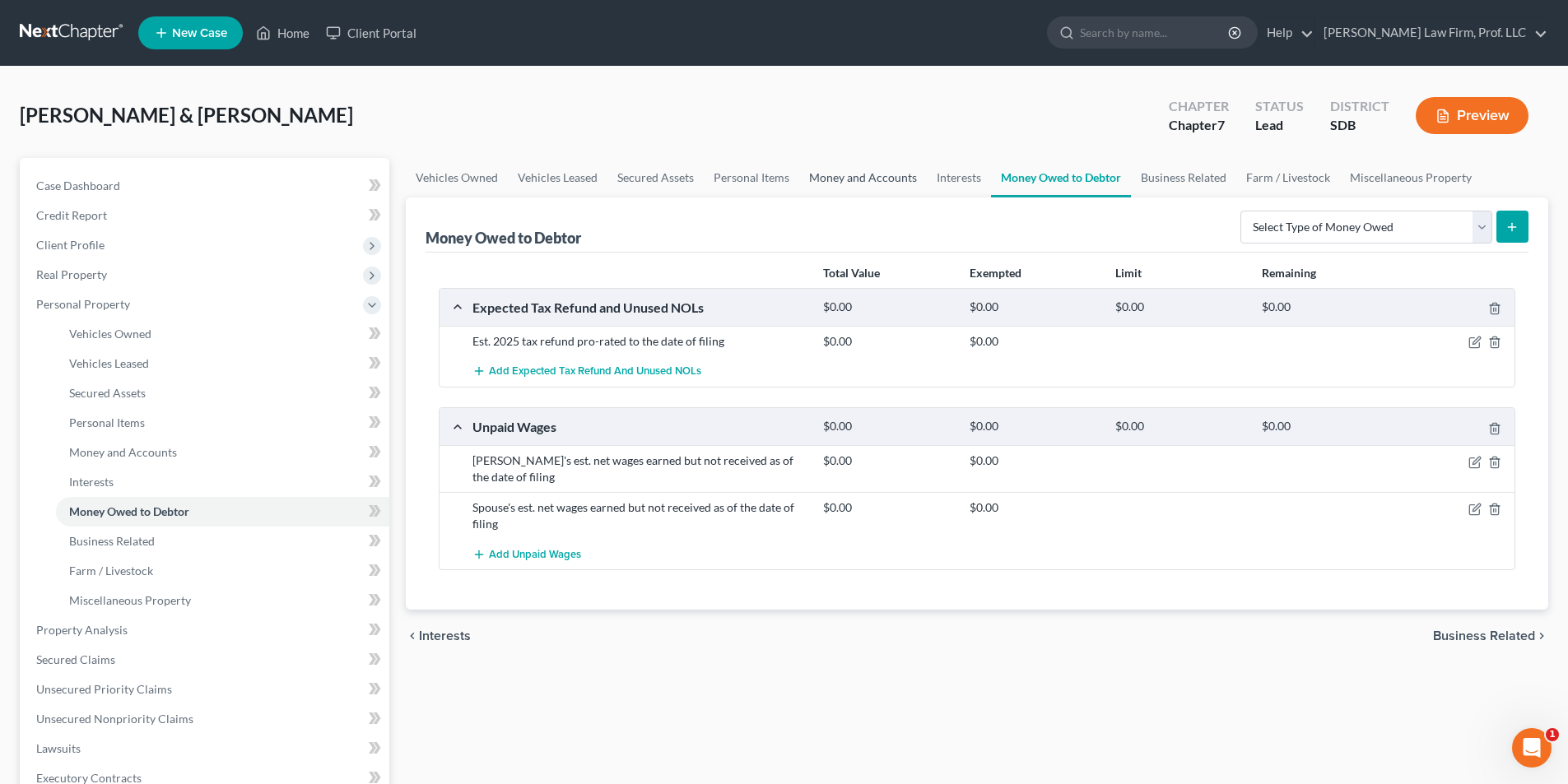
click at [840, 181] on link "Money and Accounts" at bounding box center [863, 177] width 127 height 39
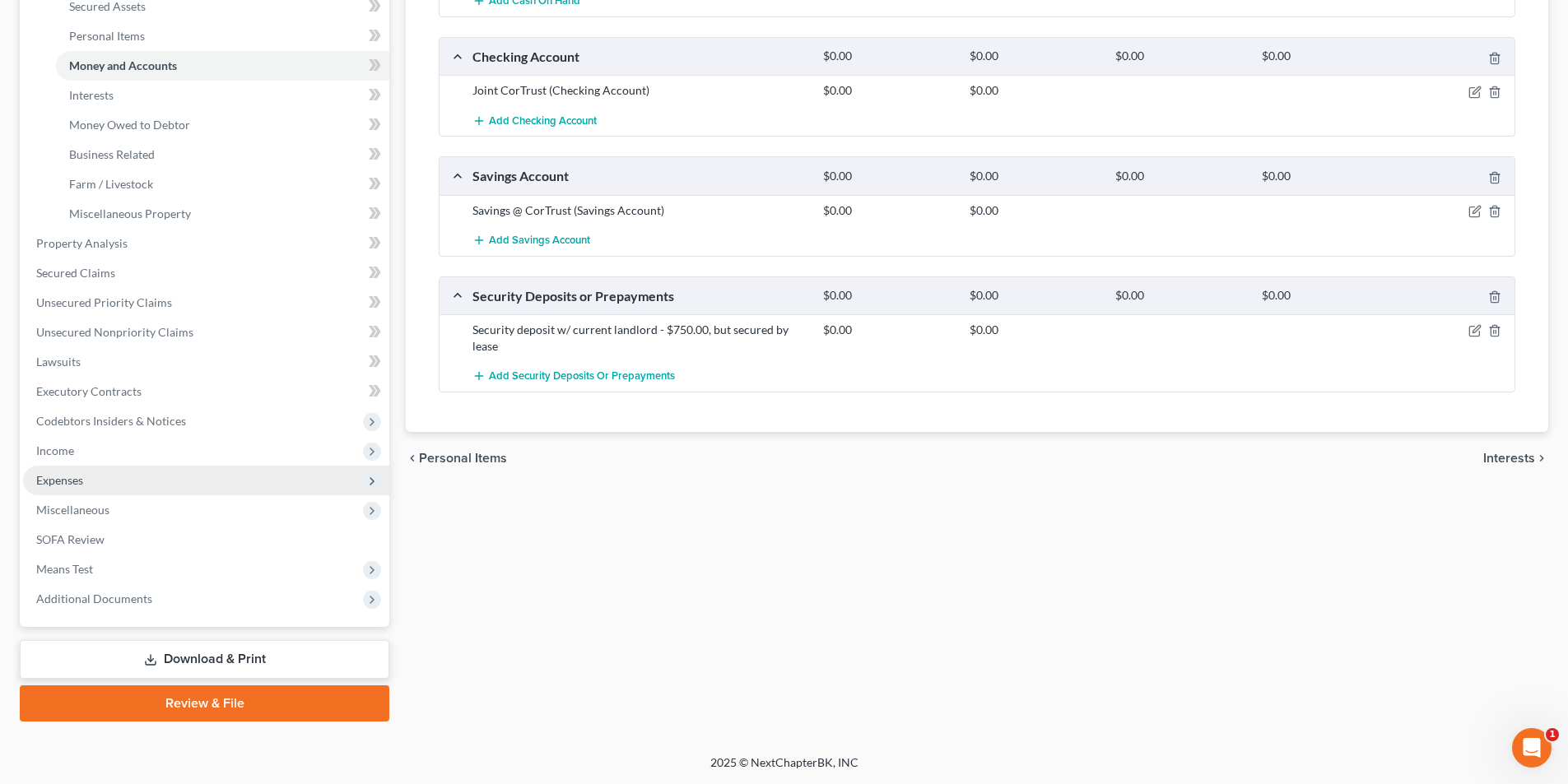
click at [77, 477] on span "Expenses" at bounding box center [60, 480] width 47 height 14
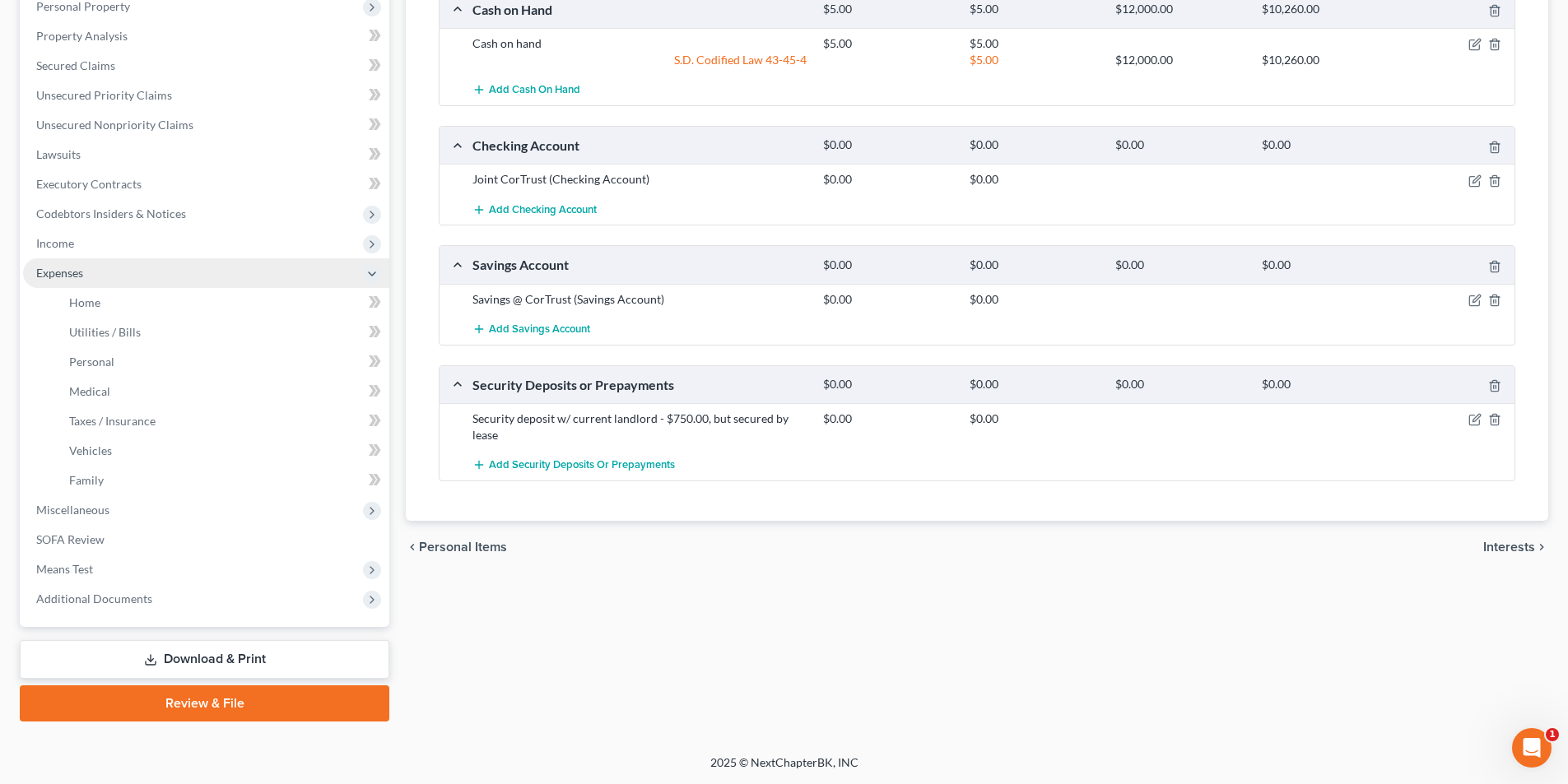
scroll to position [298, 0]
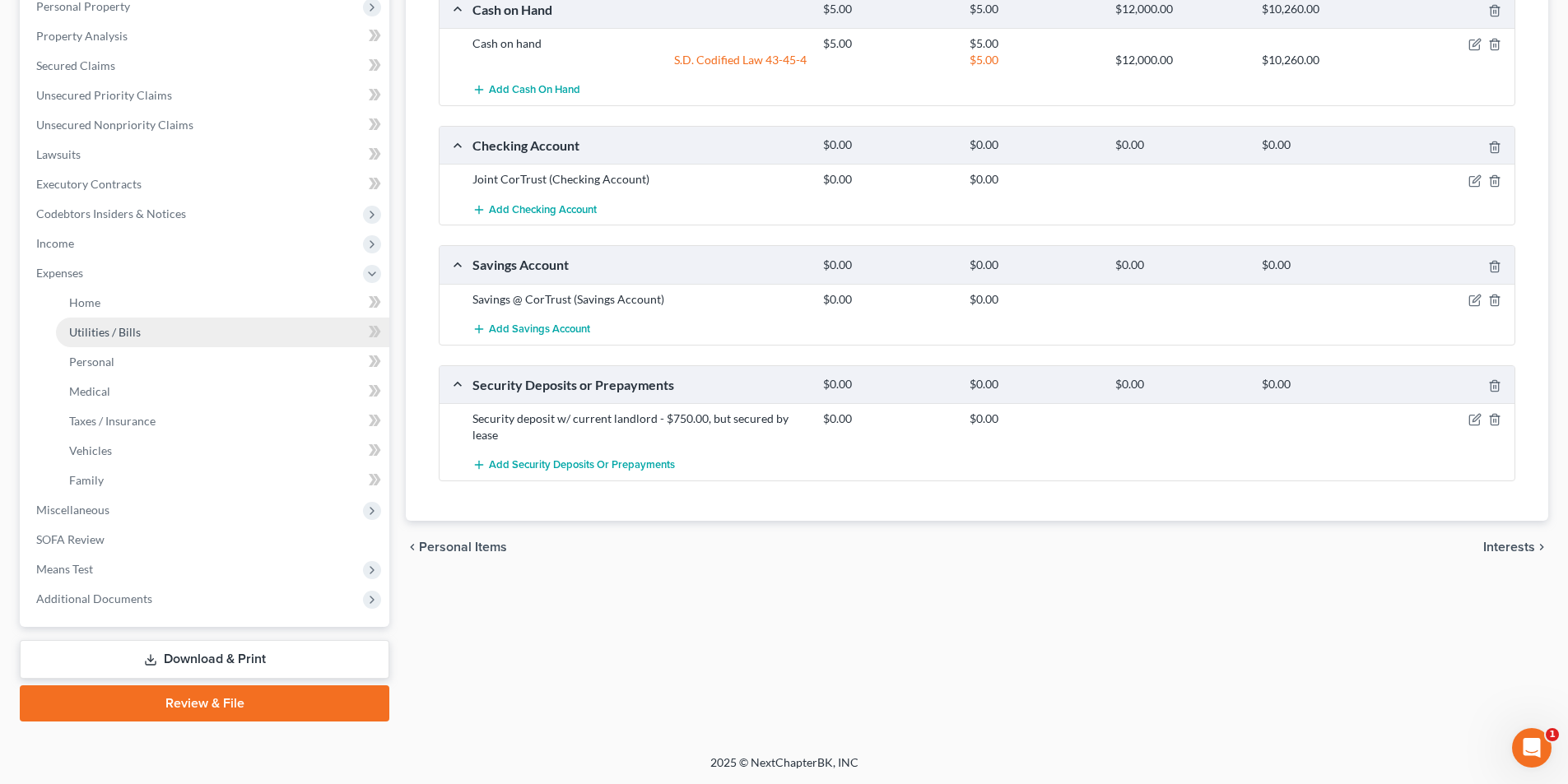
click at [109, 337] on span "Utilities / Bills" at bounding box center [105, 332] width 72 height 14
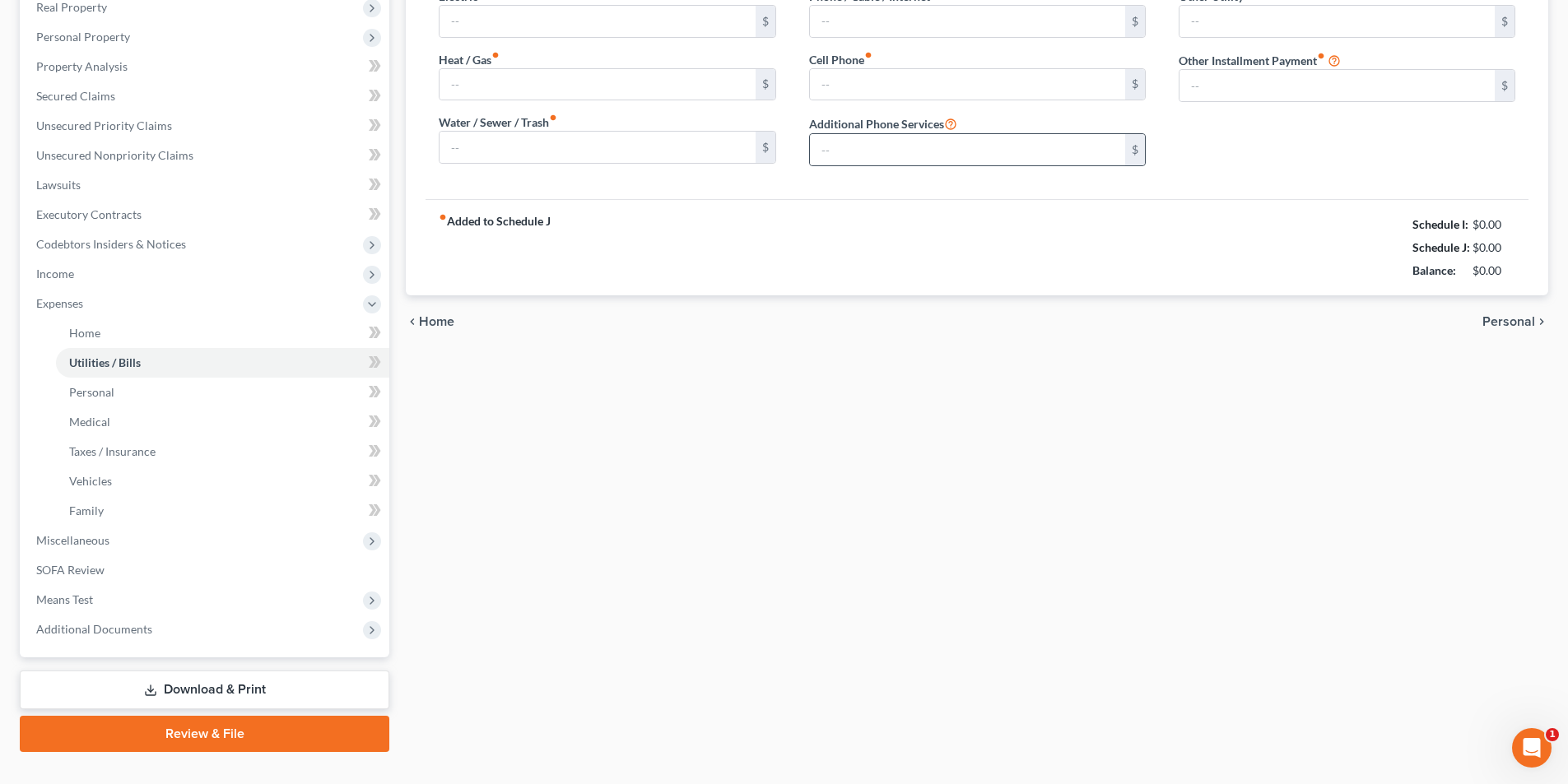
type input "0.00"
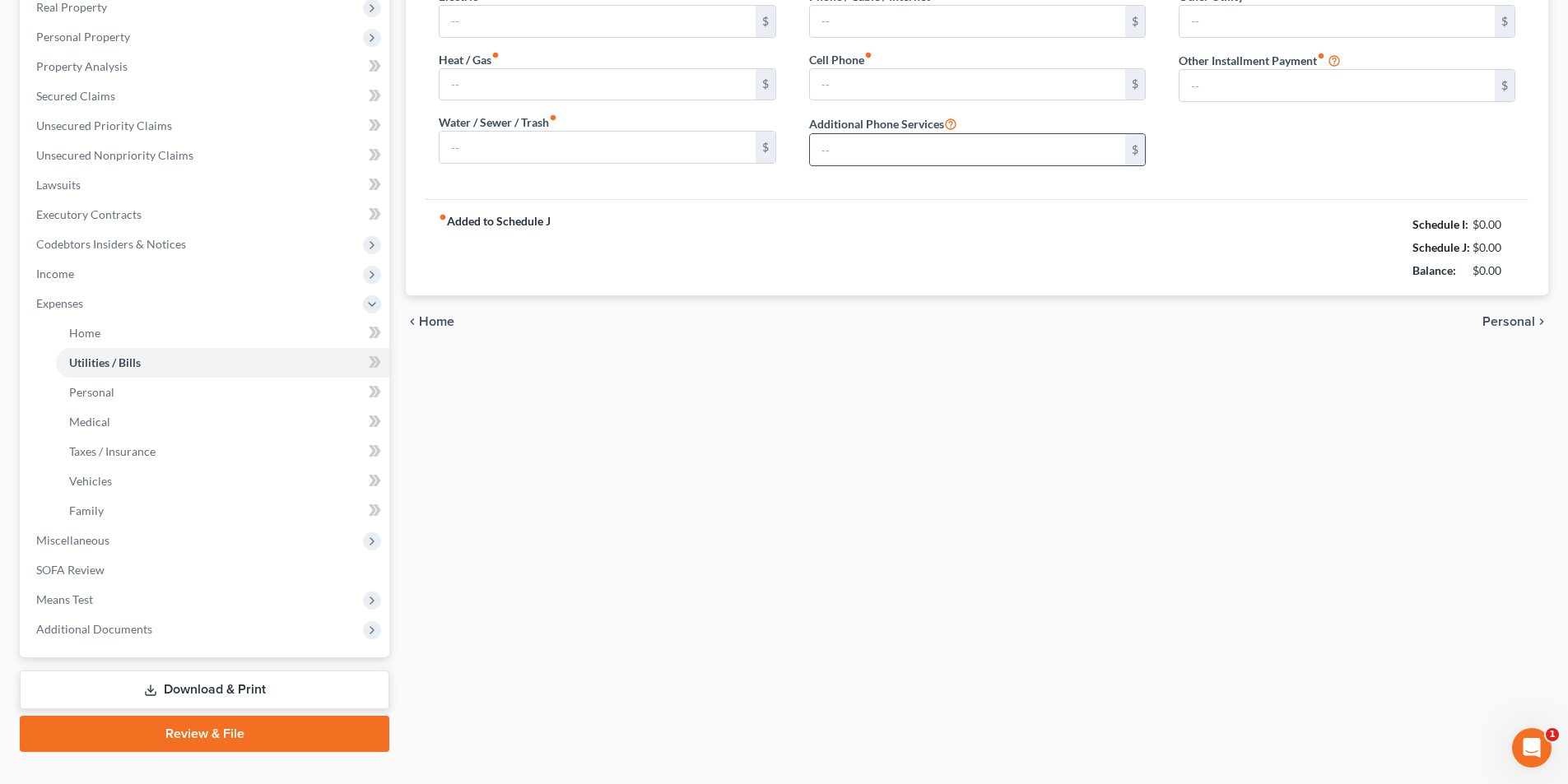
type input "0.00"
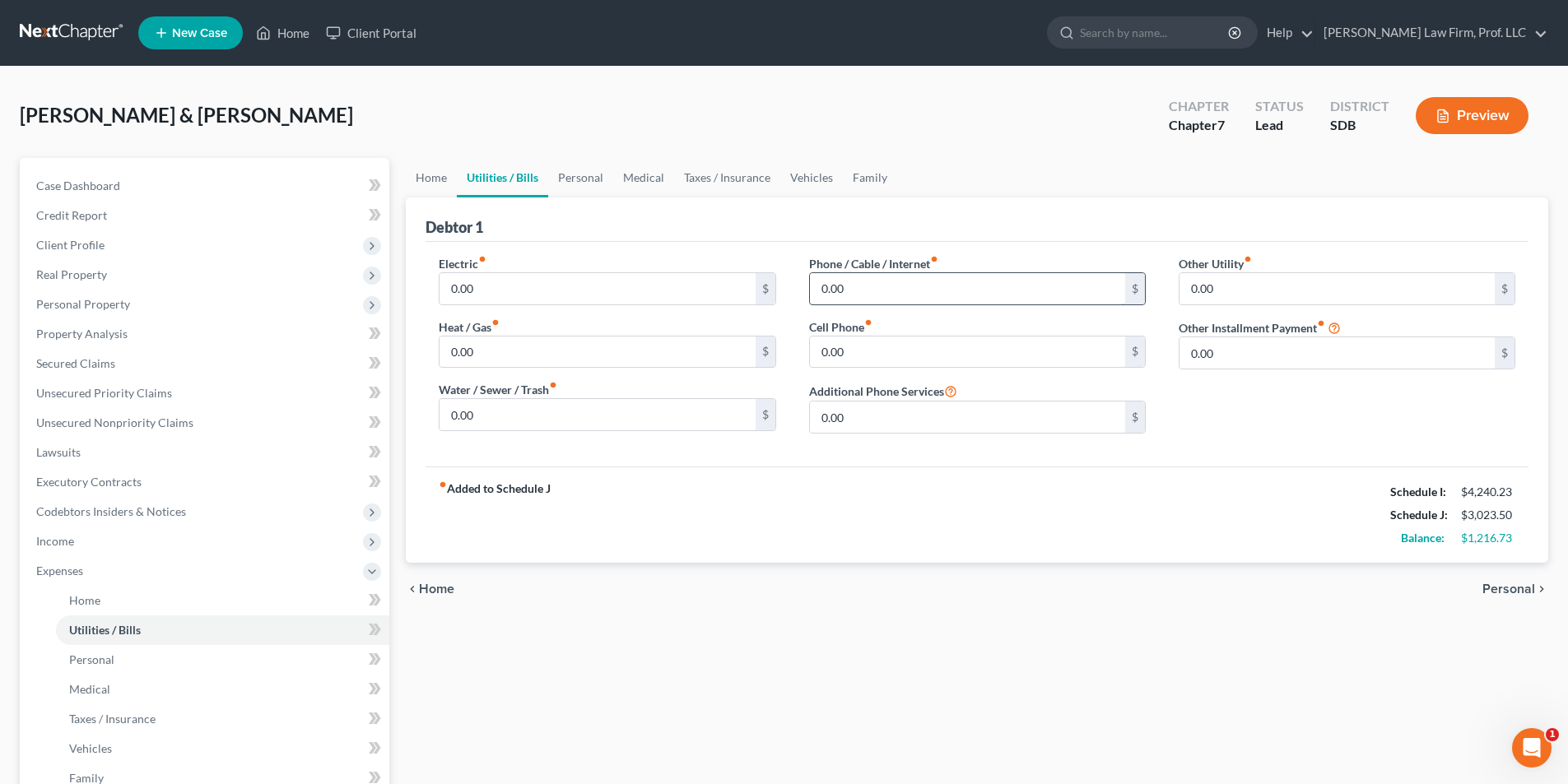
click at [840, 287] on input "0.00" at bounding box center [967, 289] width 315 height 32
type input "75.00"
click at [513, 355] on input "0.00" at bounding box center [596, 353] width 315 height 32
type input "2"
type input "15.00"
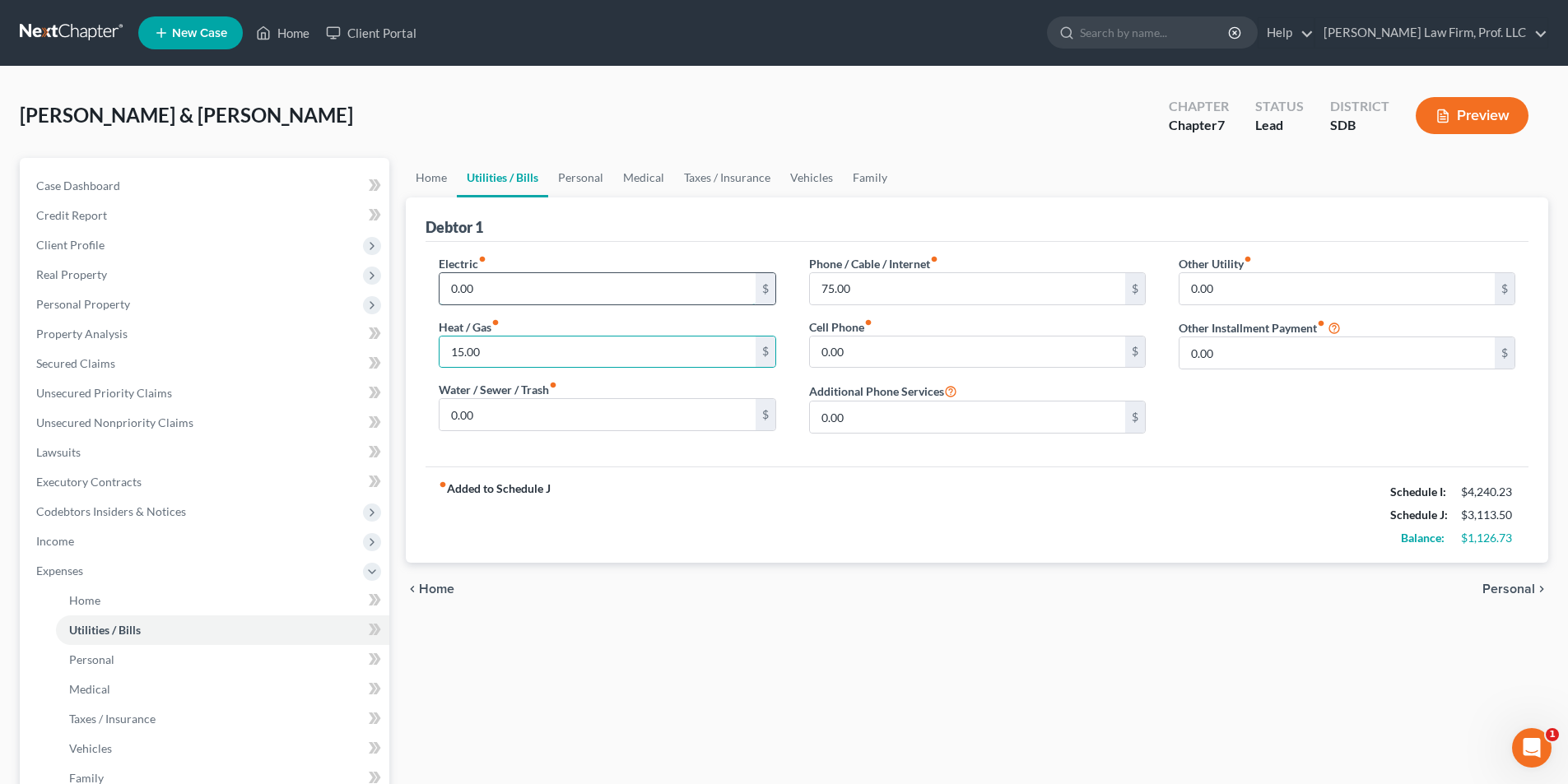
click at [566, 291] on input "0.00" at bounding box center [596, 289] width 315 height 32
type input "240.00"
click at [840, 348] on input "0.00" at bounding box center [967, 353] width 315 height 32
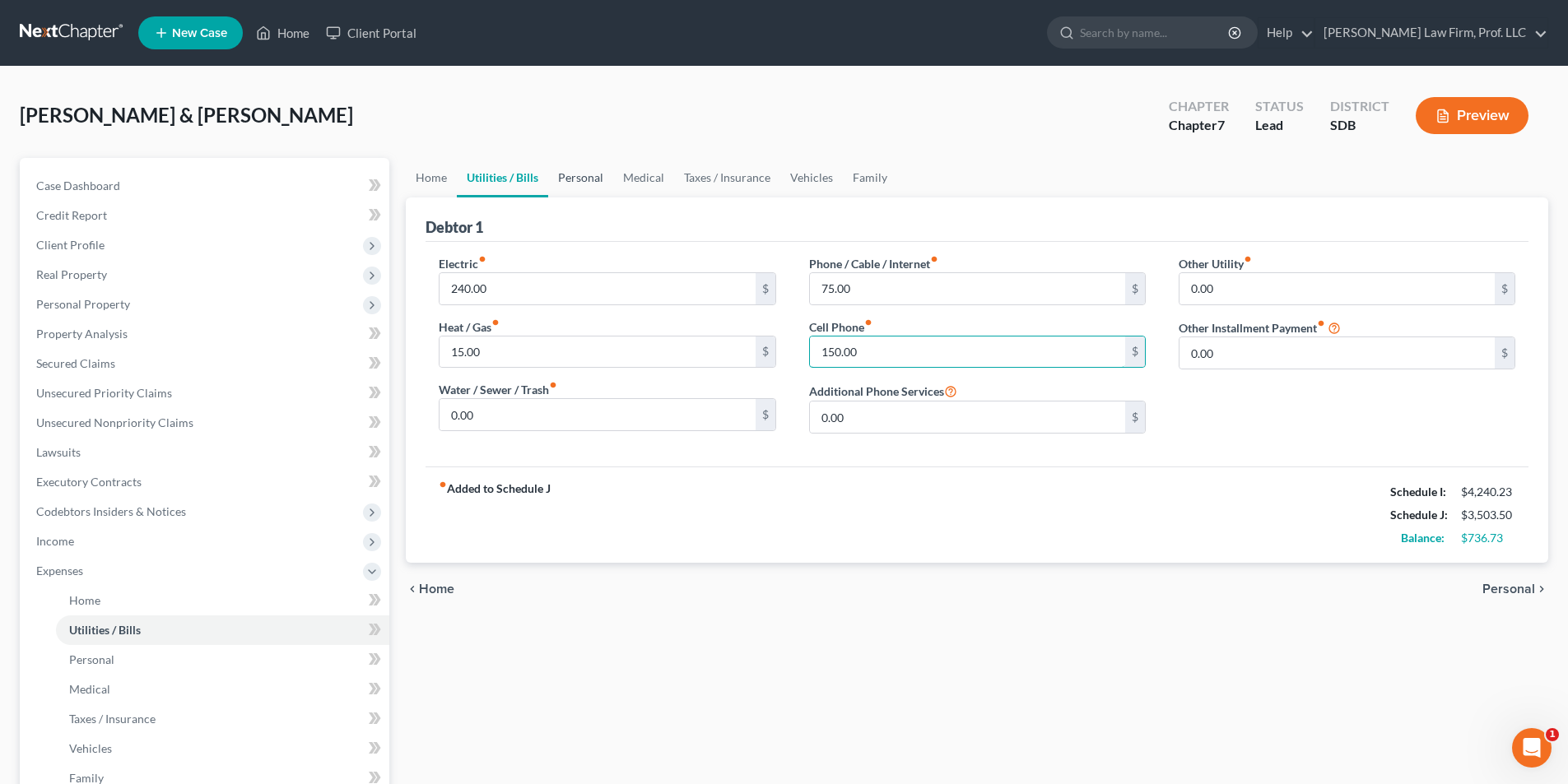
type input "150.00"
click at [591, 180] on link "Personal" at bounding box center [581, 177] width 65 height 39
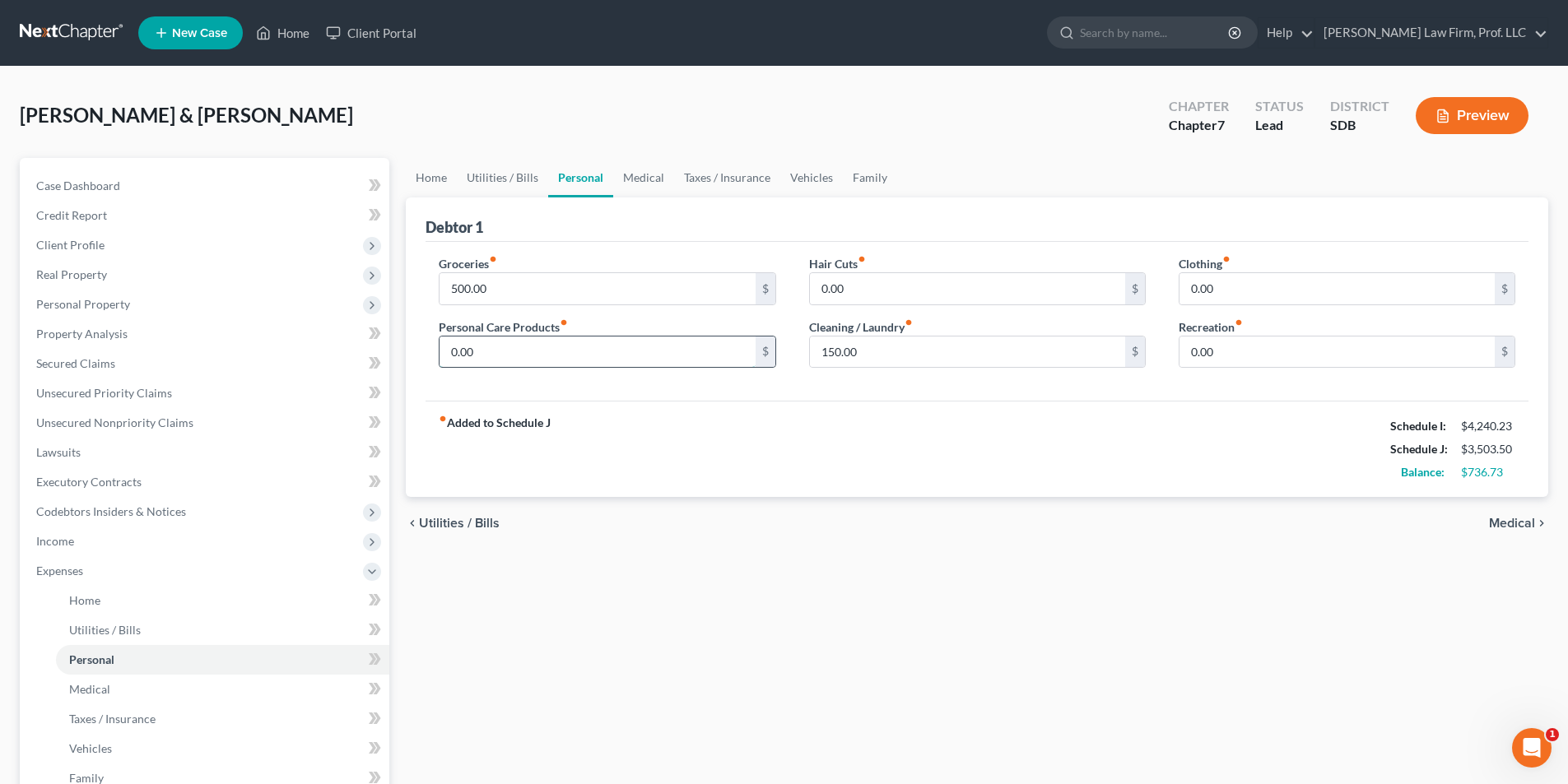
click at [502, 342] on input "0.00" at bounding box center [596, 353] width 315 height 32
type input "125.00"
click at [840, 348] on input "0.00" at bounding box center [1337, 353] width 315 height 32
type input "100.00"
click at [641, 180] on link "Medical" at bounding box center [643, 177] width 61 height 39
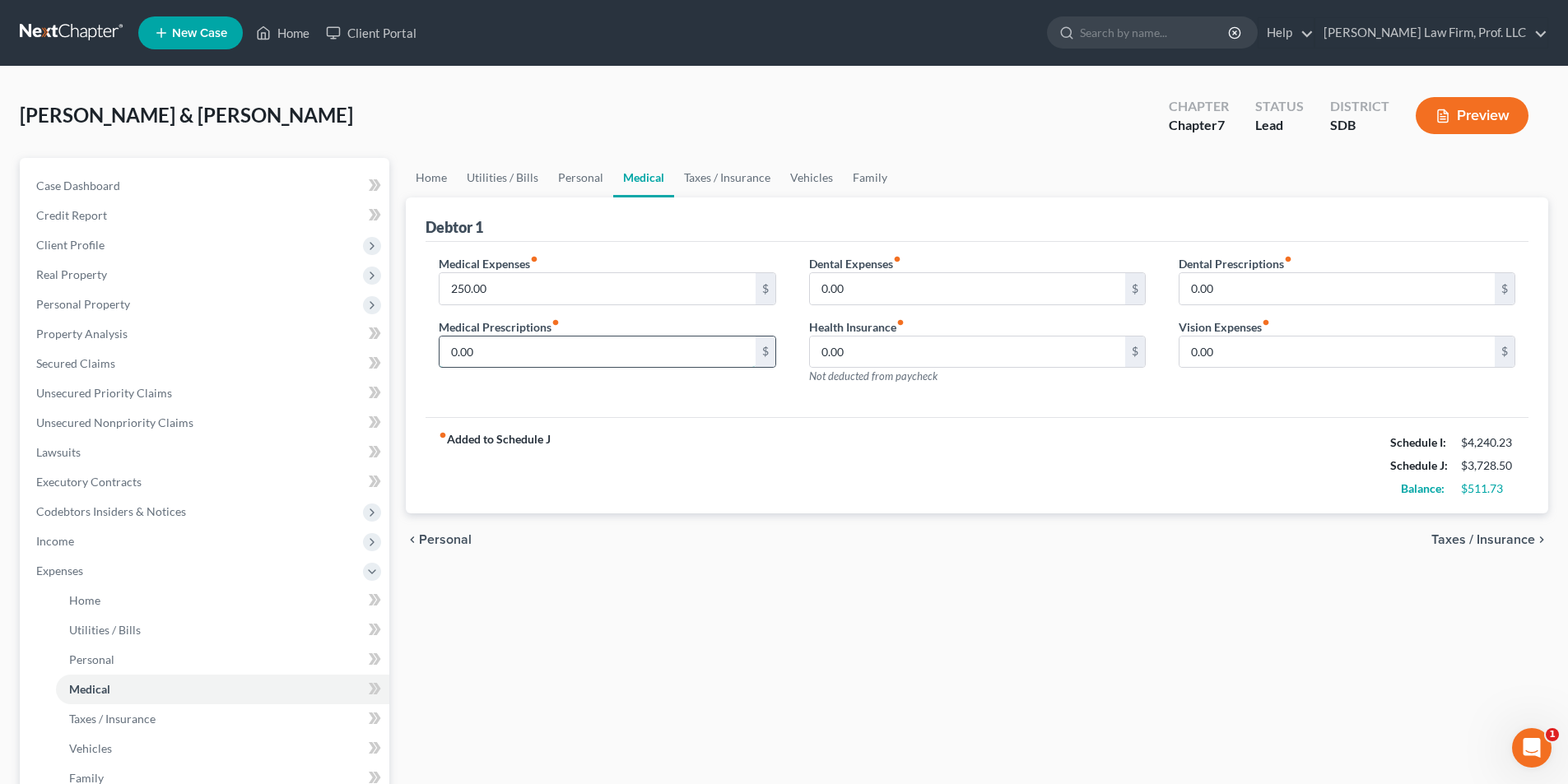
click at [545, 346] on input "0.00" at bounding box center [596, 353] width 315 height 32
click at [737, 180] on link "Taxes / Insurance" at bounding box center [727, 177] width 106 height 39
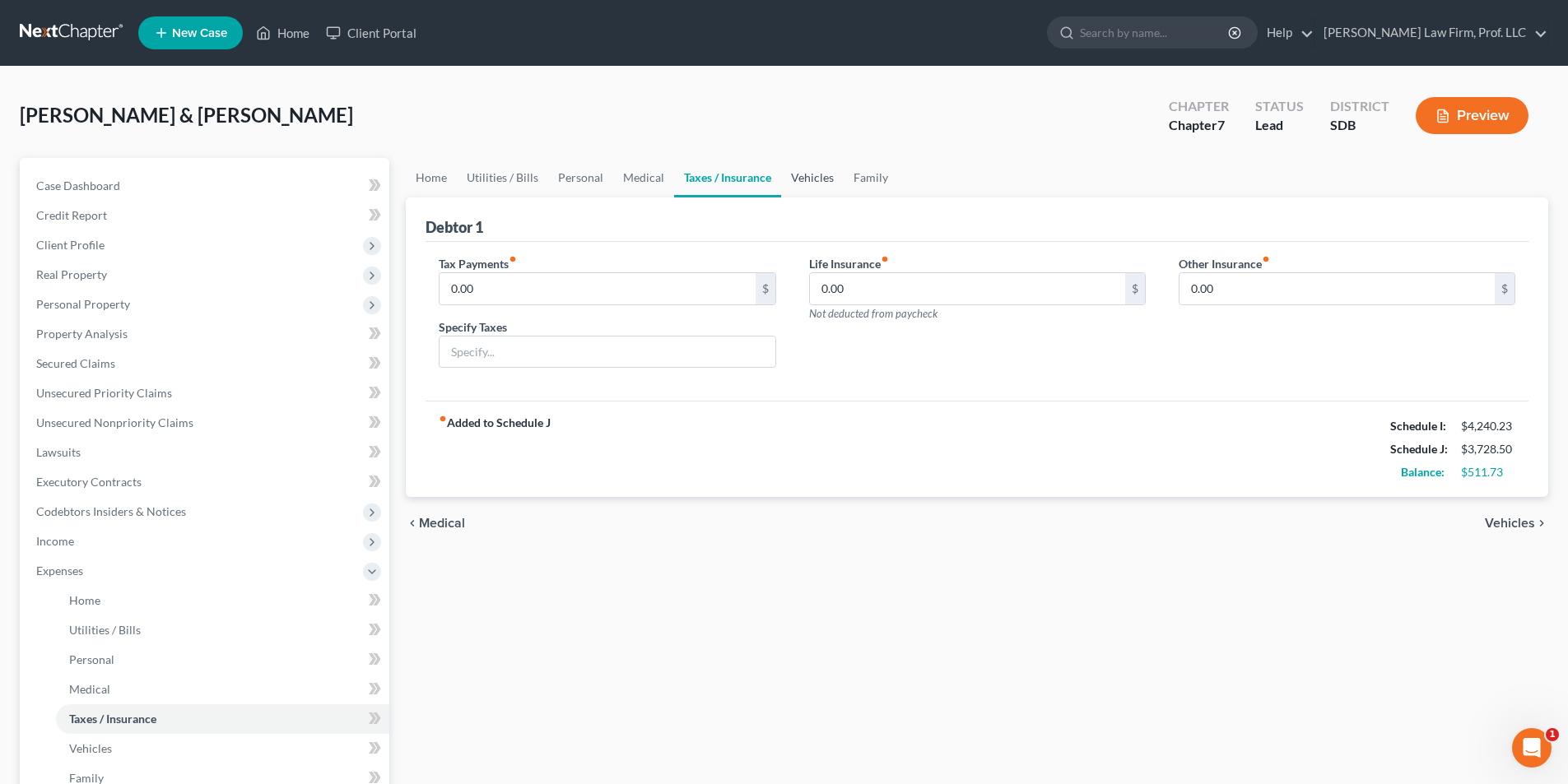
click at [805, 180] on link "Vehicles" at bounding box center [812, 177] width 62 height 39
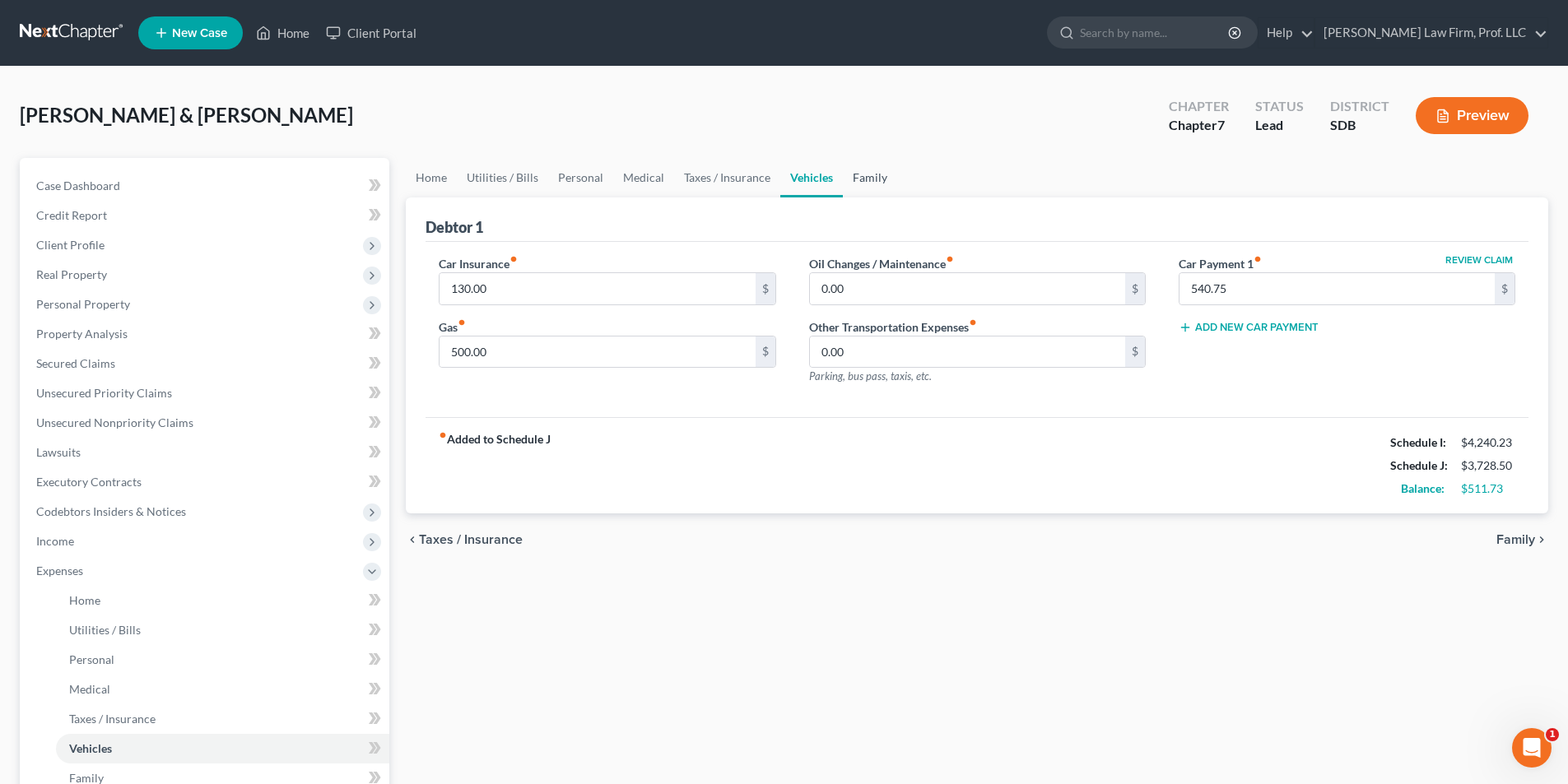
click at [840, 183] on link "Family" at bounding box center [869, 177] width 54 height 39
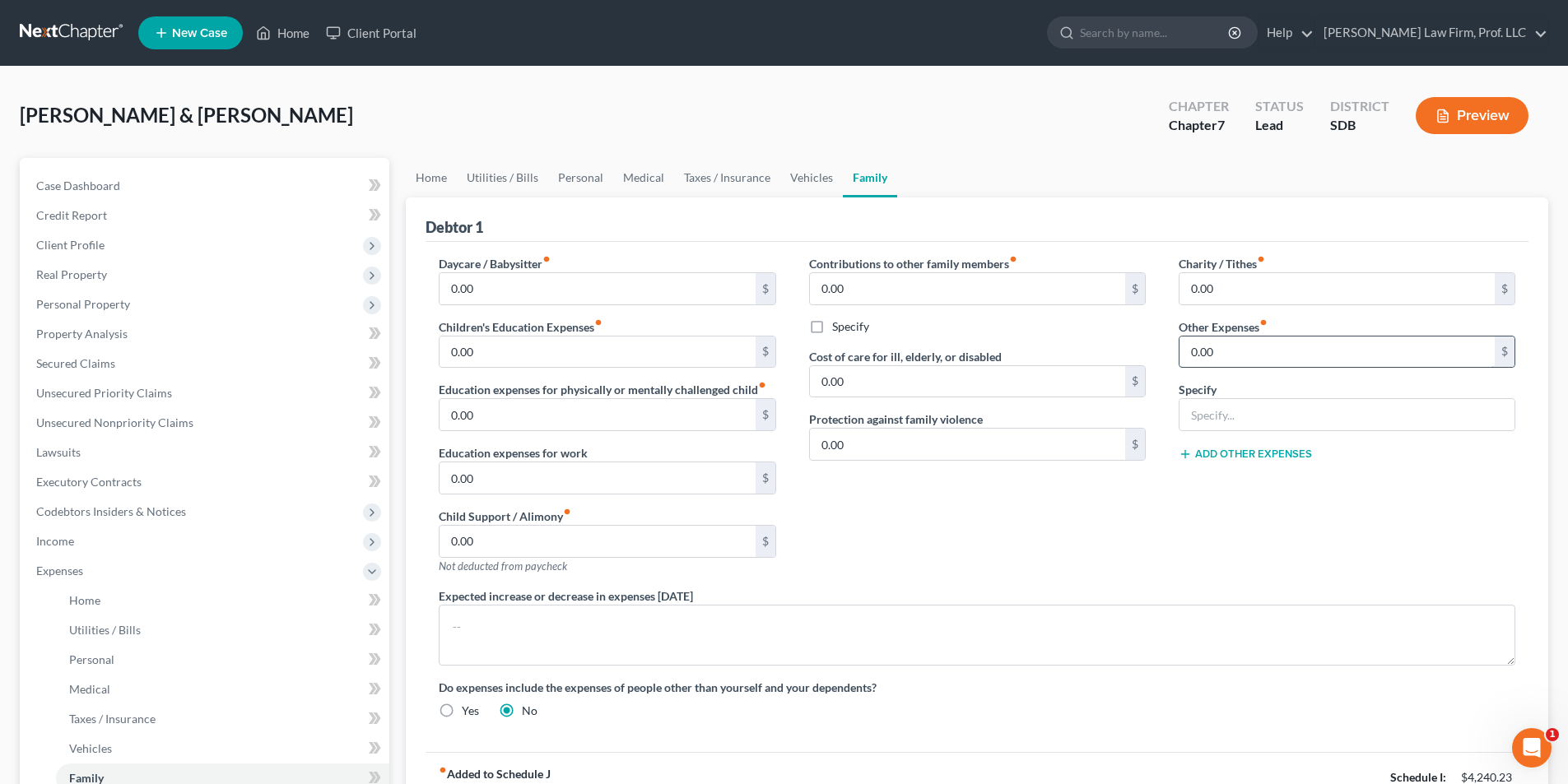
click at [840, 353] on input "0.00" at bounding box center [1337, 353] width 315 height 32
type input "100.00"
type input "Misc. license, registration, gifts, etc."
click at [840, 280] on input "0.00" at bounding box center [1337, 289] width 315 height 32
type input "5.00"
